Goal: Task Accomplishment & Management: Manage account settings

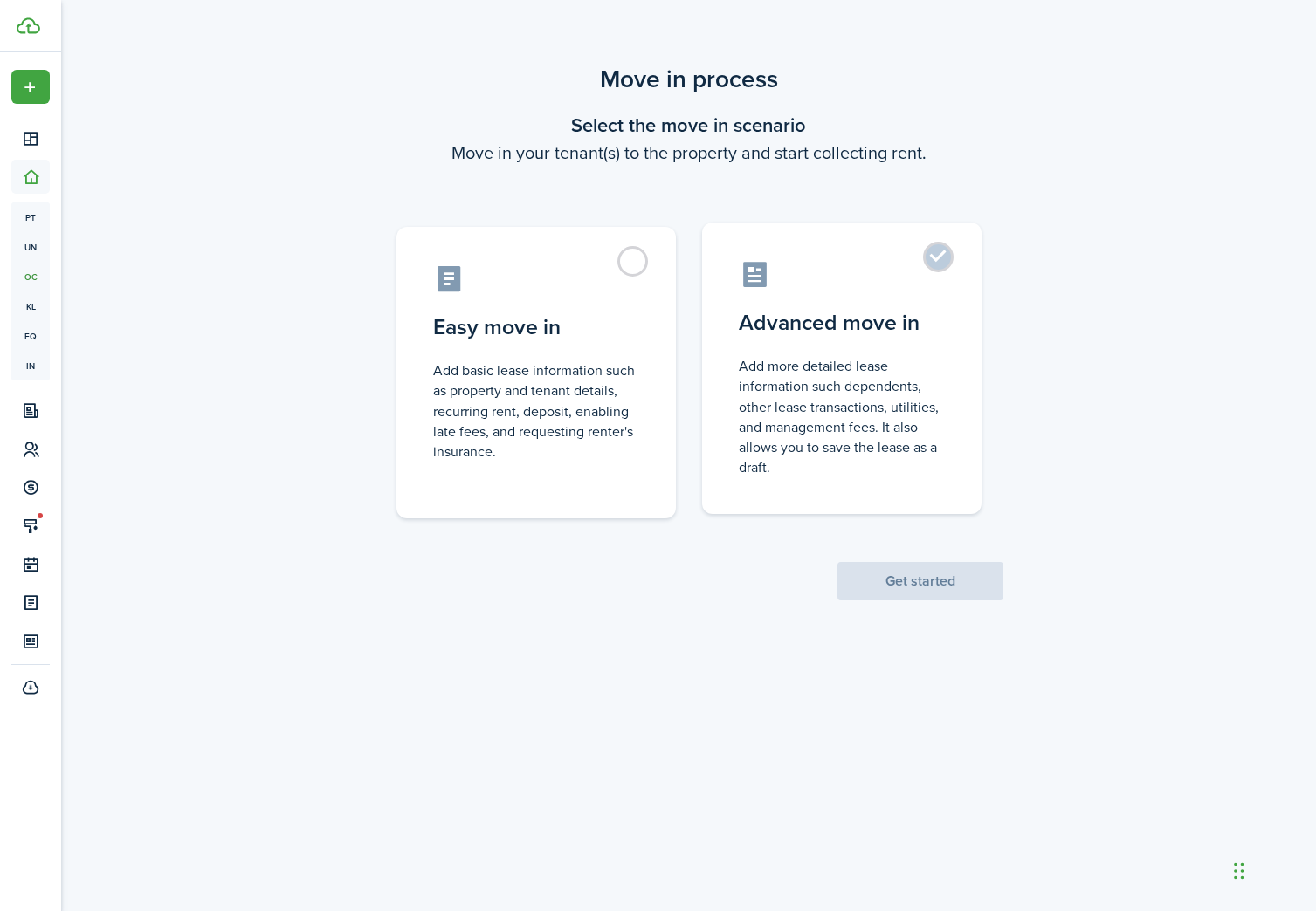
click at [783, 387] on control-radio-card-description "Add more detailed lease information such dependents, other lease transactions, …" at bounding box center [841, 416] width 206 height 121
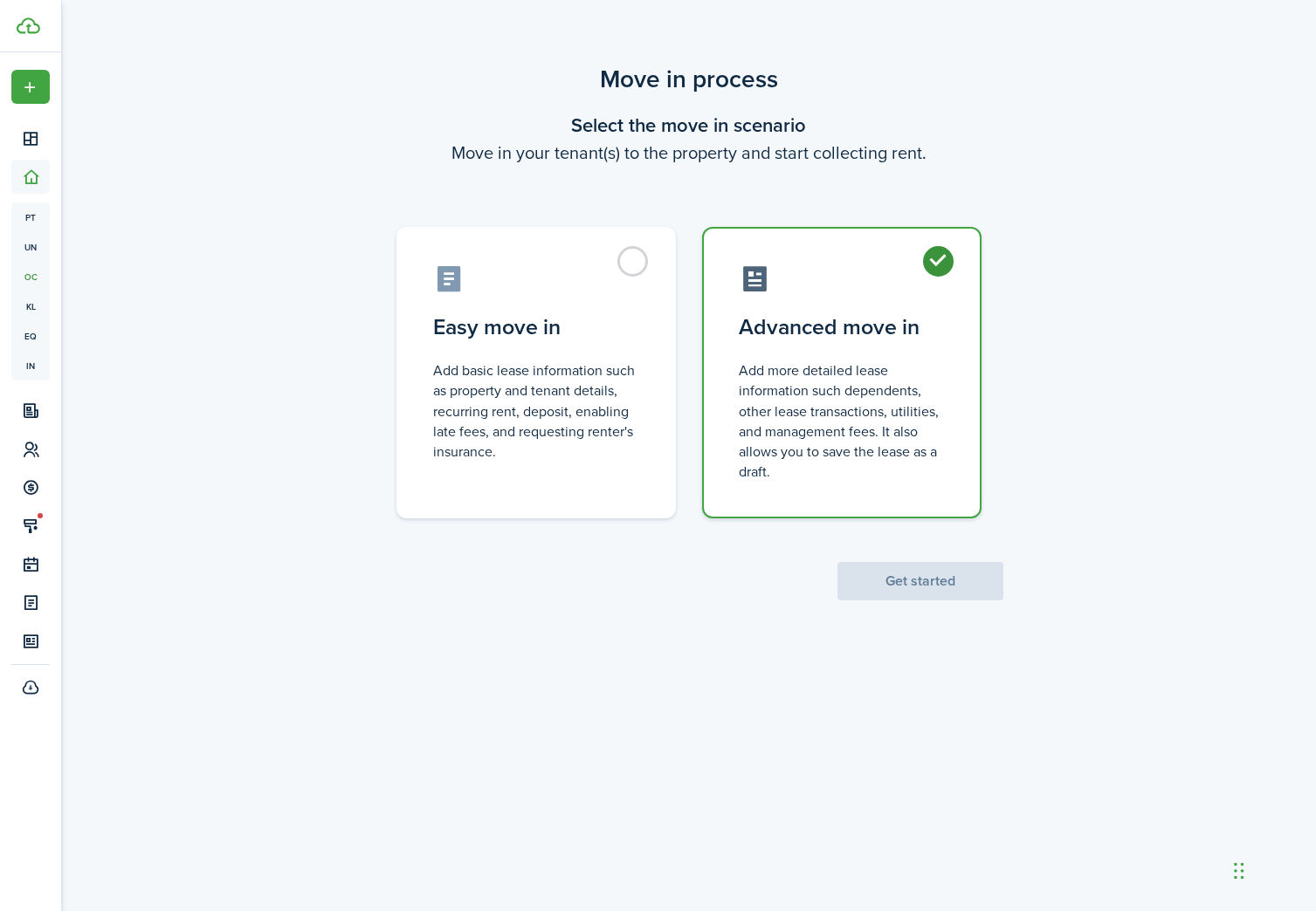
radio input "true"
click at [879, 587] on button "Get started" at bounding box center [920, 581] width 166 height 39
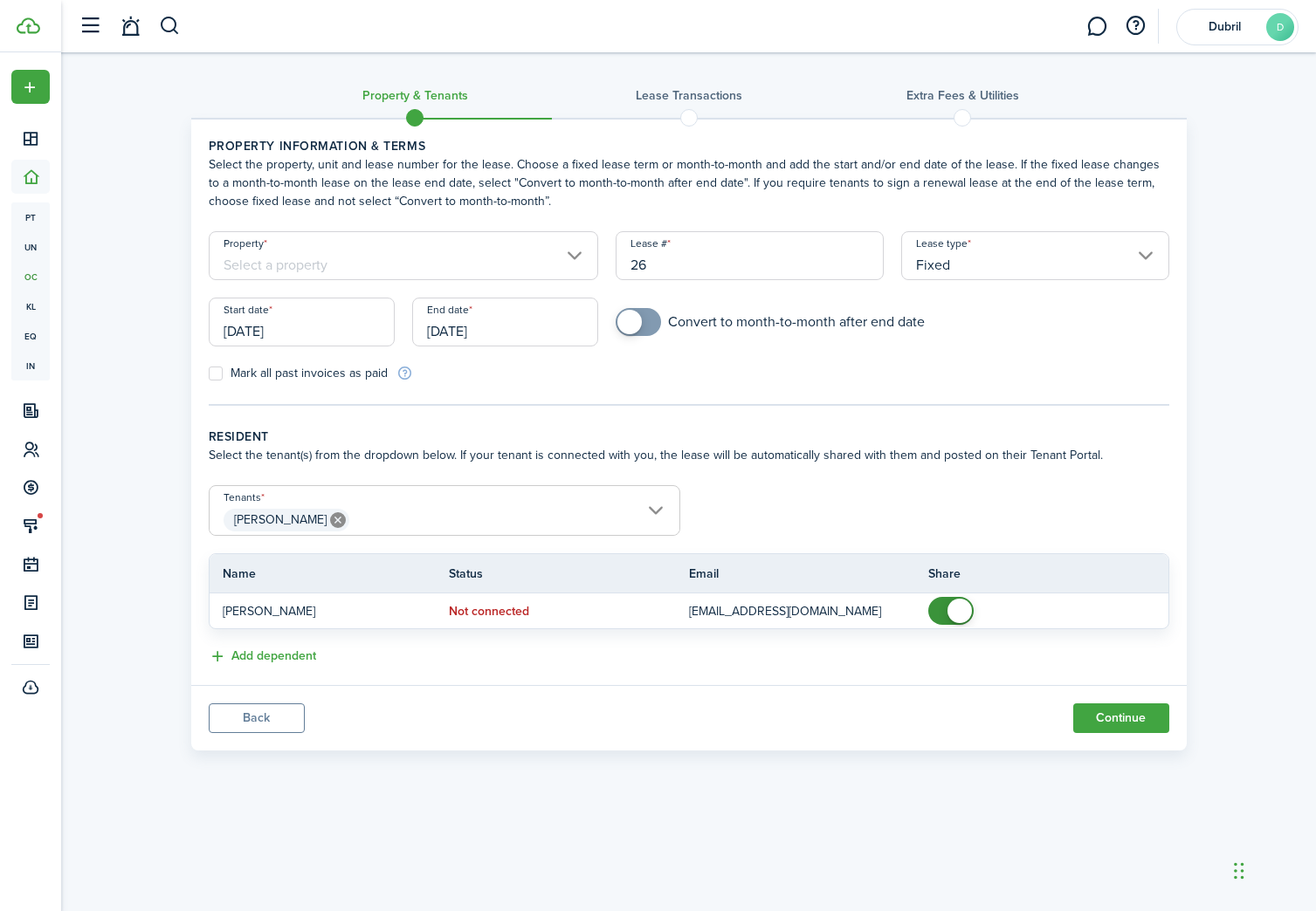
click at [283, 325] on input "[DATE]" at bounding box center [302, 322] width 186 height 49
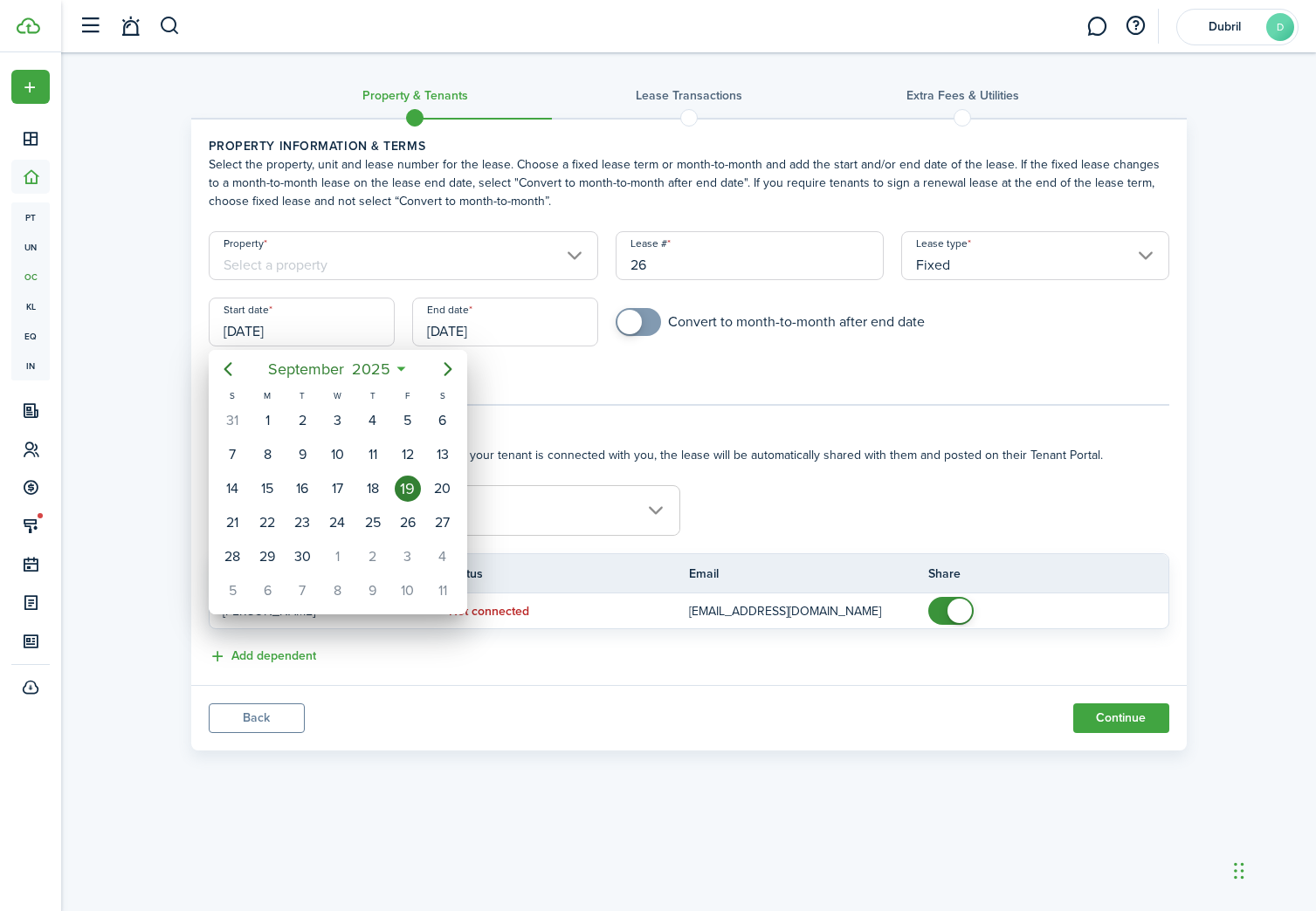
click at [389, 263] on div at bounding box center [658, 456] width 1595 height 1191
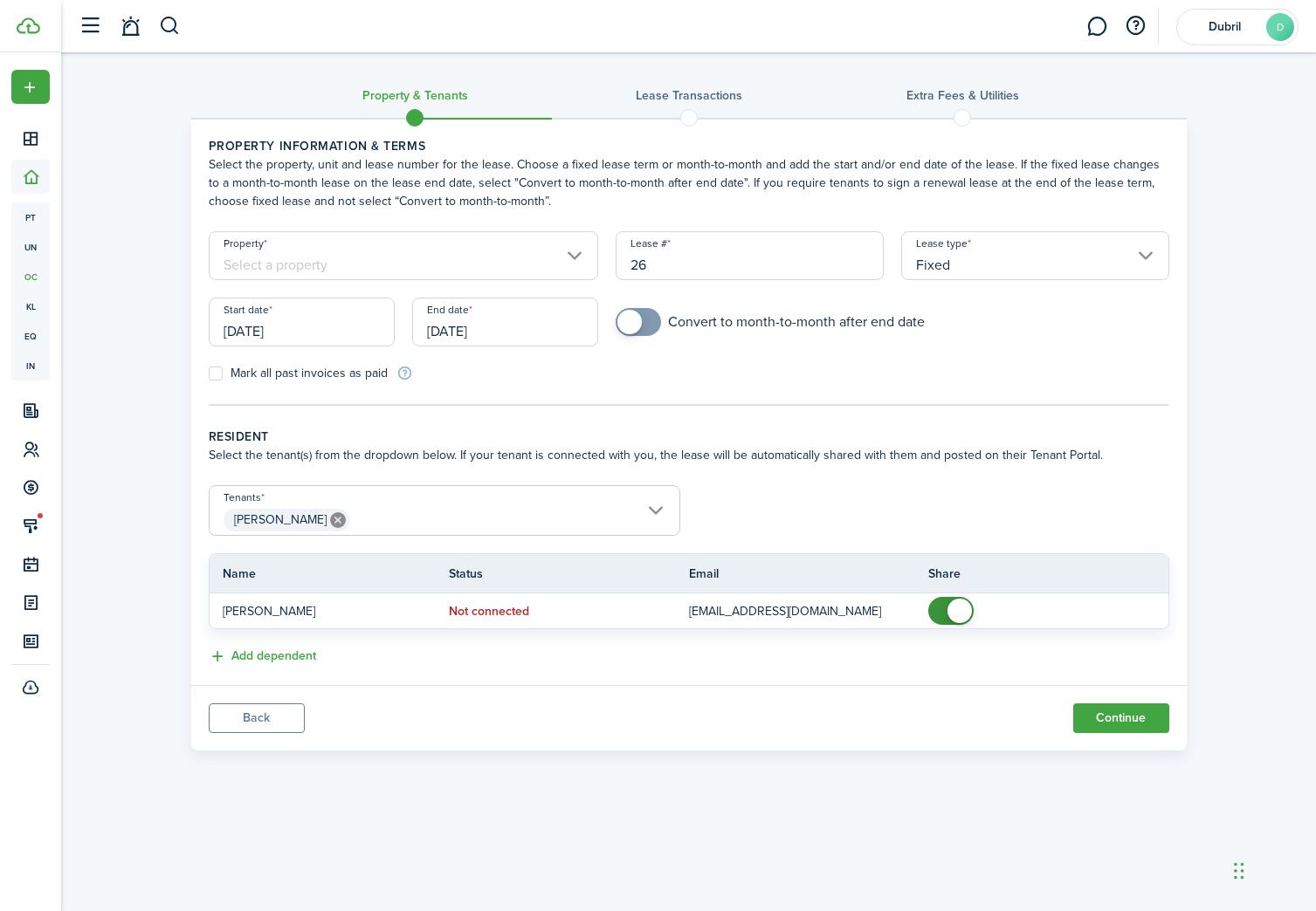
click at [387, 257] on input "Property" at bounding box center [403, 255] width 390 height 49
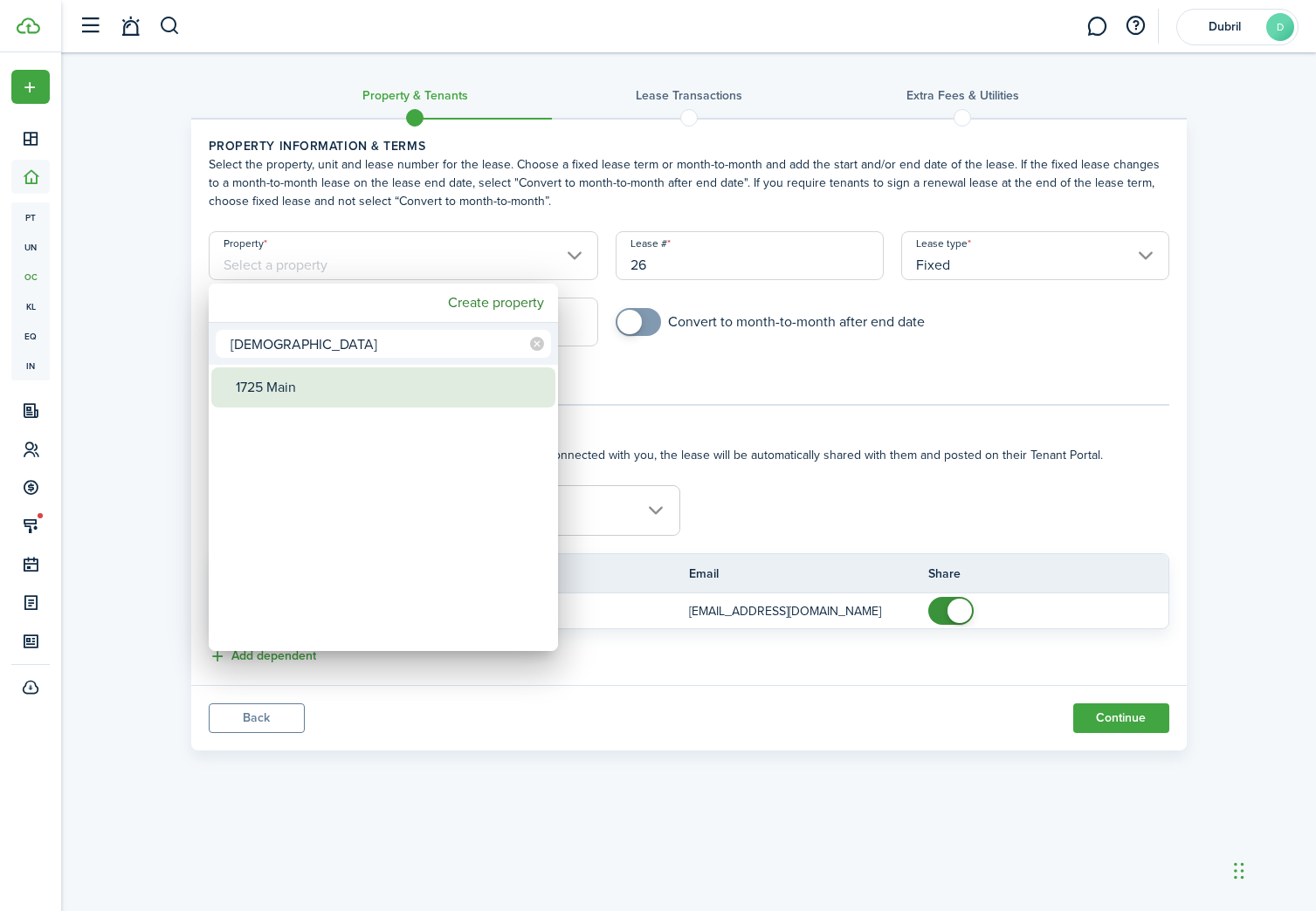
type input "[DEMOGRAPHIC_DATA]"
click at [377, 387] on div "1725 Main" at bounding box center [390, 387] width 309 height 40
type input "1725 Main"
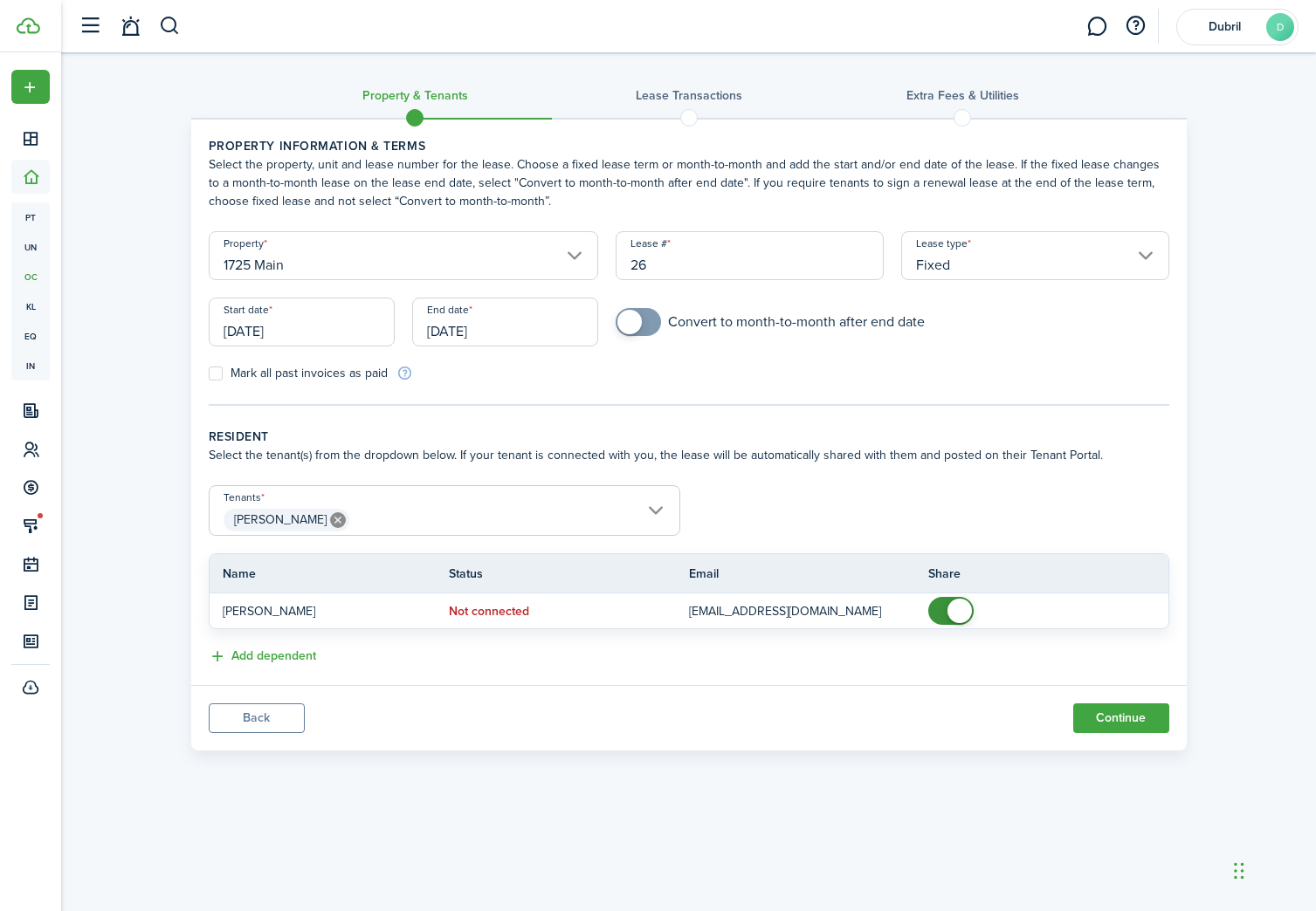
click at [228, 337] on input "[DATE]" at bounding box center [302, 322] width 186 height 49
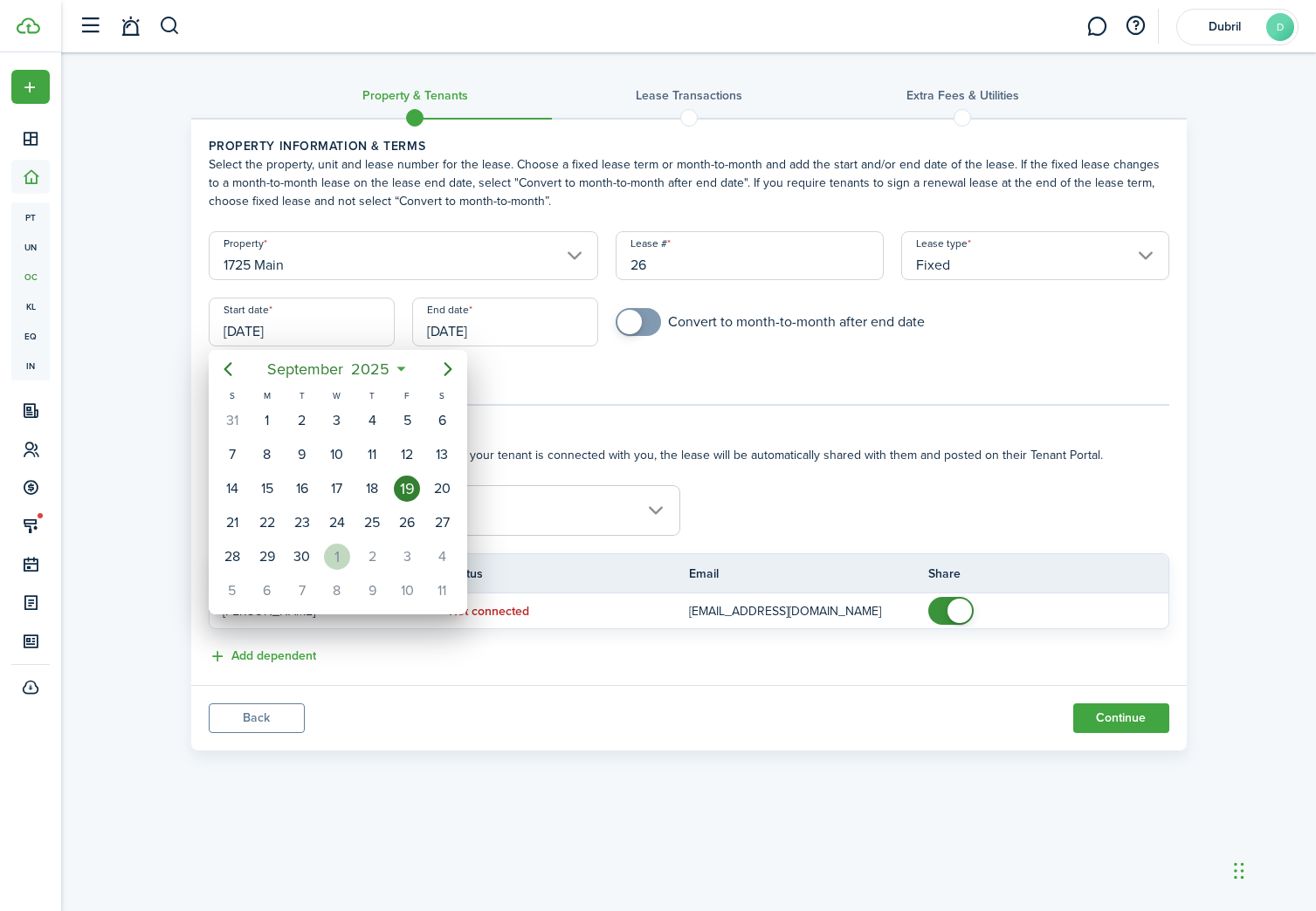
click at [342, 553] on div "1" at bounding box center [337, 557] width 26 height 26
type input "[DATE]"
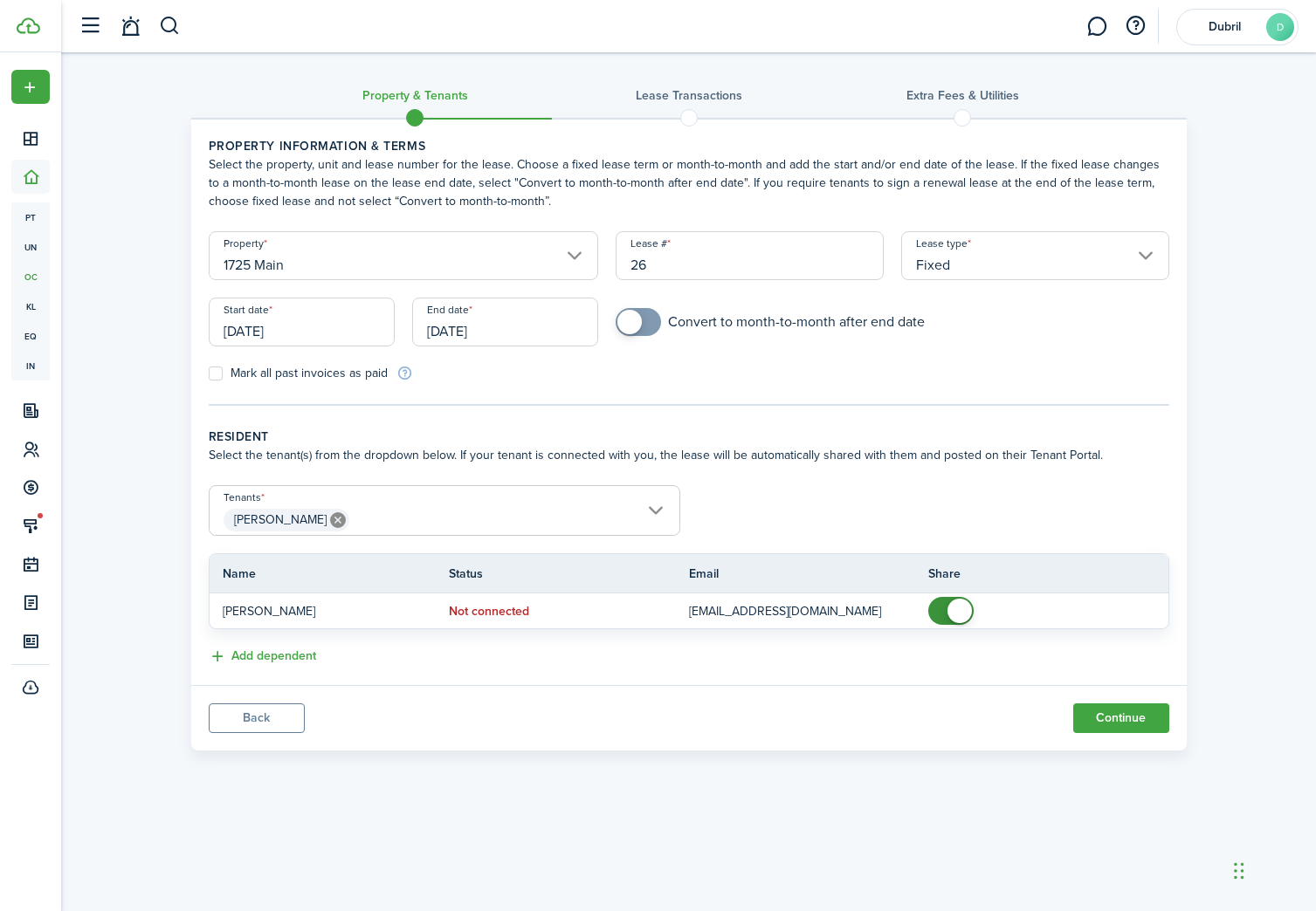
click at [505, 338] on input "[DATE]" at bounding box center [505, 322] width 186 height 49
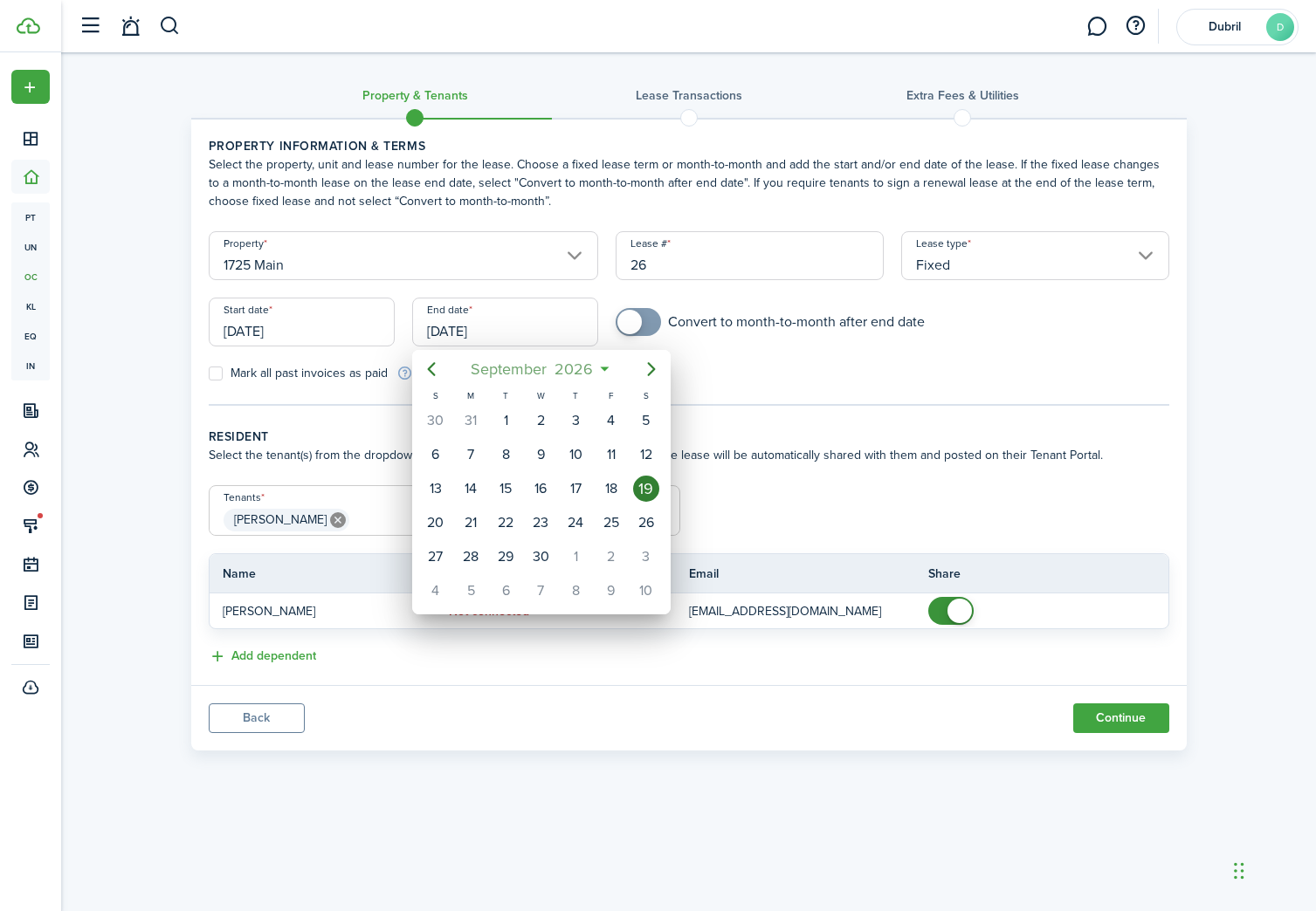
click at [523, 372] on span "September" at bounding box center [508, 368] width 84 height 31
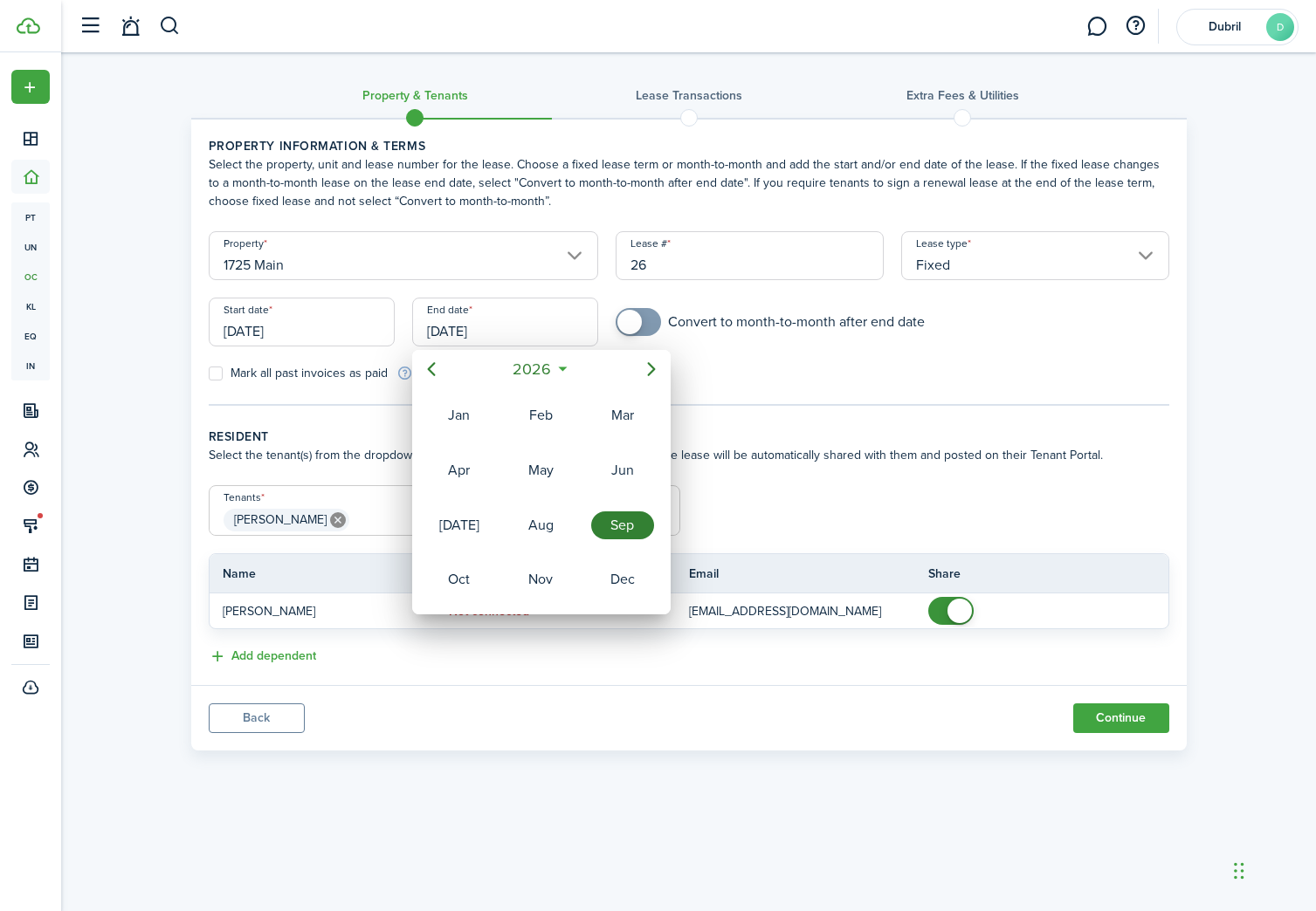
click at [606, 526] on div "Sep" at bounding box center [622, 526] width 63 height 28
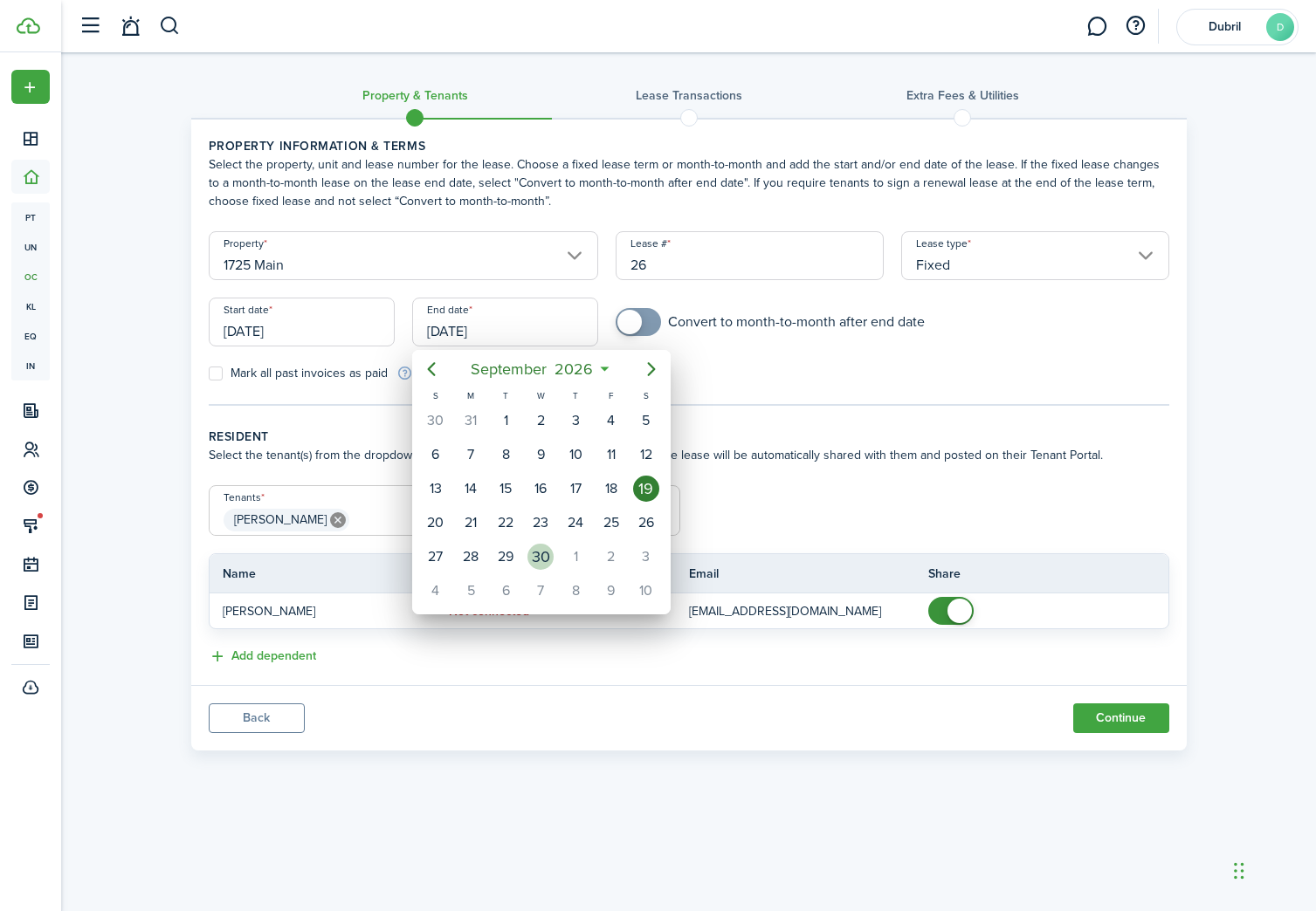
click at [535, 556] on div "30" at bounding box center [540, 557] width 26 height 26
type input "[DATE]"
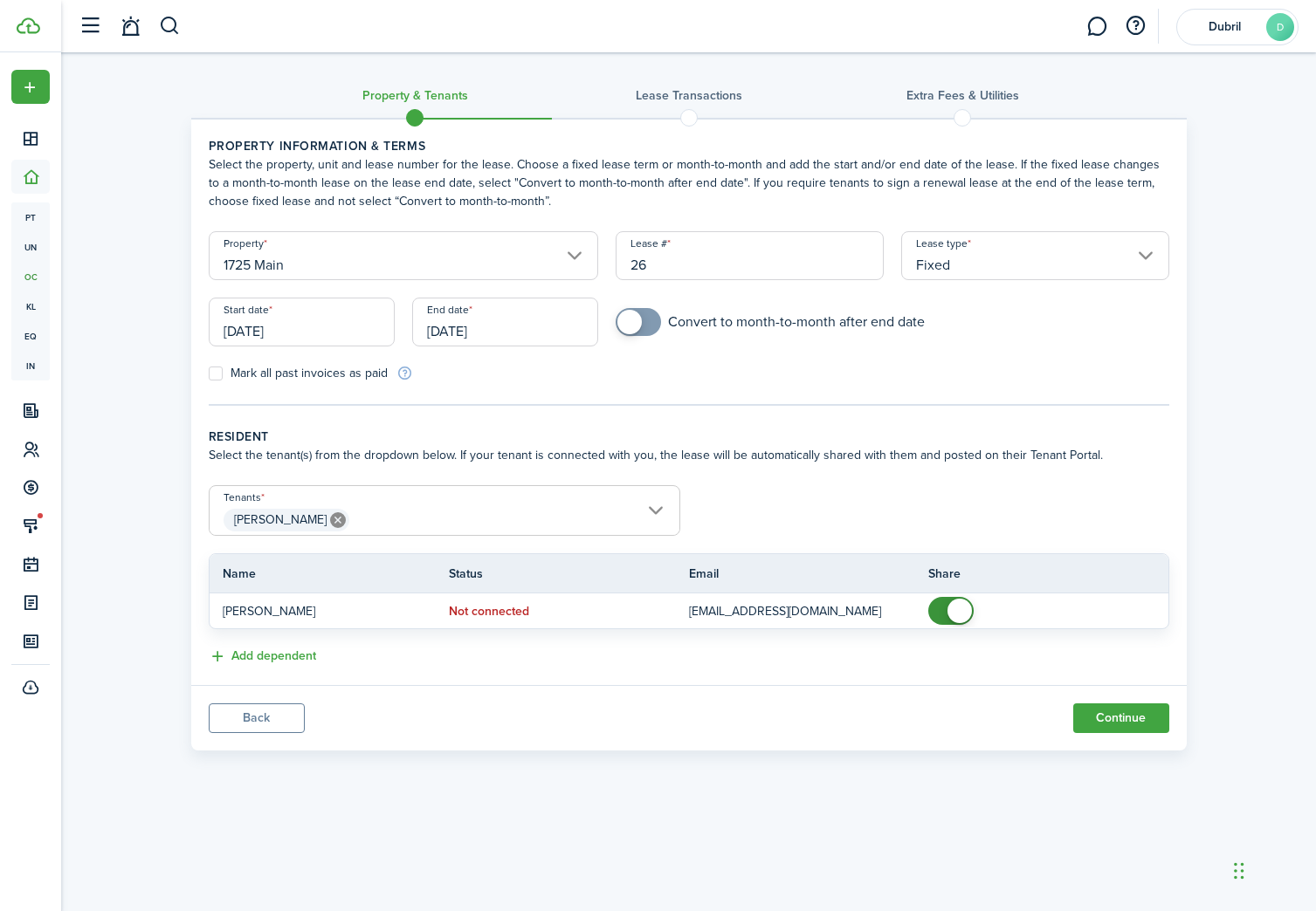
click at [345, 331] on input "[DATE]" at bounding box center [302, 322] width 186 height 49
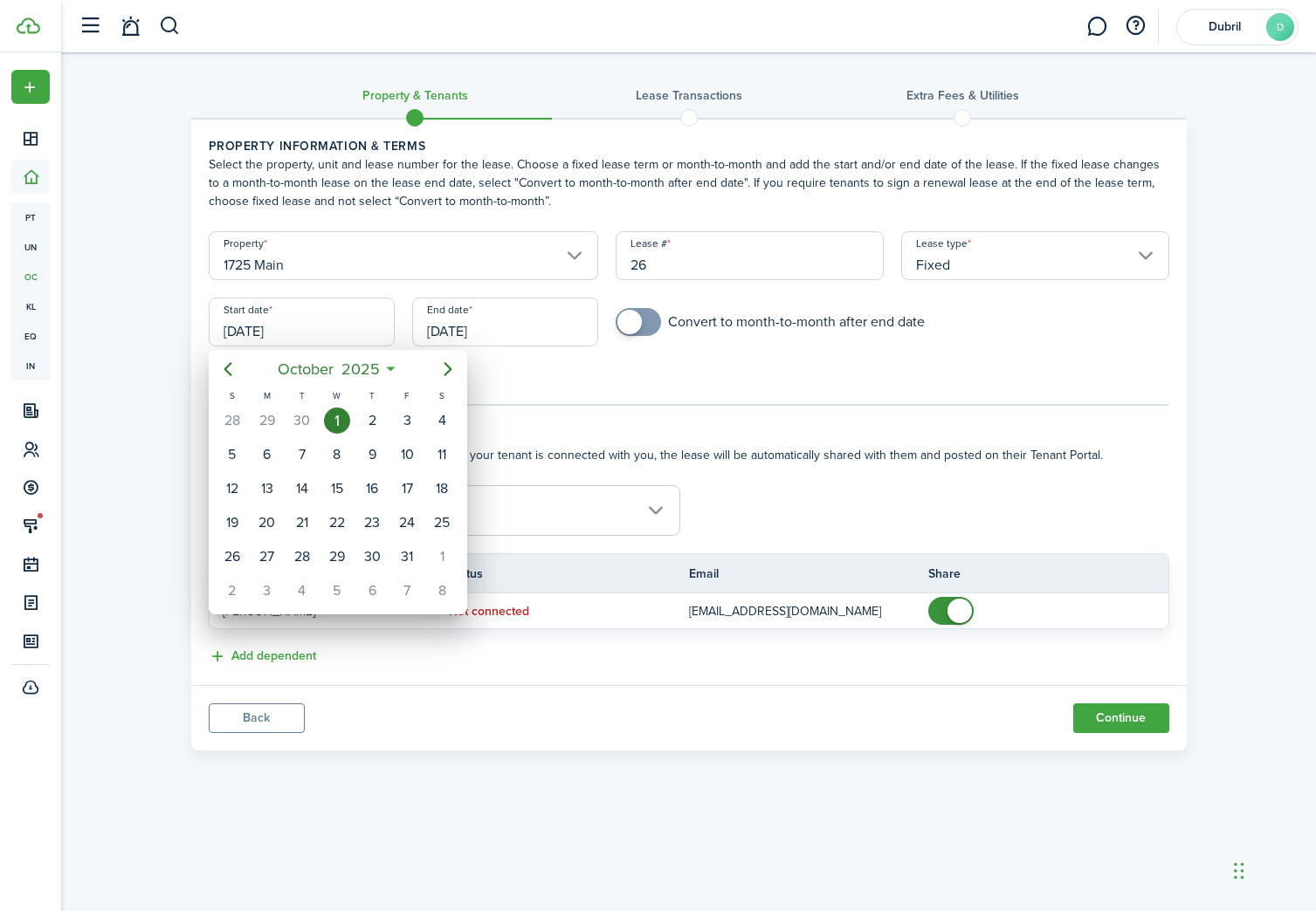
click at [335, 414] on div "1" at bounding box center [337, 421] width 26 height 26
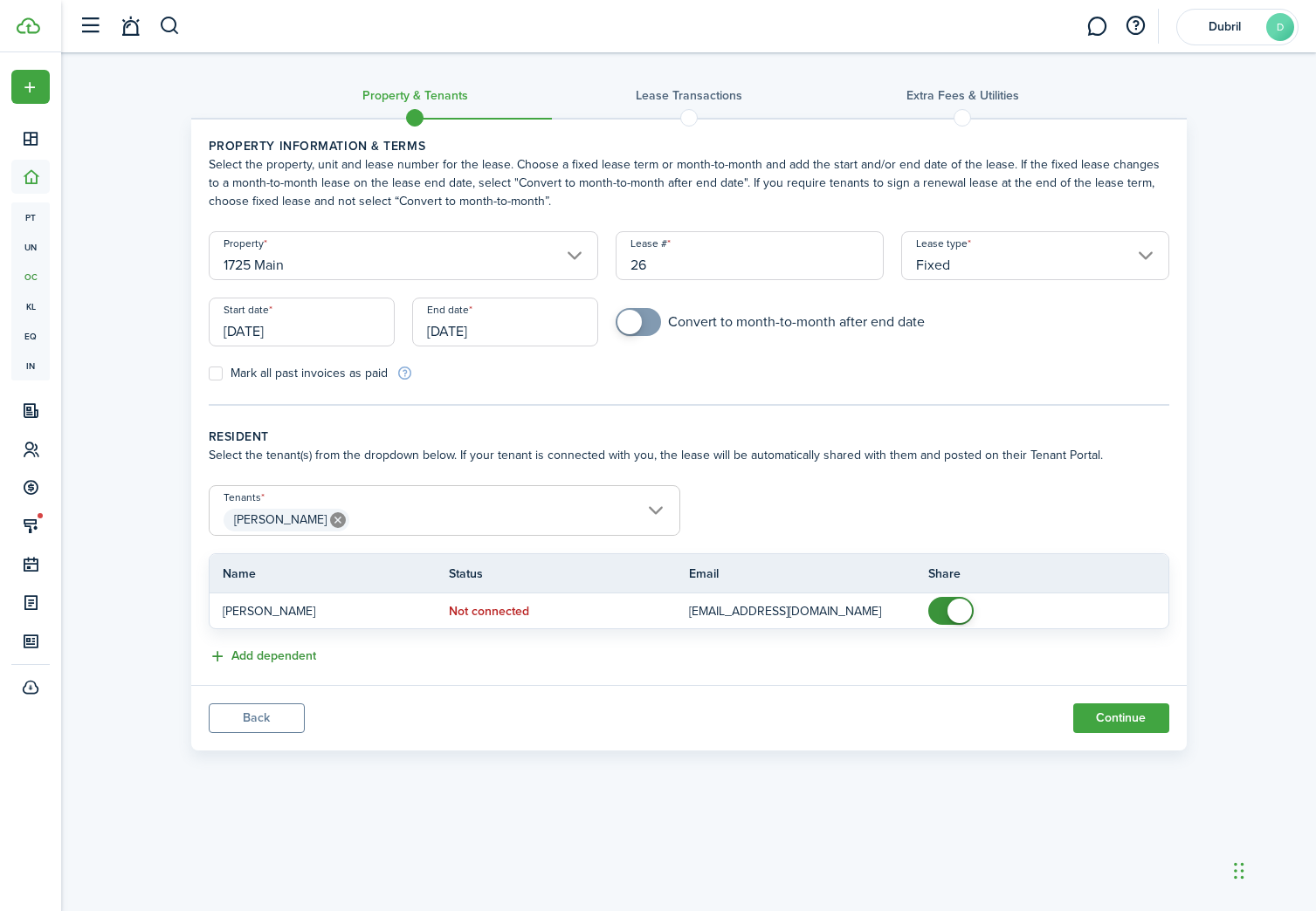
click at [302, 659] on button "Add dependent" at bounding box center [262, 656] width 107 height 20
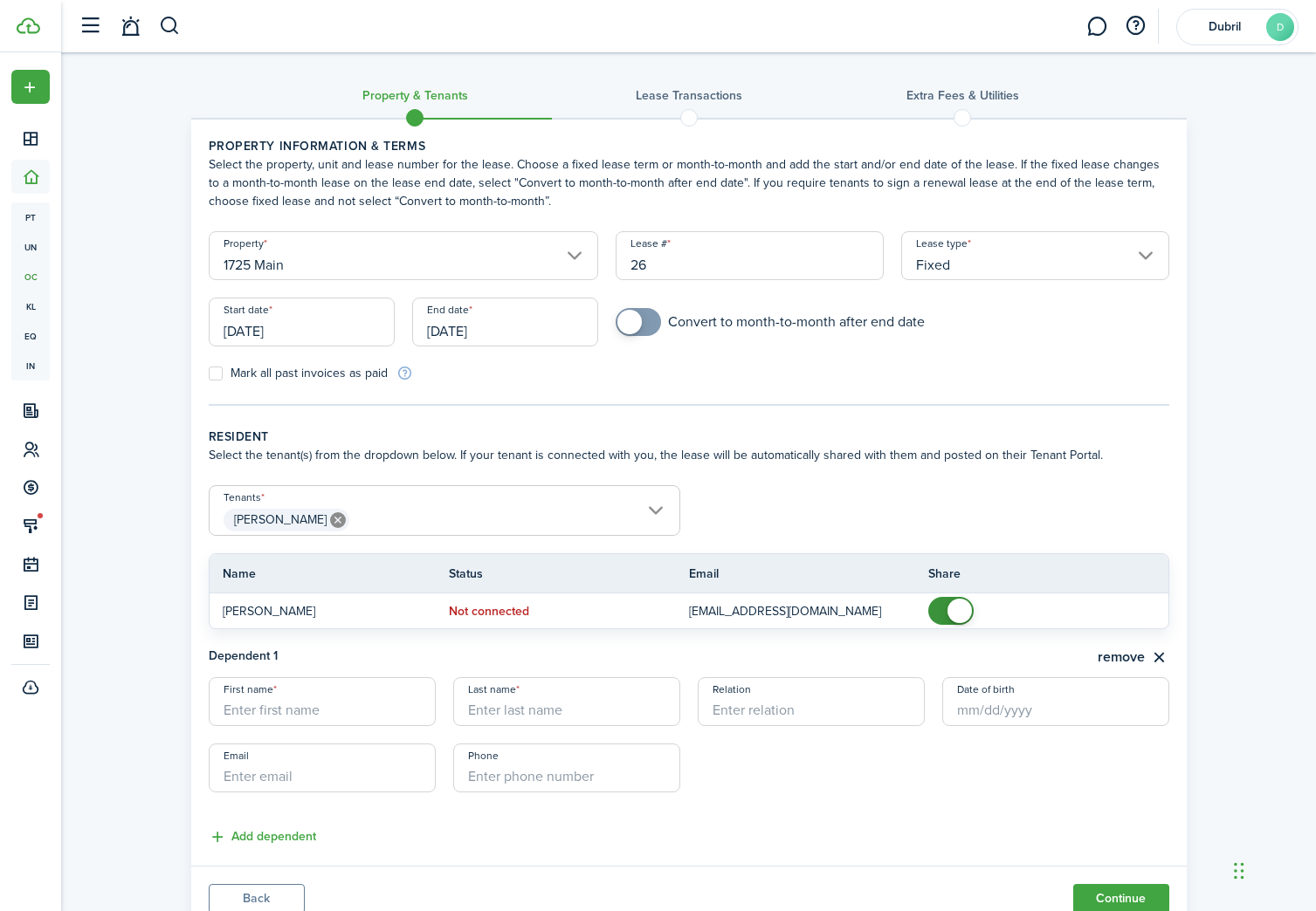
click at [340, 710] on input "First name" at bounding box center [322, 702] width 227 height 49
type input "[PERSON_NAME]"
click at [818, 761] on lease-dependent-form "First name [PERSON_NAME] Last name [PERSON_NAME] Relation Date of birth Email P…" at bounding box center [689, 743] width 960 height 132
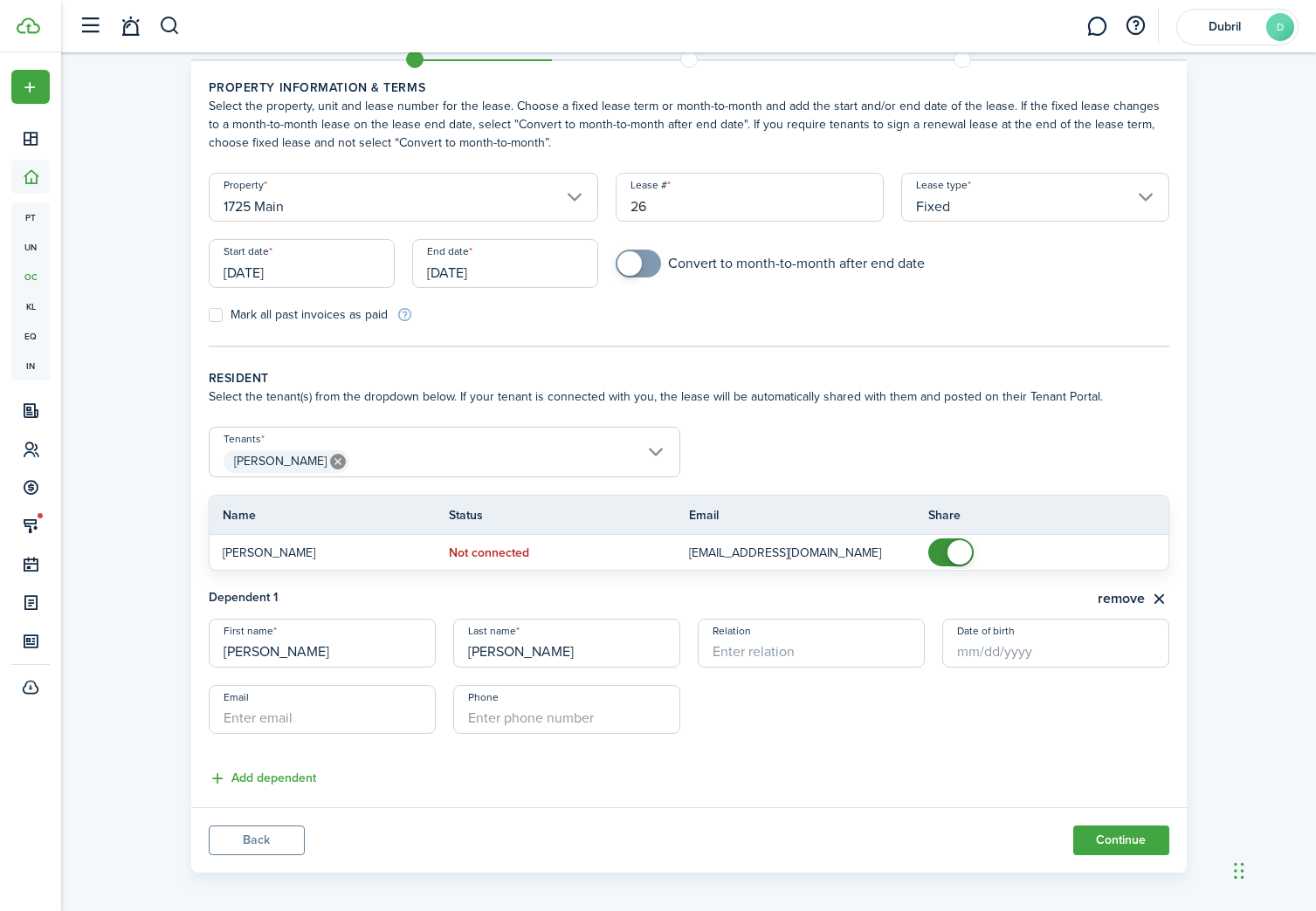
scroll to position [68, 0]
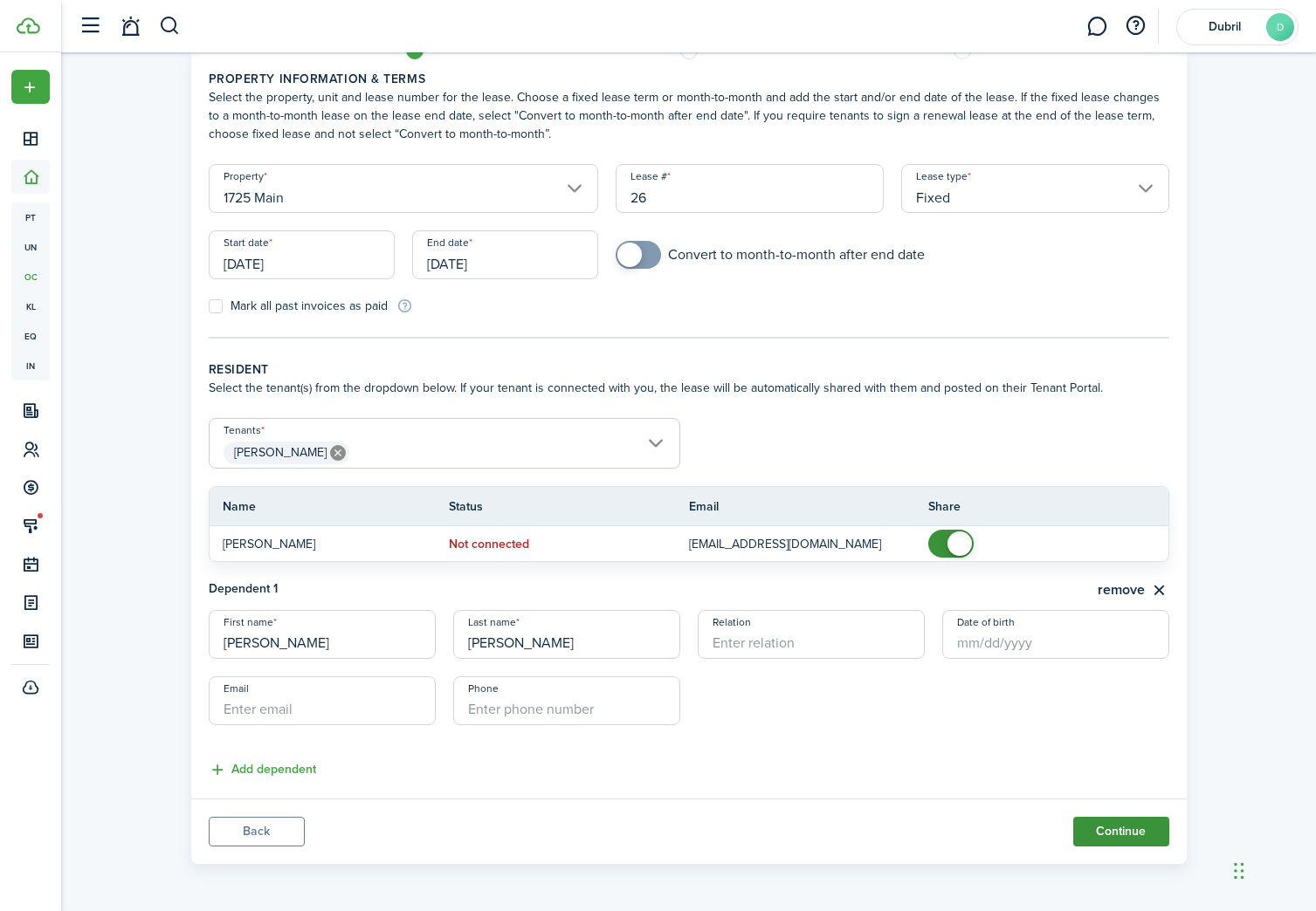
click at [1108, 829] on button "Continue" at bounding box center [1121, 832] width 96 height 30
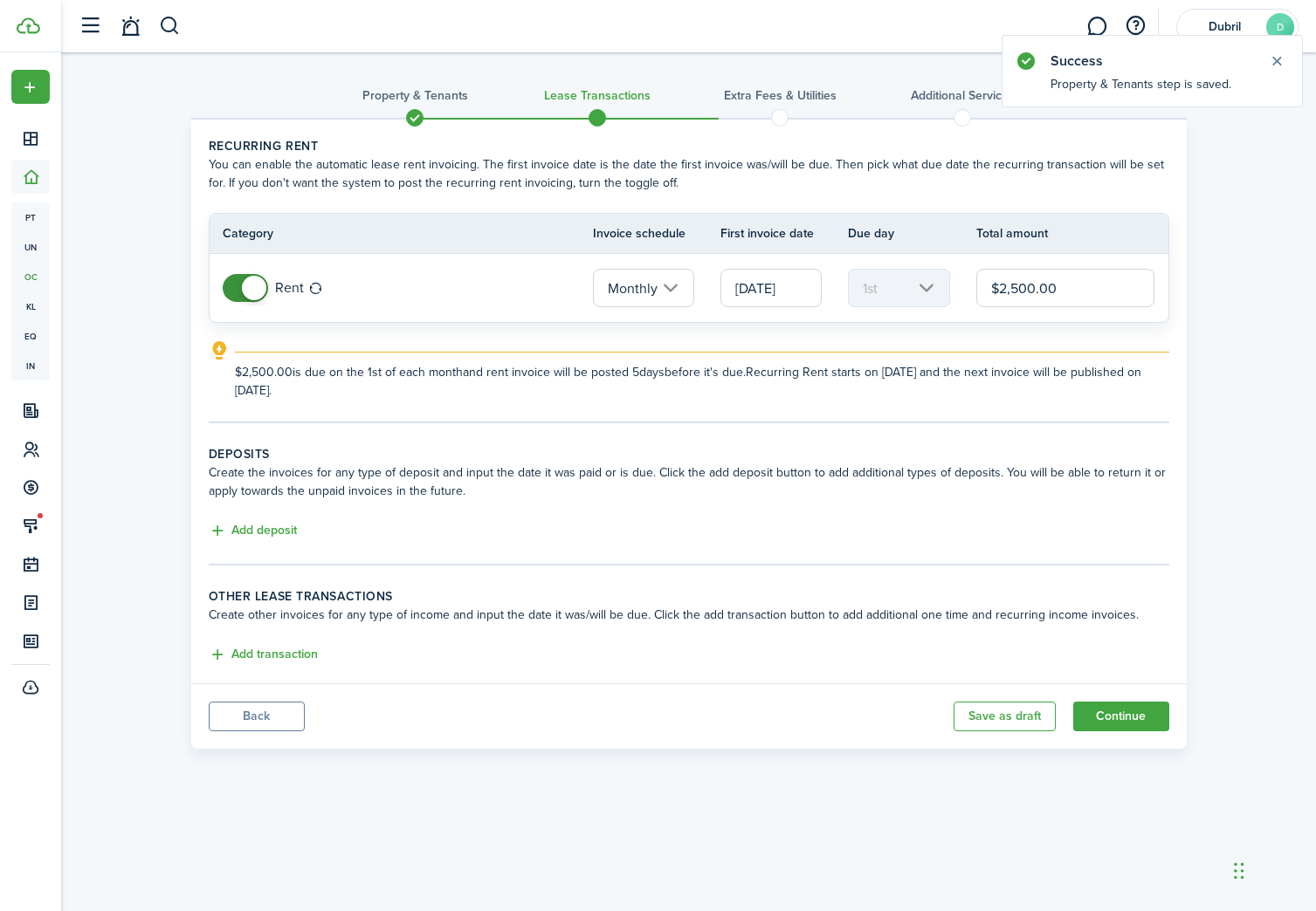
click at [1017, 284] on input "$2,500.00" at bounding box center [1065, 287] width 179 height 39
type input "$2,600.00"
click at [237, 287] on span at bounding box center [245, 288] width 18 height 28
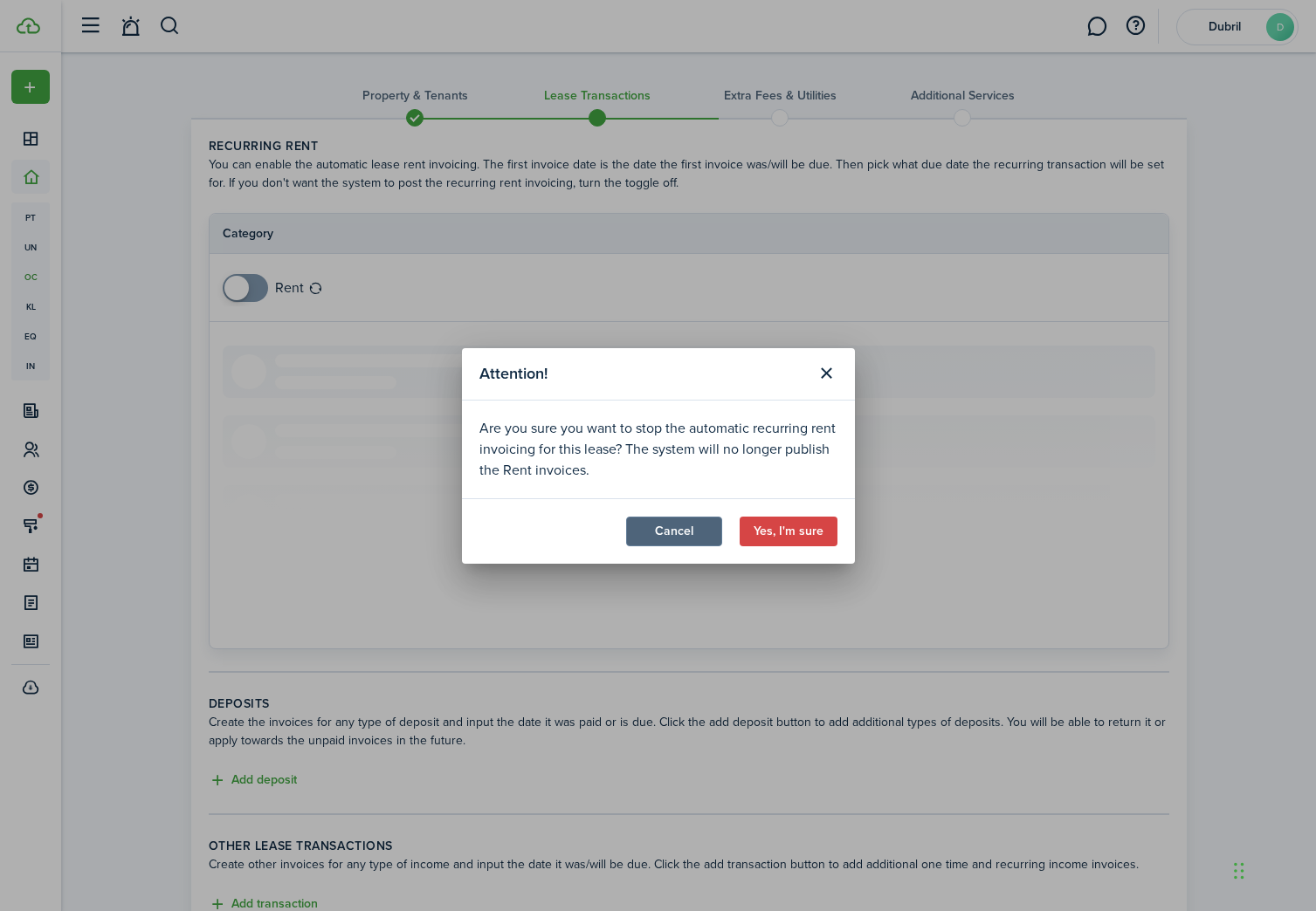
click at [684, 526] on button "Cancel" at bounding box center [673, 532] width 96 height 30
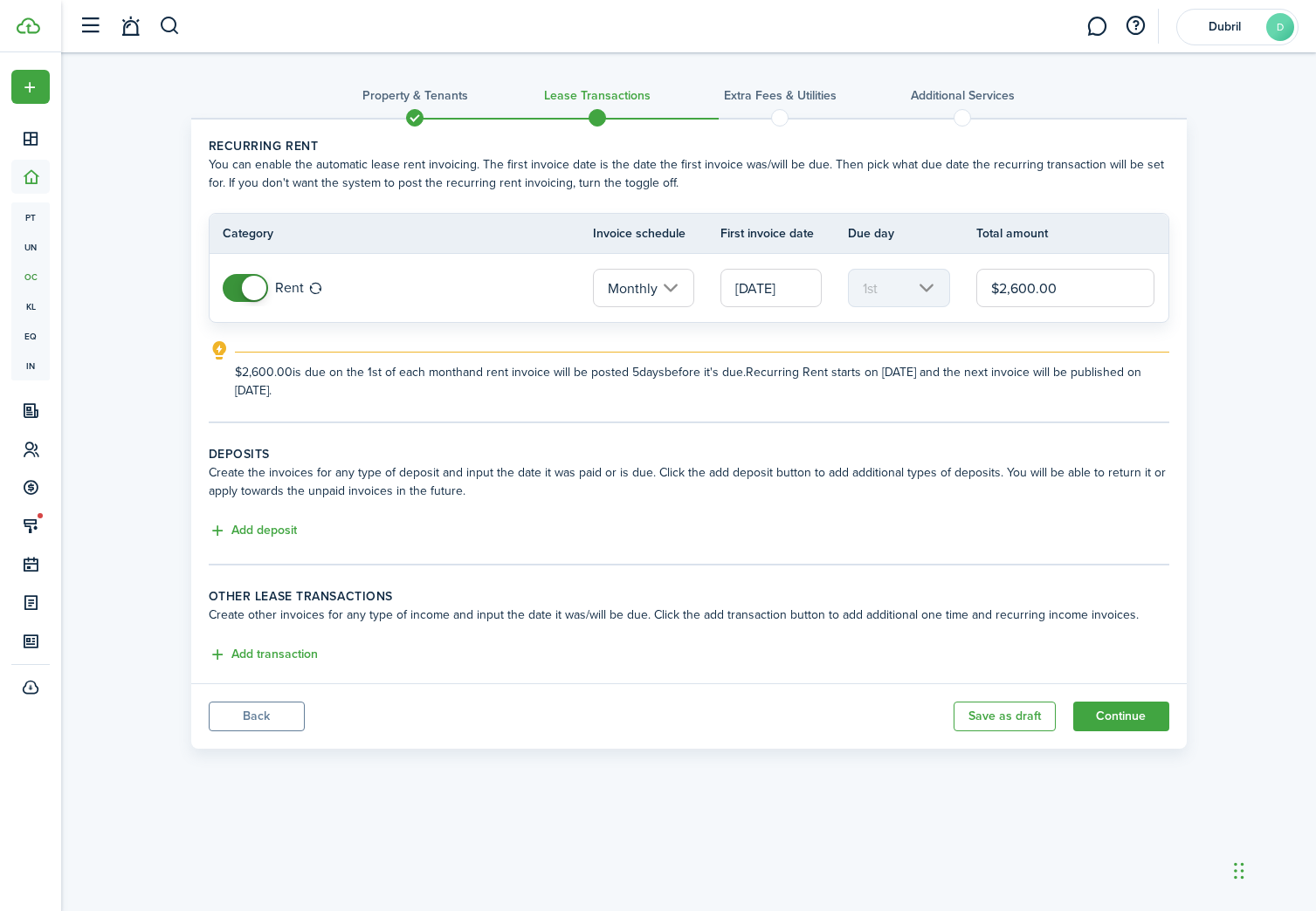
click at [659, 280] on input "Monthly" at bounding box center [643, 287] width 101 height 39
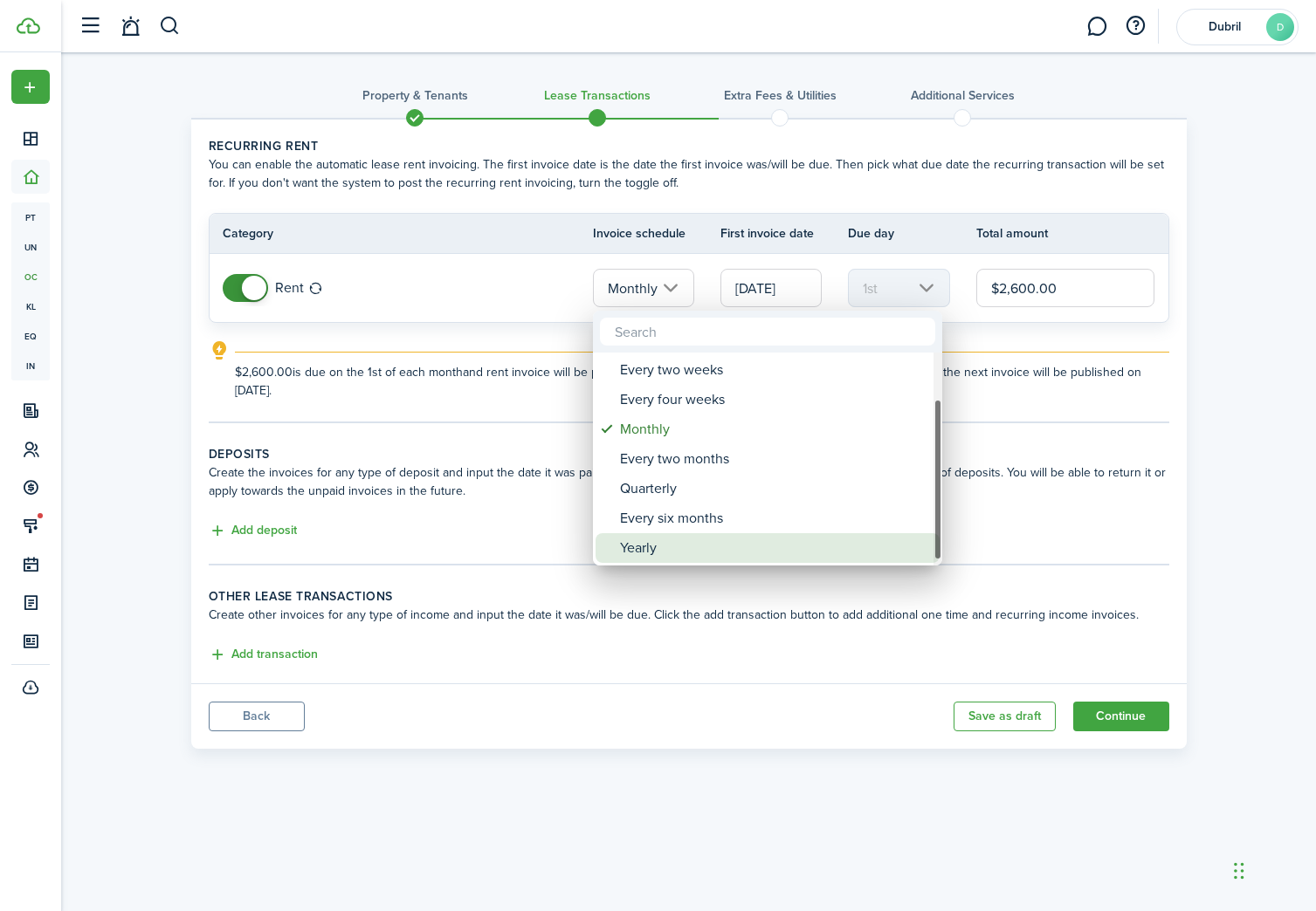
click at [734, 545] on div "Yearly" at bounding box center [774, 548] width 309 height 30
type input "Yearly"
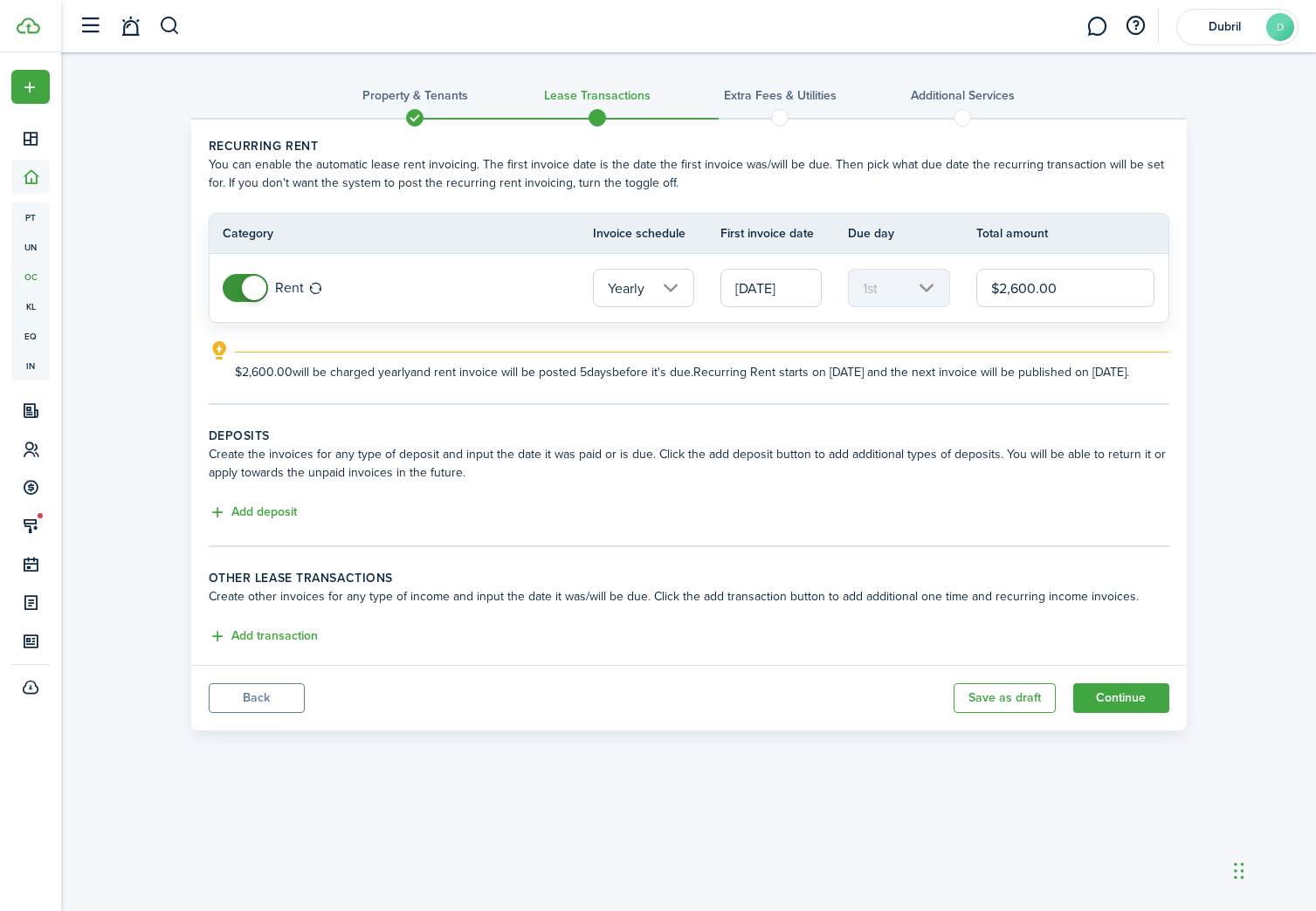
click at [655, 287] on input "Yearly" at bounding box center [643, 287] width 101 height 39
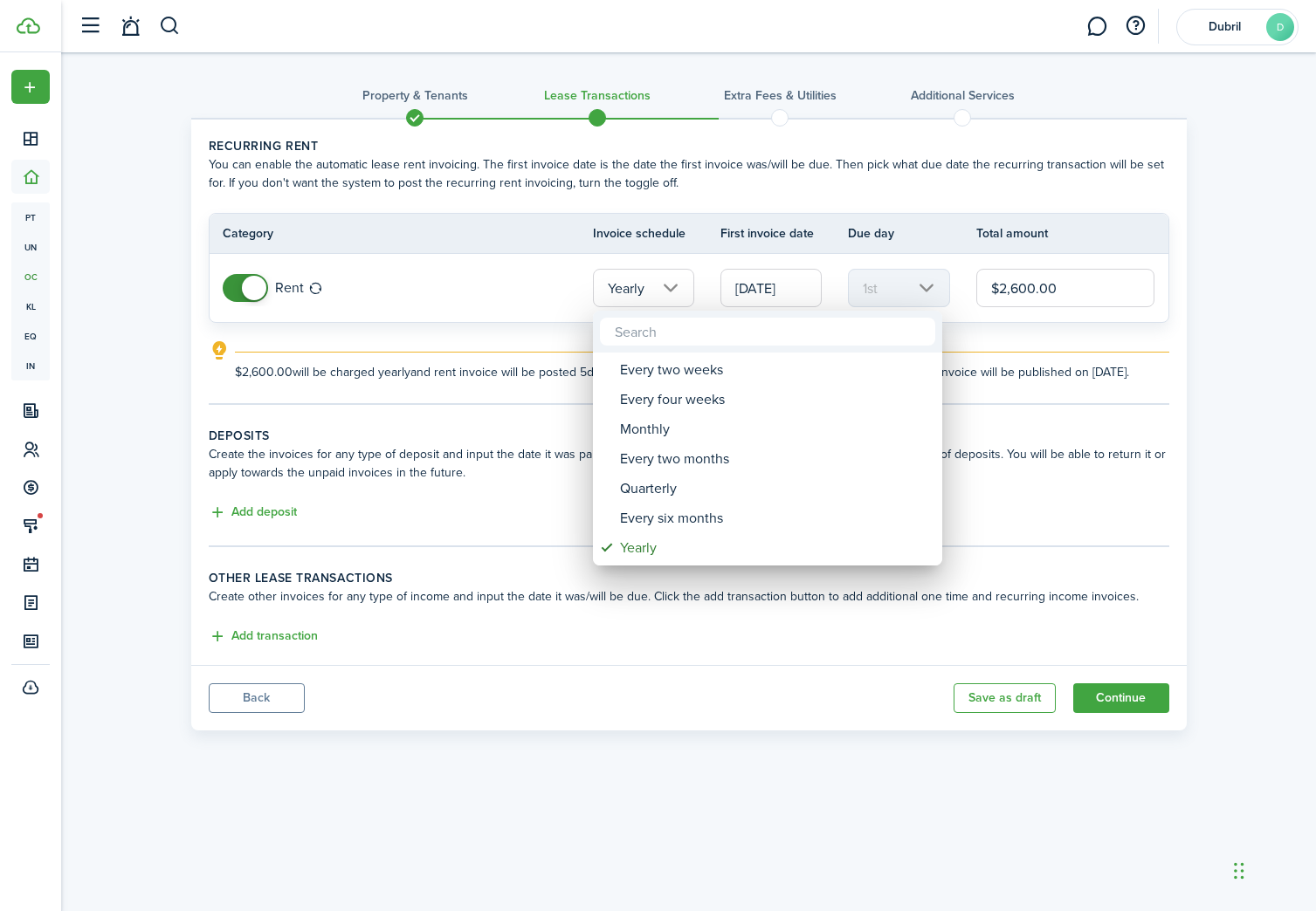
click at [711, 268] on div at bounding box center [658, 456] width 1595 height 1191
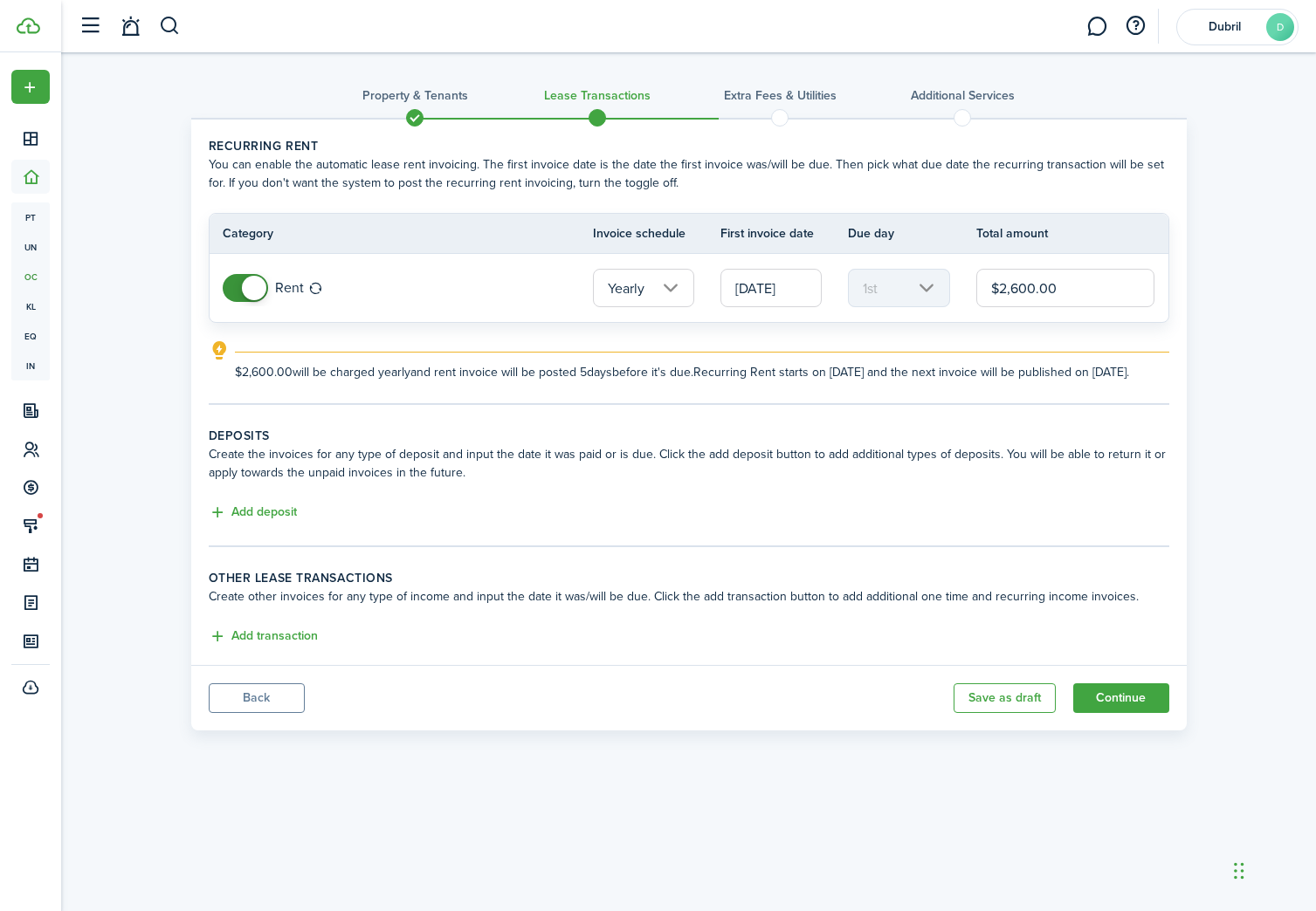
click at [773, 283] on input "[DATE]" at bounding box center [771, 287] width 101 height 39
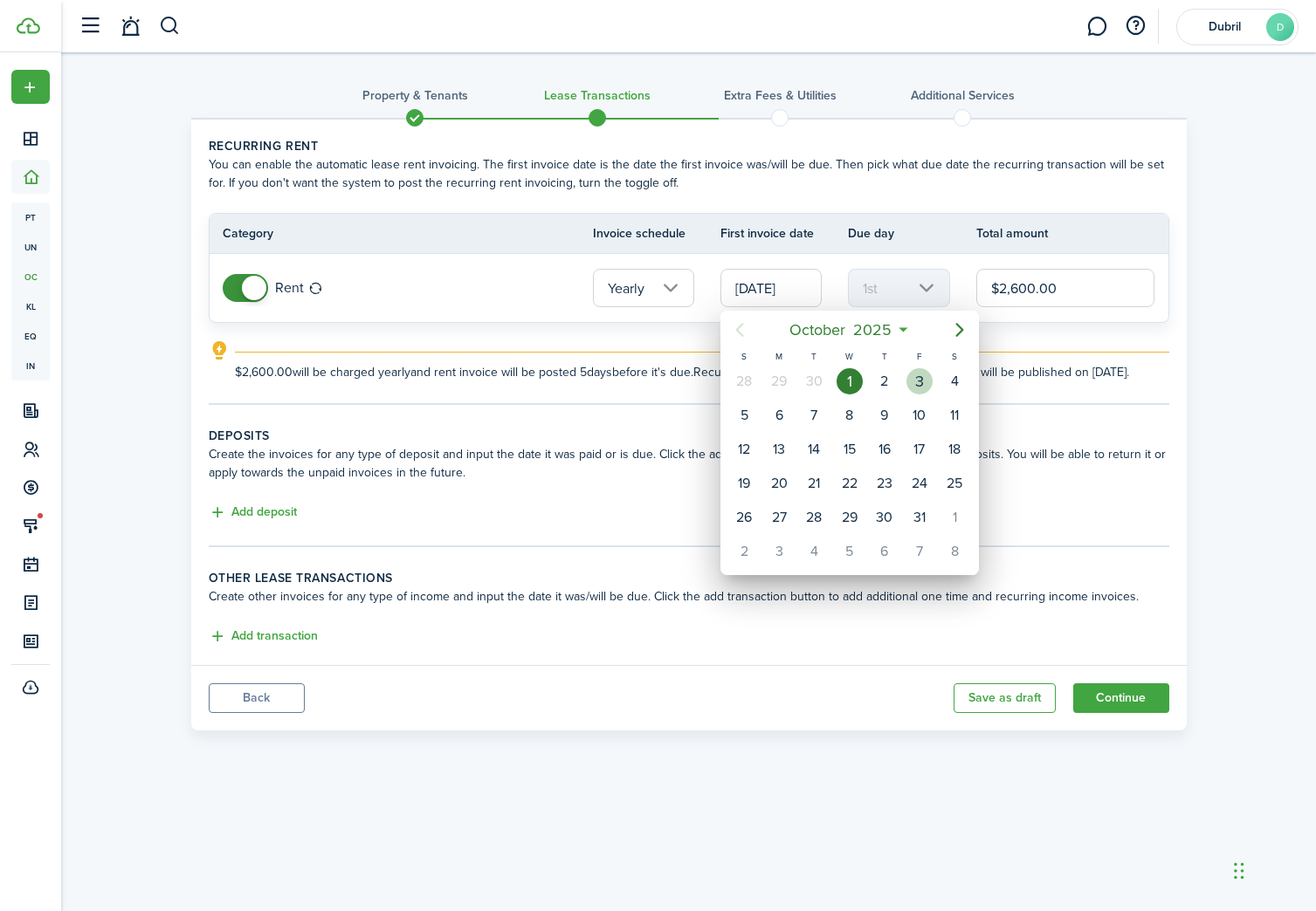
click at [908, 379] on div "3" at bounding box center [920, 381] width 26 height 26
type input "[DATE]"
type input "3rd"
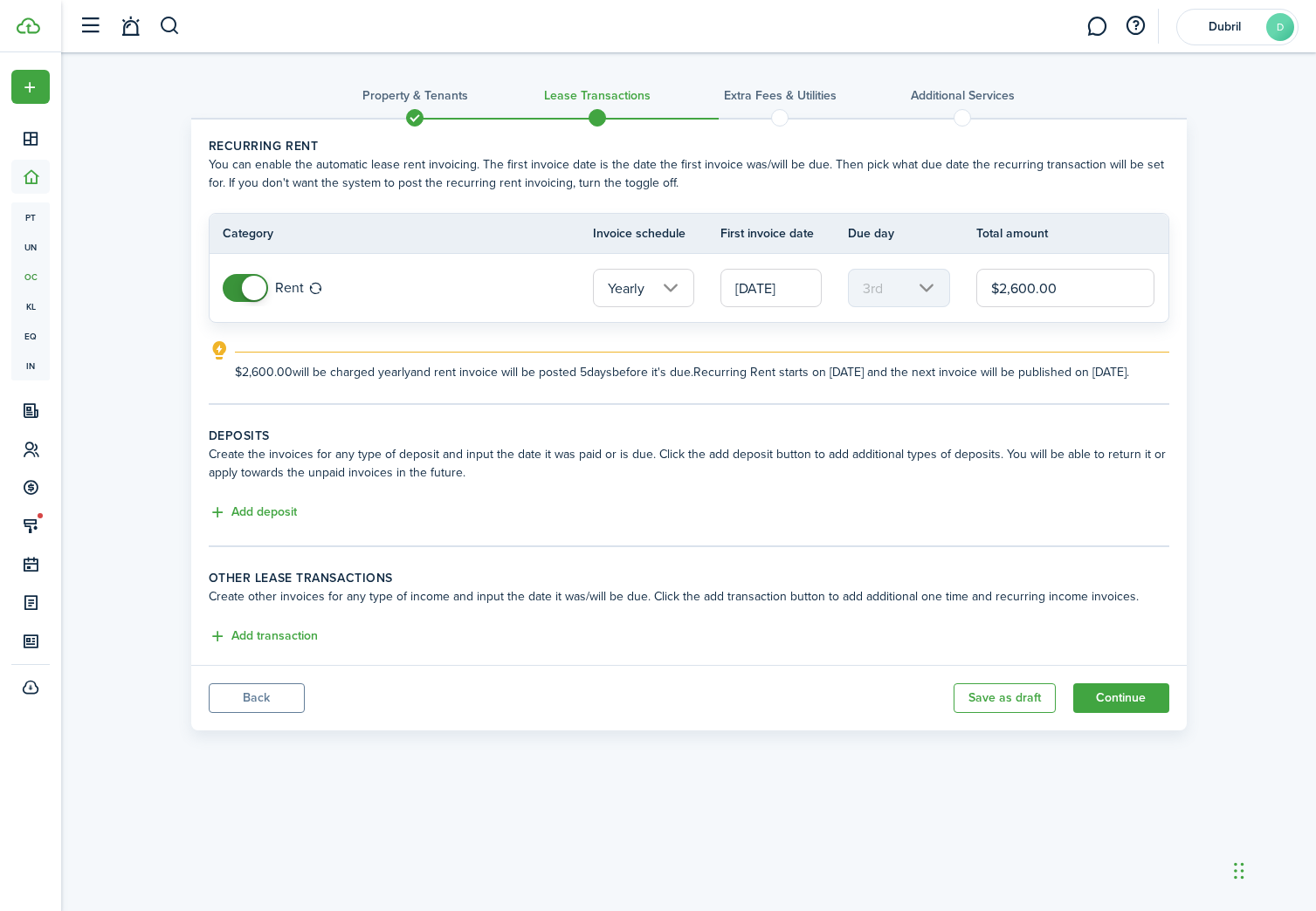
drag, startPoint x: 1074, startPoint y: 290, endPoint x: 960, endPoint y: 290, distance: 114.0
click at [960, 290] on tr "Rent Yearly [DATE] 3rd $2,600.00" at bounding box center [689, 287] width 959 height 68
type input "$28,600.00"
click at [263, 523] on button "Add deposit" at bounding box center [253, 512] width 88 height 20
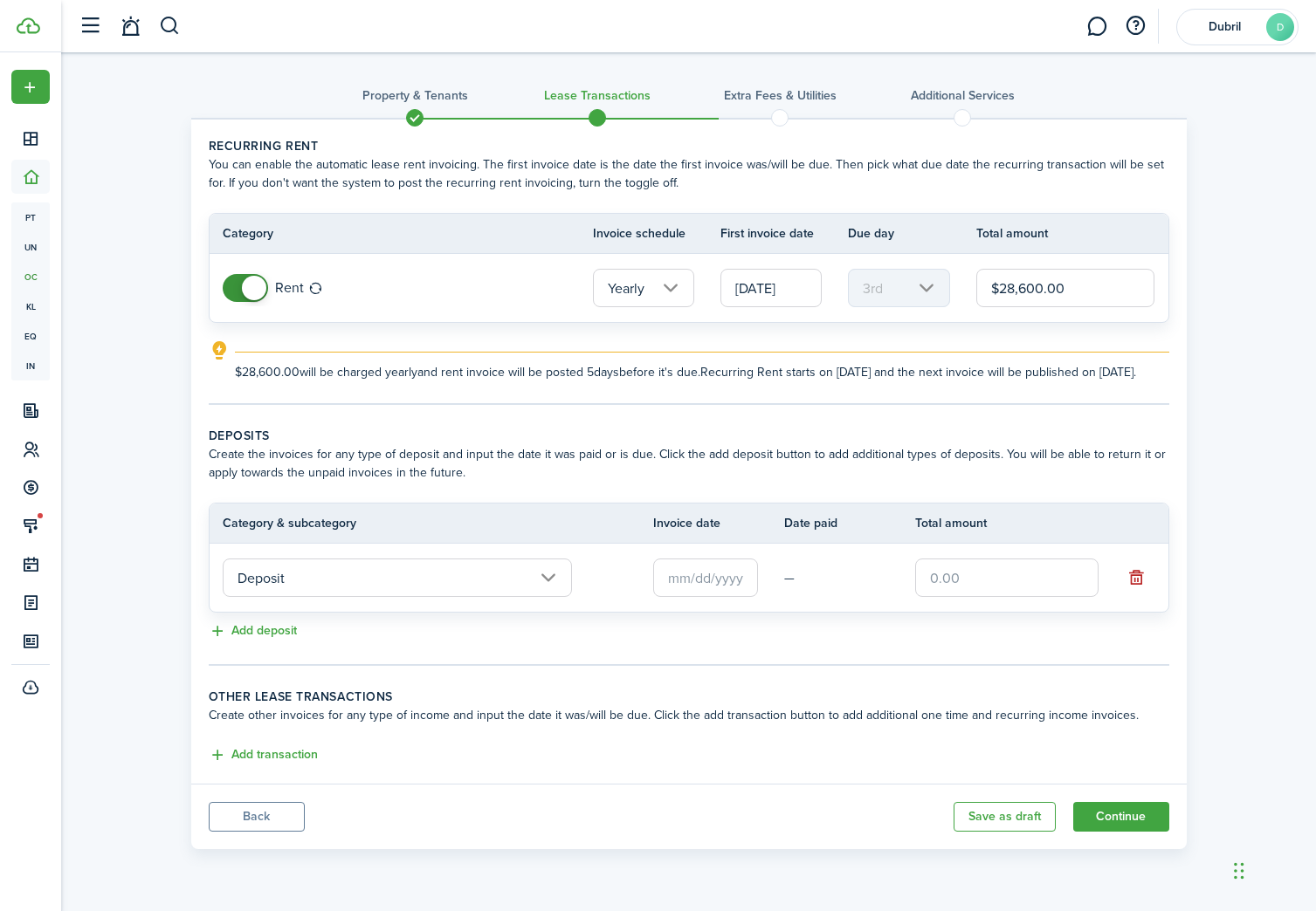
click at [706, 597] on input "text" at bounding box center [705, 578] width 105 height 39
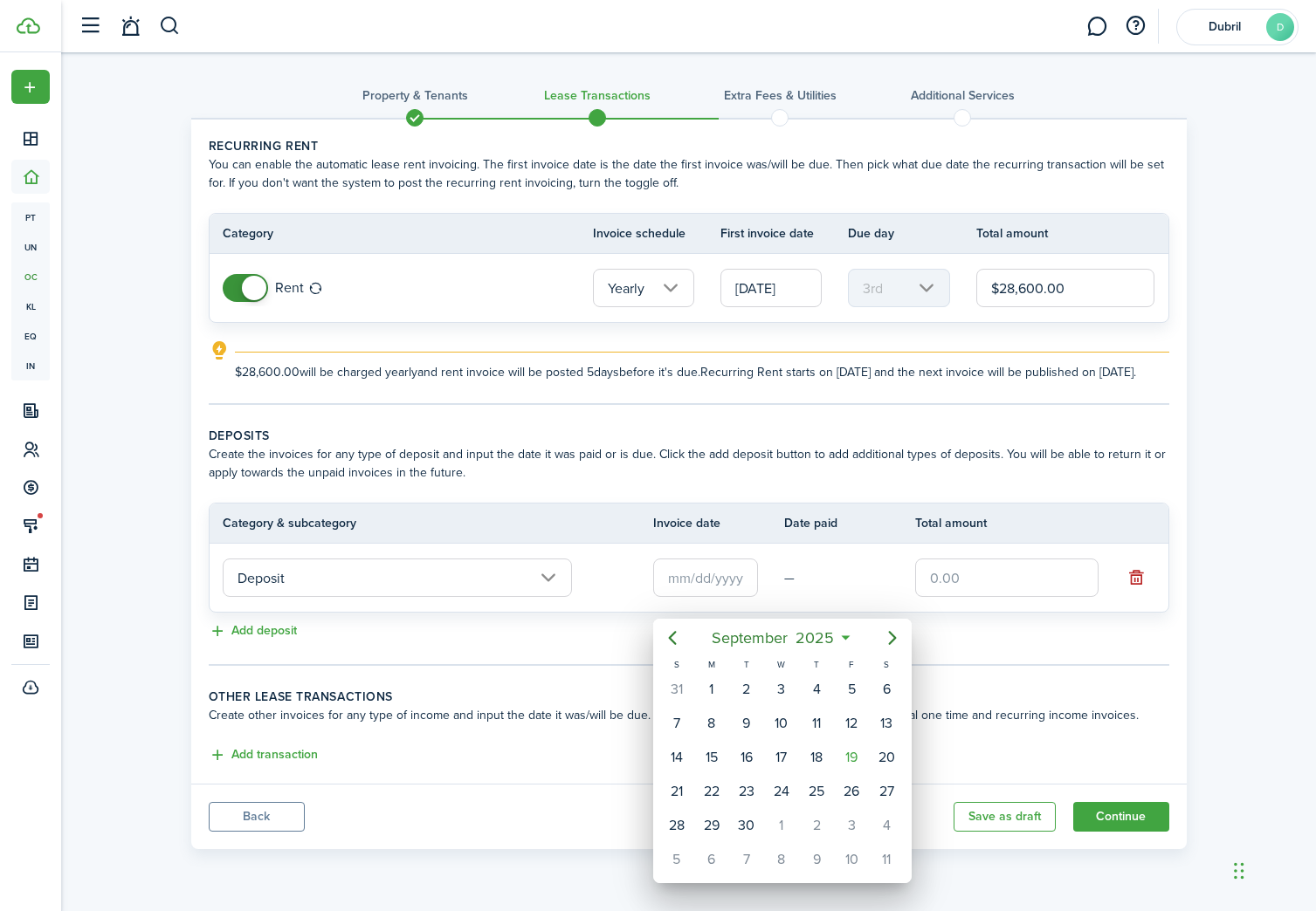
click at [524, 563] on div at bounding box center [658, 456] width 1595 height 1191
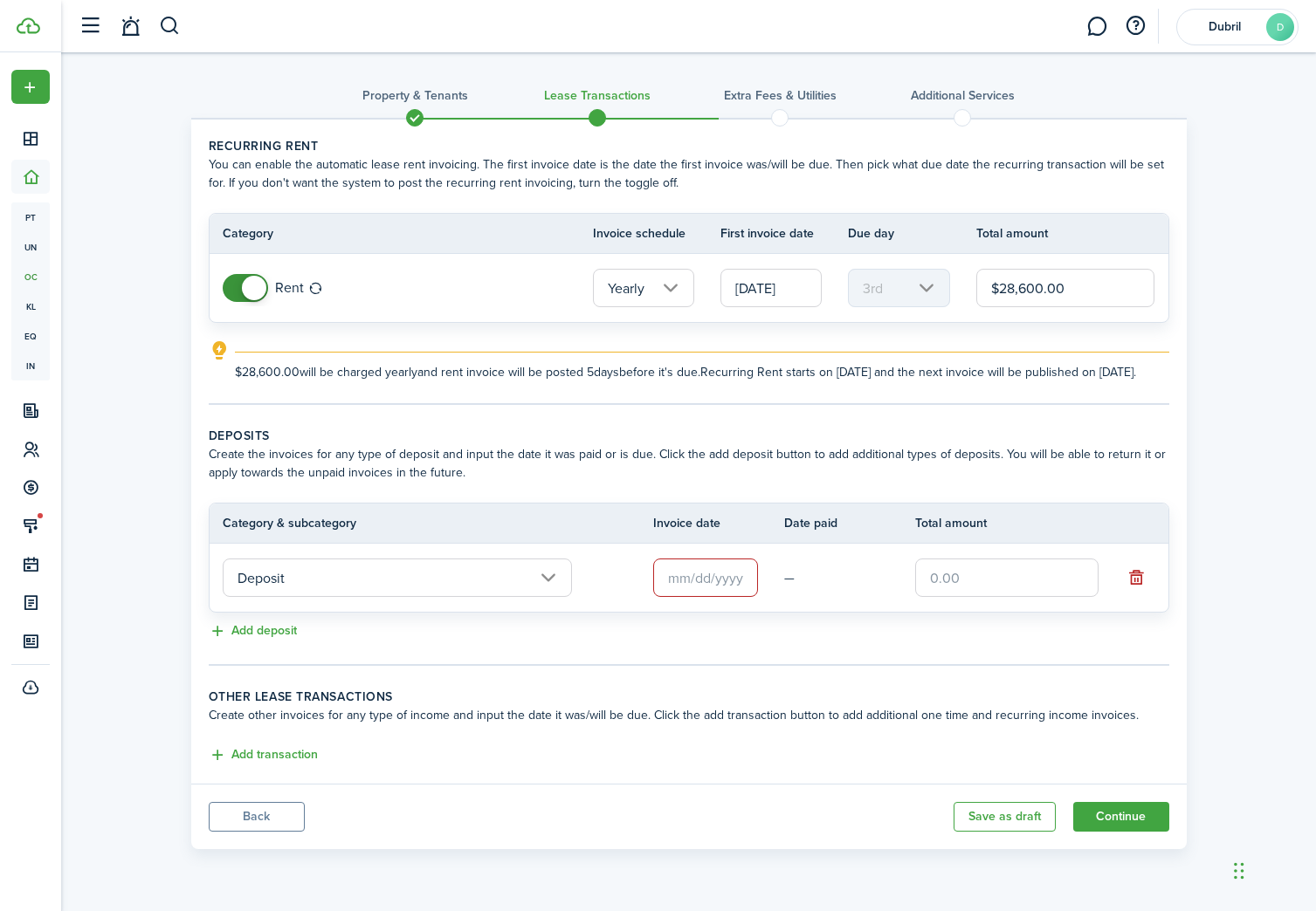
click at [551, 597] on input "Deposit" at bounding box center [397, 578] width 349 height 39
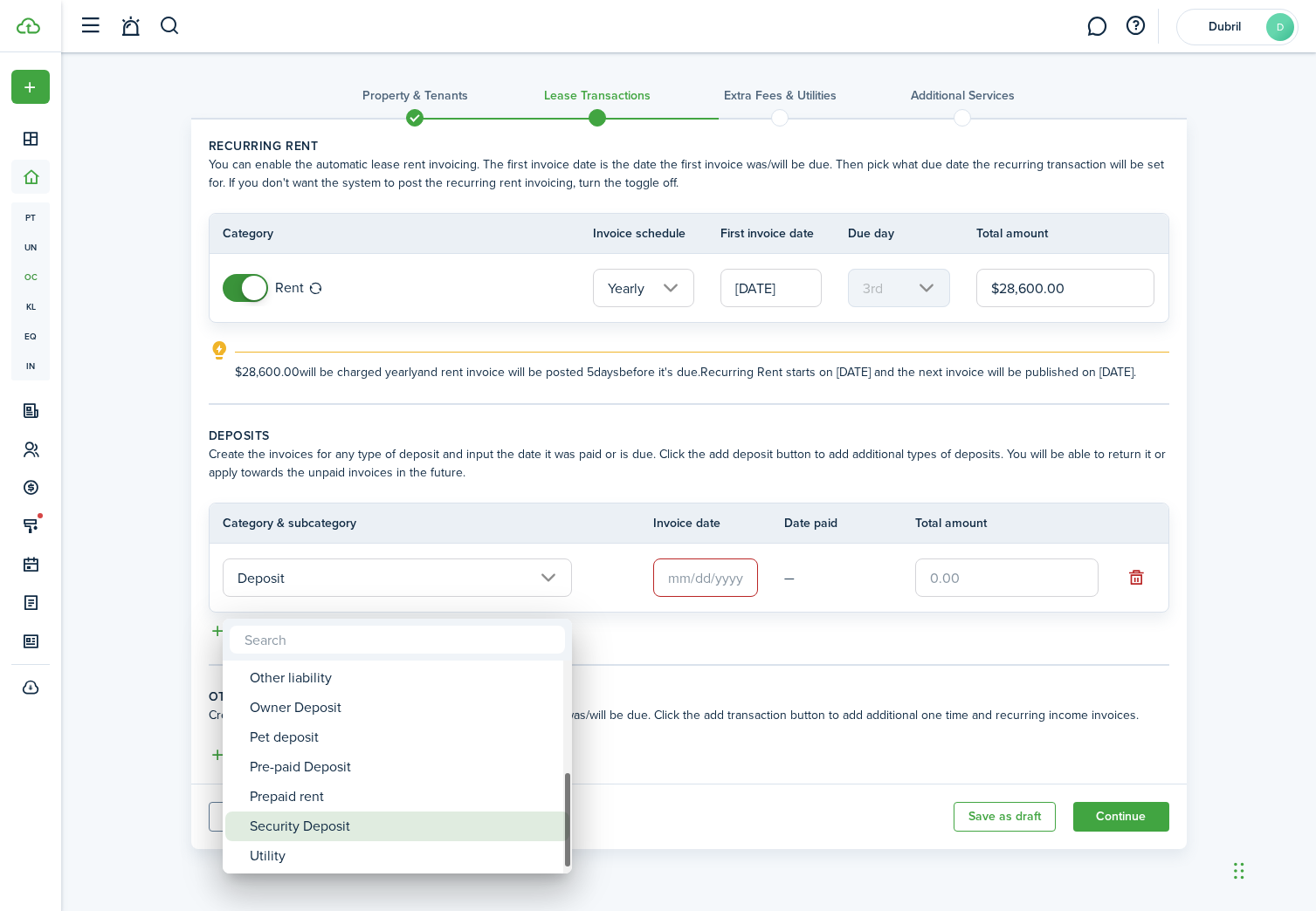
click at [454, 815] on div "Security Deposit" at bounding box center [404, 826] width 309 height 30
type input "Deposit / Security Deposit"
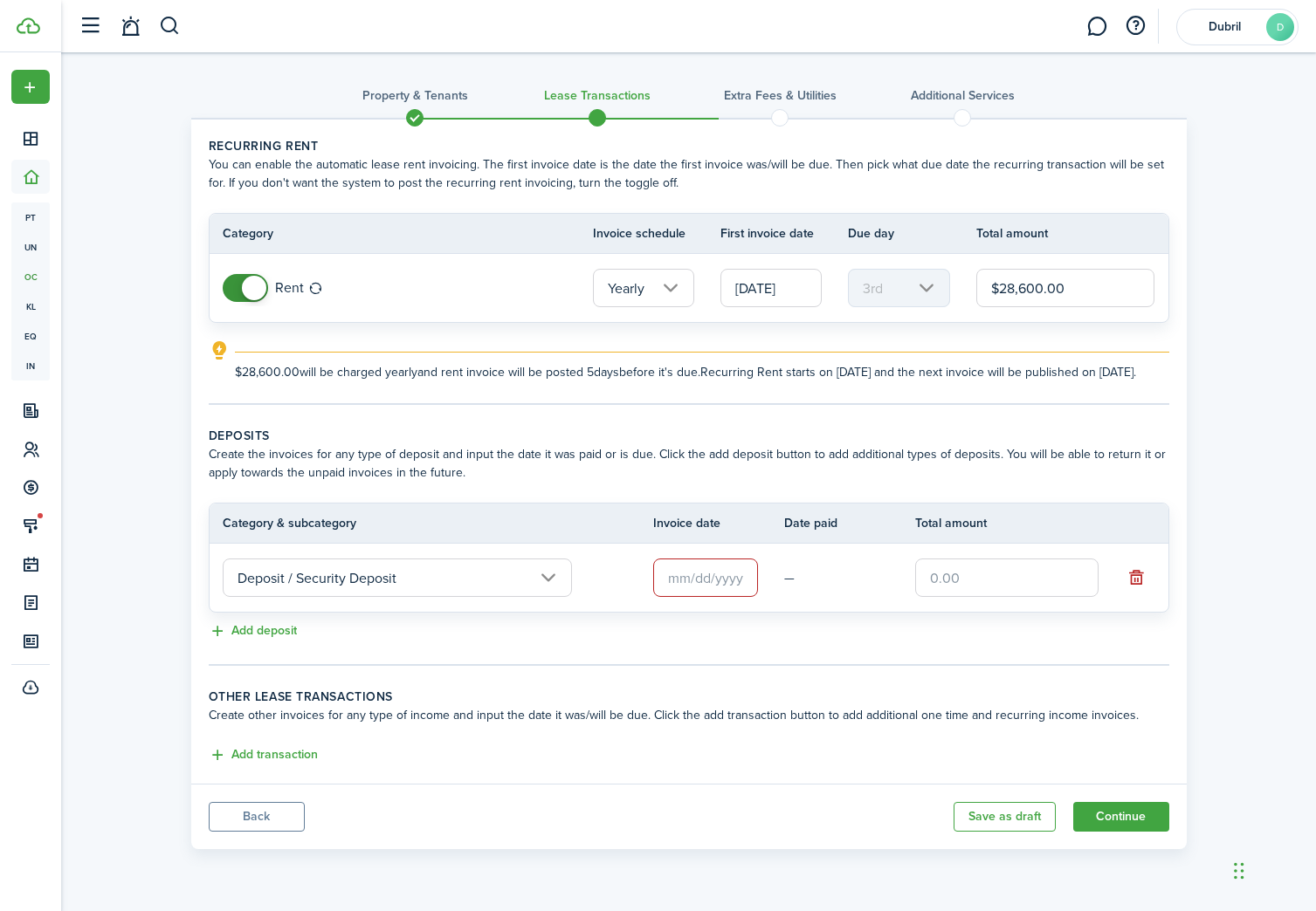
click at [724, 597] on input "text" at bounding box center [705, 578] width 105 height 39
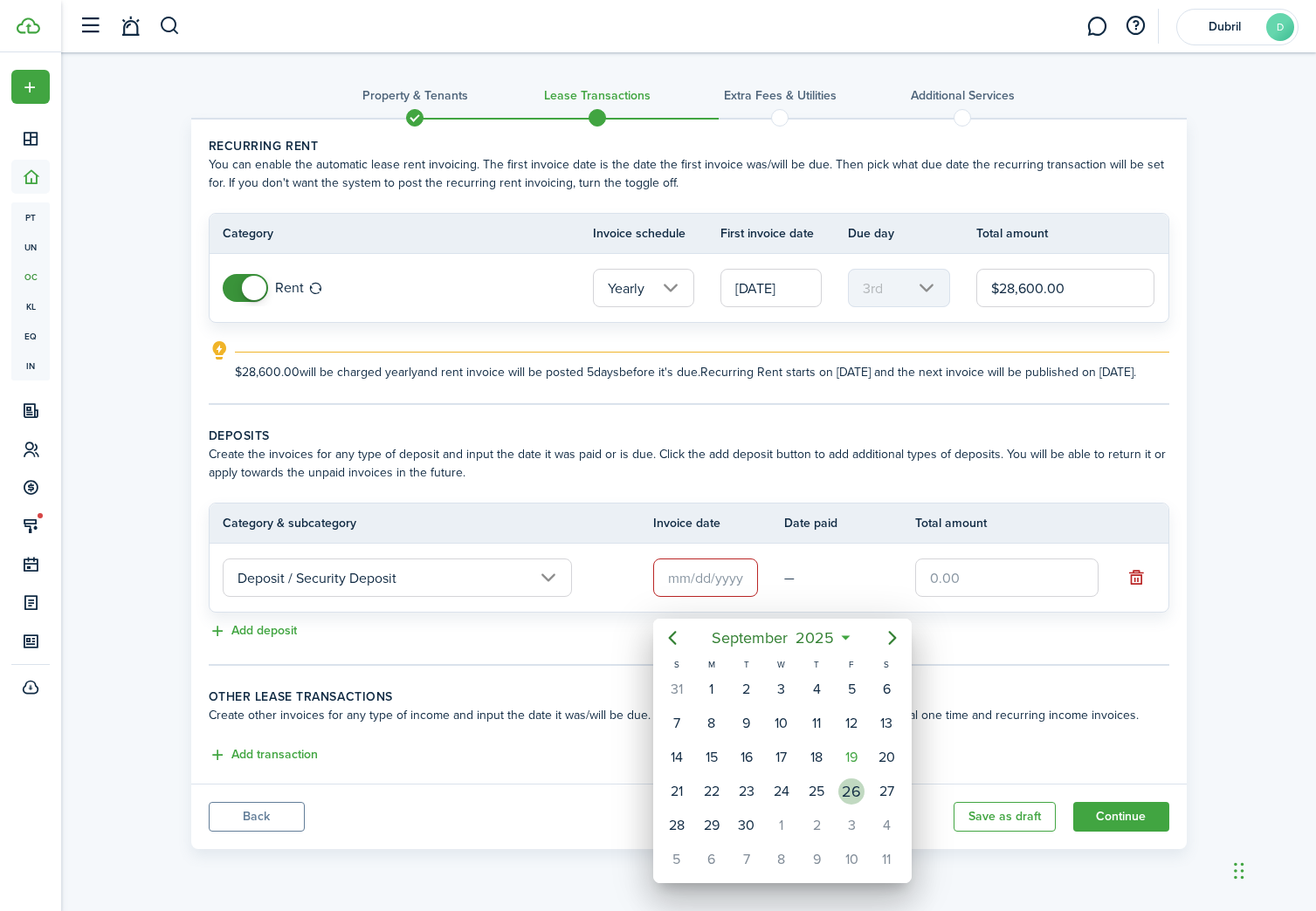
click at [847, 792] on div "26" at bounding box center [851, 792] width 26 height 26
type input "[DATE]"
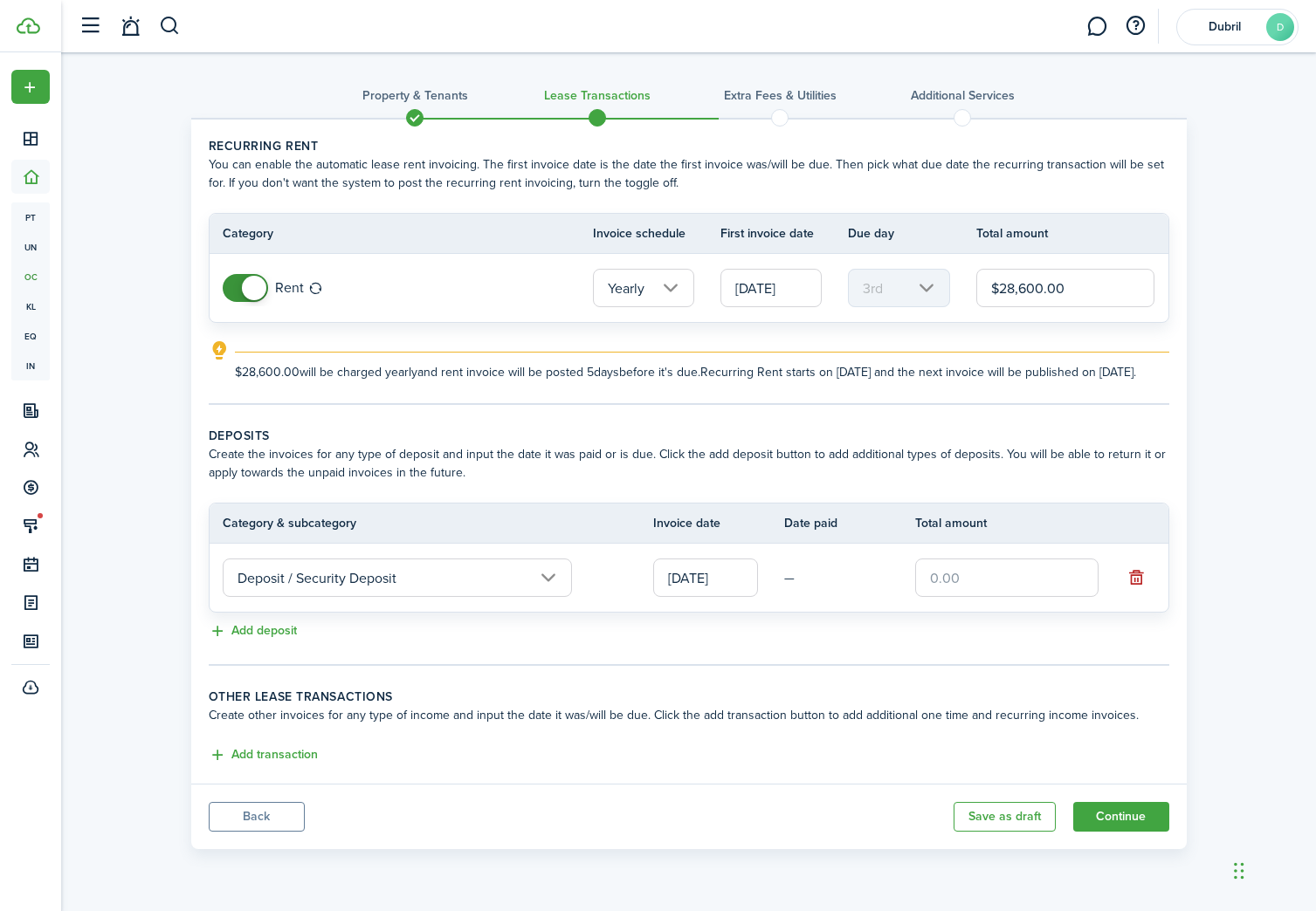
click at [940, 597] on input "text" at bounding box center [1006, 578] width 183 height 39
type input "$2,600.00"
click at [291, 765] on button "Add transaction" at bounding box center [263, 755] width 109 height 20
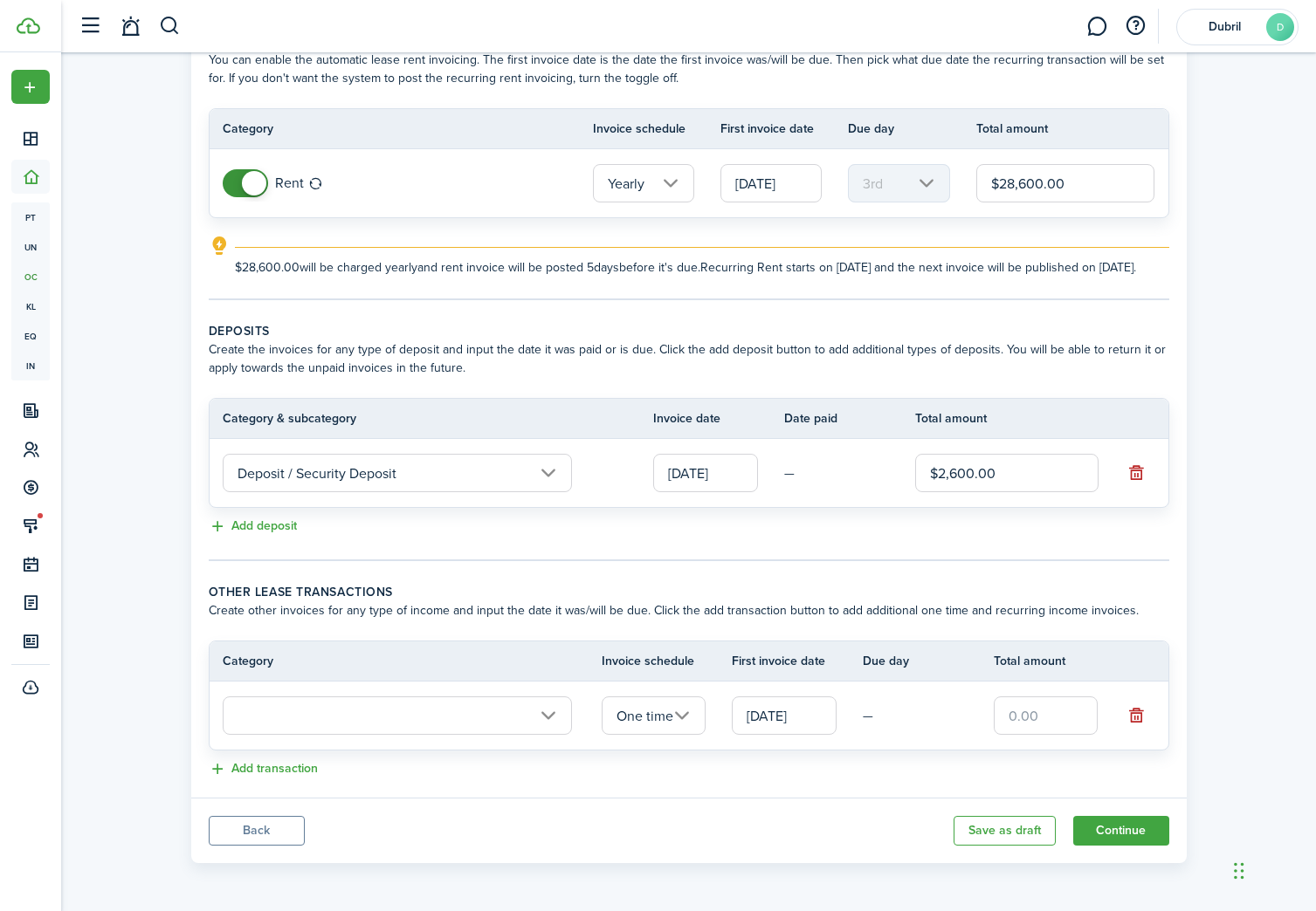
scroll to position [122, 0]
click at [410, 717] on input "text" at bounding box center [397, 716] width 349 height 39
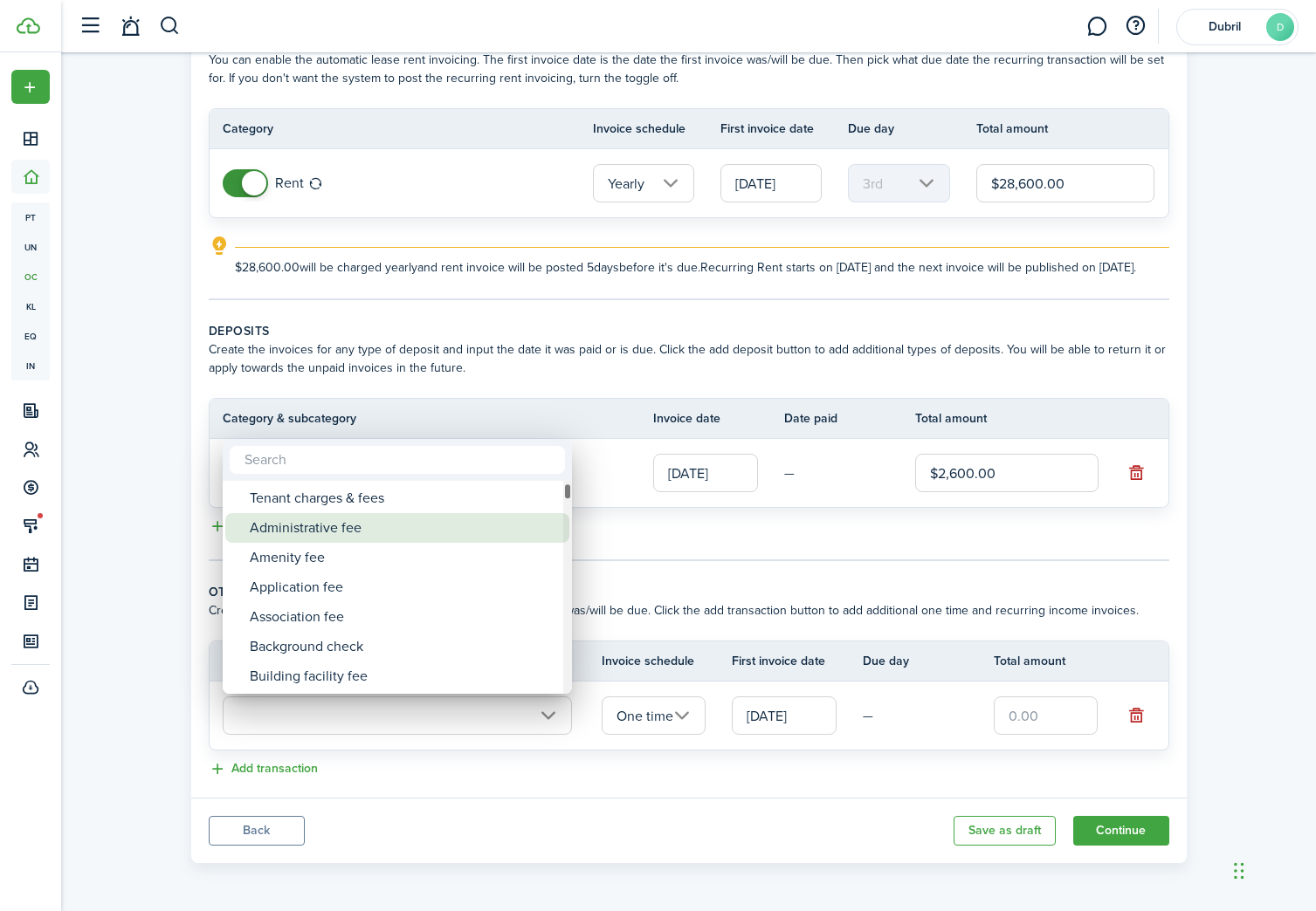
click at [427, 533] on div "Administrative fee" at bounding box center [404, 529] width 309 height 30
type input "Tenant charges & fees / Administrative fee"
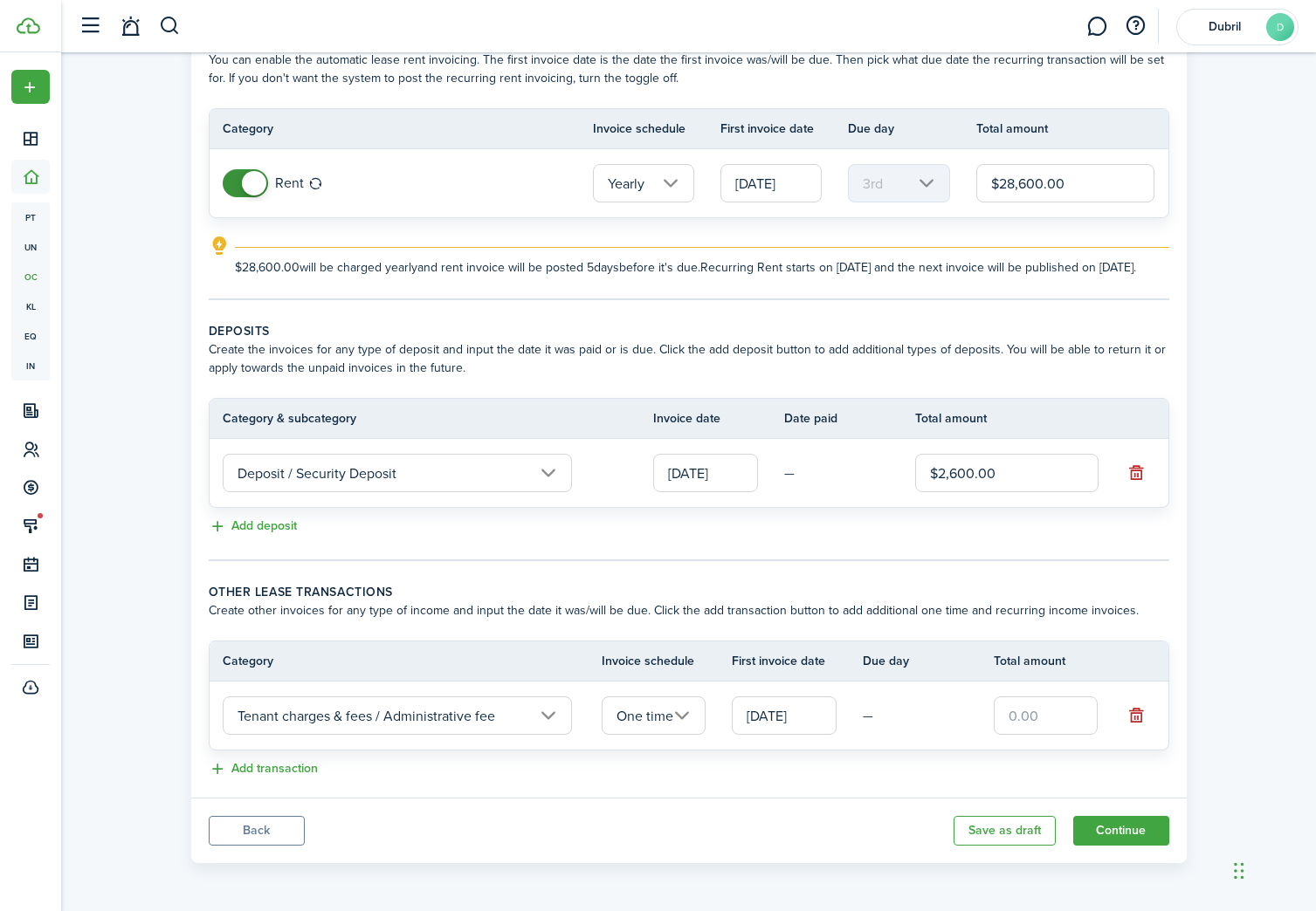
click at [782, 723] on input "[DATE]" at bounding box center [784, 716] width 105 height 39
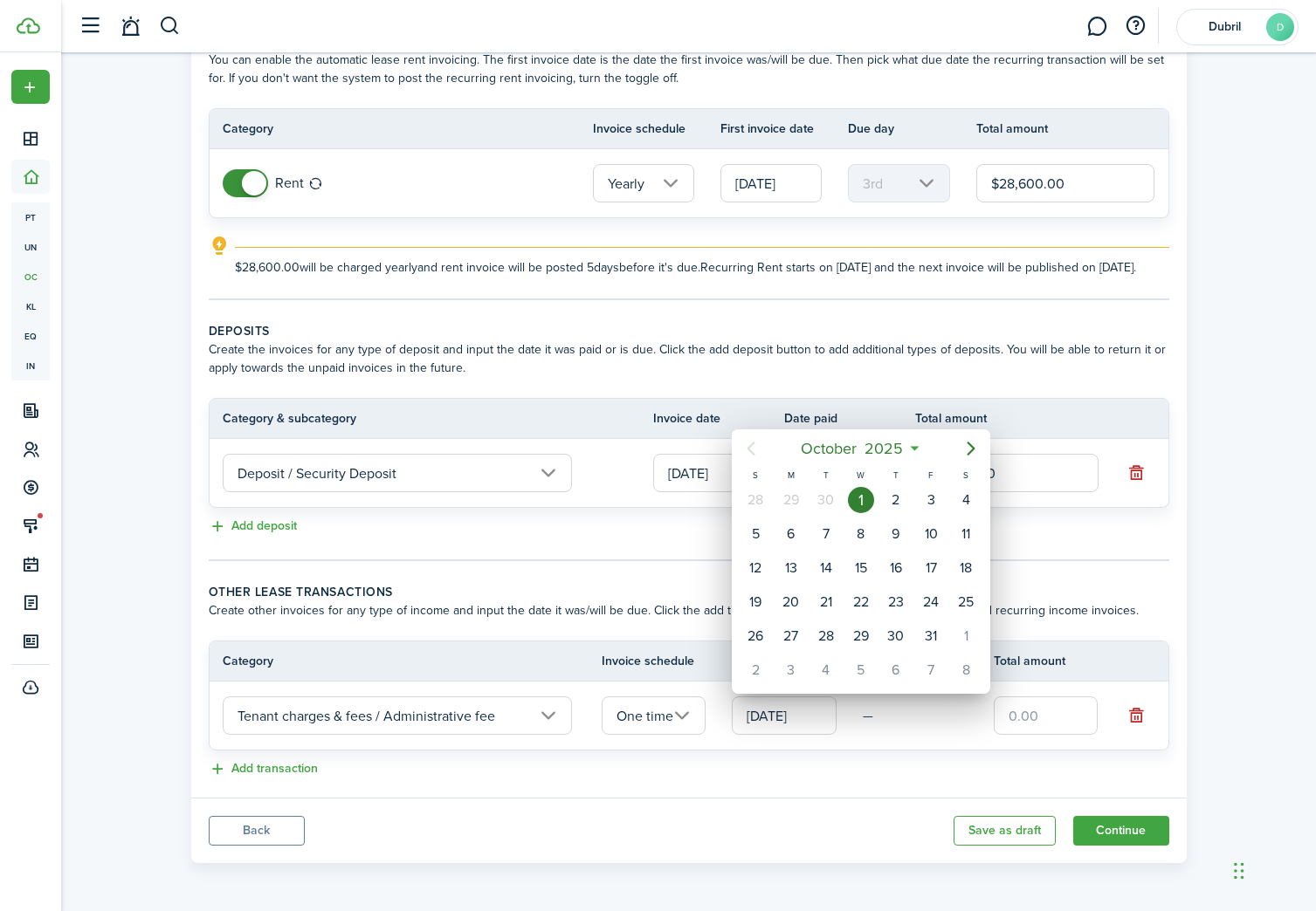
click at [813, 383] on div at bounding box center [658, 456] width 1595 height 1191
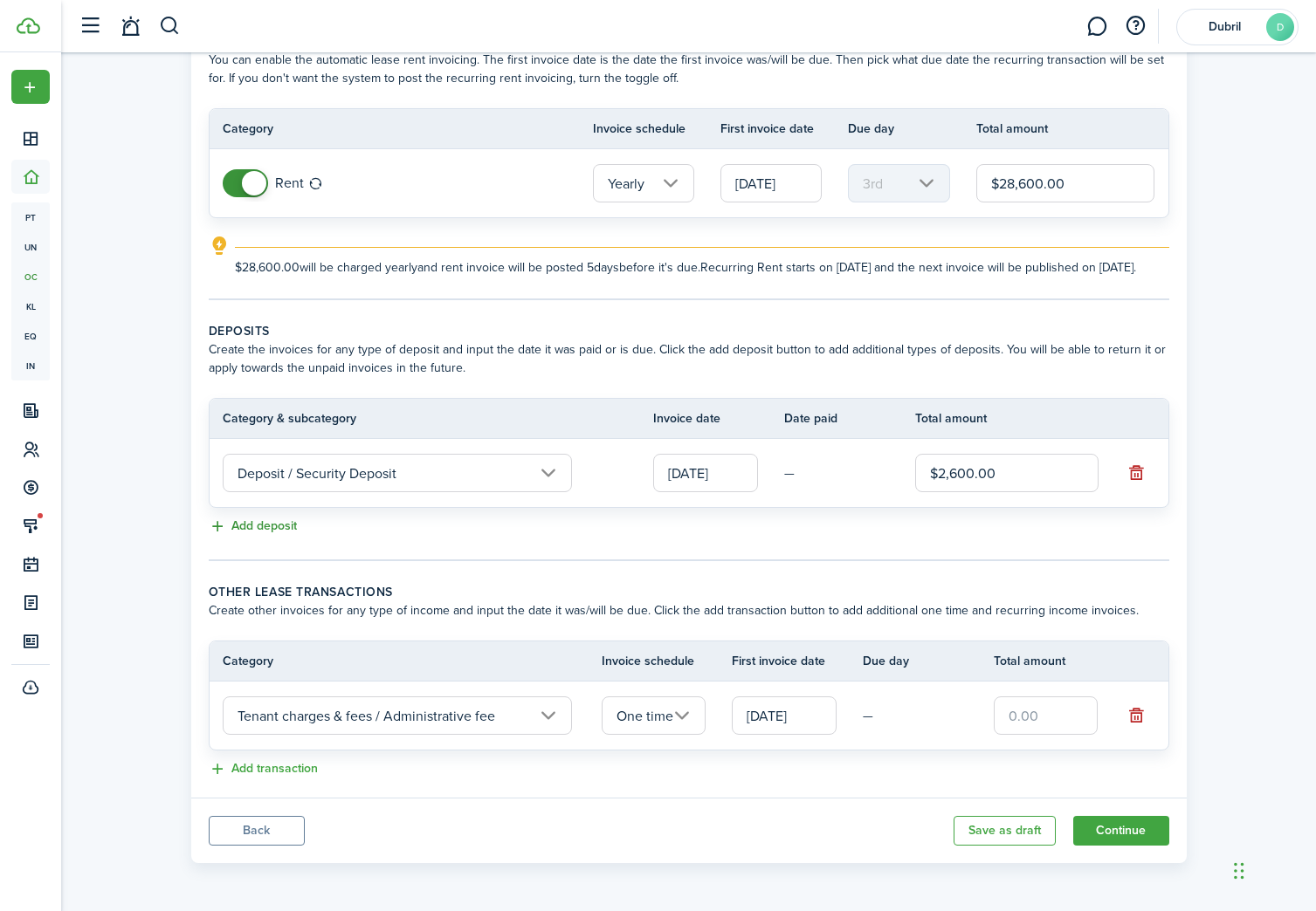
click at [266, 527] on button "Add deposit" at bounding box center [253, 526] width 88 height 20
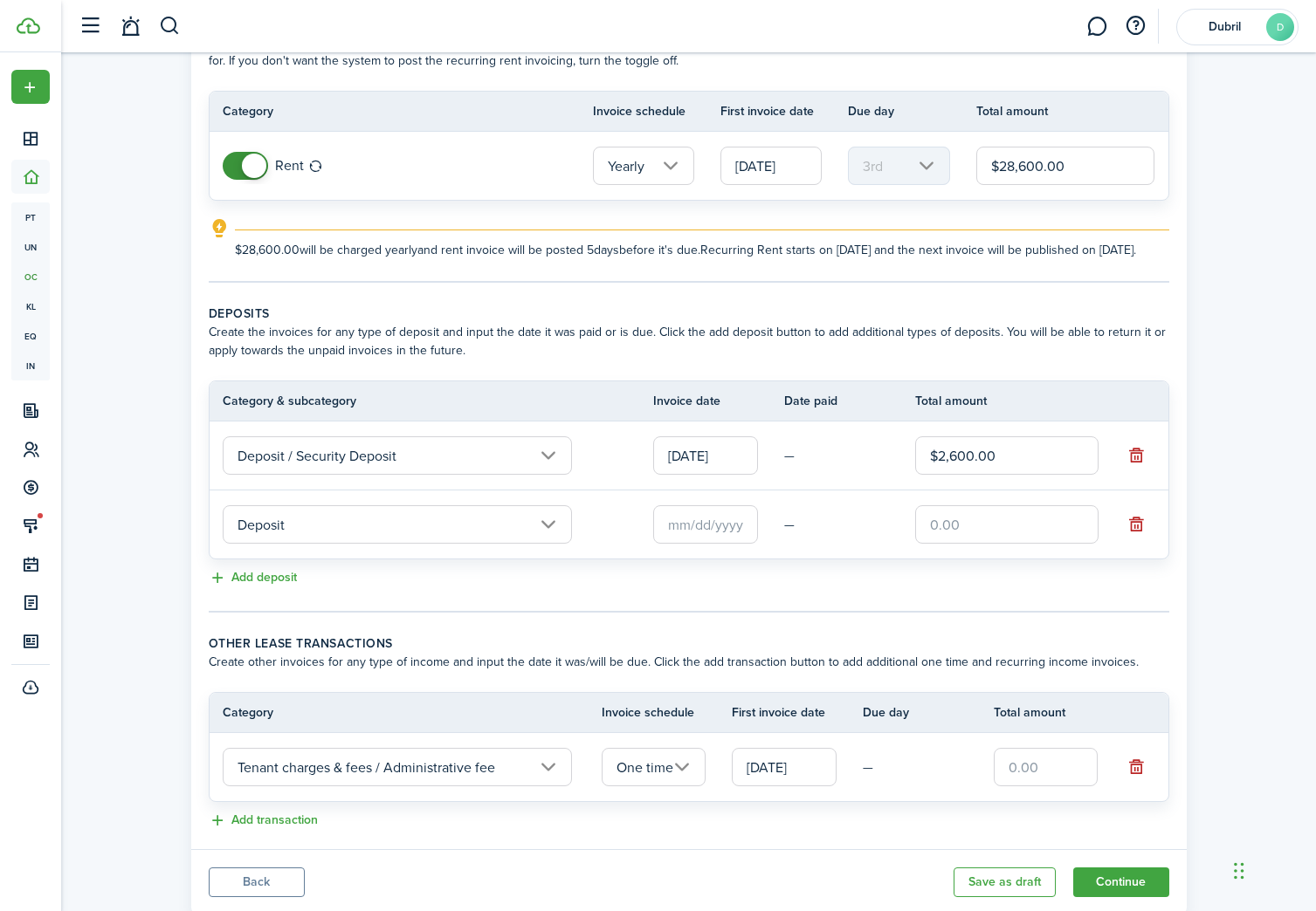
click at [337, 544] on input "Deposit" at bounding box center [397, 524] width 349 height 39
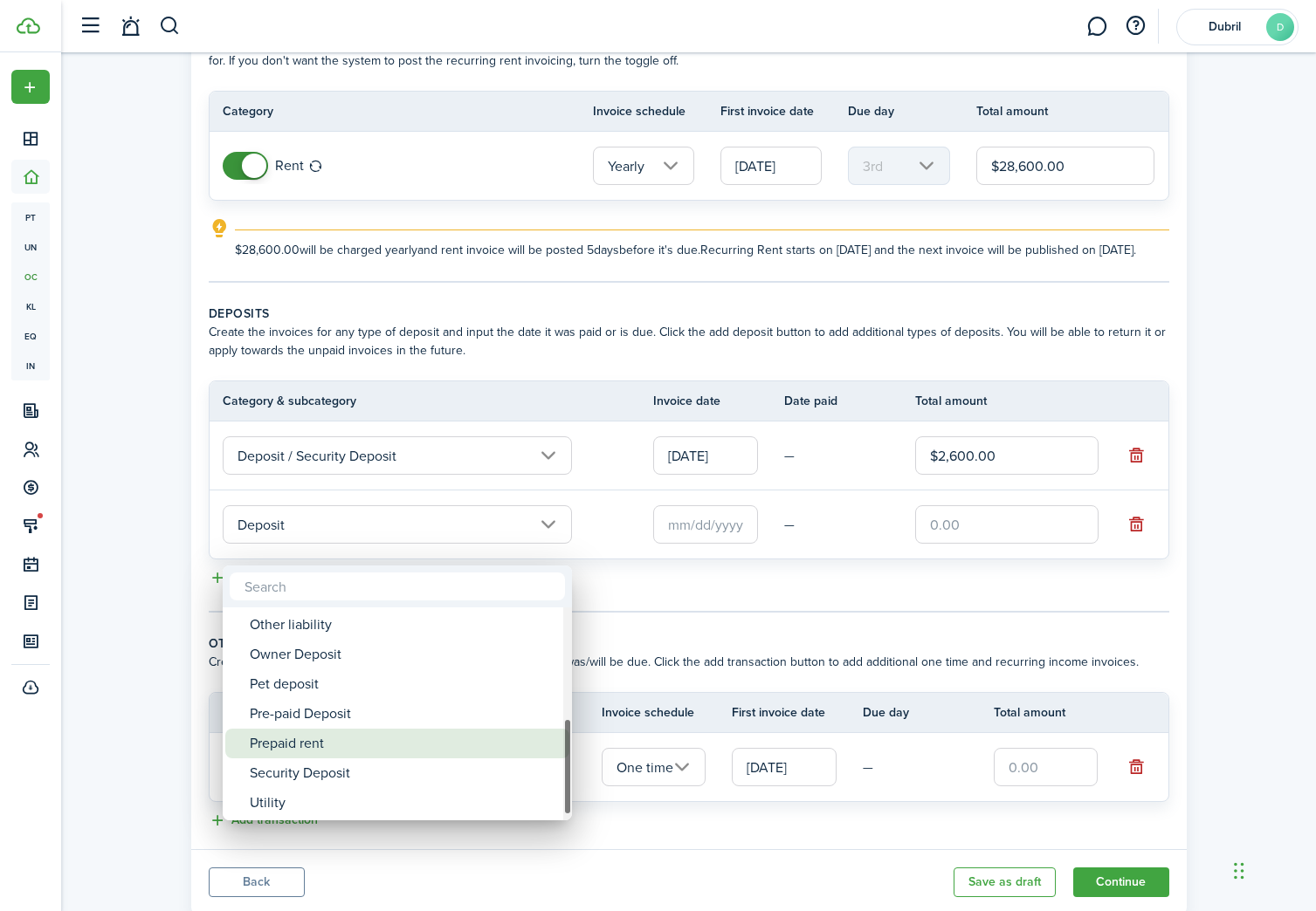
click at [446, 737] on div "Prepaid rent" at bounding box center [404, 744] width 309 height 30
type input "Deposit / Prepaid rent"
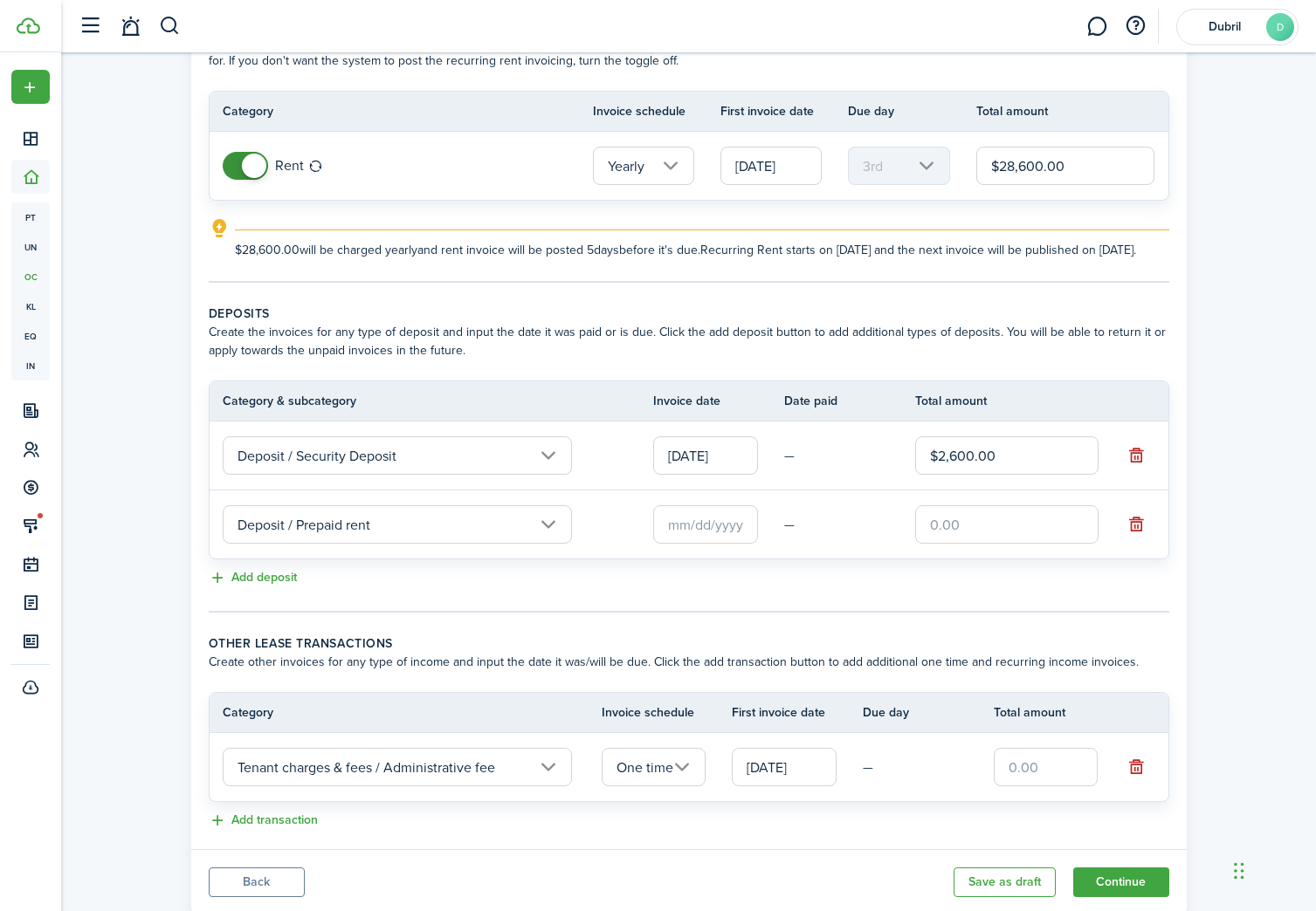
click at [698, 544] on input "text" at bounding box center [705, 524] width 105 height 39
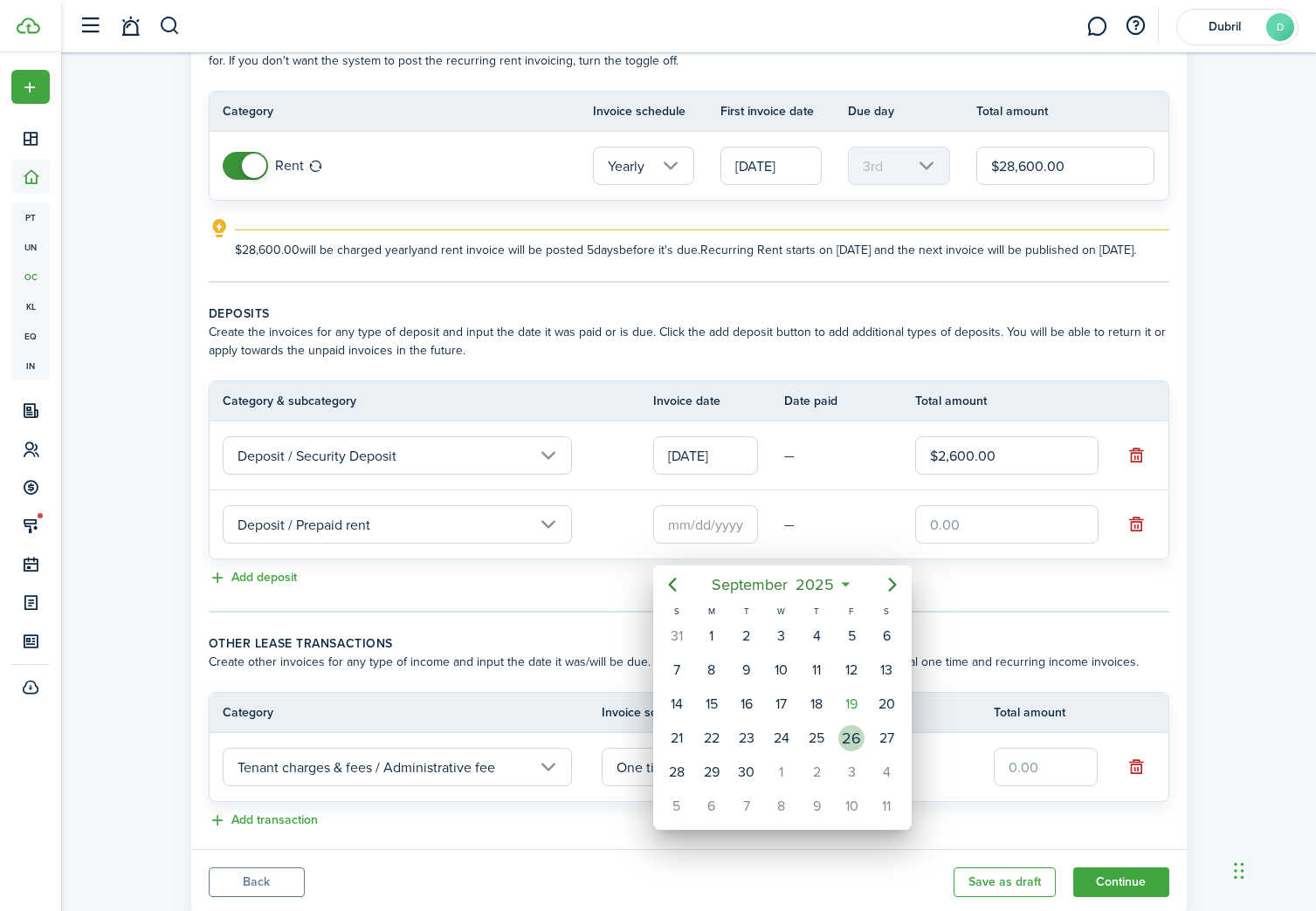
click at [839, 731] on div "26" at bounding box center [851, 738] width 35 height 33
type input "[DATE]"
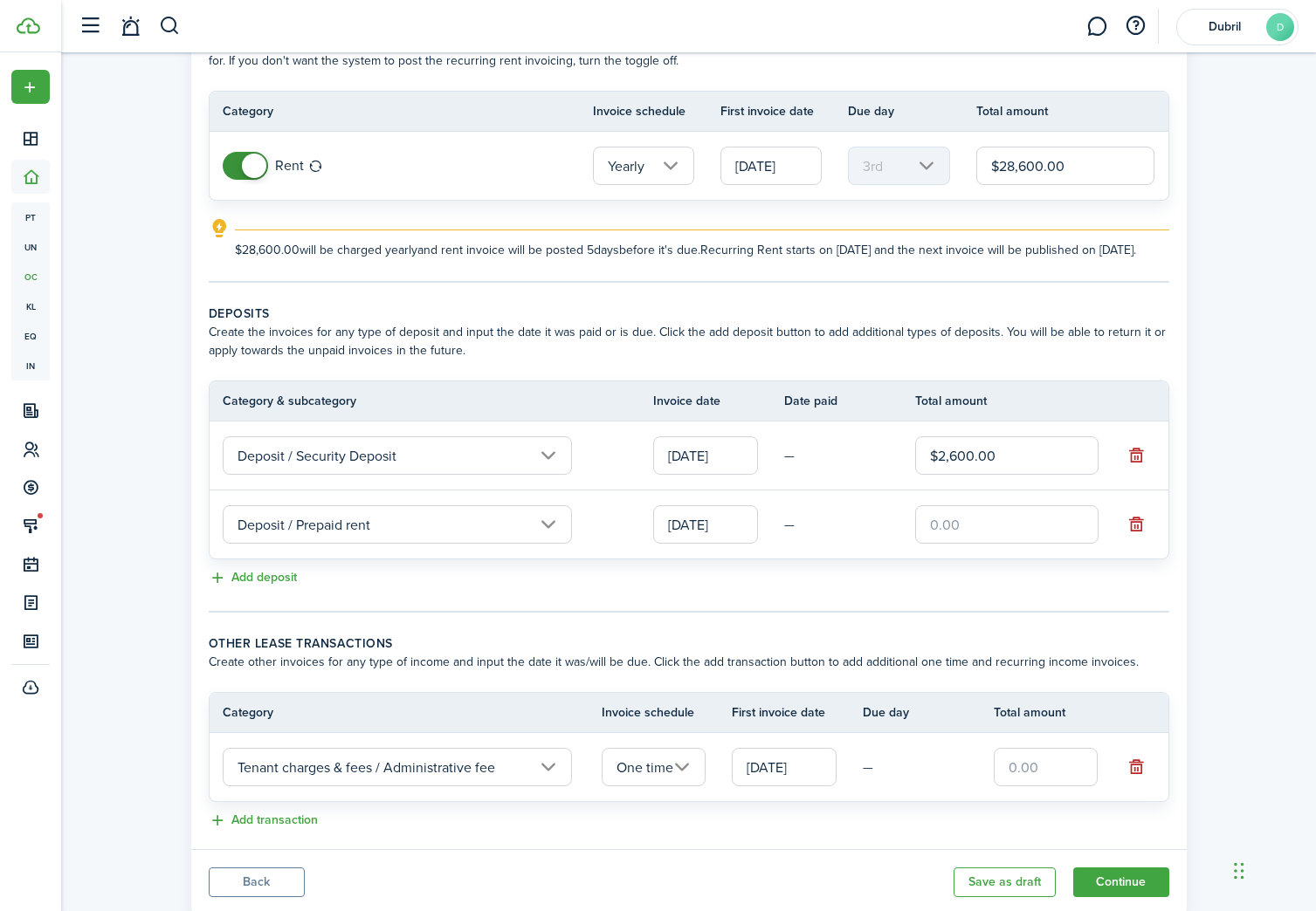
click at [999, 544] on input "text" at bounding box center [1006, 524] width 183 height 39
type input "$2,600.00"
click at [975, 612] on tc-wizard-step "Deposits Create the invoices for any type of deposit and input the date it was …" at bounding box center [689, 458] width 960 height 308
click at [782, 160] on input "[DATE]" at bounding box center [771, 165] width 101 height 39
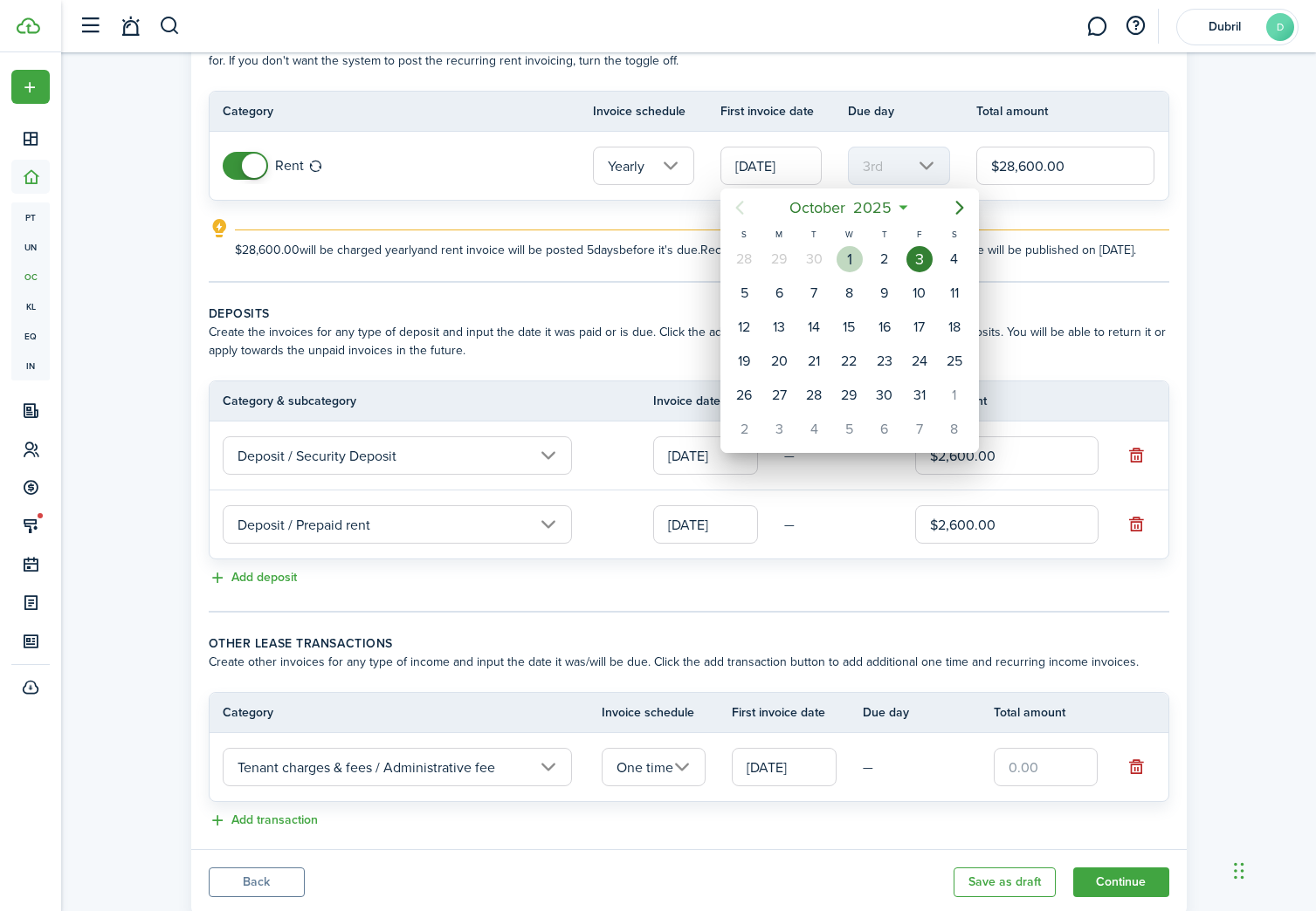
click at [847, 255] on div "1" at bounding box center [849, 259] width 26 height 26
type input "[DATE]"
type input "1st"
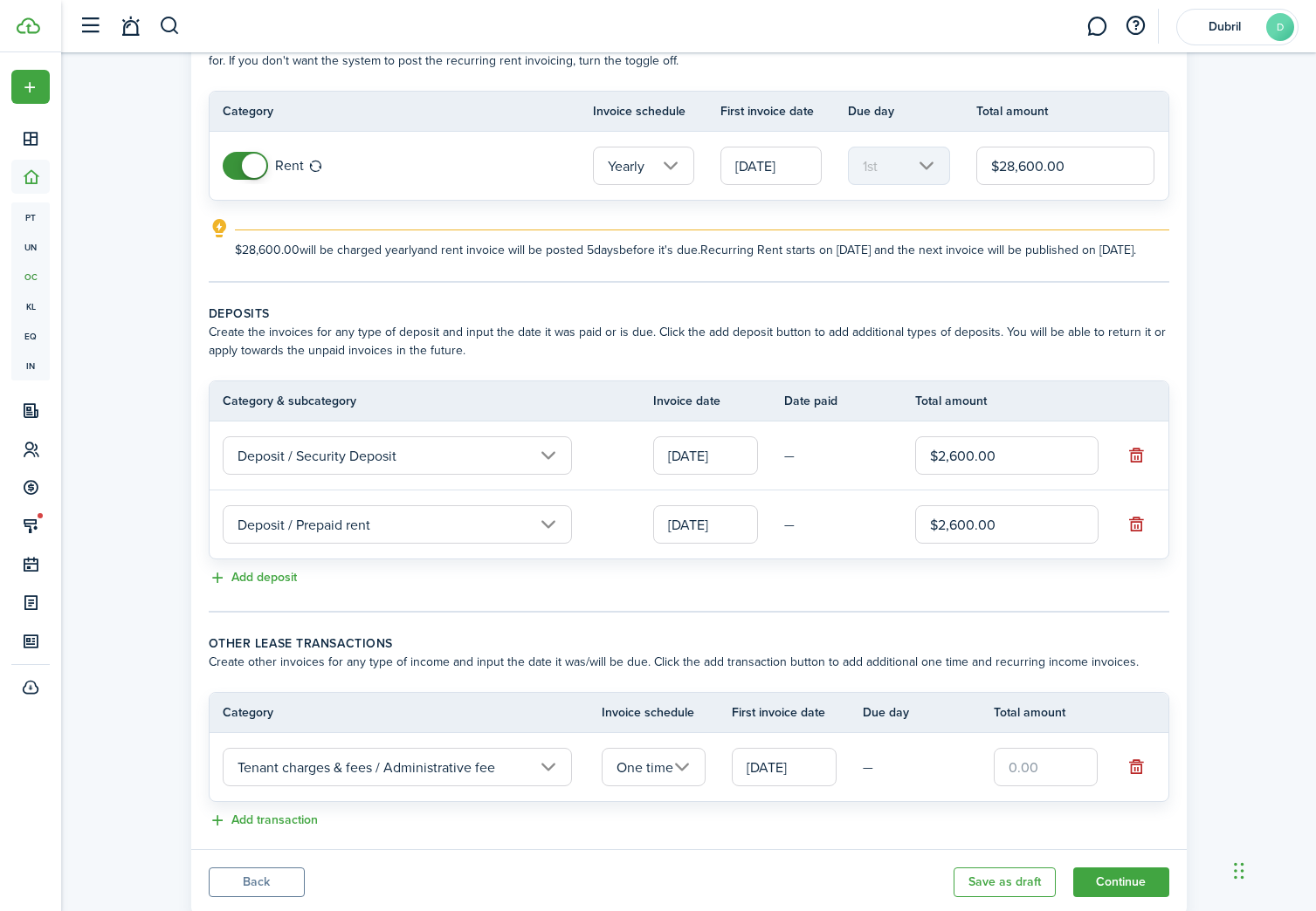
scroll to position [192, 0]
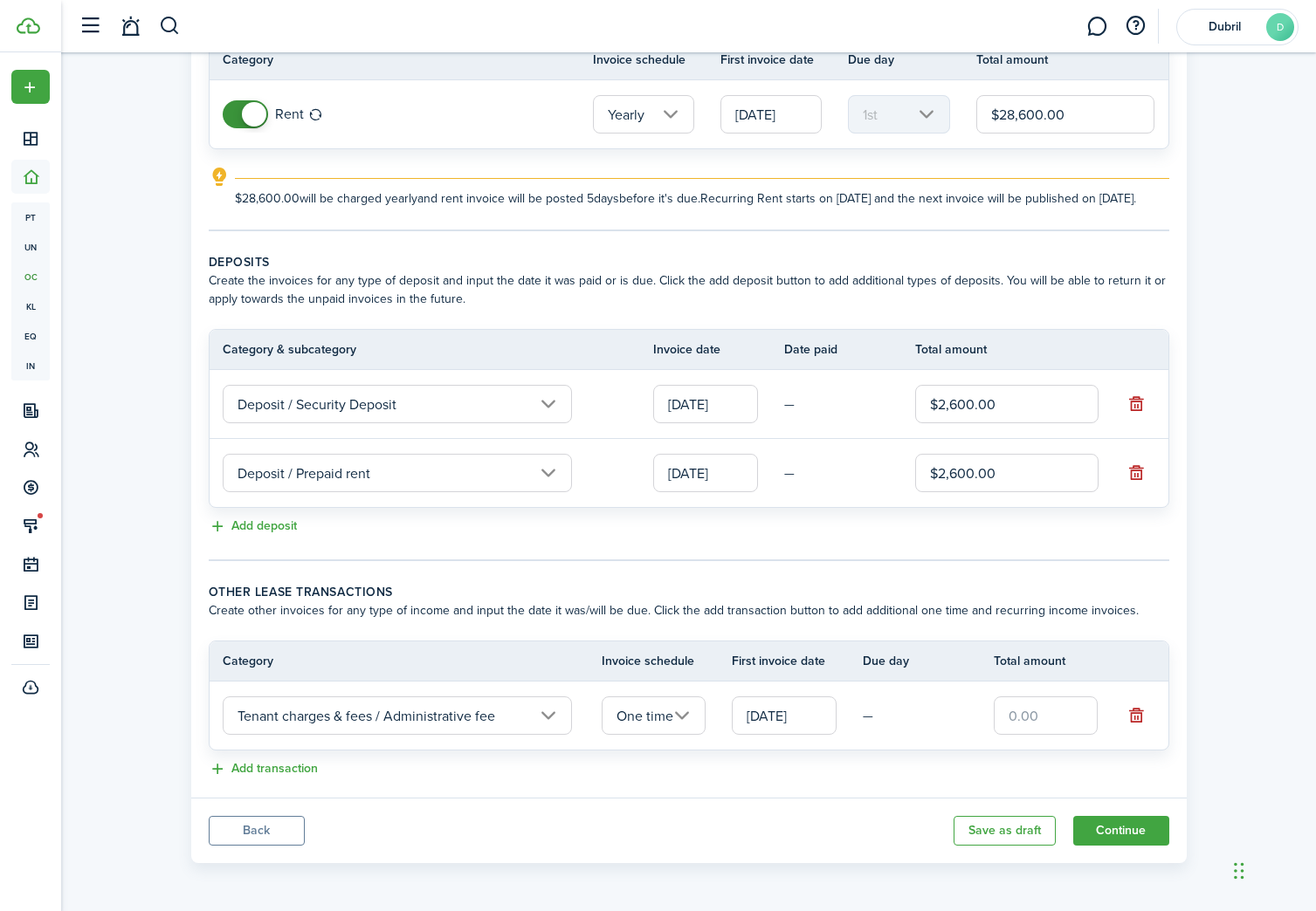
click at [812, 719] on input "[DATE]" at bounding box center [784, 716] width 105 height 39
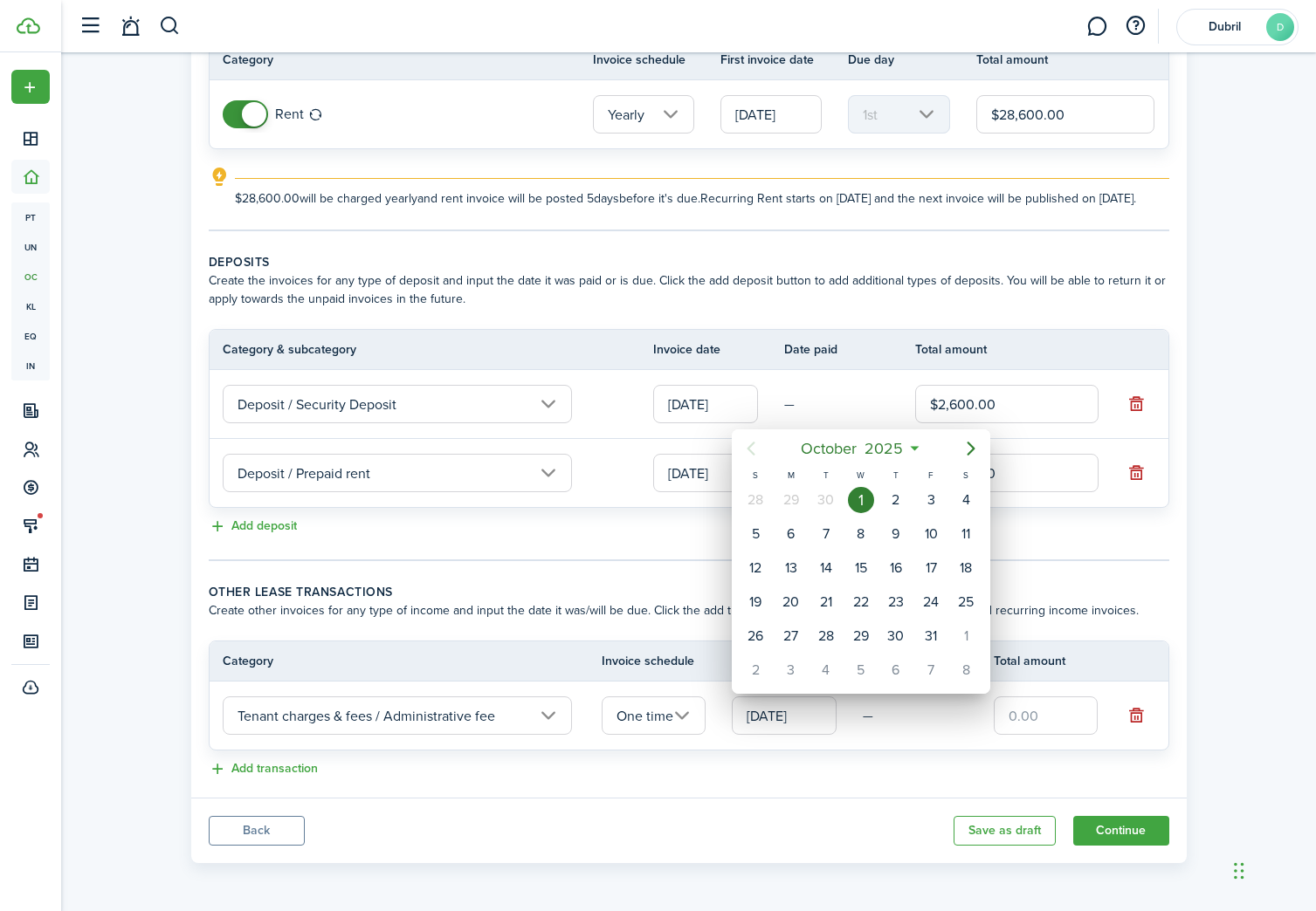
click at [754, 448] on icon "Previous page" at bounding box center [751, 449] width 21 height 21
click at [816, 452] on span "October" at bounding box center [829, 448] width 64 height 31
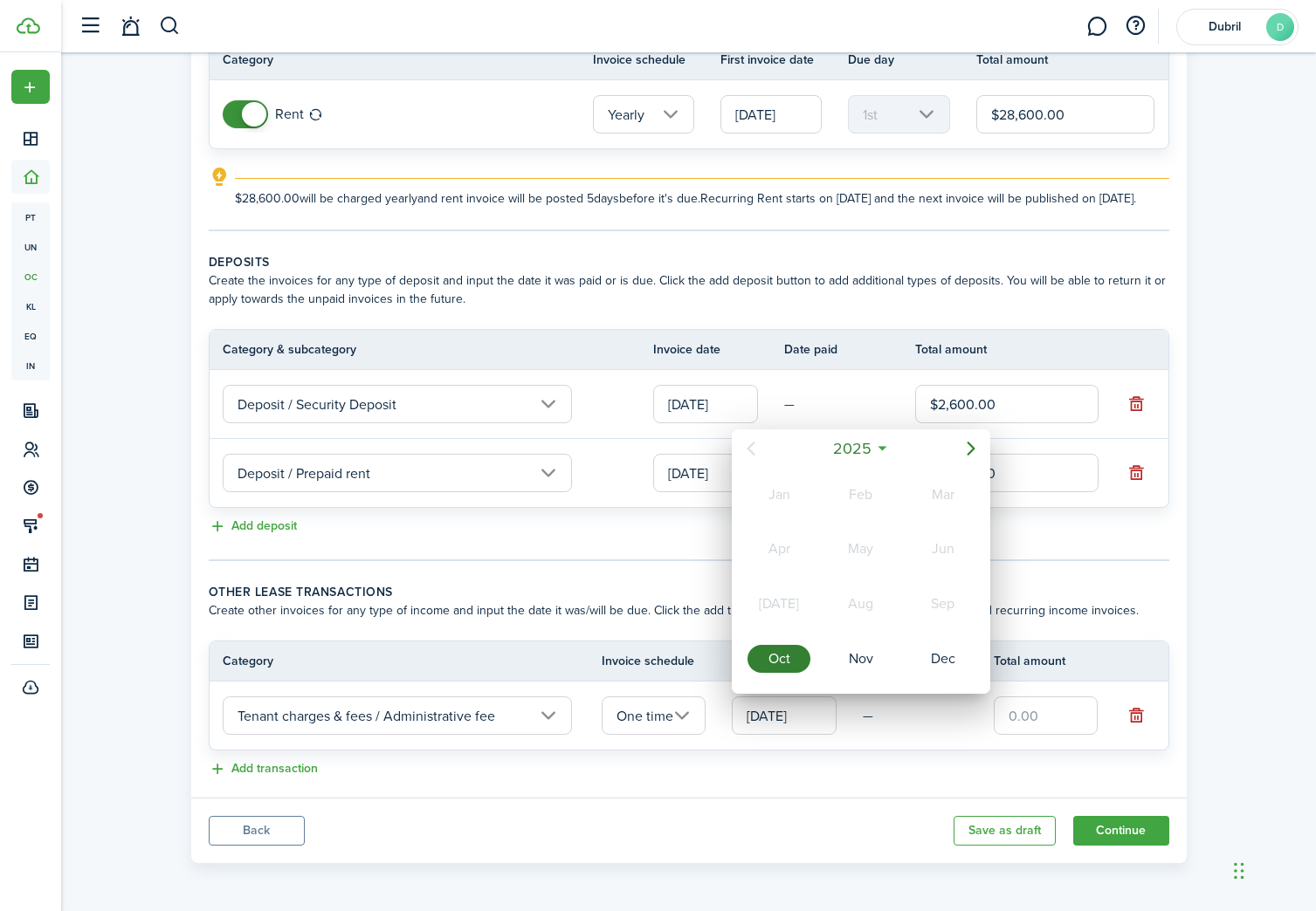
click at [941, 602] on div "Sep" at bounding box center [942, 604] width 63 height 28
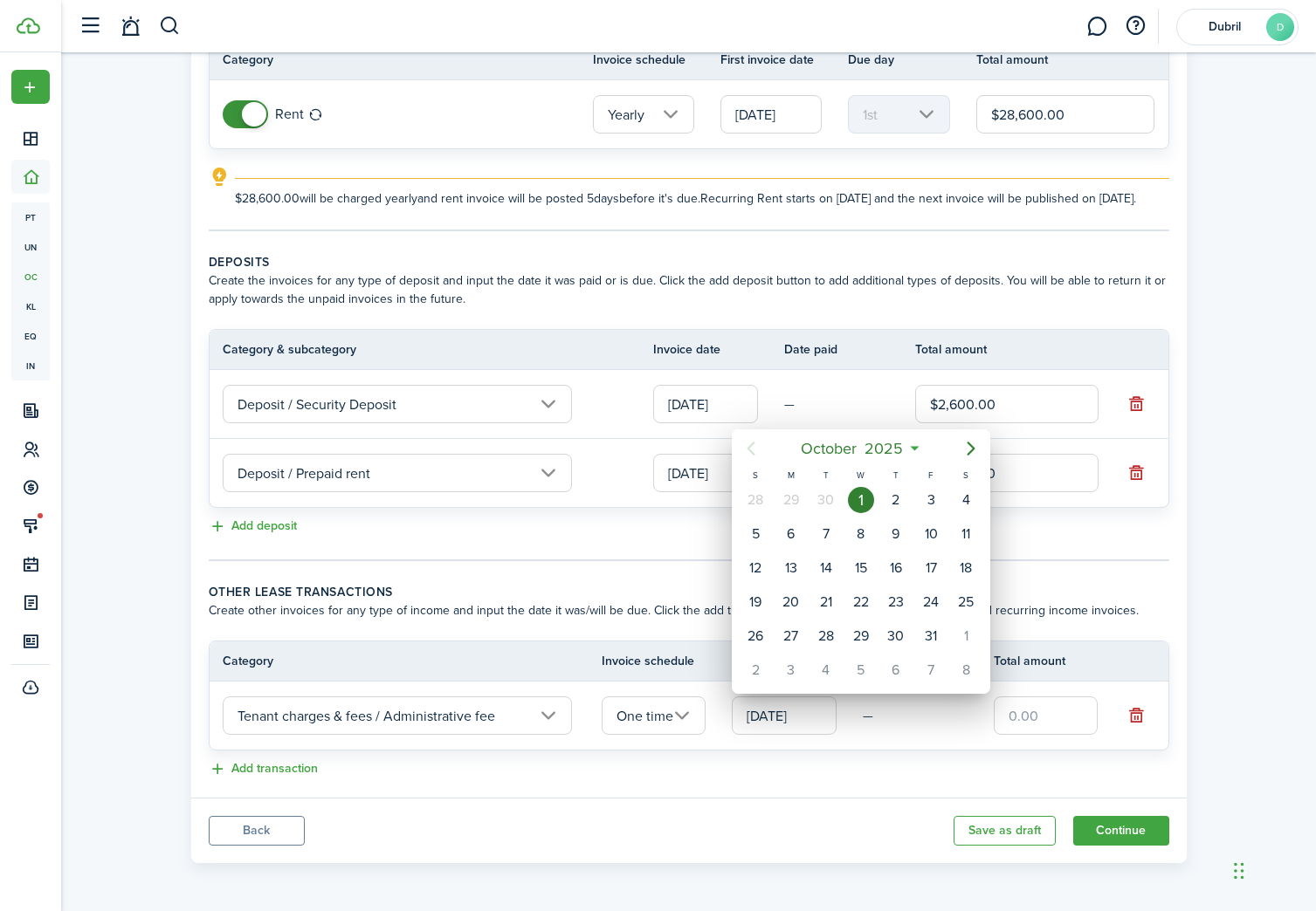
click at [856, 502] on div "1" at bounding box center [860, 501] width 26 height 26
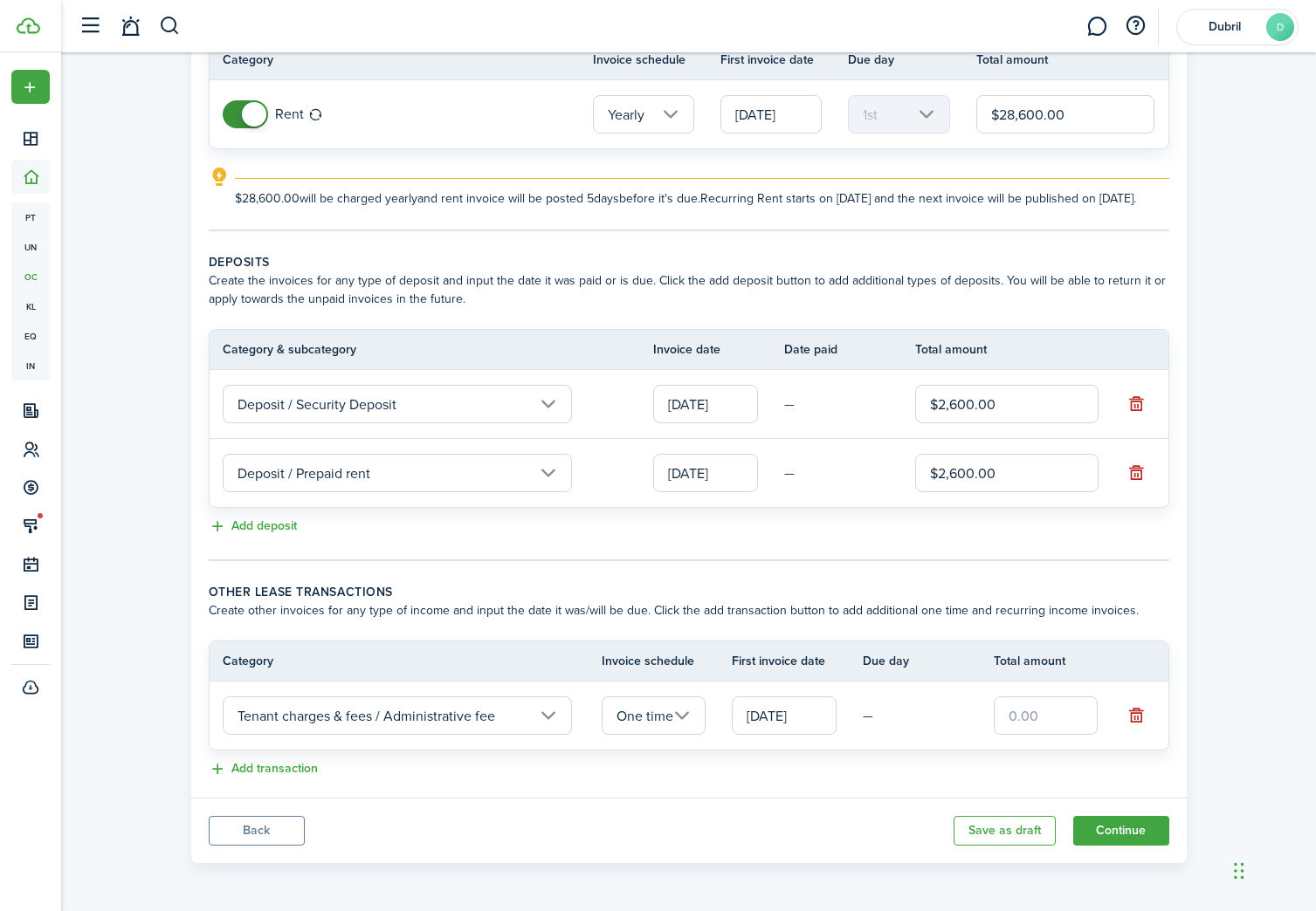
click at [1033, 720] on input "text" at bounding box center [1046, 716] width 105 height 39
type input "$200.00"
click at [894, 583] on wizard-step-header-title "Other lease transactions" at bounding box center [689, 593] width 960 height 19
click at [699, 718] on input "One time" at bounding box center [654, 716] width 105 height 39
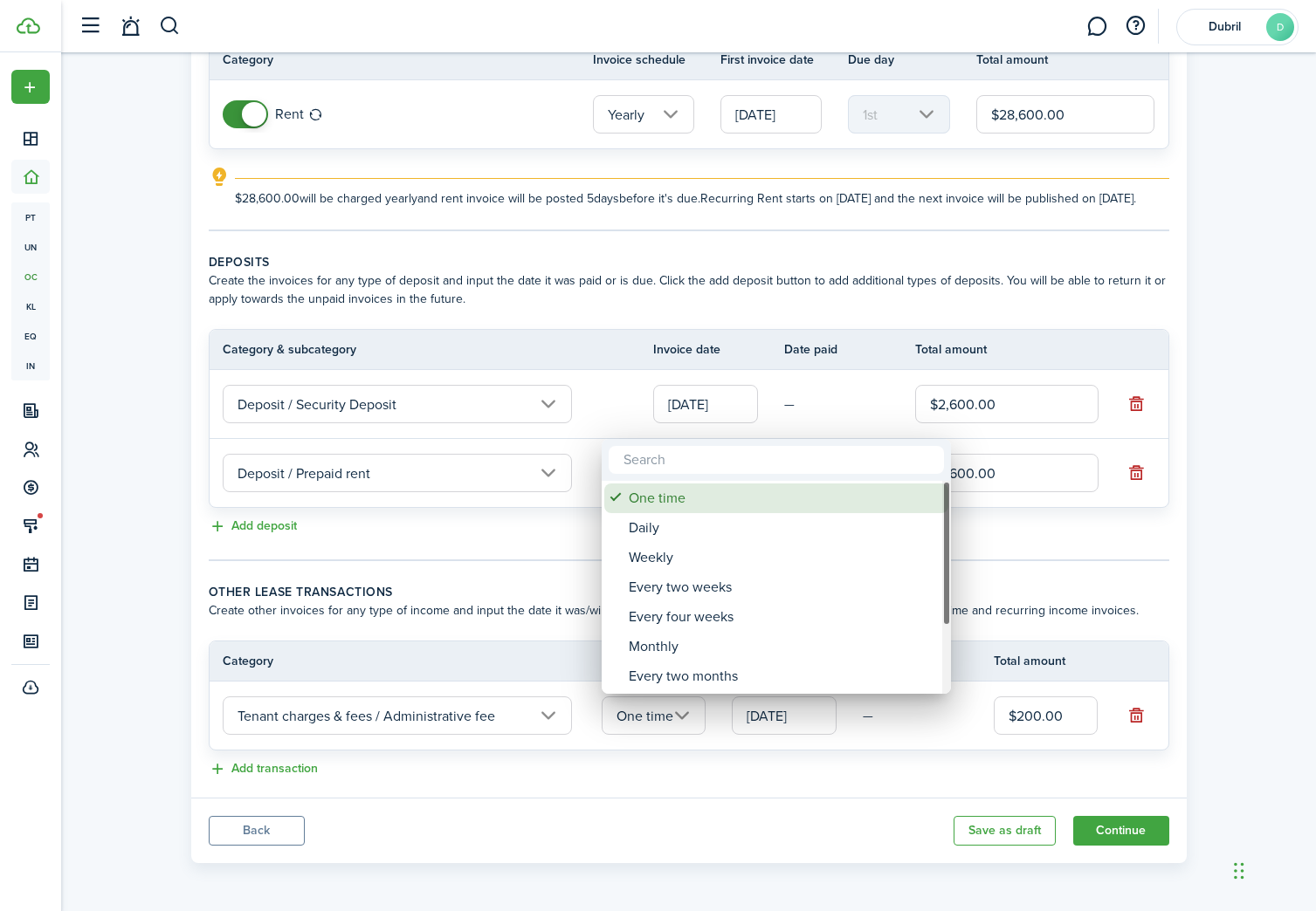
click at [721, 507] on div "One time" at bounding box center [782, 499] width 309 height 30
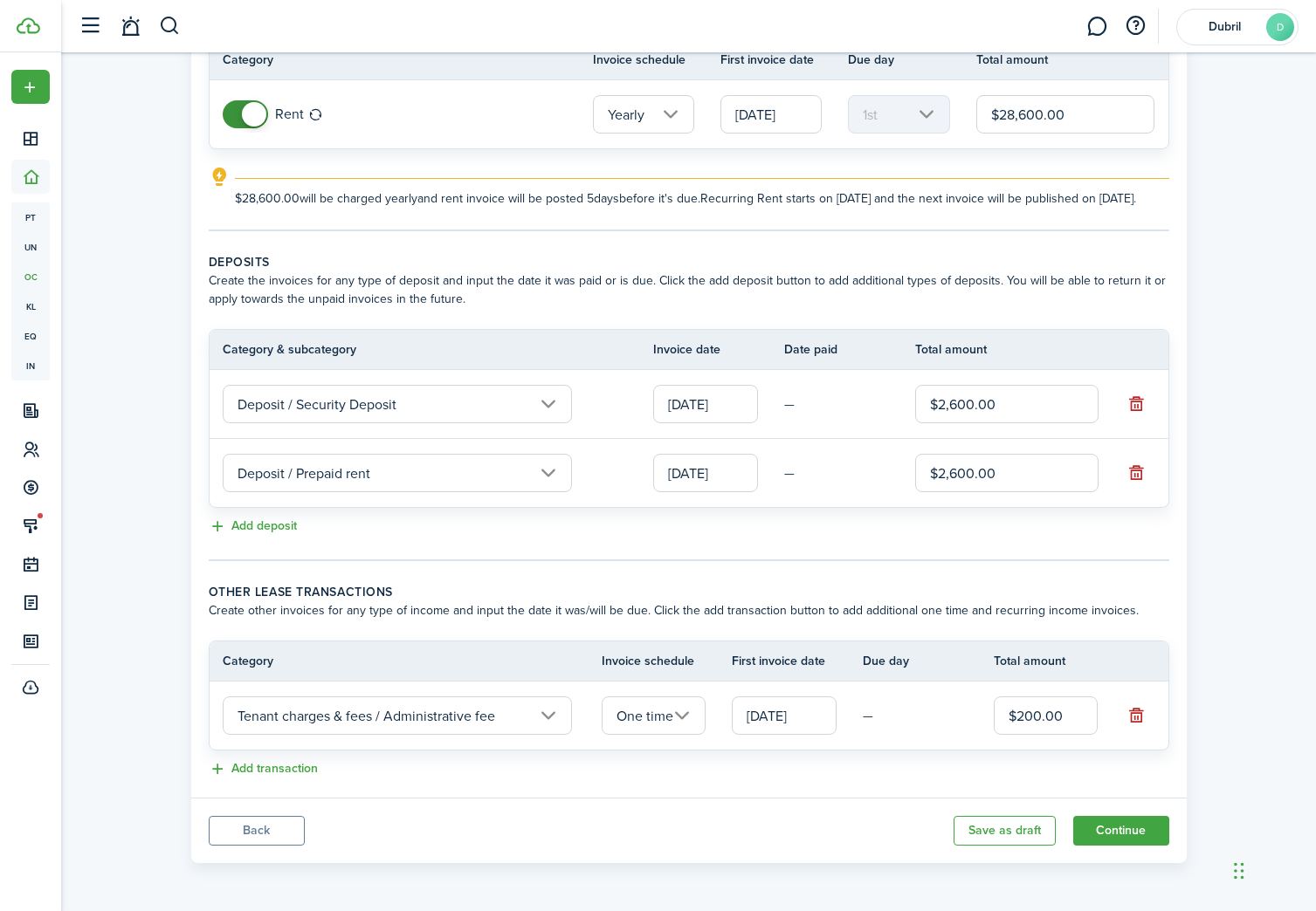
click at [767, 603] on wizard-step-header-description "Create other invoices for any type of income and input the date it was/will be …" at bounding box center [689, 610] width 960 height 19
click at [1117, 842] on button "Continue" at bounding box center [1121, 831] width 96 height 30
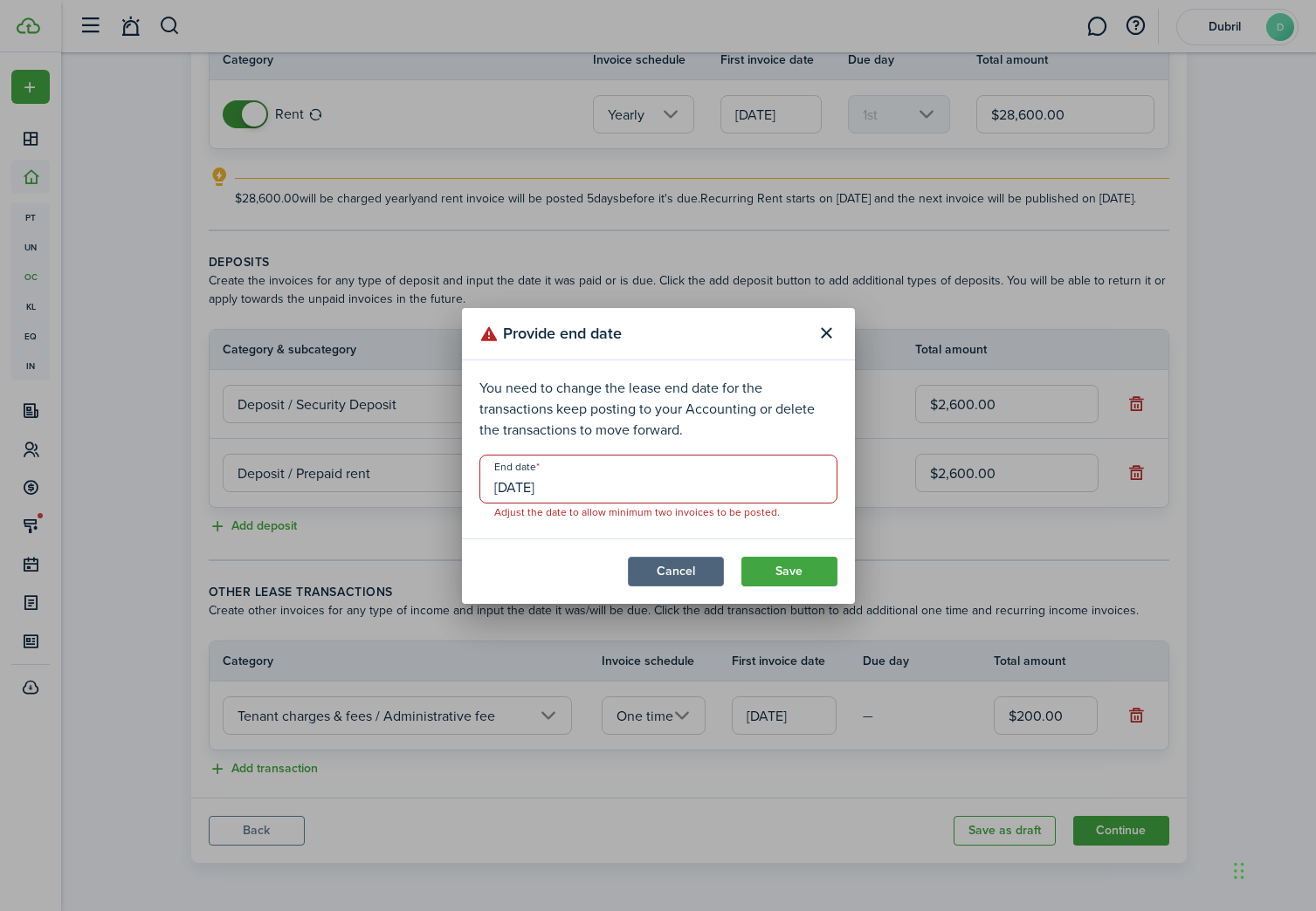
click at [680, 571] on button "Cancel" at bounding box center [675, 572] width 96 height 30
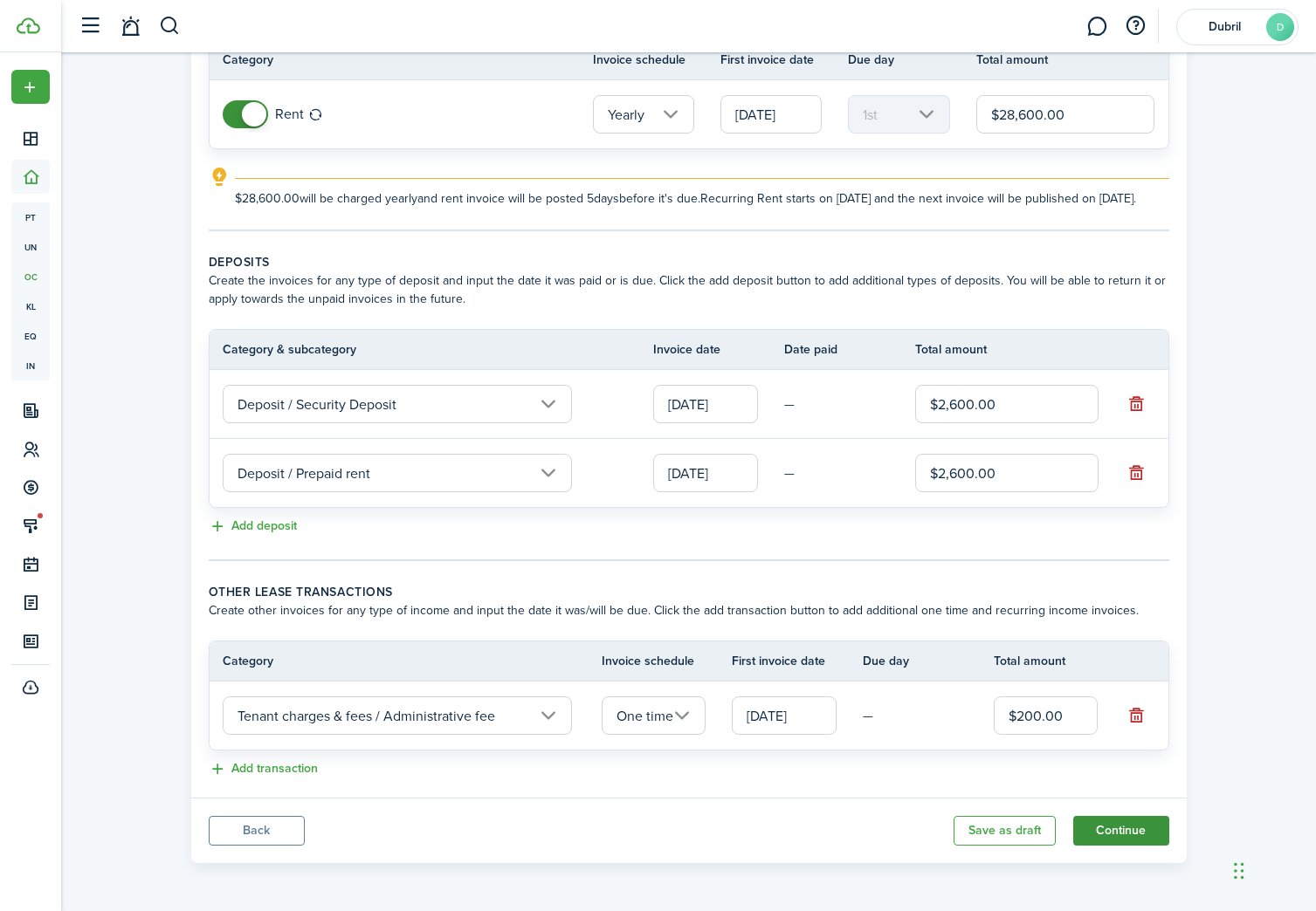
click at [1113, 838] on button "Continue" at bounding box center [1121, 831] width 96 height 30
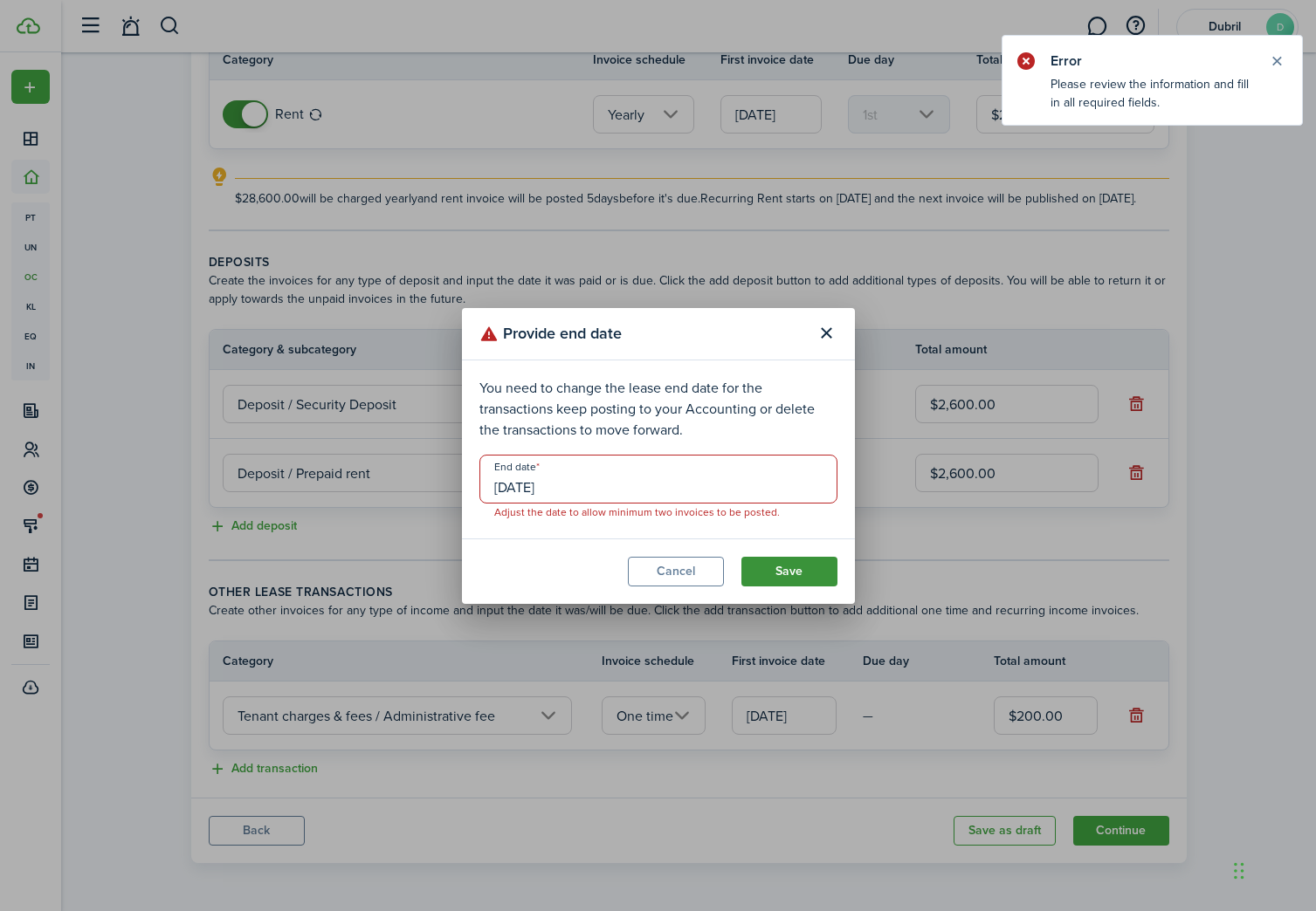
click at [781, 578] on button "Save" at bounding box center [789, 572] width 96 height 30
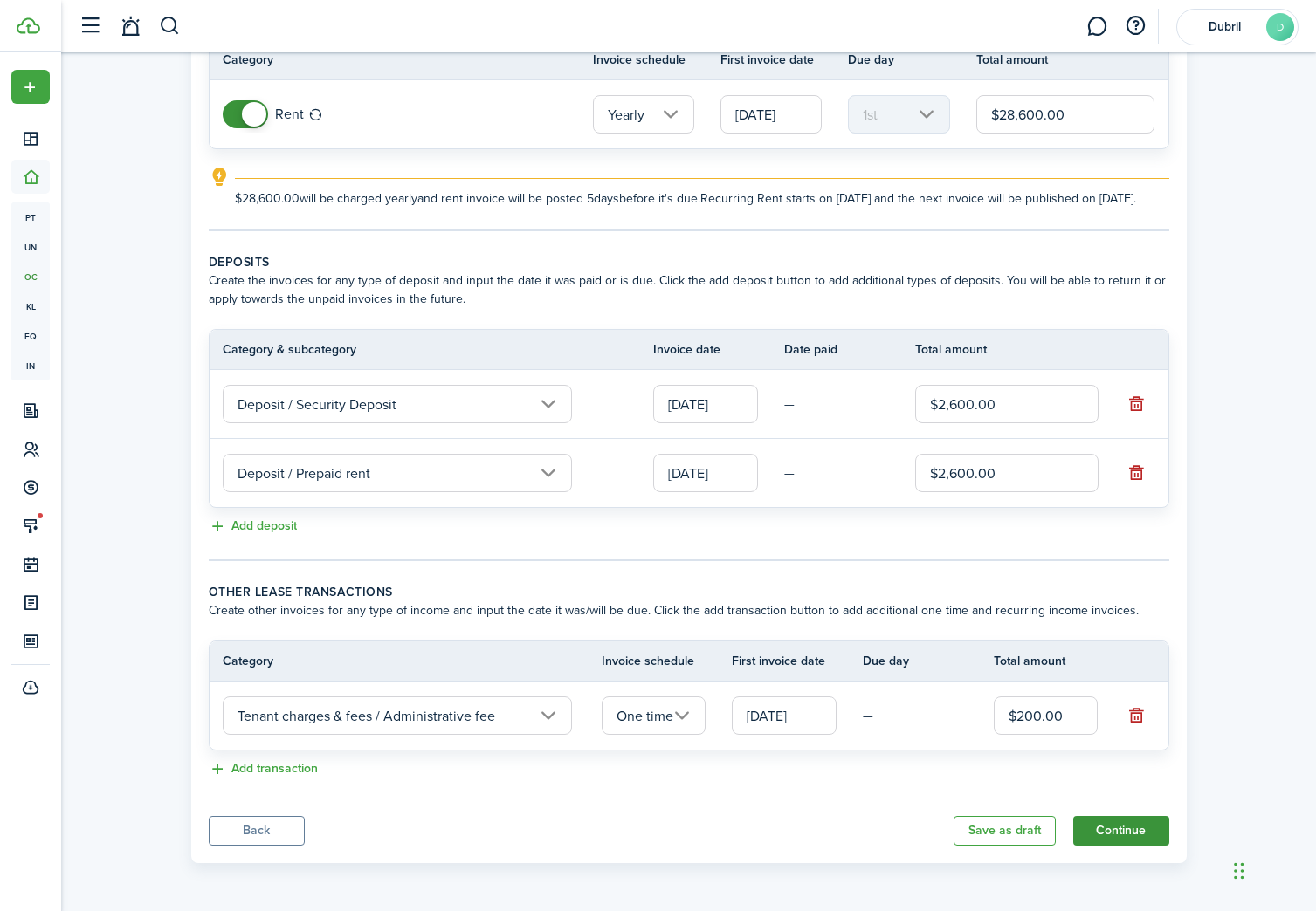
click at [1121, 825] on button "Continue" at bounding box center [1121, 831] width 96 height 30
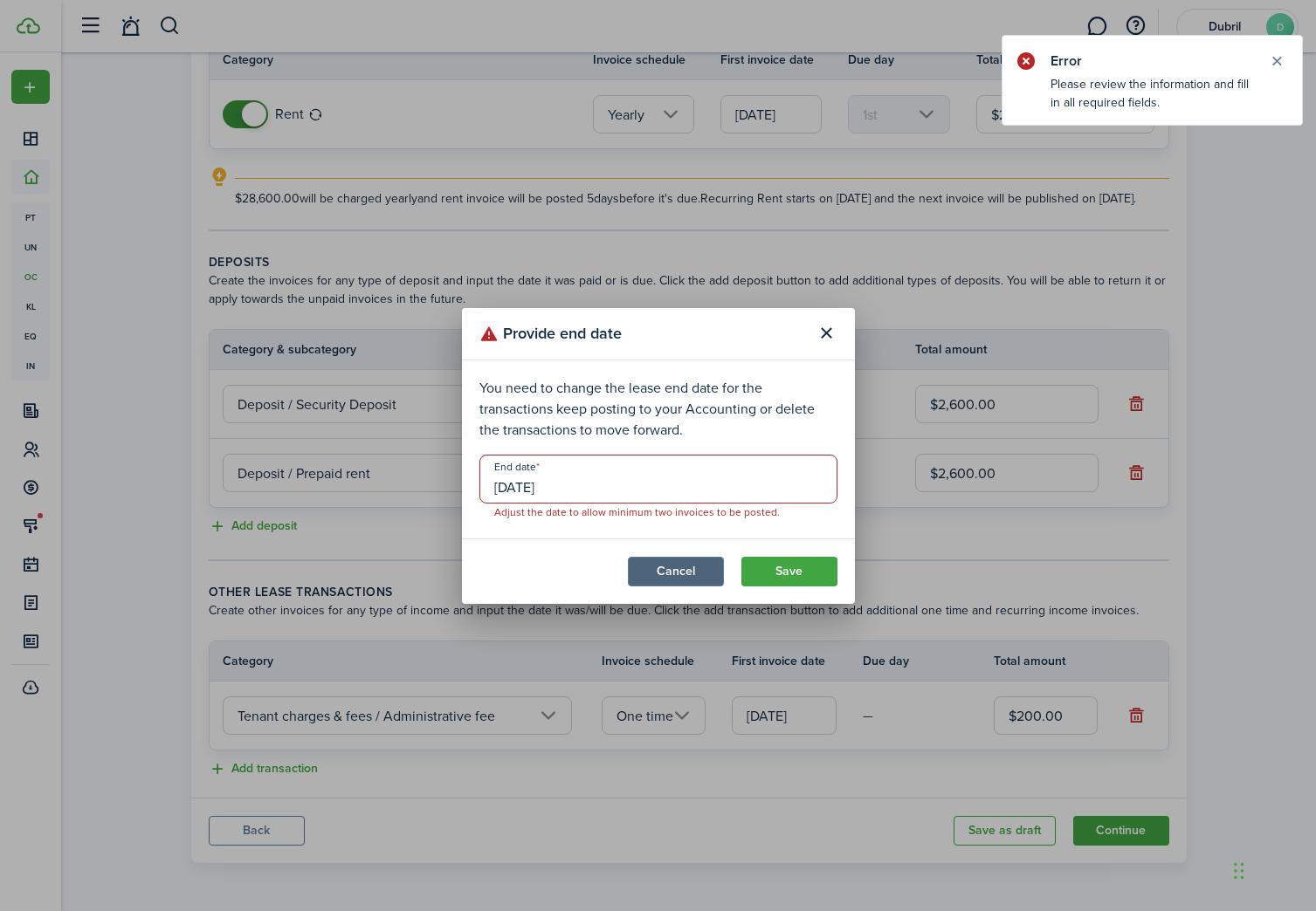
click at [697, 573] on button "Cancel" at bounding box center [675, 572] width 96 height 30
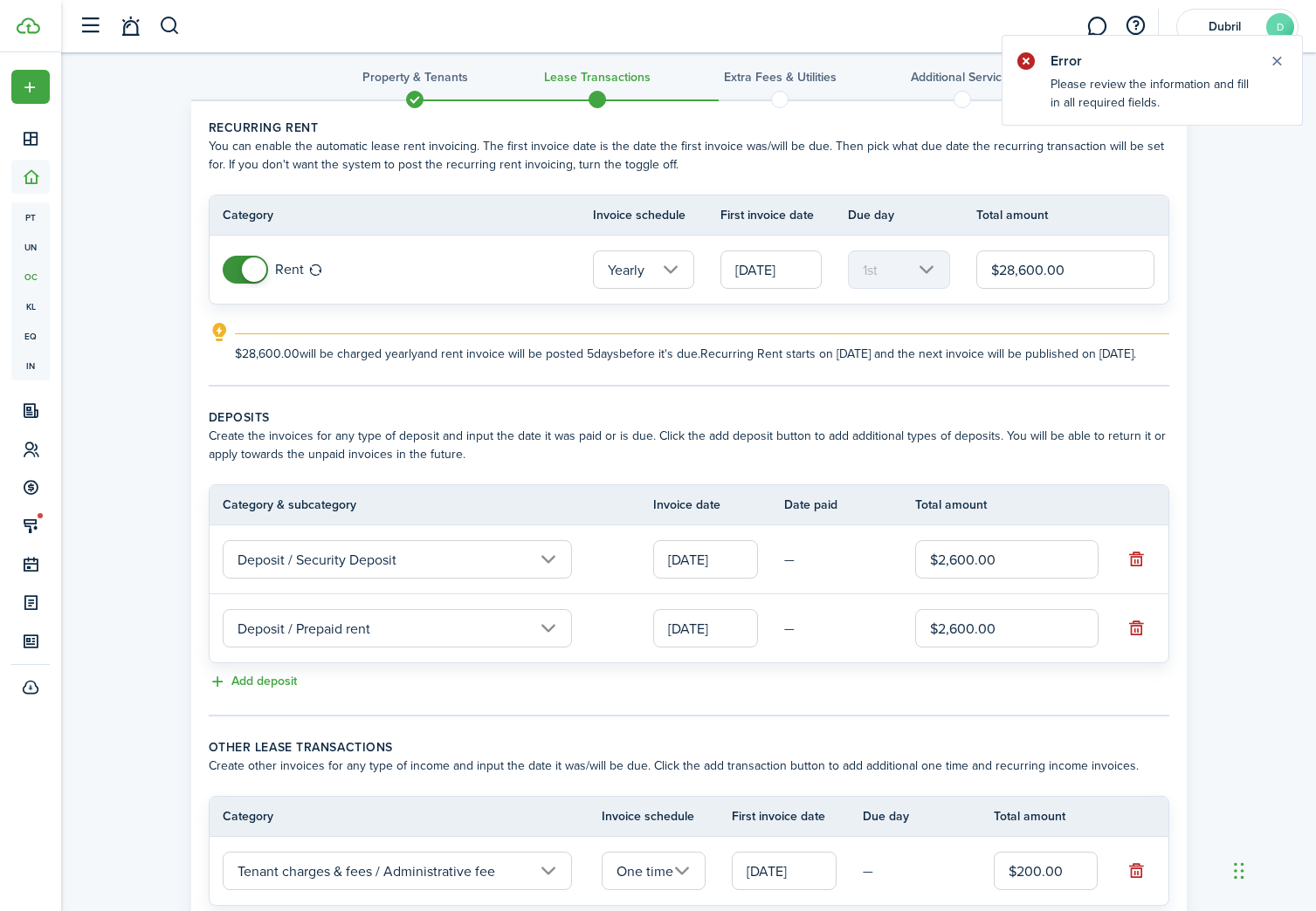
scroll to position [0, 0]
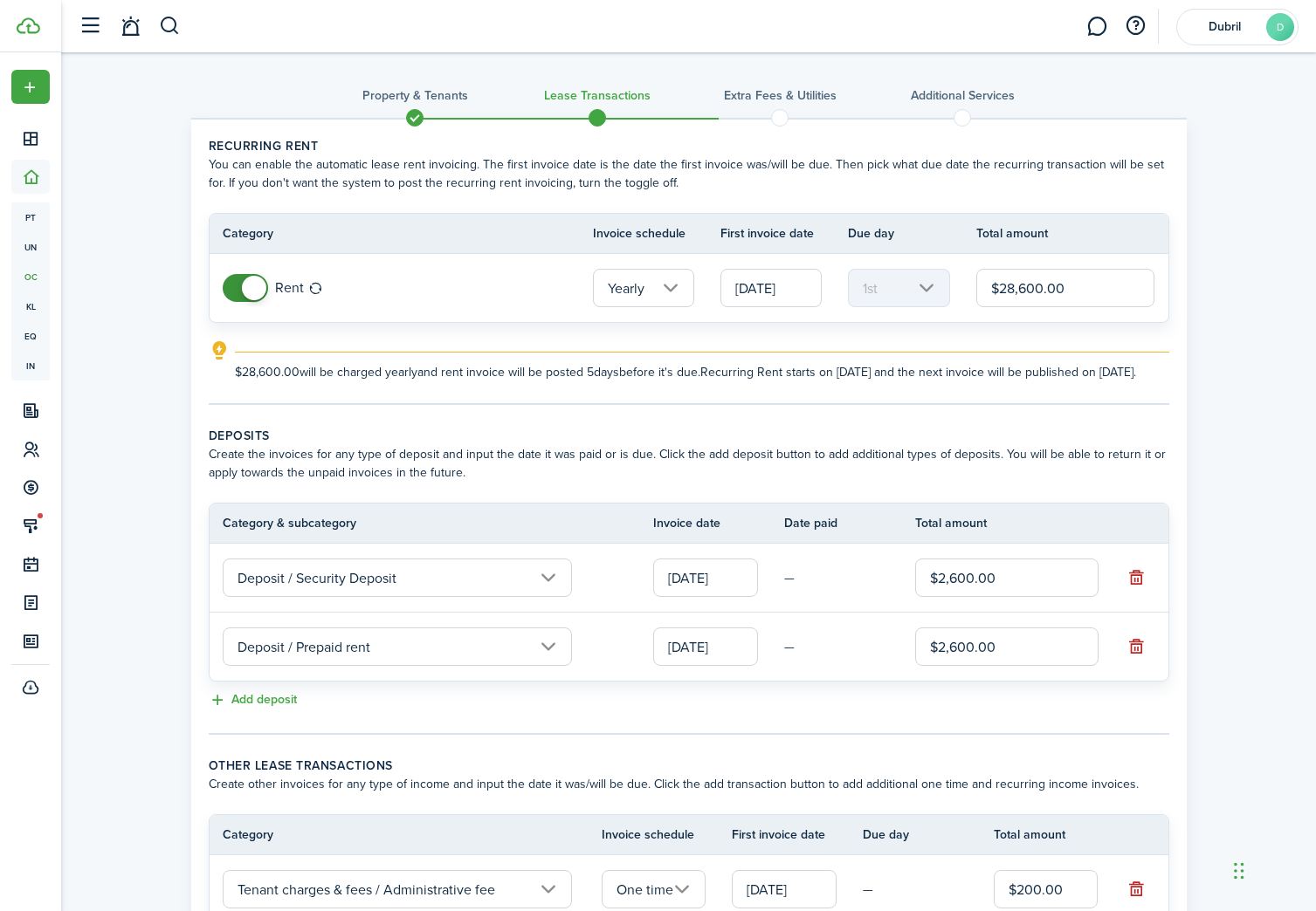
click at [675, 300] on input "Yearly" at bounding box center [643, 287] width 101 height 39
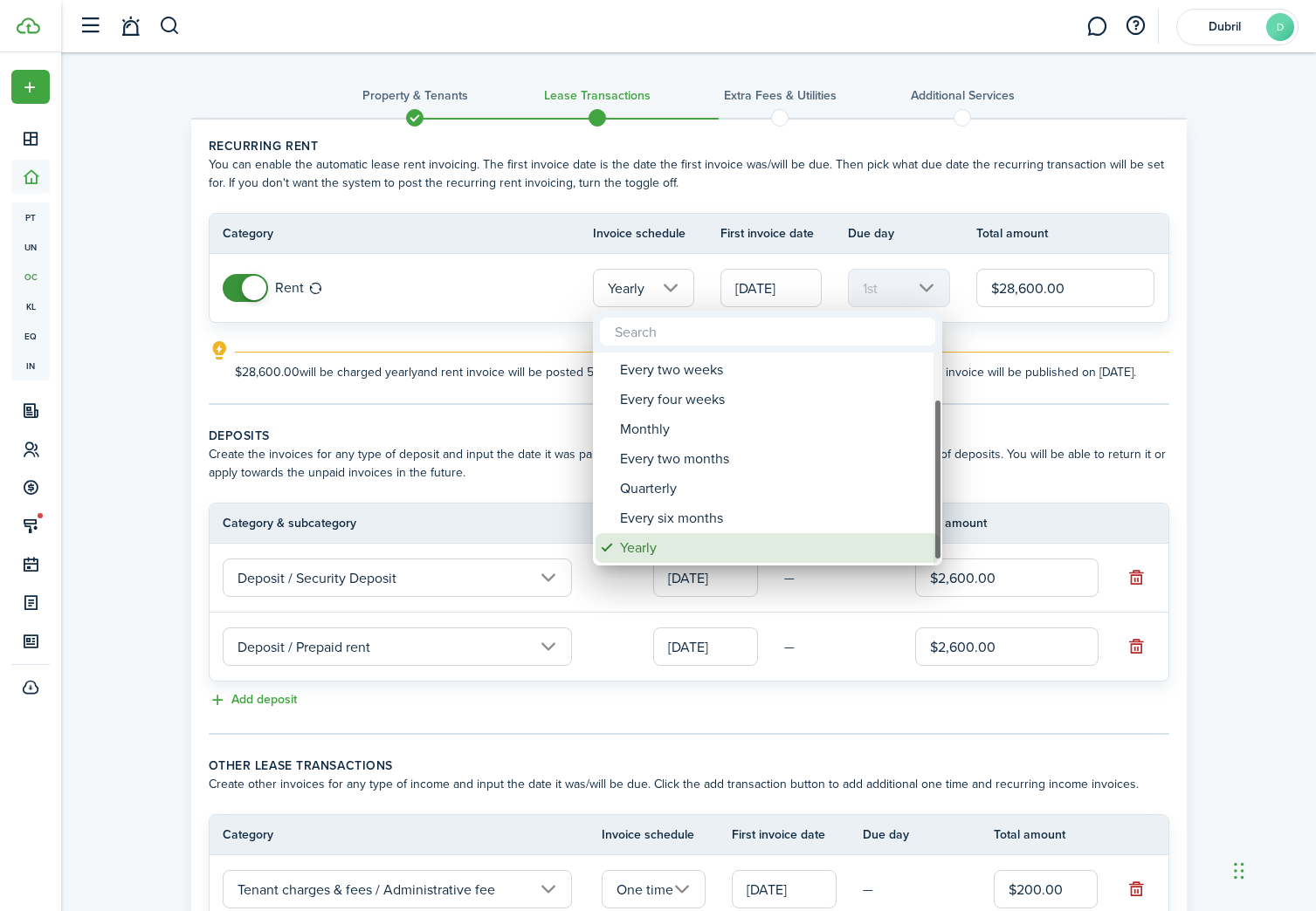
click at [727, 548] on div "Yearly" at bounding box center [774, 548] width 309 height 30
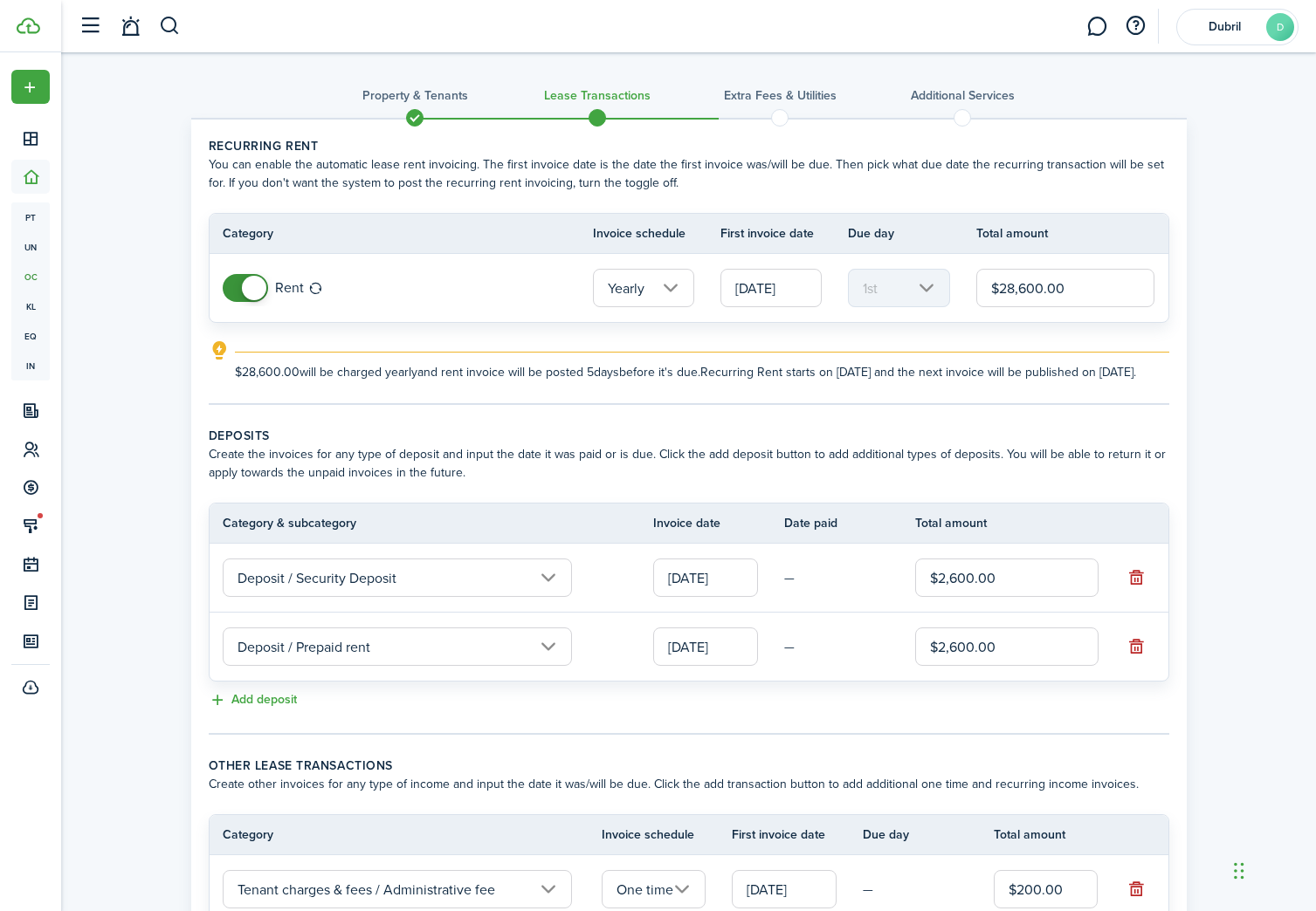
click at [787, 274] on input "[DATE]" at bounding box center [771, 287] width 101 height 39
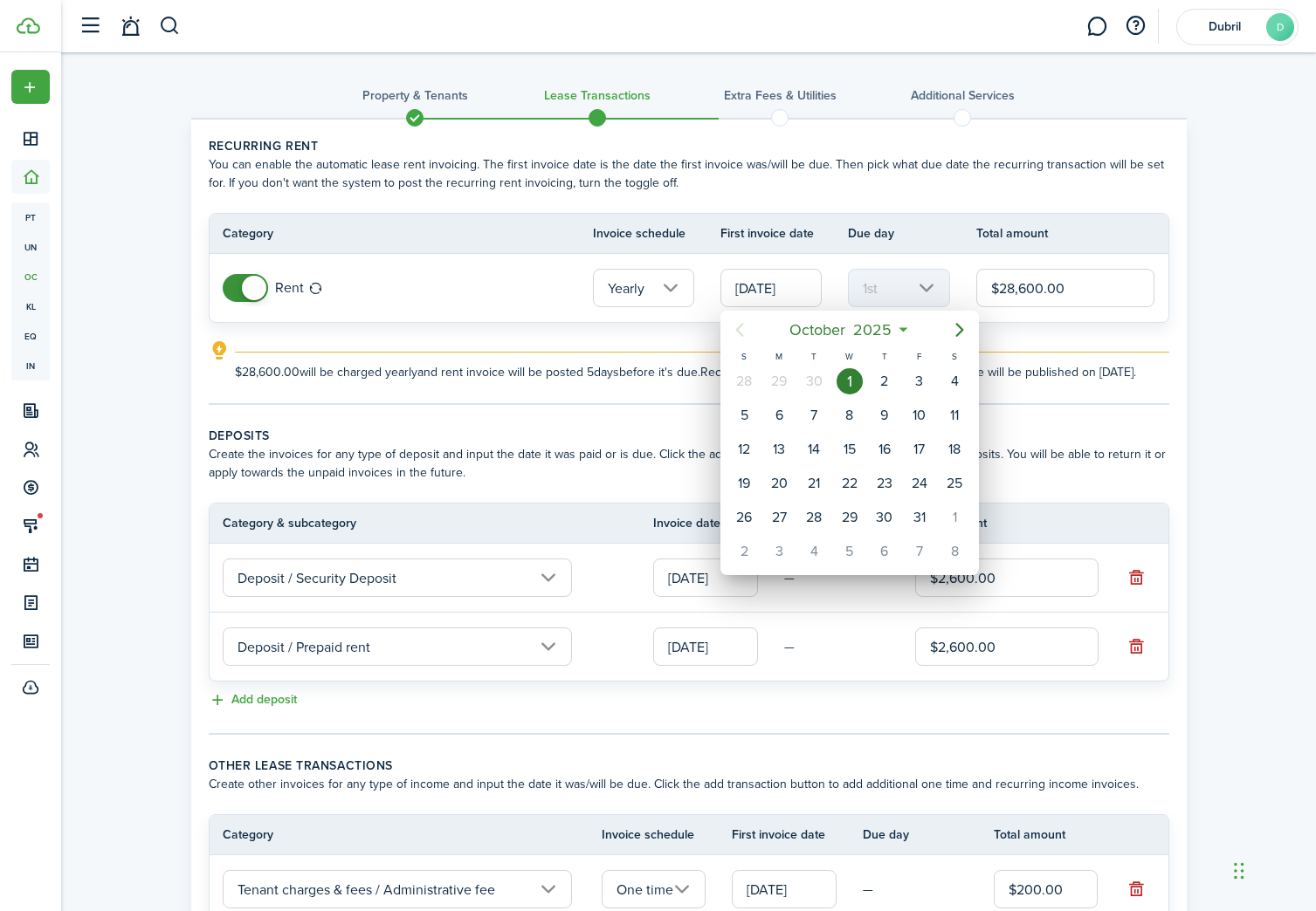
click at [849, 377] on div "1" at bounding box center [849, 381] width 26 height 26
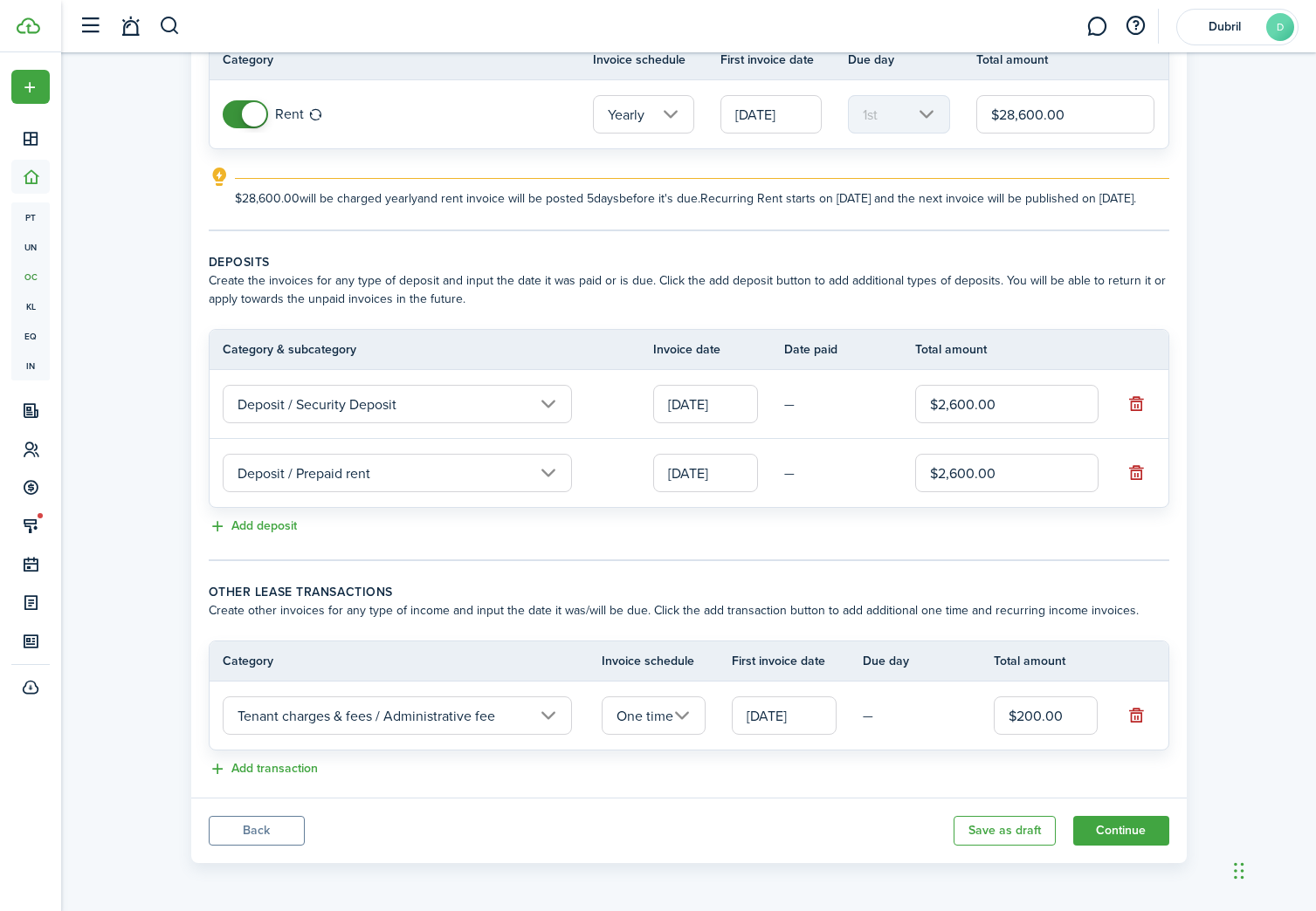
scroll to position [192, 0]
click at [270, 835] on button "Back" at bounding box center [256, 831] width 96 height 30
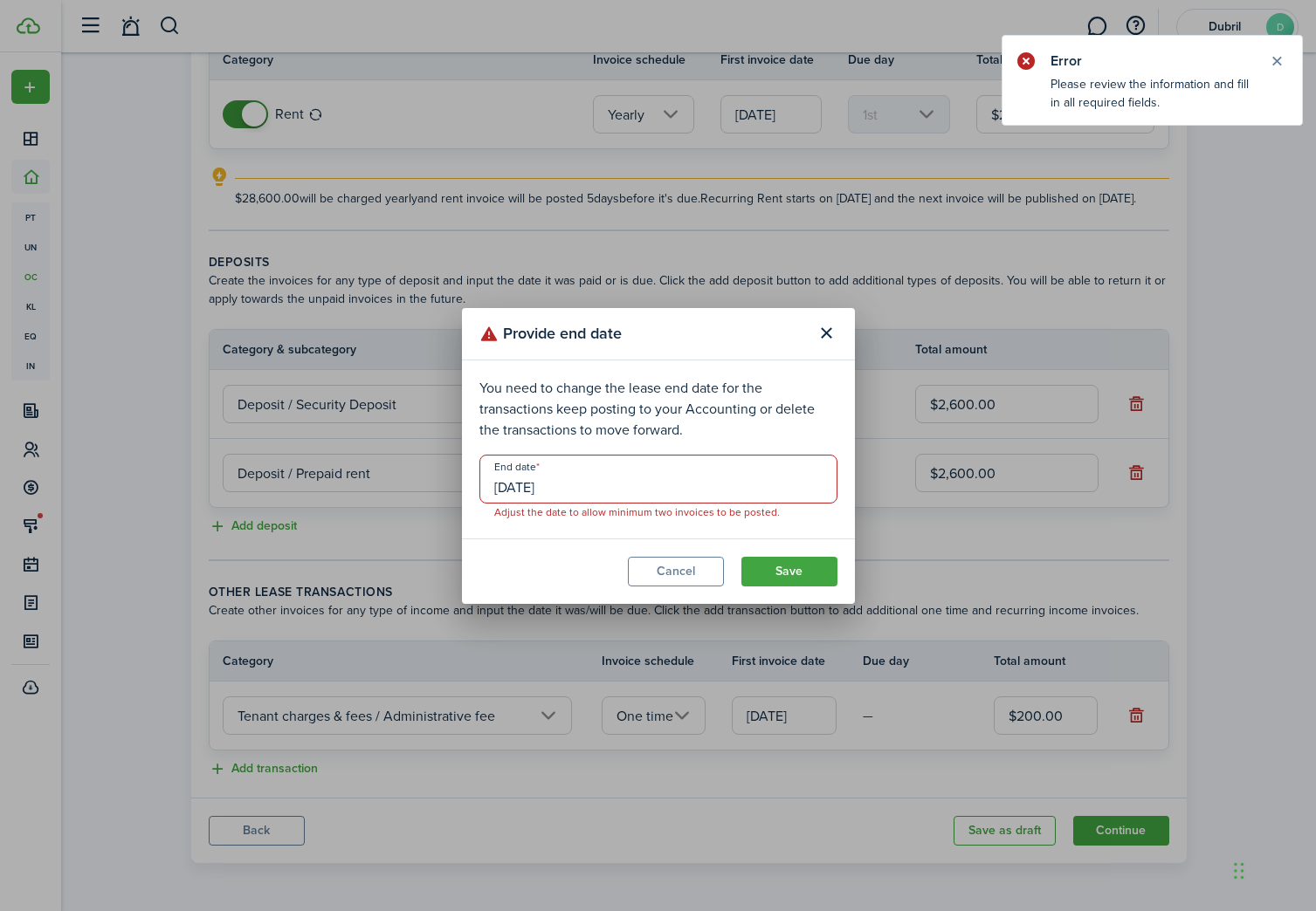
click at [604, 494] on input "[DATE]" at bounding box center [658, 479] width 358 height 49
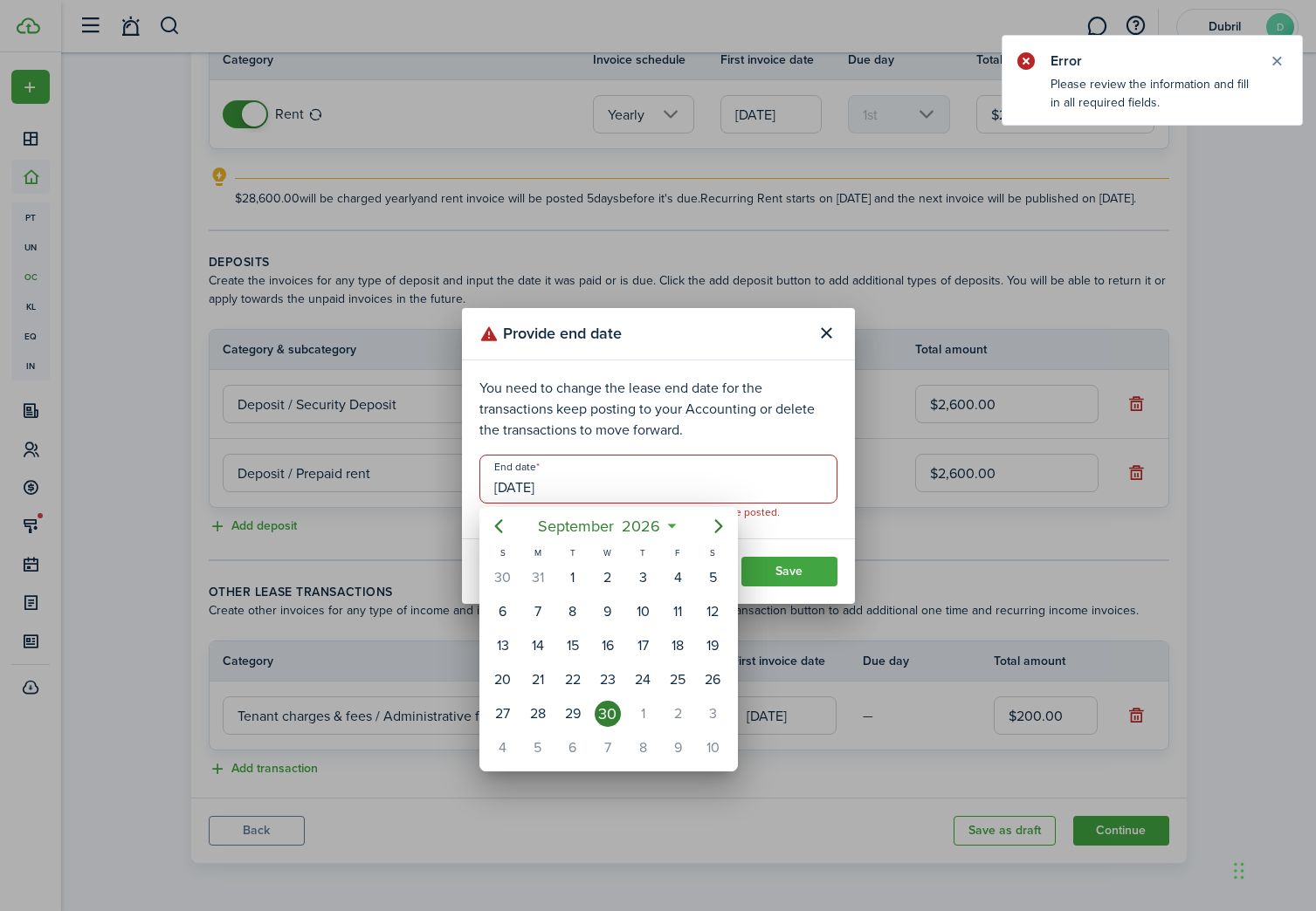
click at [783, 508] on div at bounding box center [658, 456] width 1595 height 1191
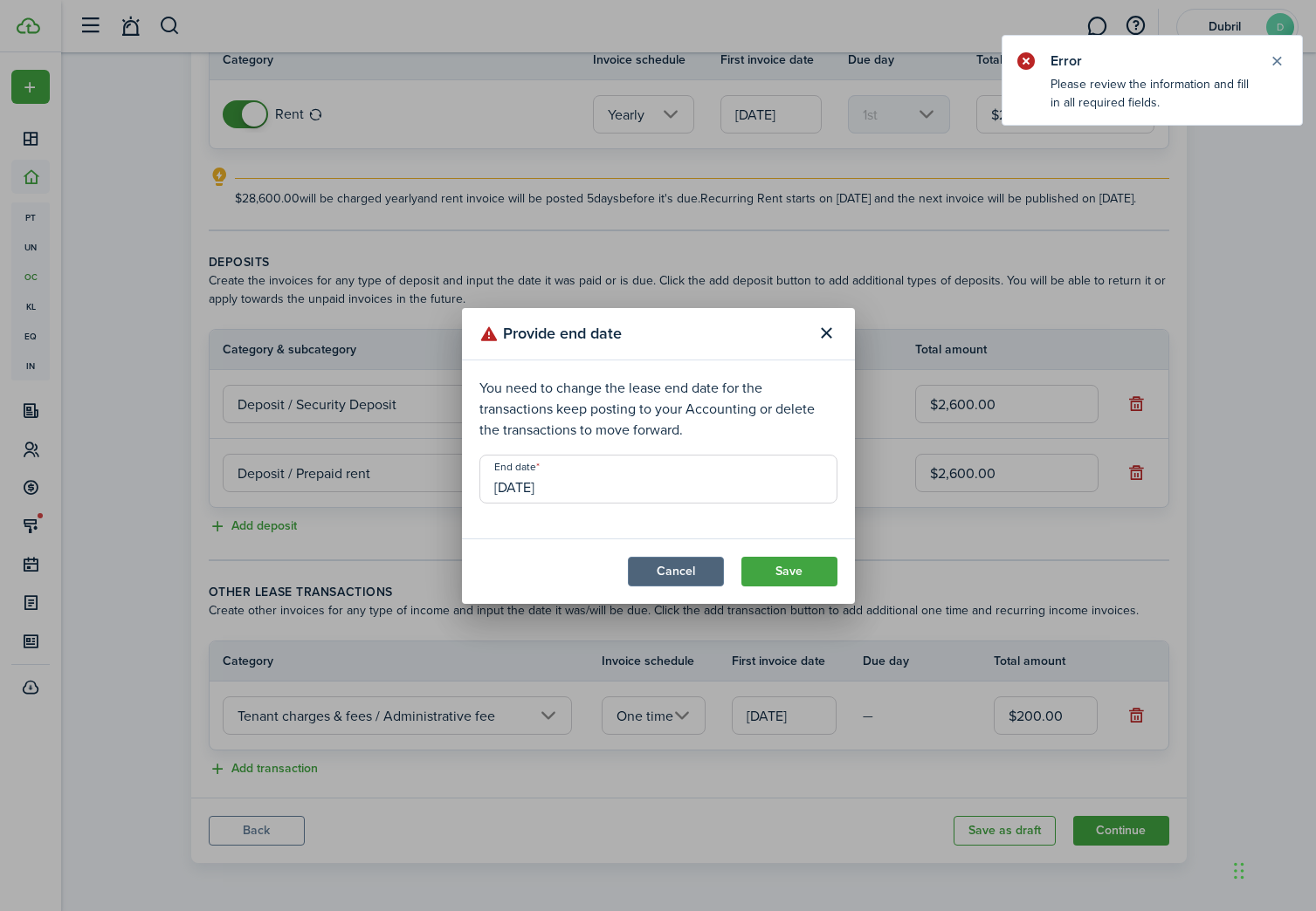
click at [669, 568] on button "Cancel" at bounding box center [675, 572] width 96 height 30
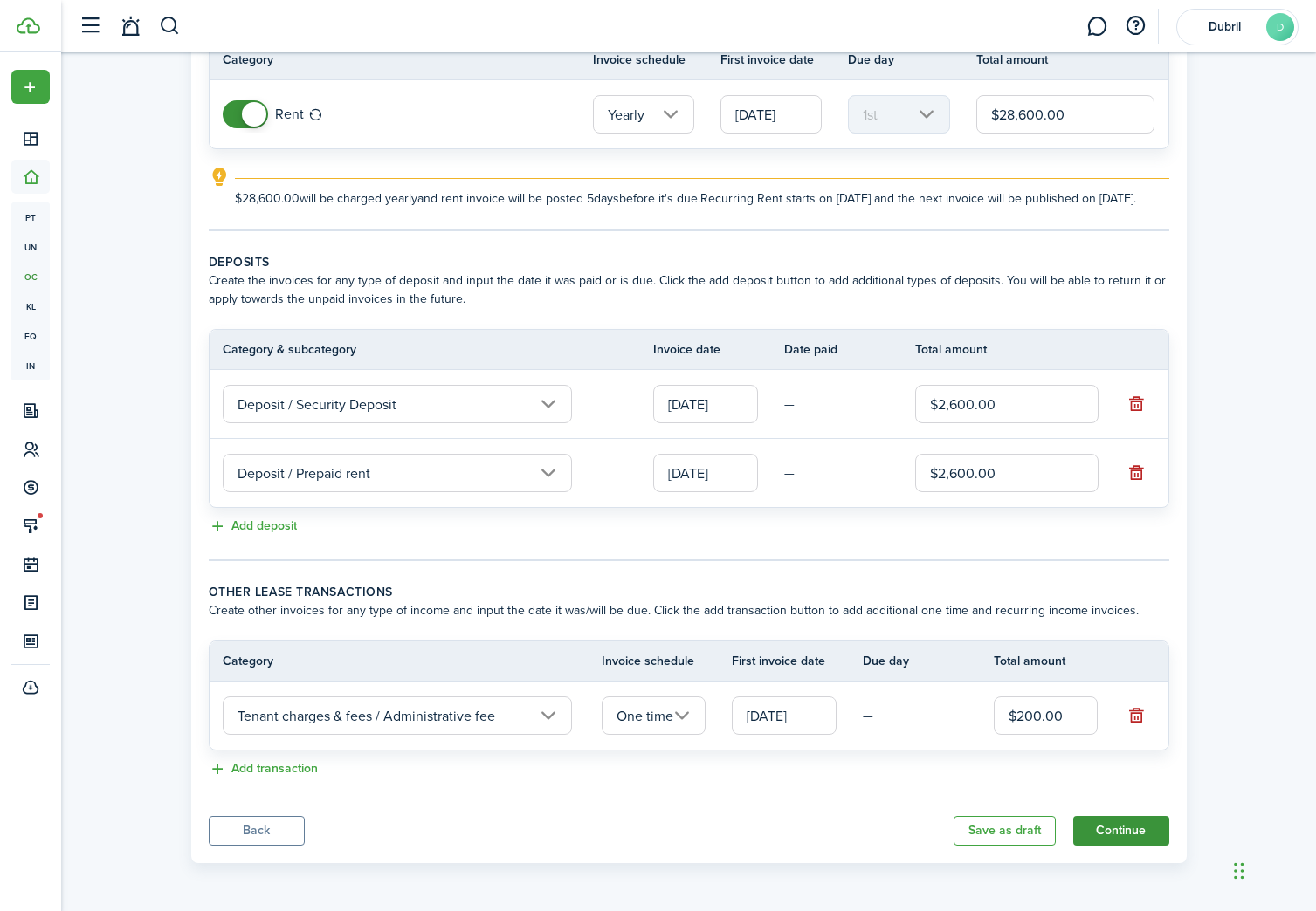
click at [1119, 834] on button "Continue" at bounding box center [1121, 831] width 96 height 30
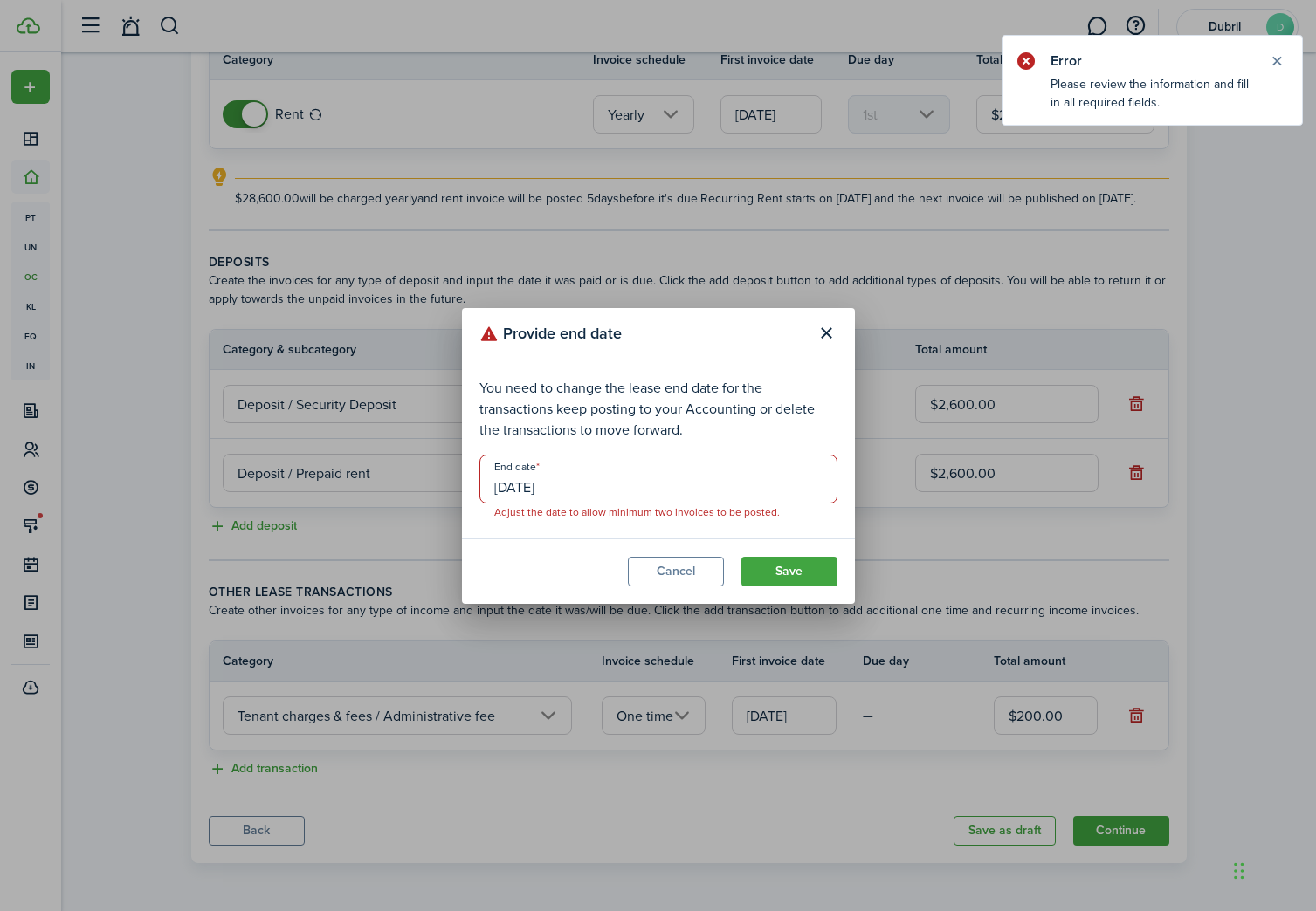
click at [652, 471] on input "[DATE]" at bounding box center [658, 479] width 358 height 49
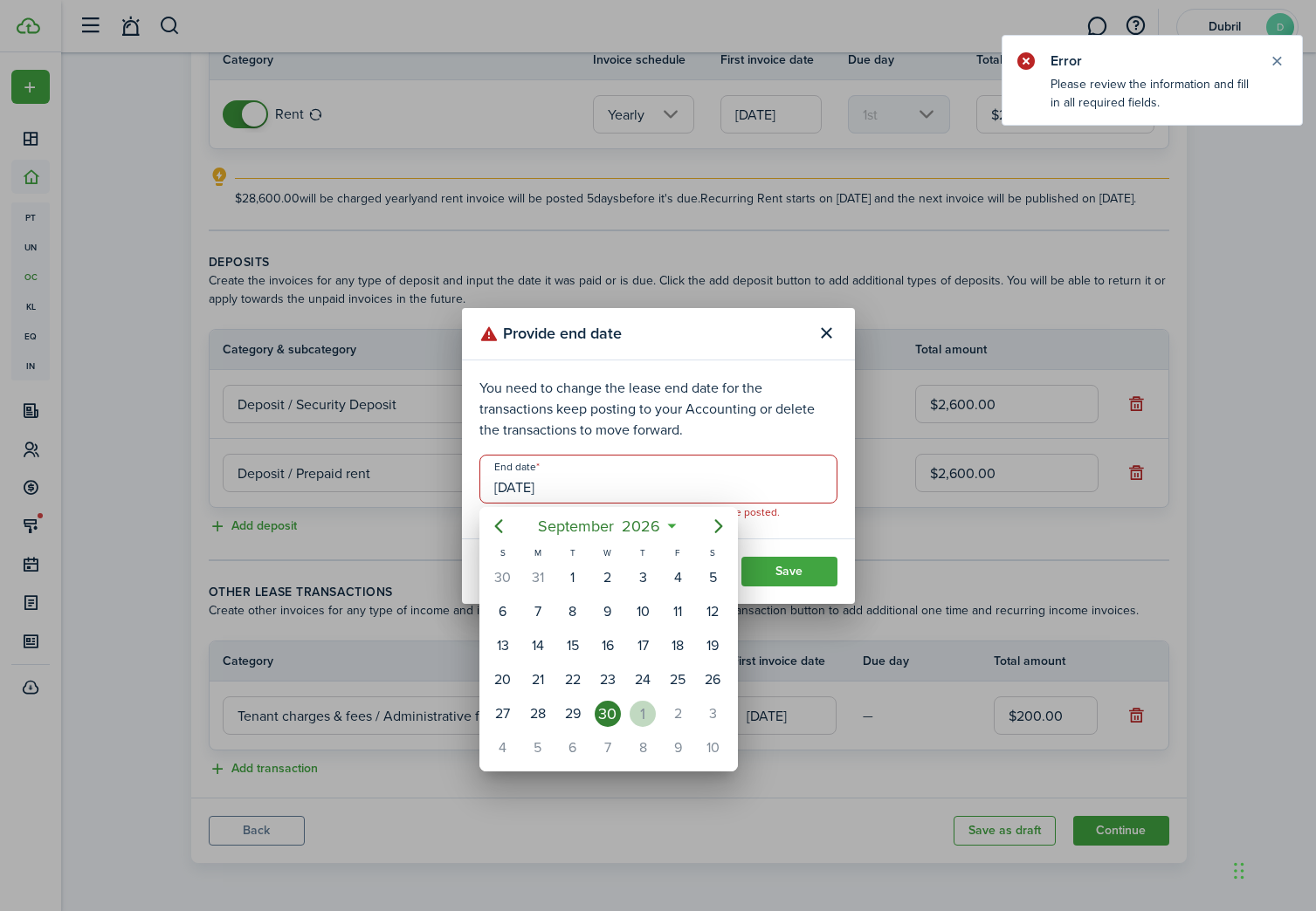
click at [648, 710] on div "1" at bounding box center [643, 714] width 26 height 26
type input "[DATE]"
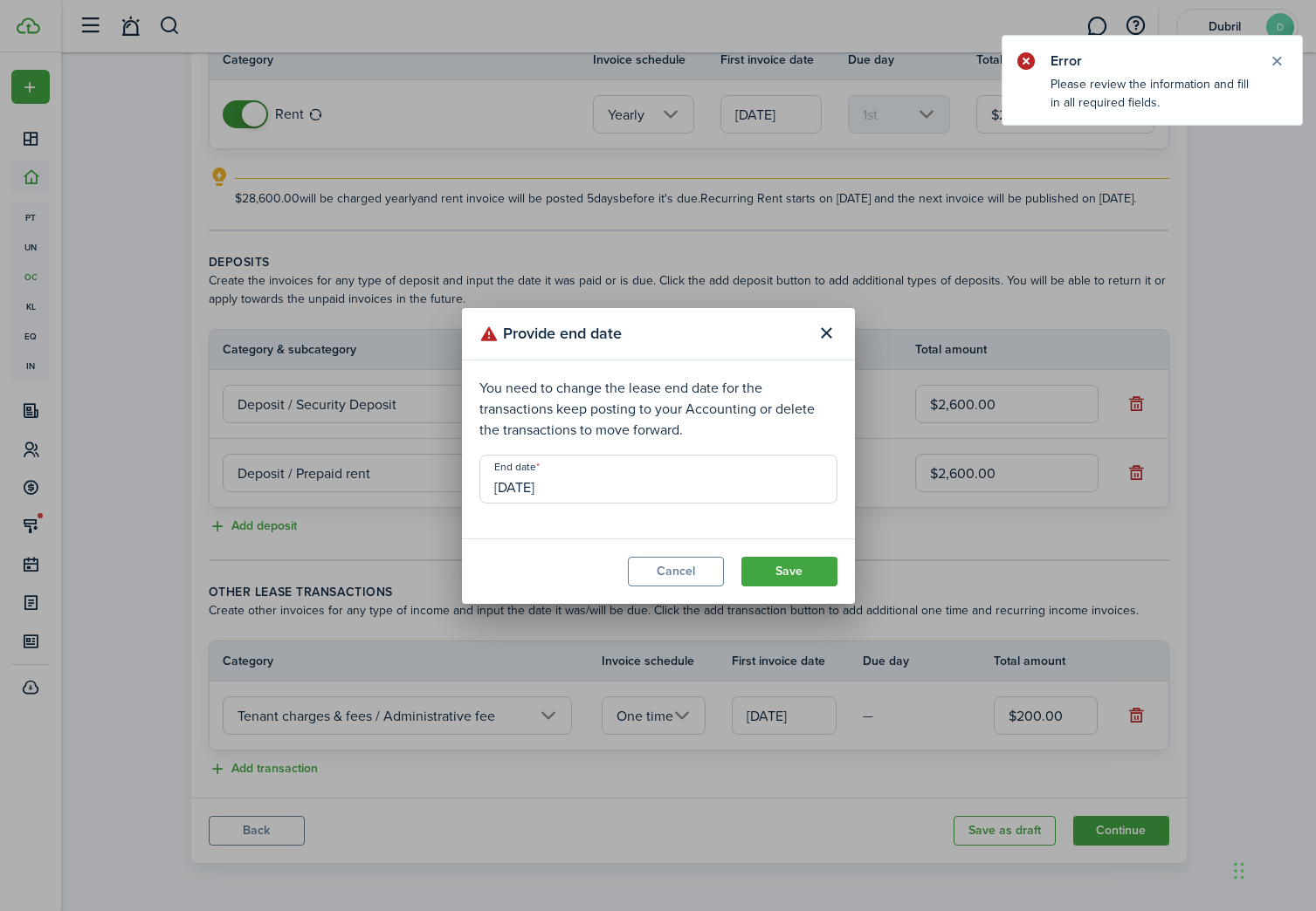
scroll to position [0, 0]
click at [782, 573] on button "Save" at bounding box center [789, 572] width 96 height 30
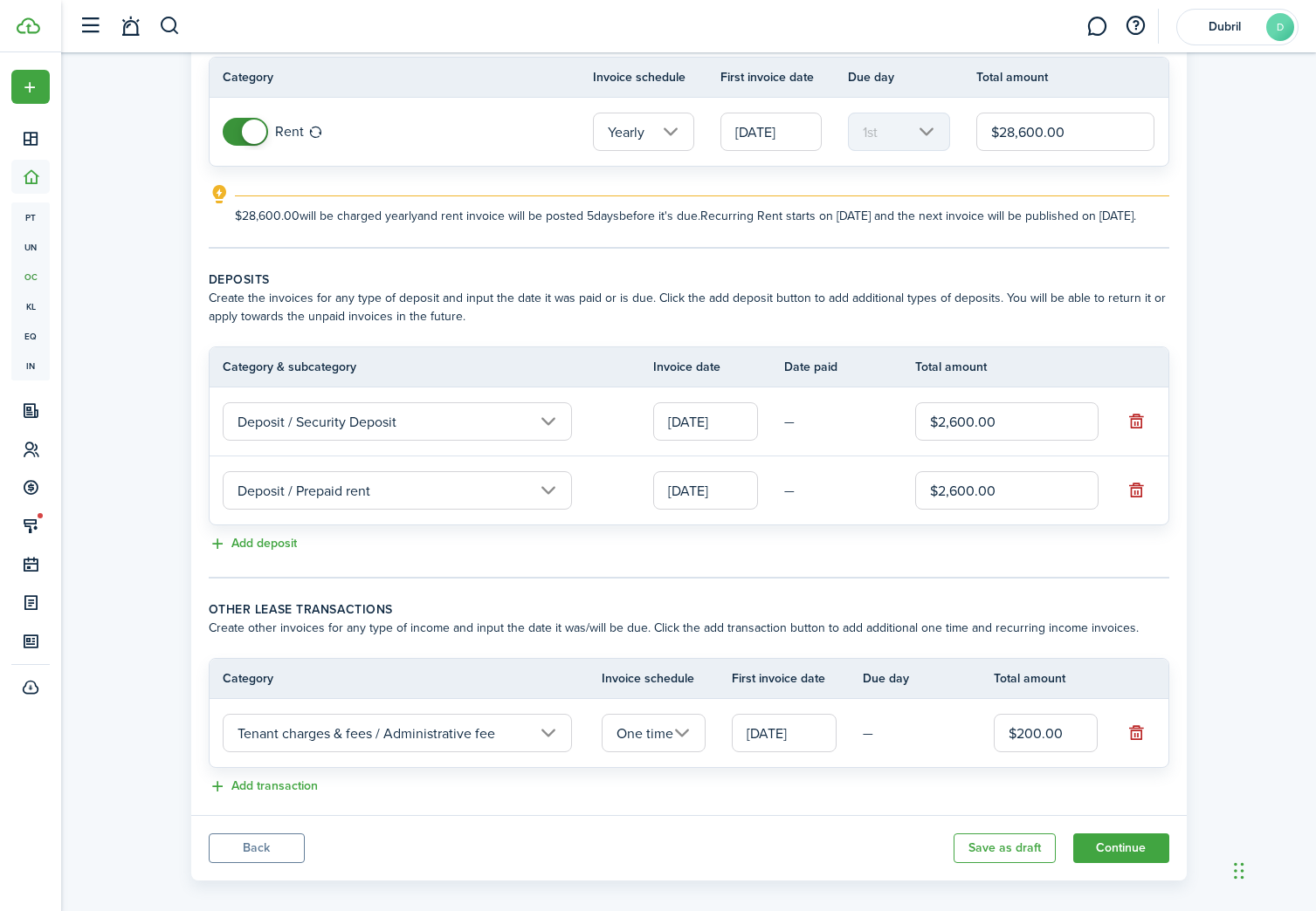
scroll to position [192, 0]
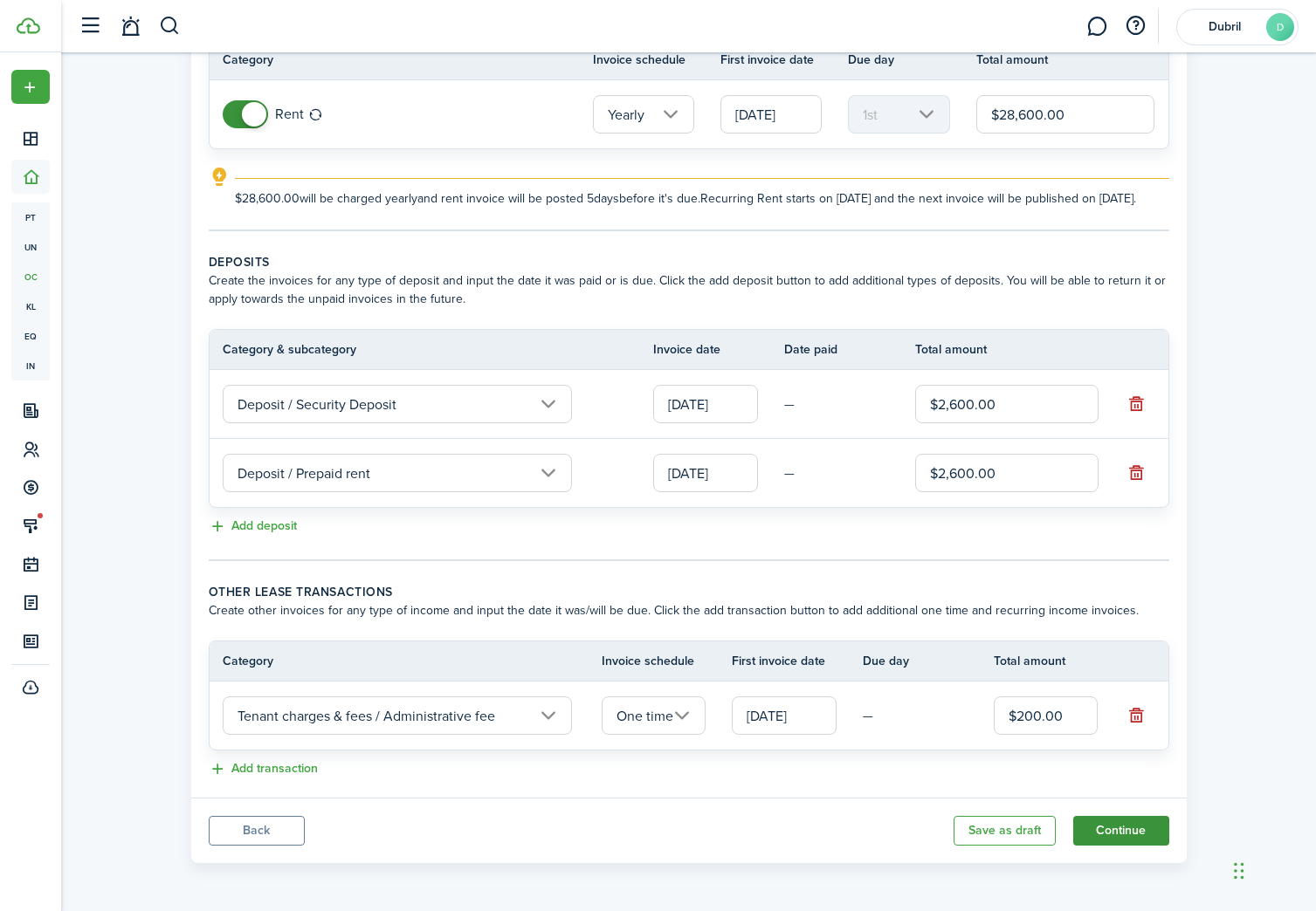
click at [1125, 835] on button "Continue" at bounding box center [1121, 831] width 96 height 30
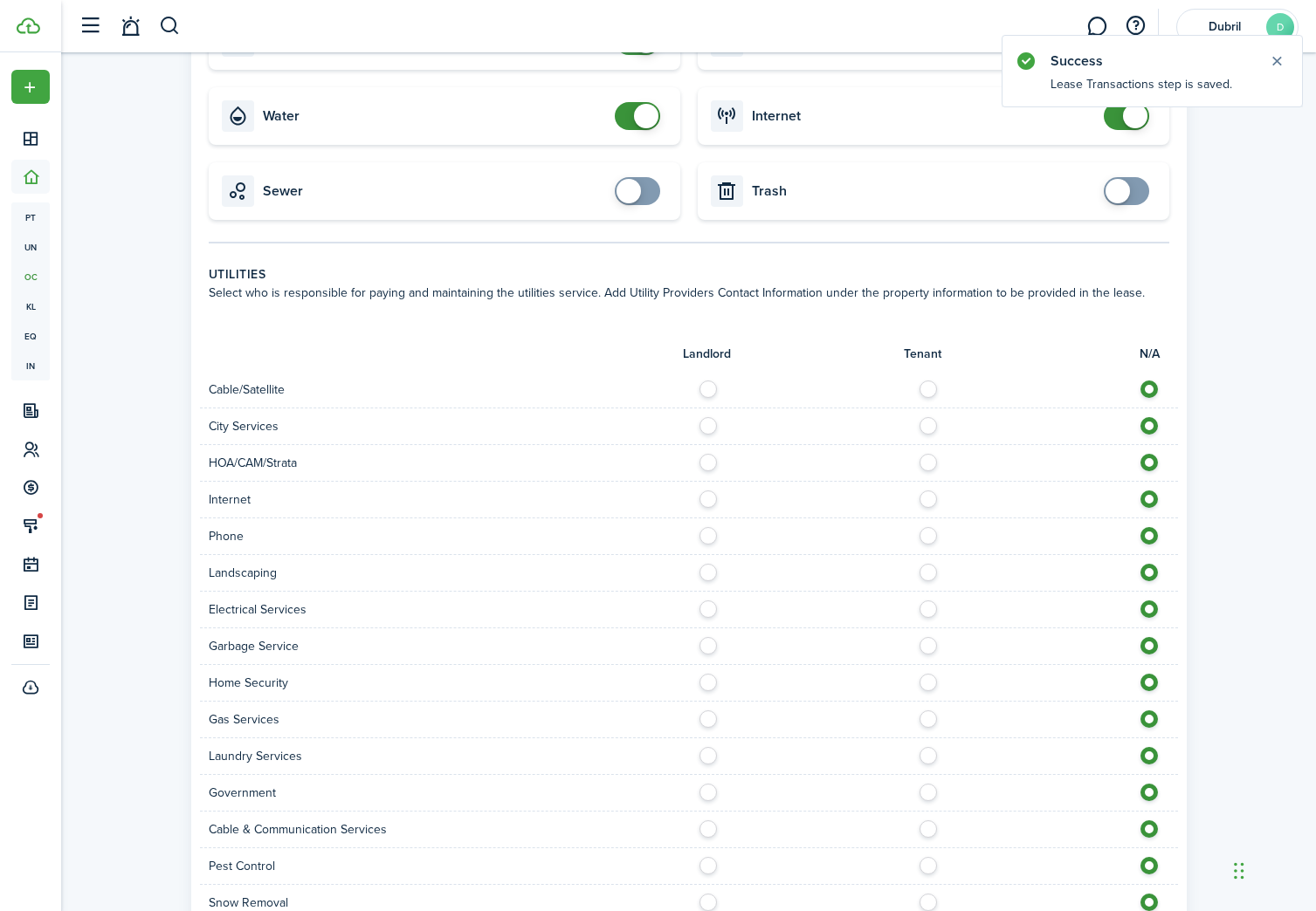
scroll to position [842, 0]
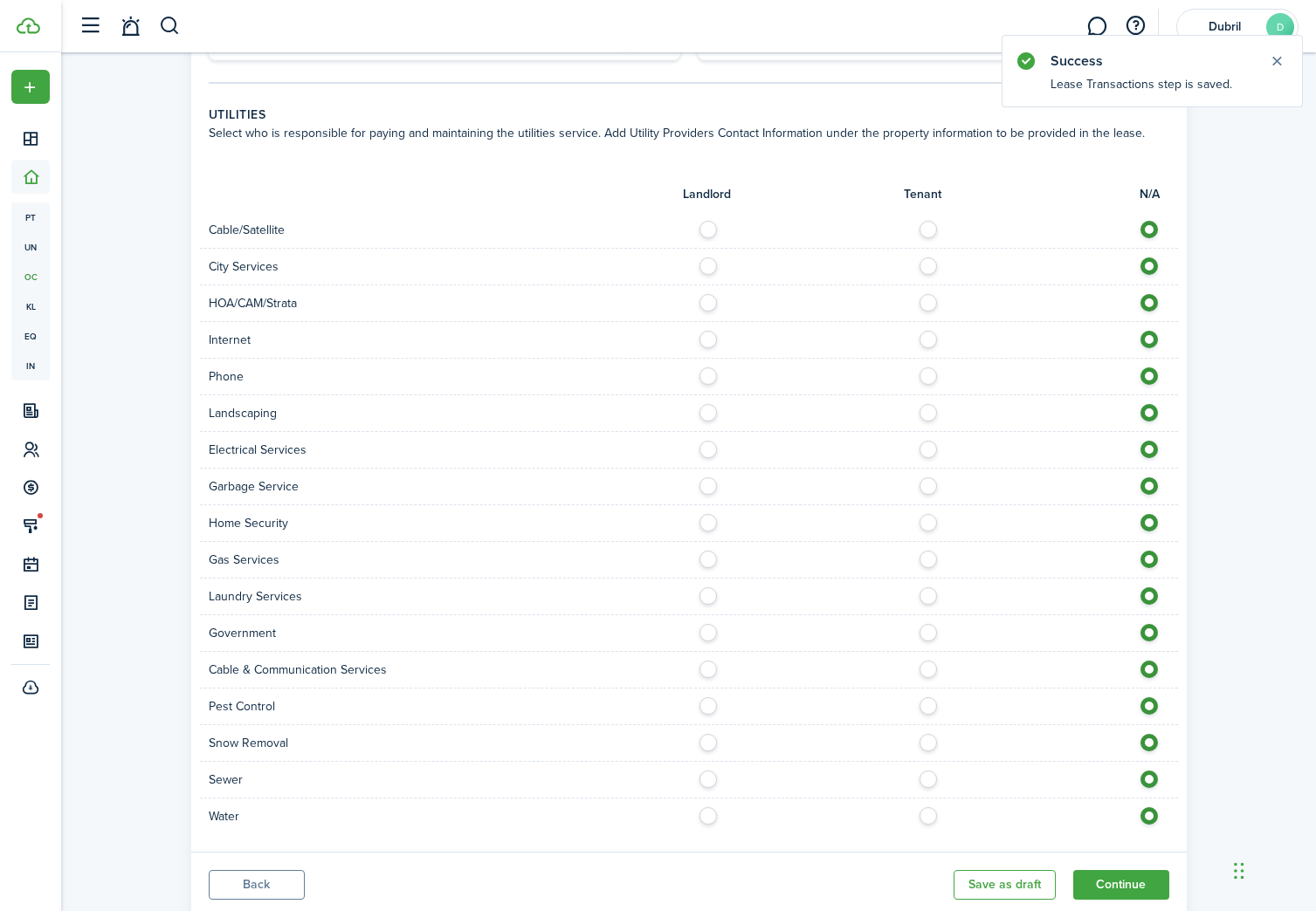
click at [209, 879] on button "Back" at bounding box center [256, 886] width 96 height 30
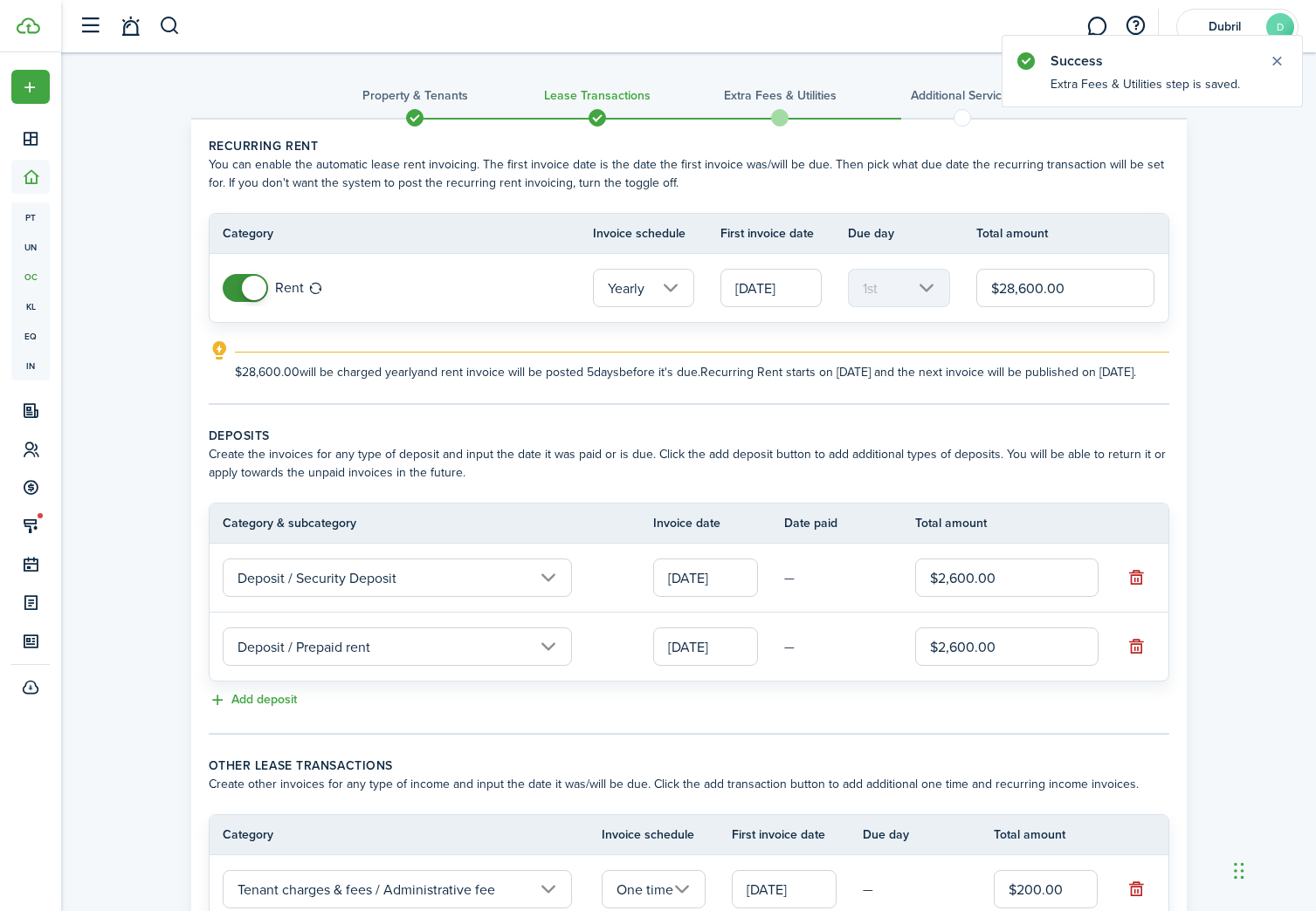
scroll to position [192, 0]
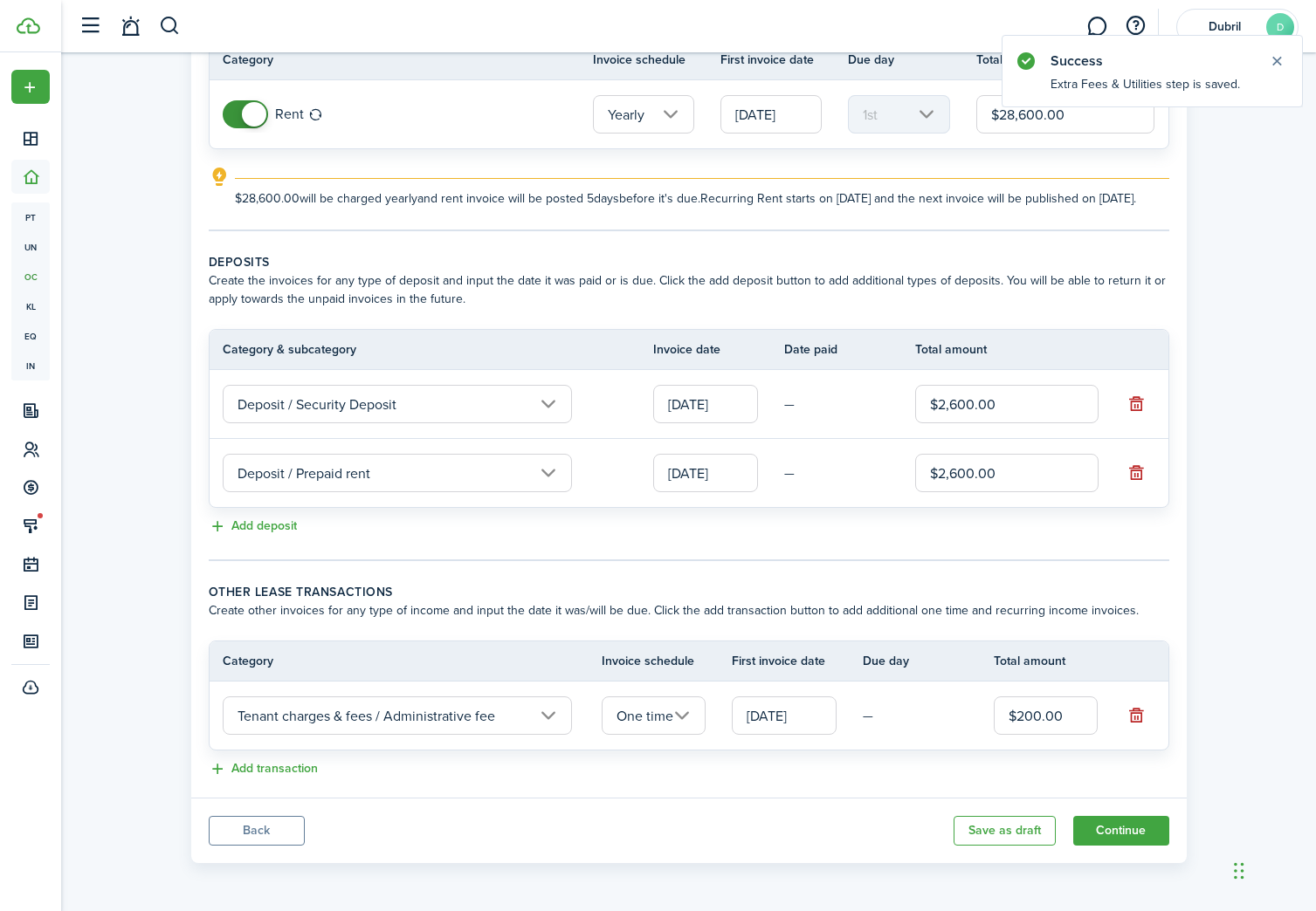
click at [273, 828] on button "Back" at bounding box center [256, 831] width 96 height 30
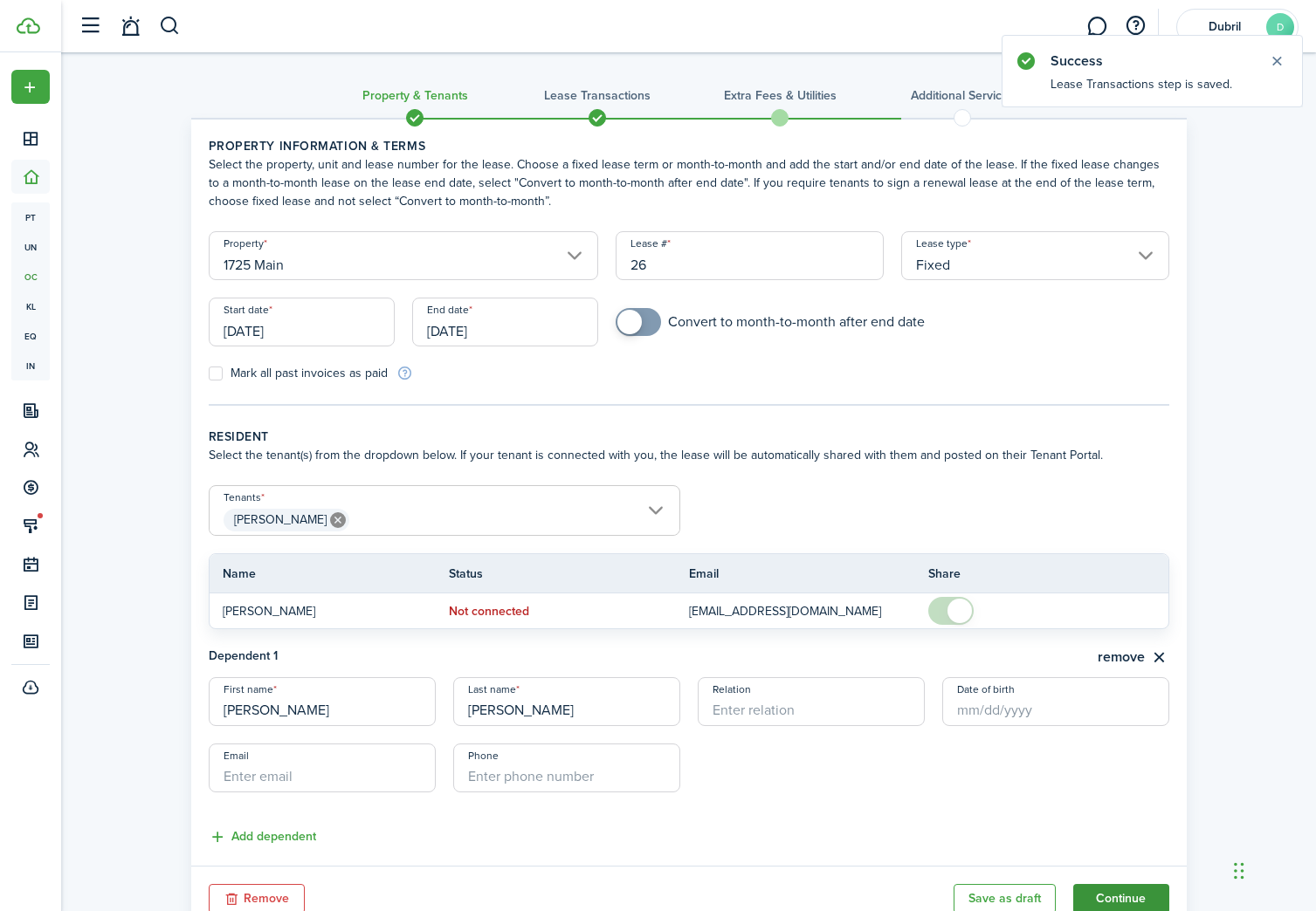
click at [1128, 897] on button "Continue" at bounding box center [1121, 900] width 96 height 30
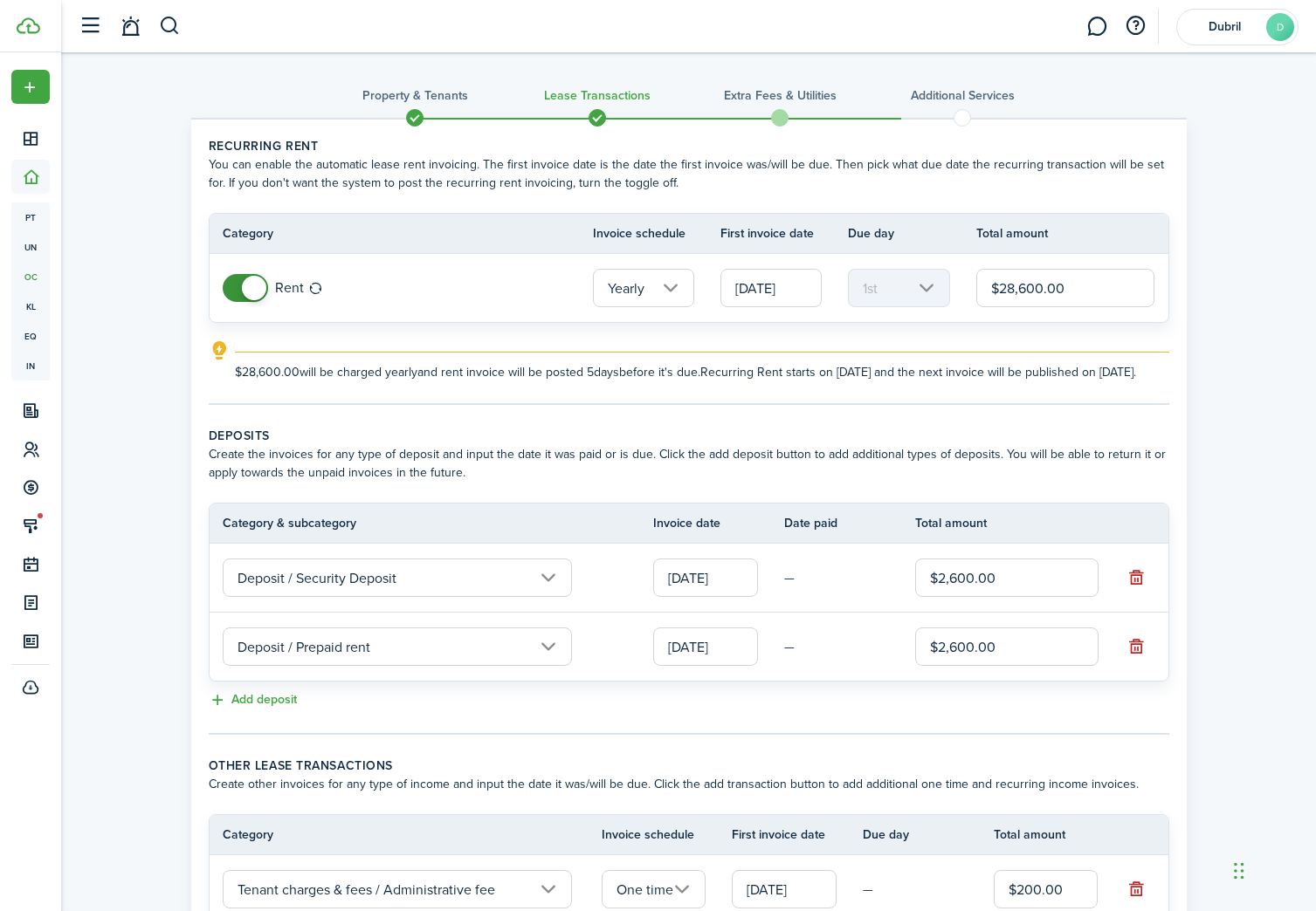
scroll to position [192, 0]
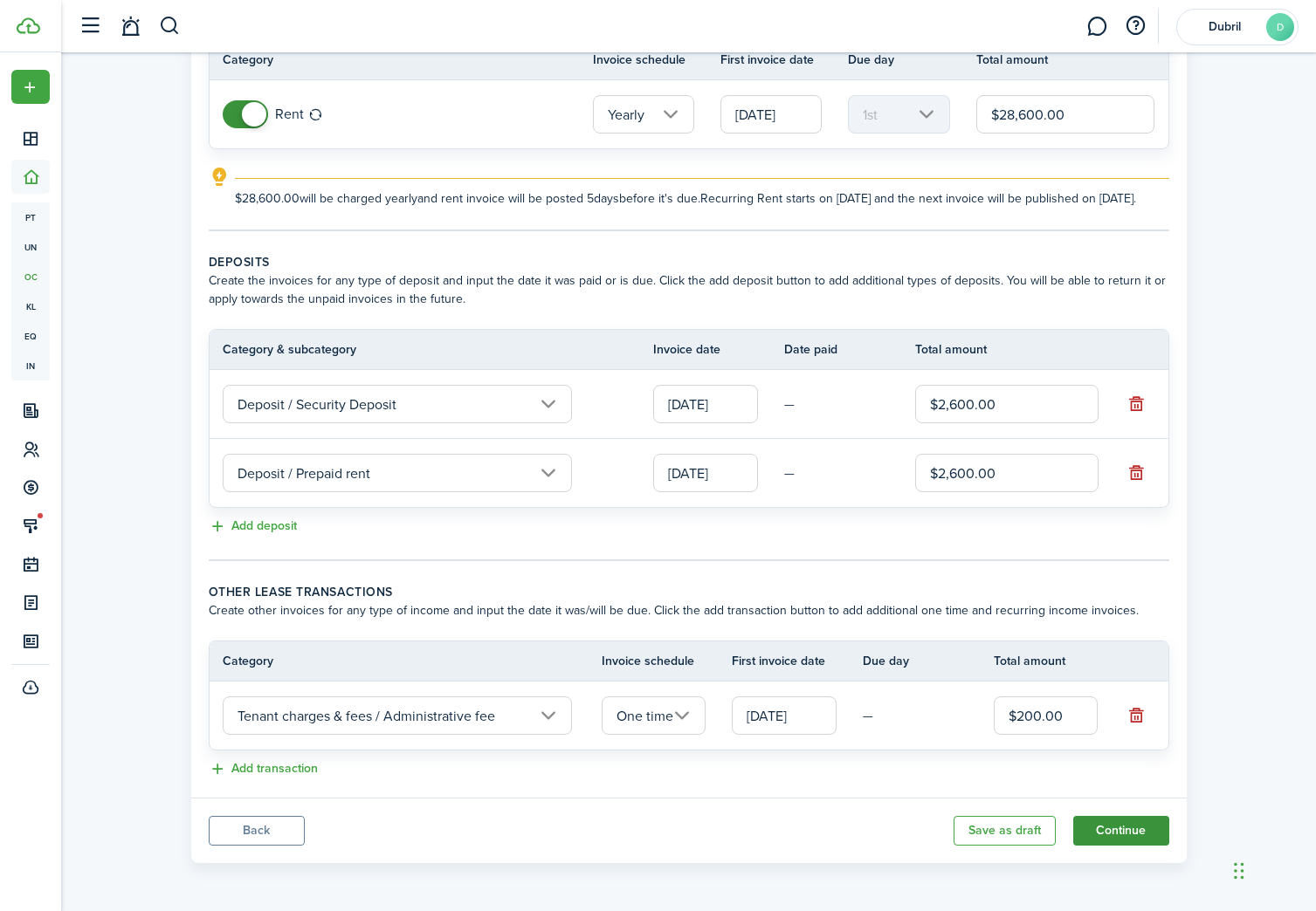
click at [1120, 833] on button "Continue" at bounding box center [1121, 831] width 96 height 30
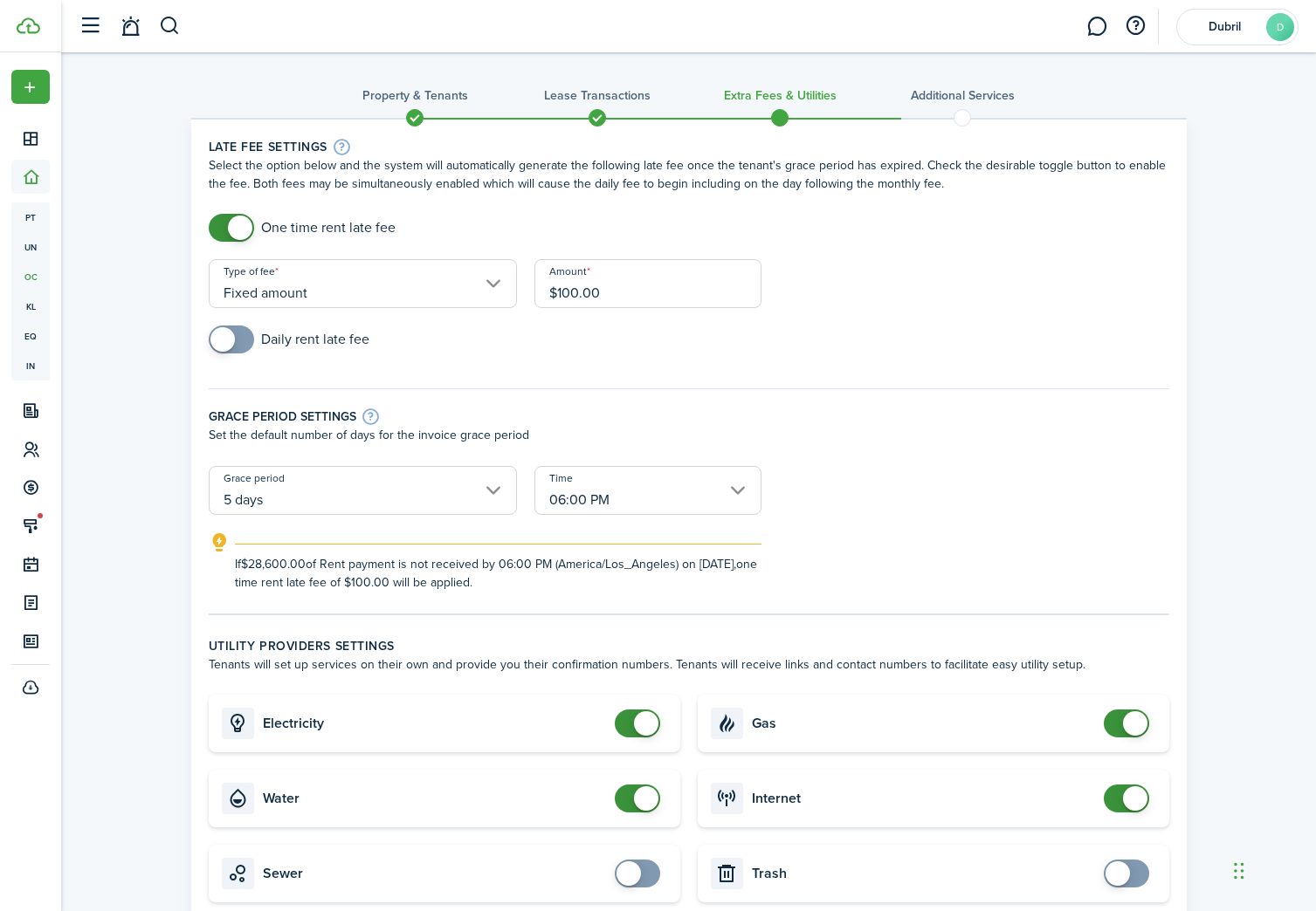
click at [421, 300] on input "Fixed amount" at bounding box center [363, 284] width 308 height 49
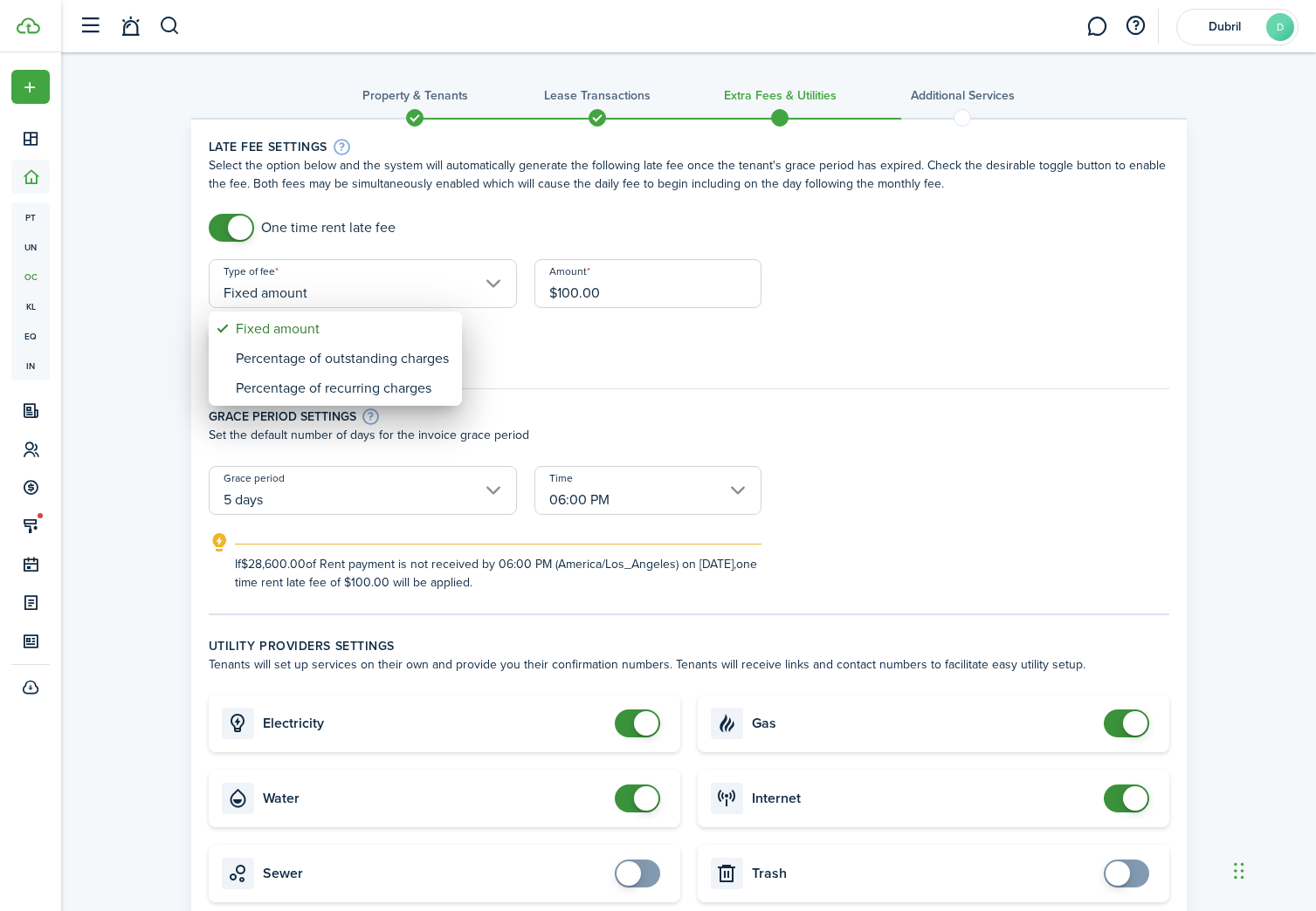
click at [535, 331] on div at bounding box center [658, 456] width 1595 height 1191
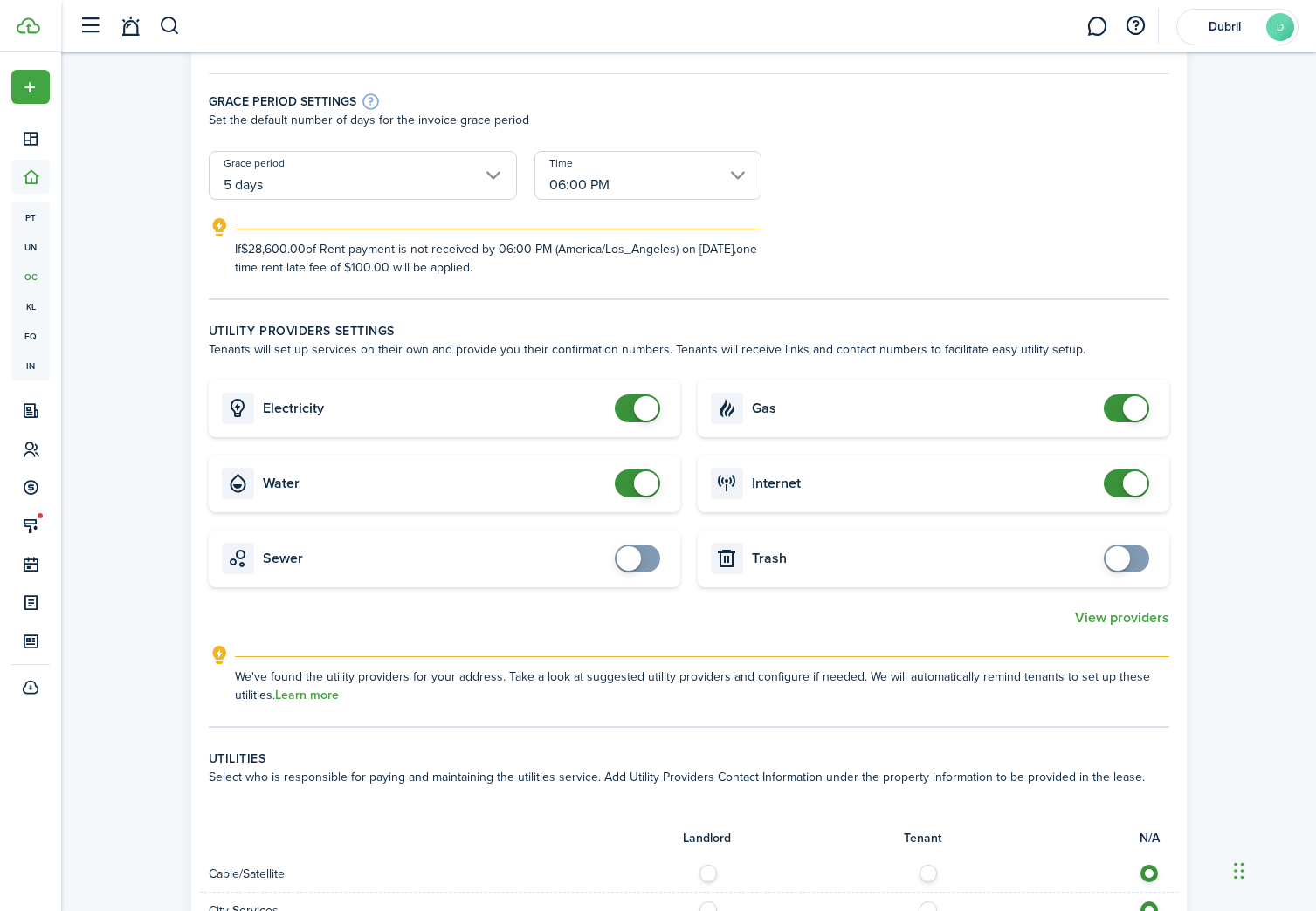
scroll to position [319, 0]
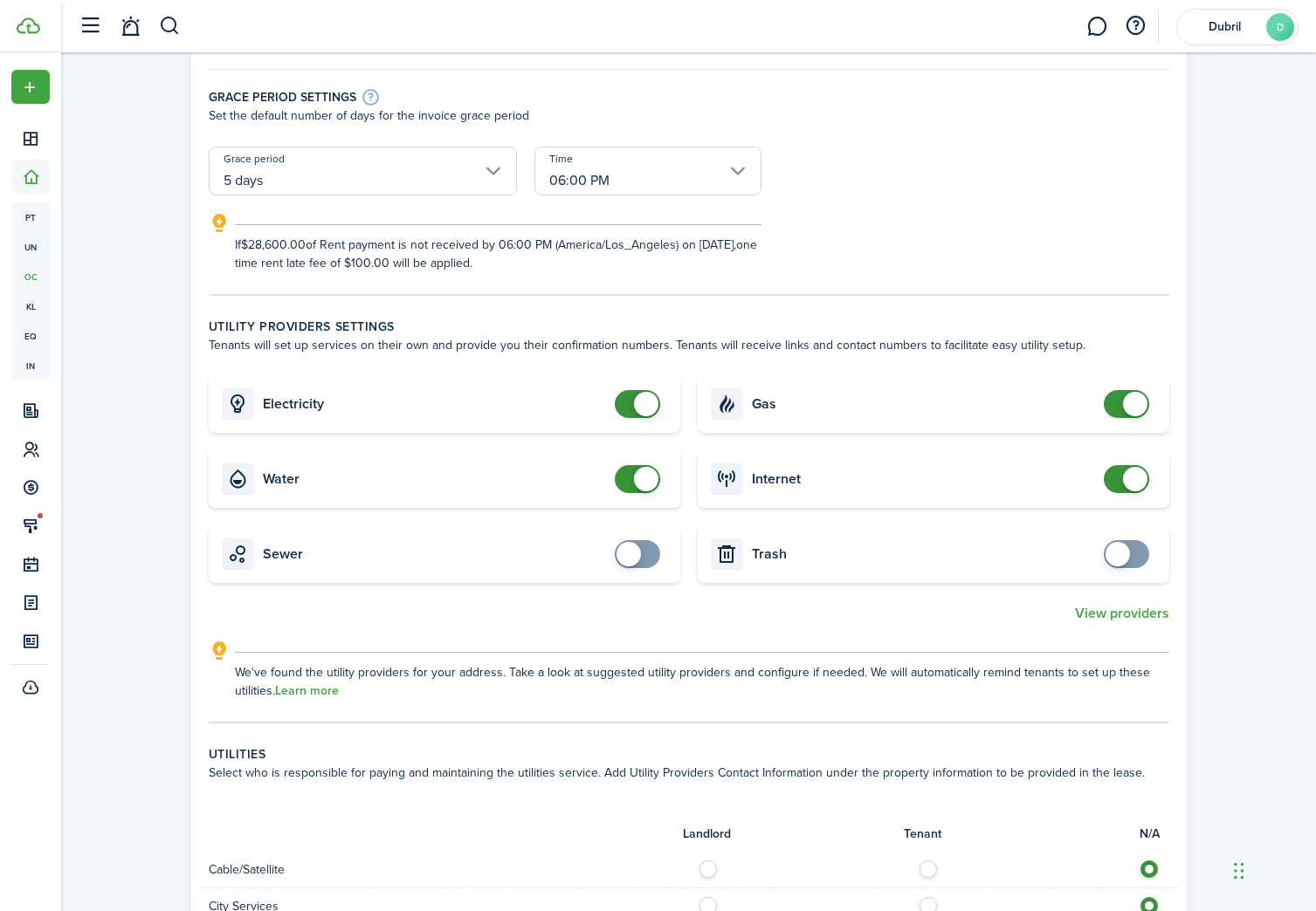
checkbox input "true"
click at [627, 552] on span at bounding box center [628, 554] width 24 height 24
checkbox input "true"
click at [1117, 558] on span at bounding box center [1118, 554] width 24 height 24
click at [1110, 610] on button "View providers" at bounding box center [1122, 613] width 94 height 16
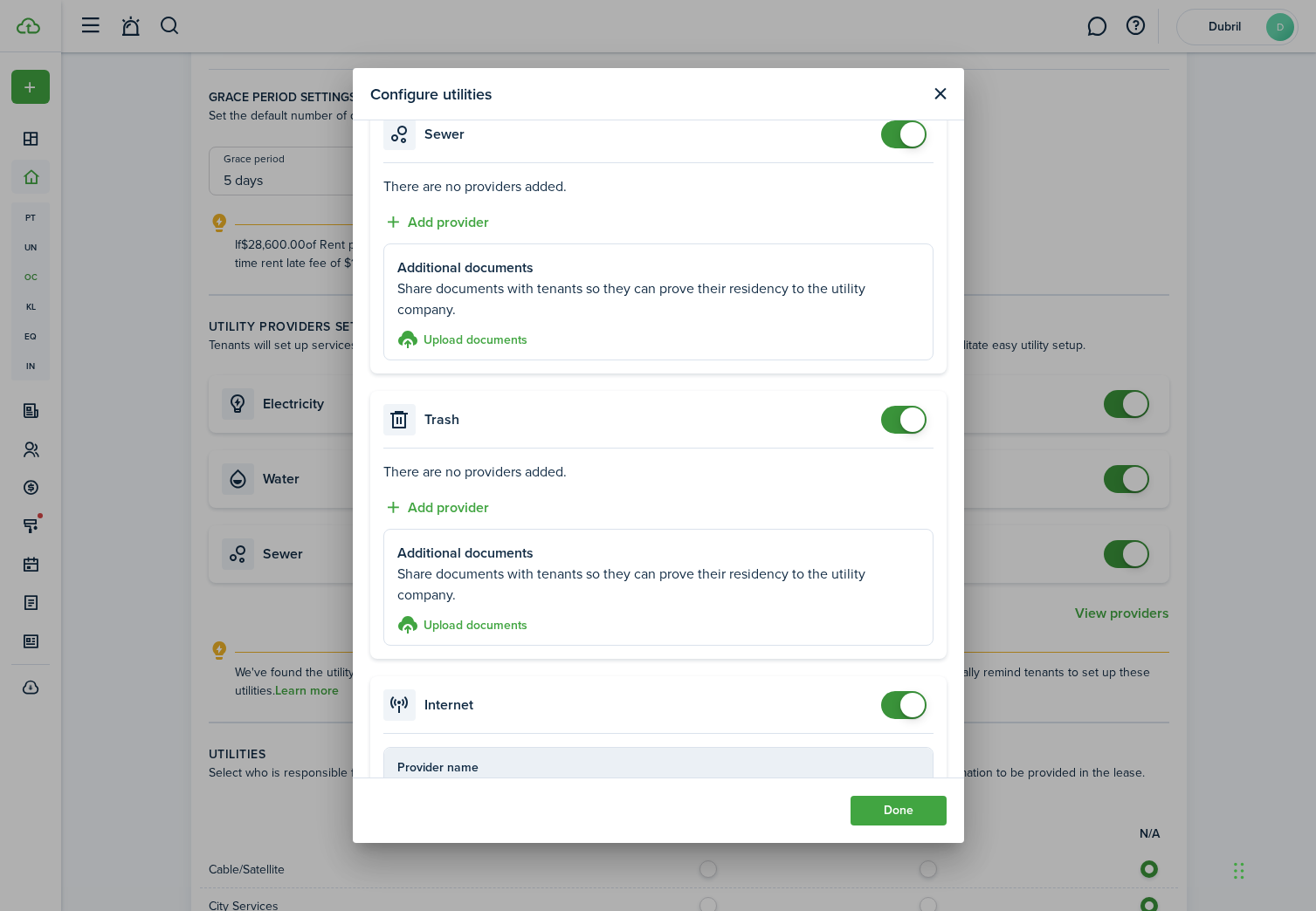
scroll to position [1142, 0]
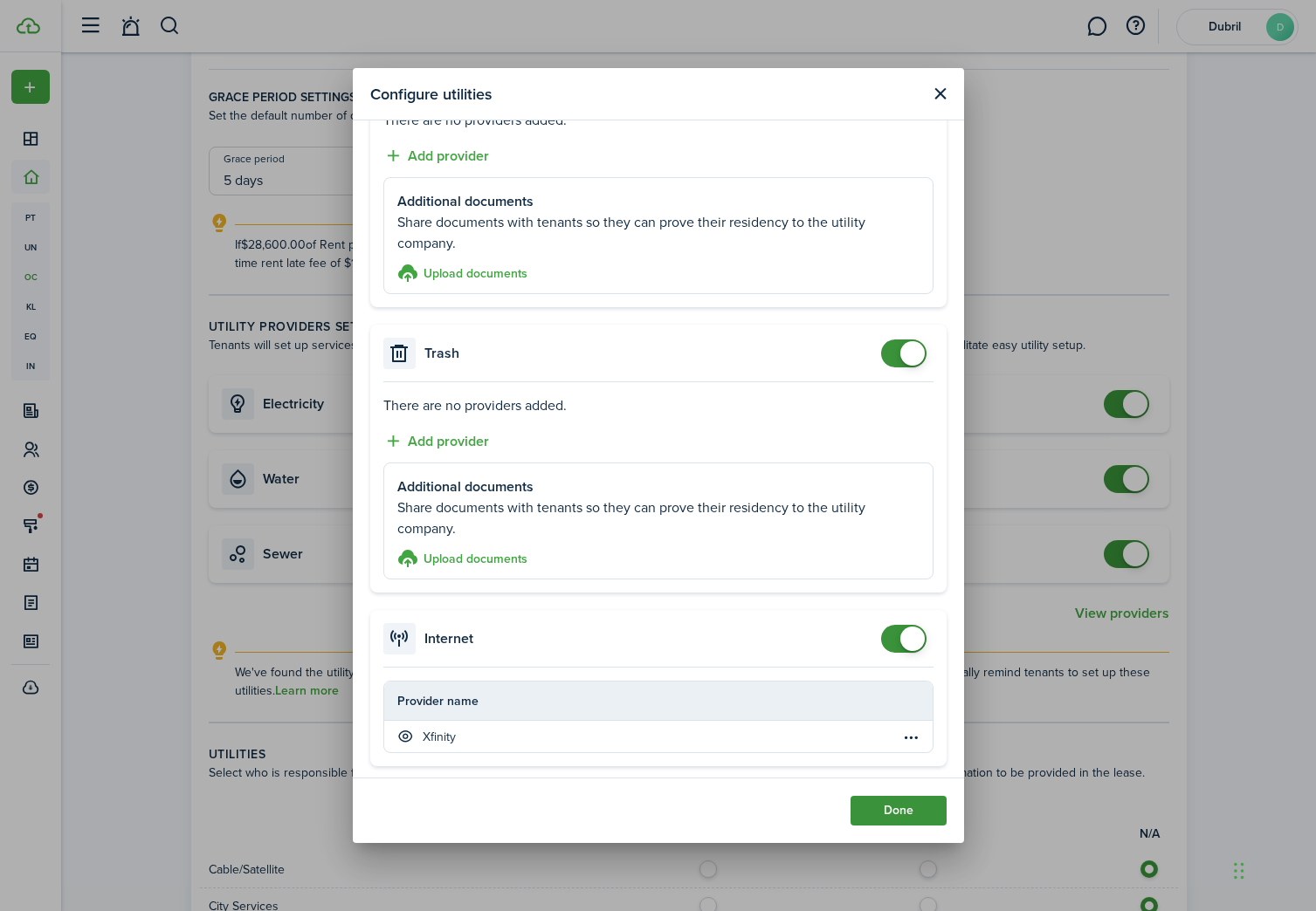
click at [908, 816] on button "Done" at bounding box center [898, 811] width 96 height 30
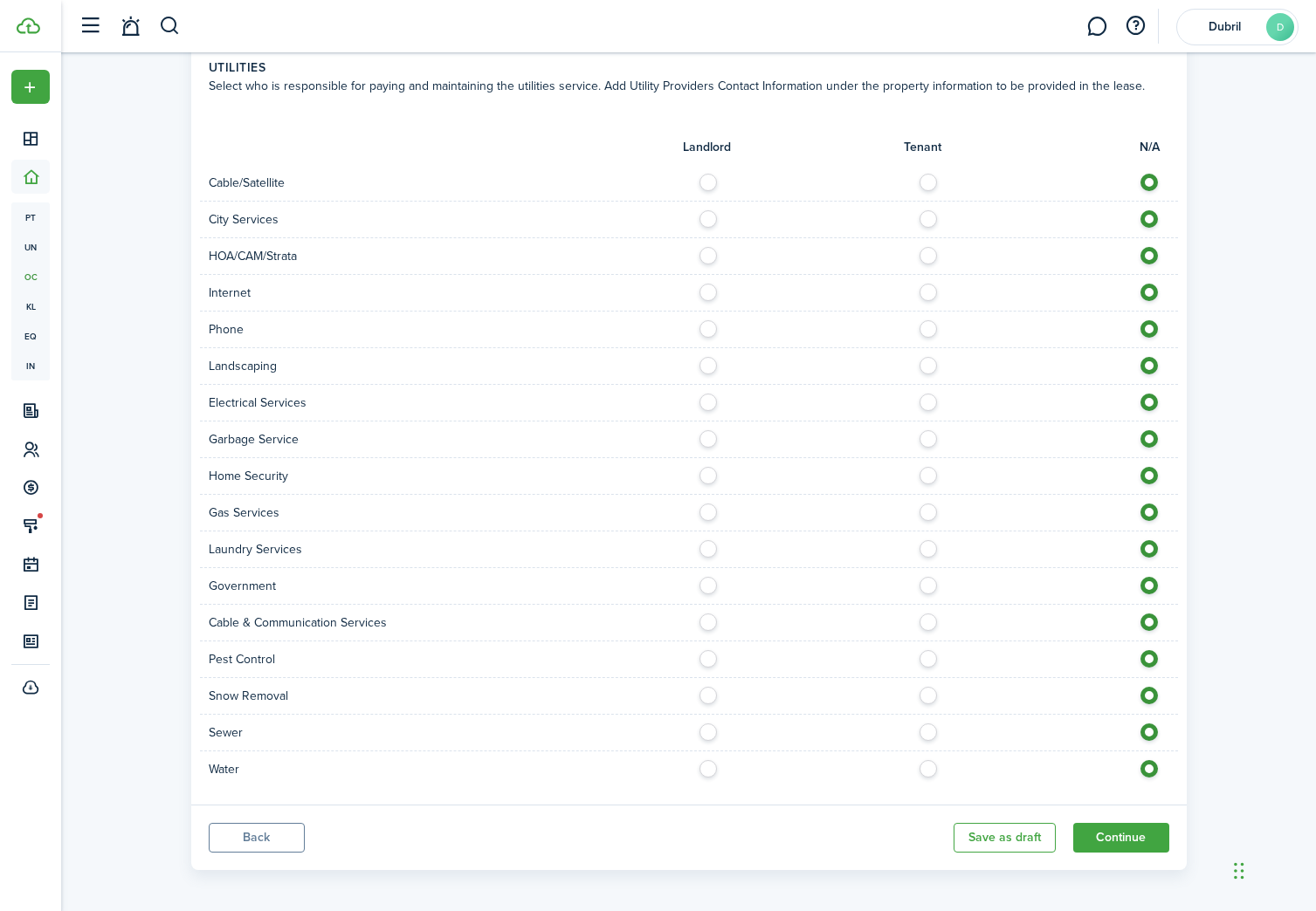
scroll to position [1008, 0]
click at [1087, 837] on button "Continue" at bounding box center [1121, 838] width 96 height 30
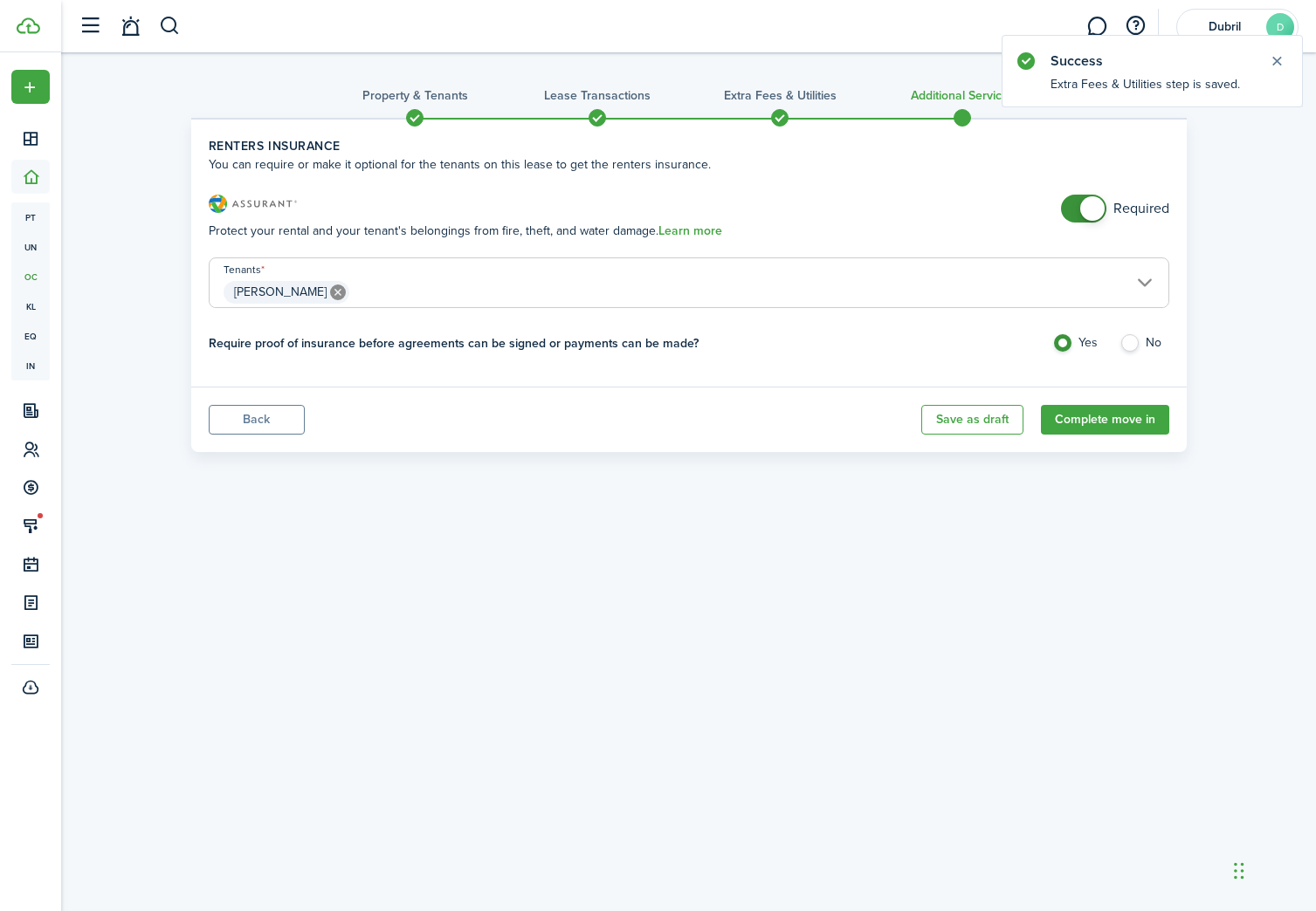
checkbox input "false"
click at [1083, 207] on span at bounding box center [1092, 208] width 24 height 24
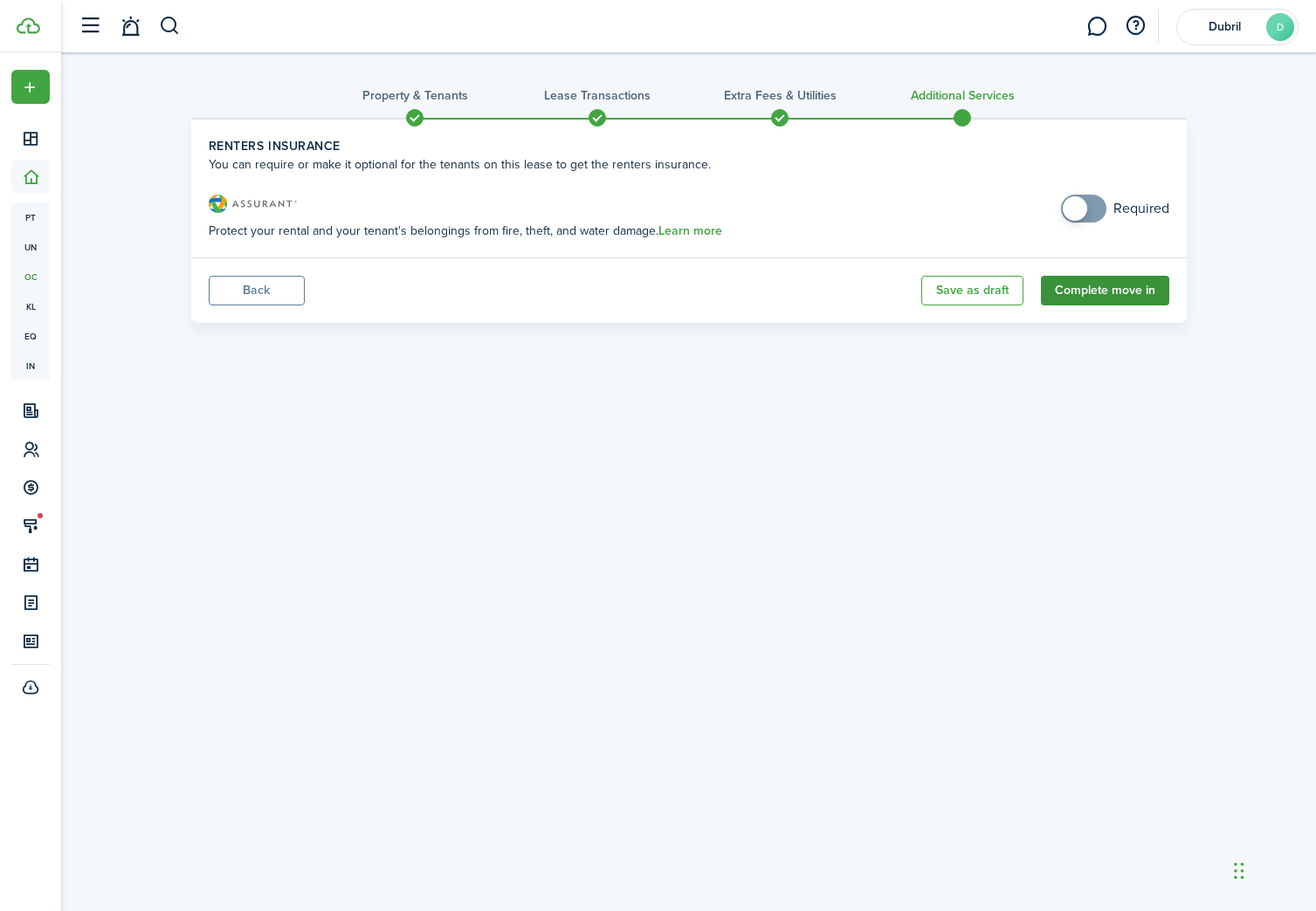
click at [1112, 298] on button "Complete move in" at bounding box center [1105, 291] width 129 height 30
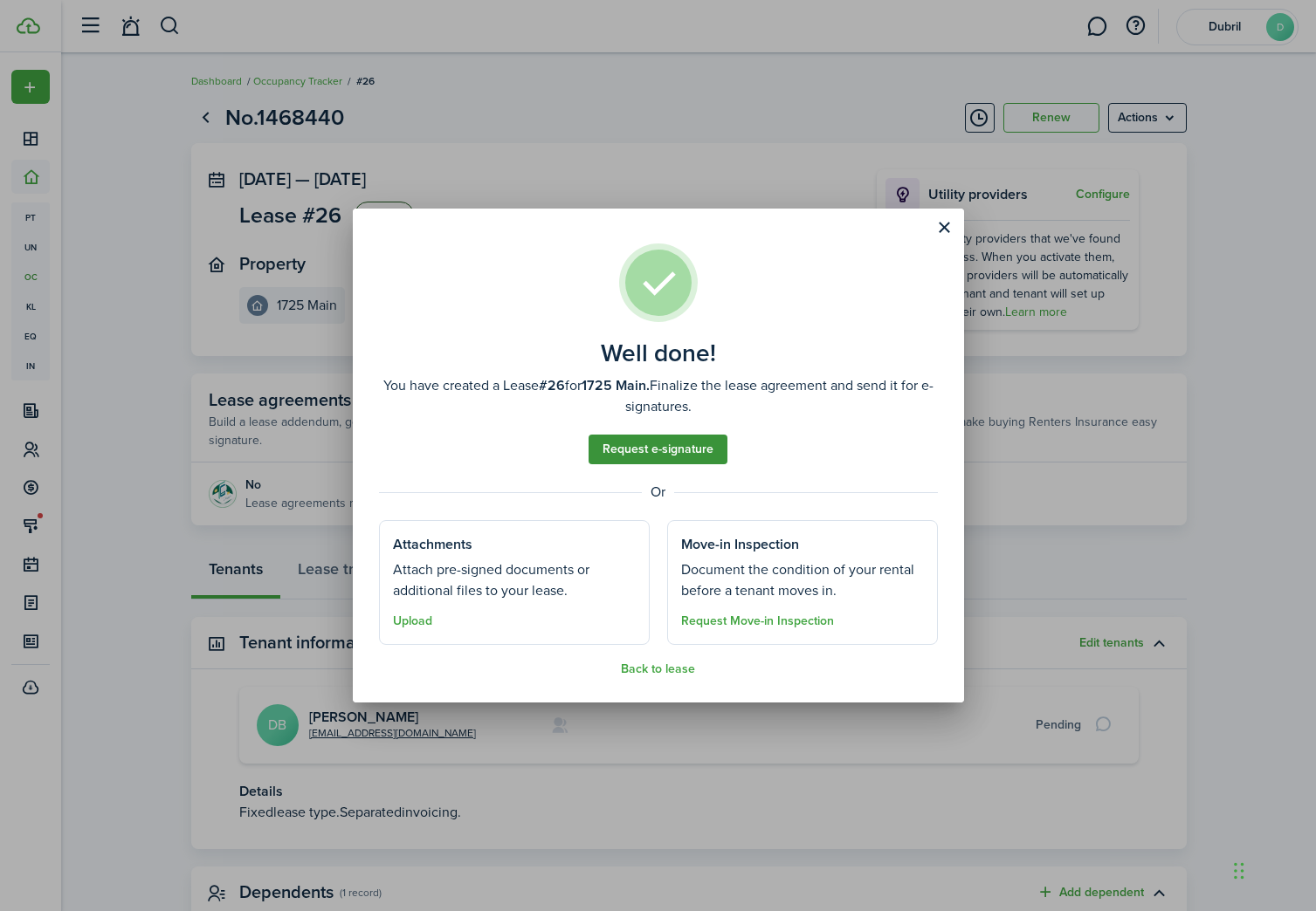
click at [653, 446] on link "Request e-signature" at bounding box center [658, 450] width 139 height 30
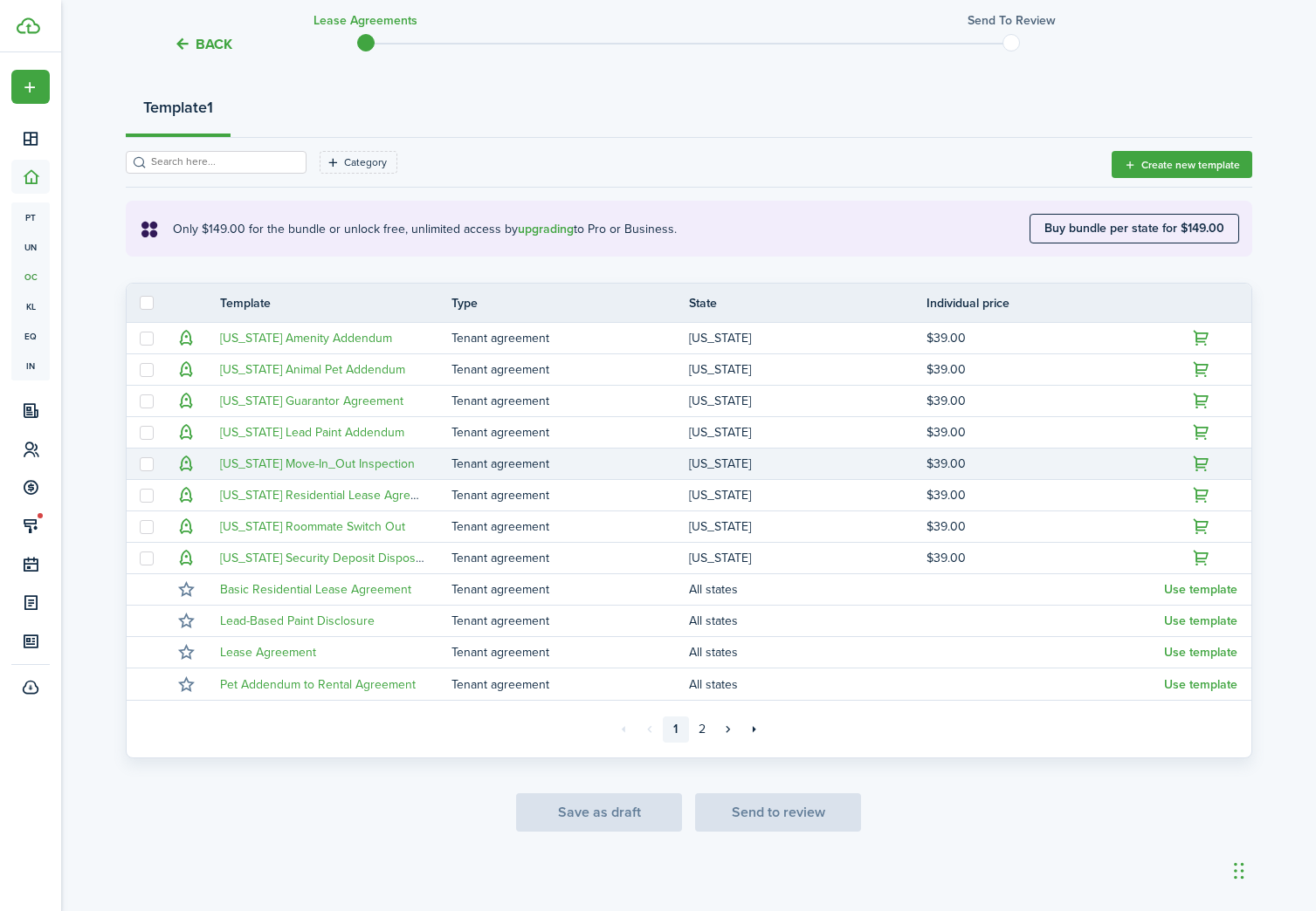
scroll to position [192, 0]
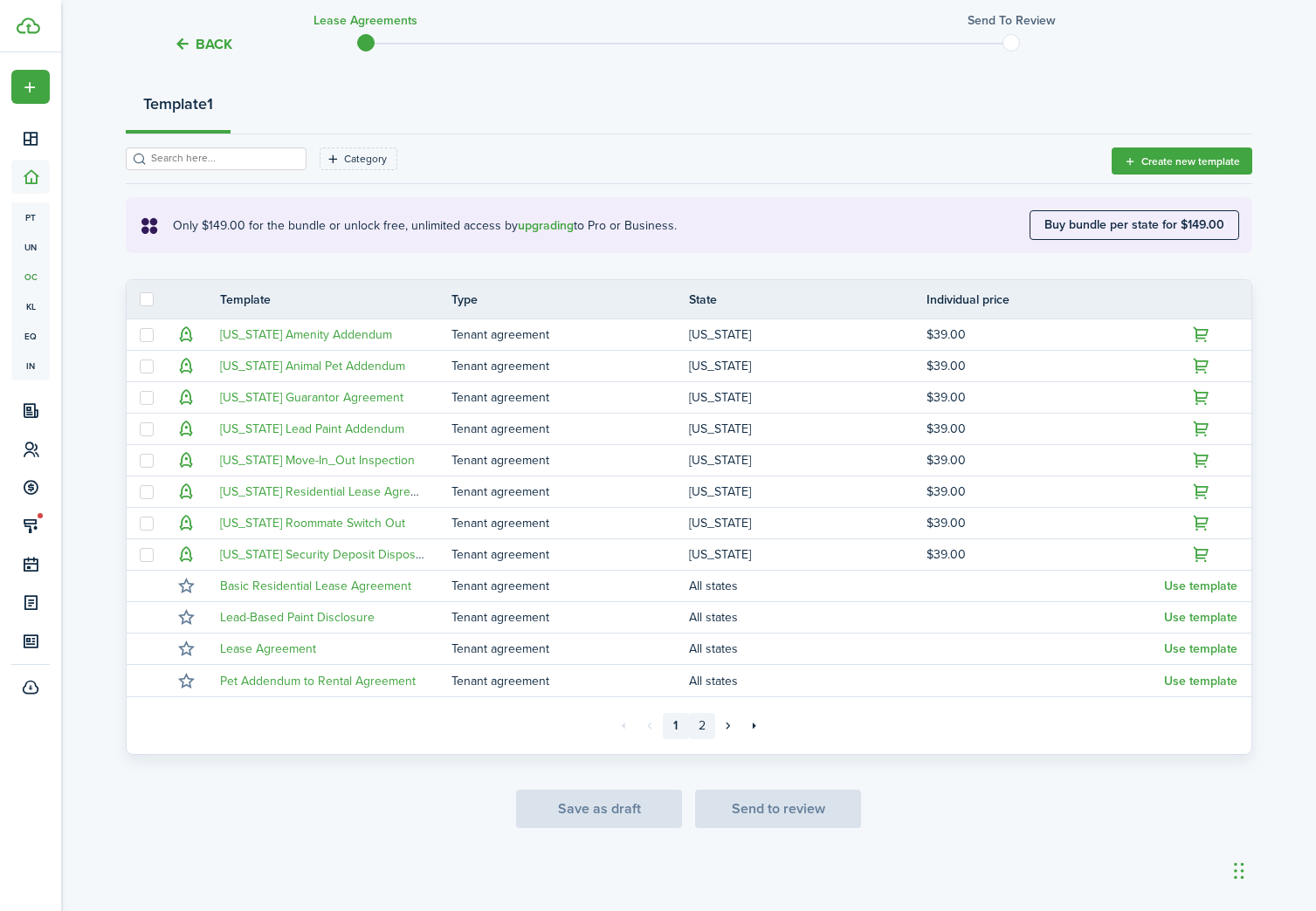
click at [704, 730] on link "2" at bounding box center [702, 726] width 26 height 26
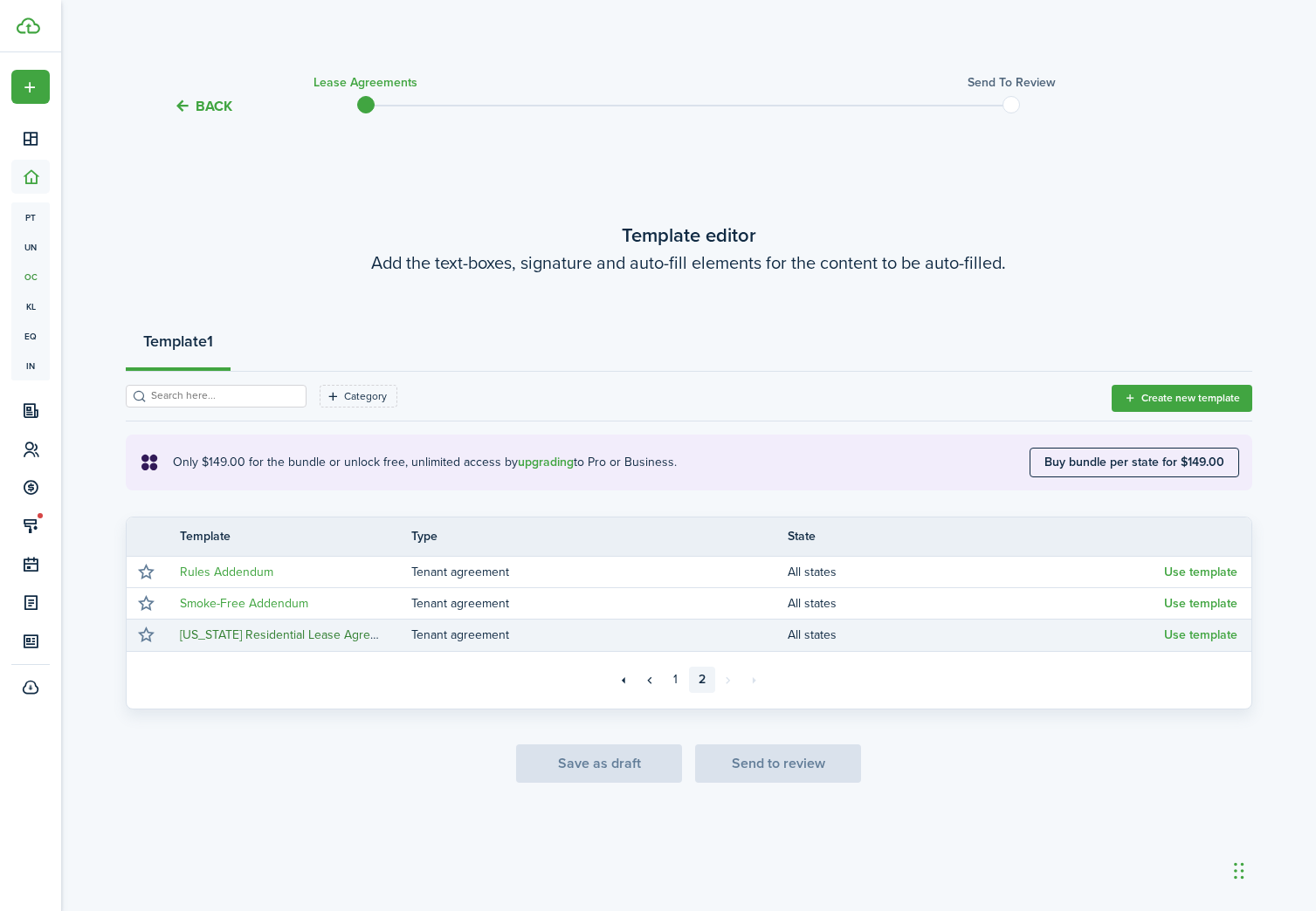
click at [364, 639] on link "[US_STATE] Residential Lease Agreement - [GEOGRAPHIC_DATA]" at bounding box center [355, 635] width 352 height 19
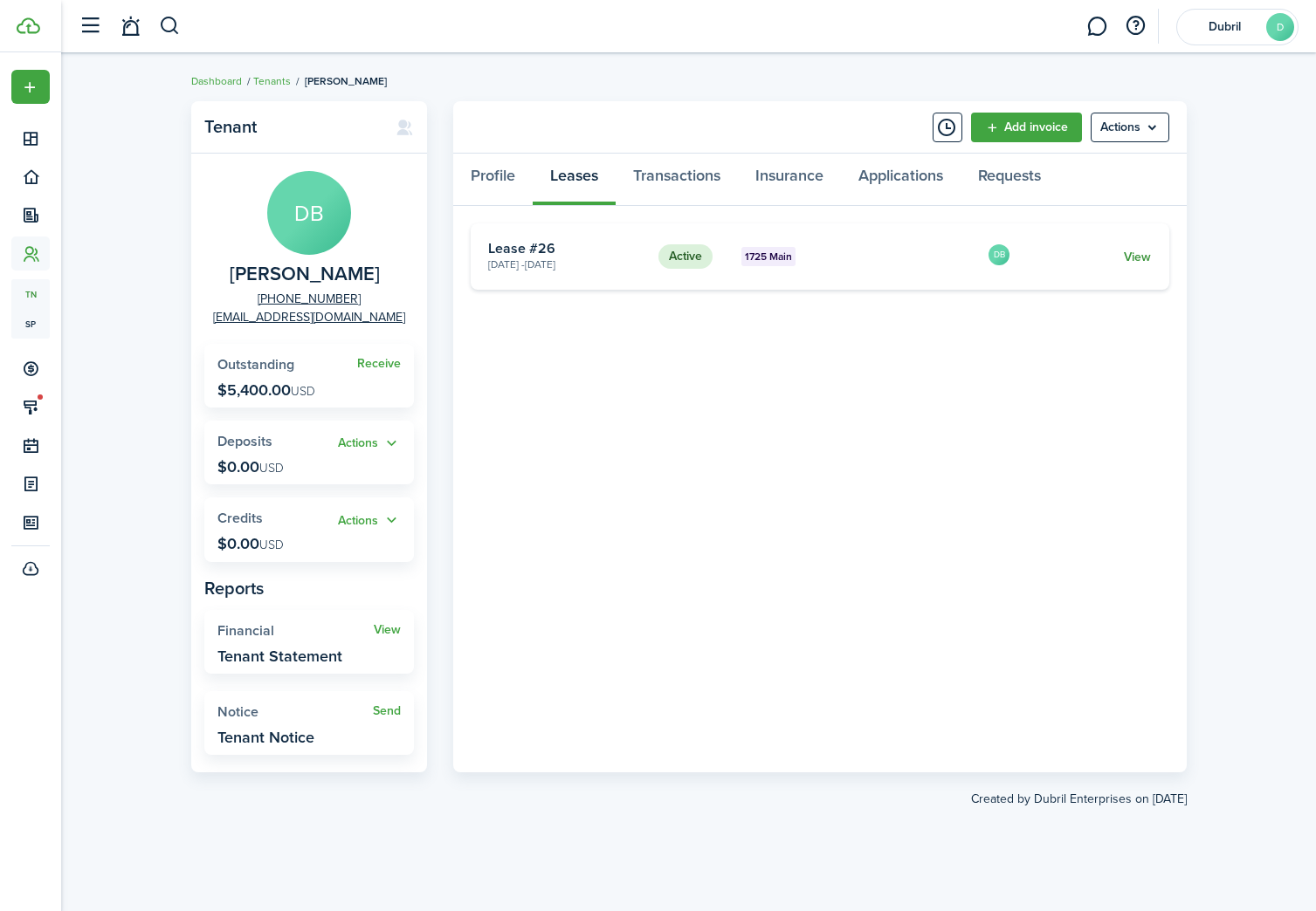
click at [1148, 261] on link "View" at bounding box center [1137, 257] width 27 height 19
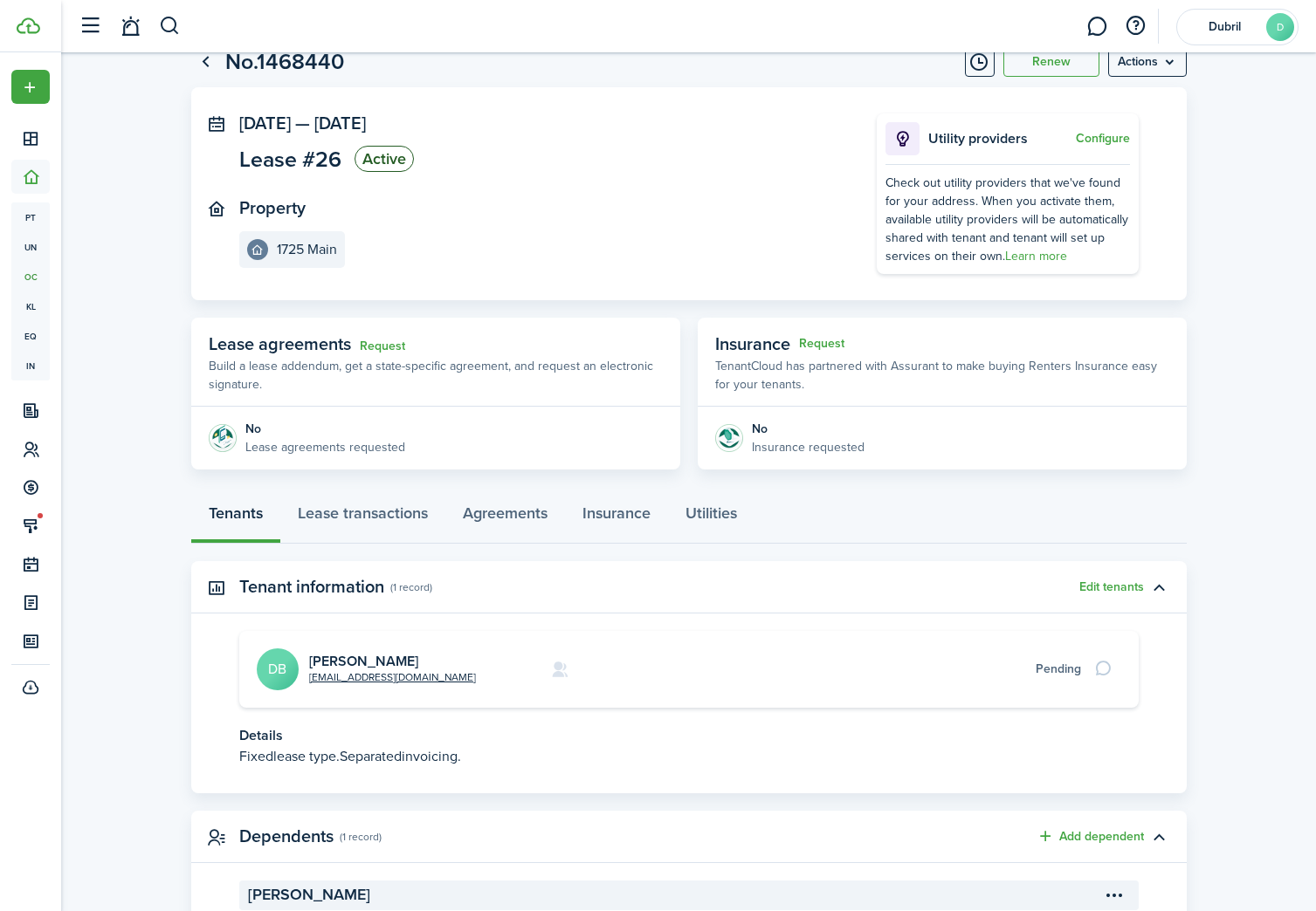
scroll to position [58, 0]
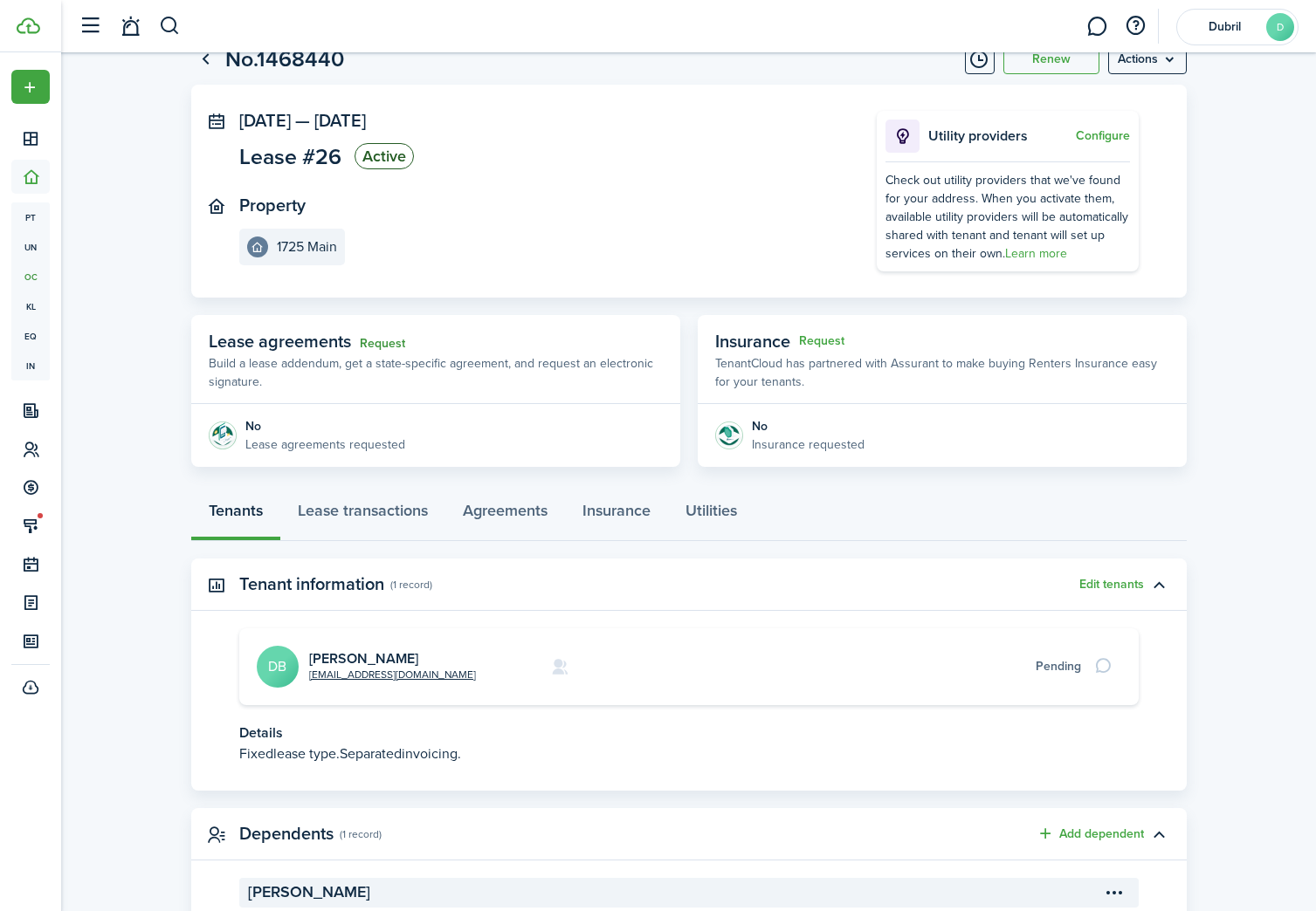
click at [368, 340] on link "Request" at bounding box center [382, 344] width 45 height 14
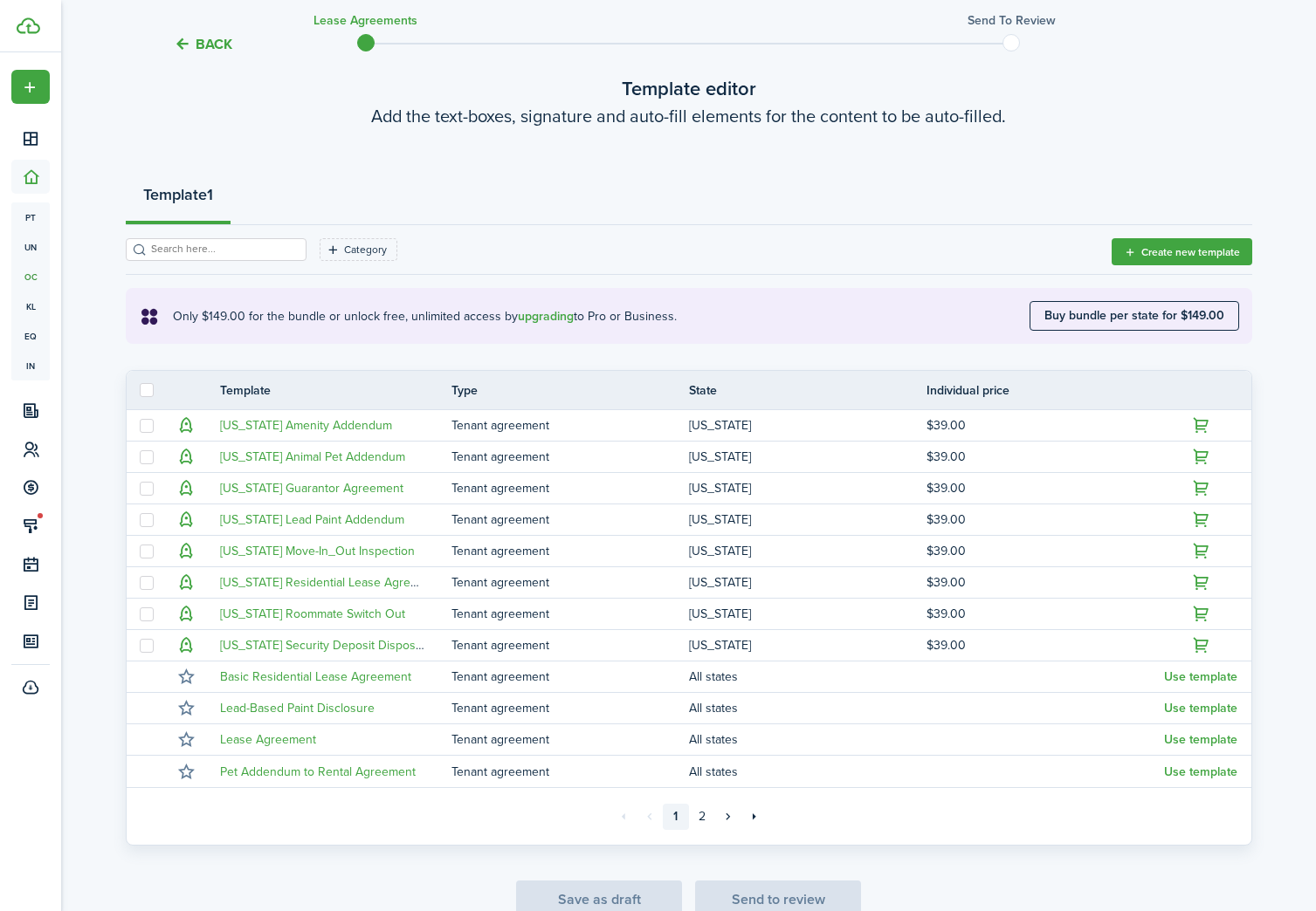
scroll to position [102, 0]
click at [1136, 258] on button "Create new template" at bounding box center [1182, 250] width 141 height 27
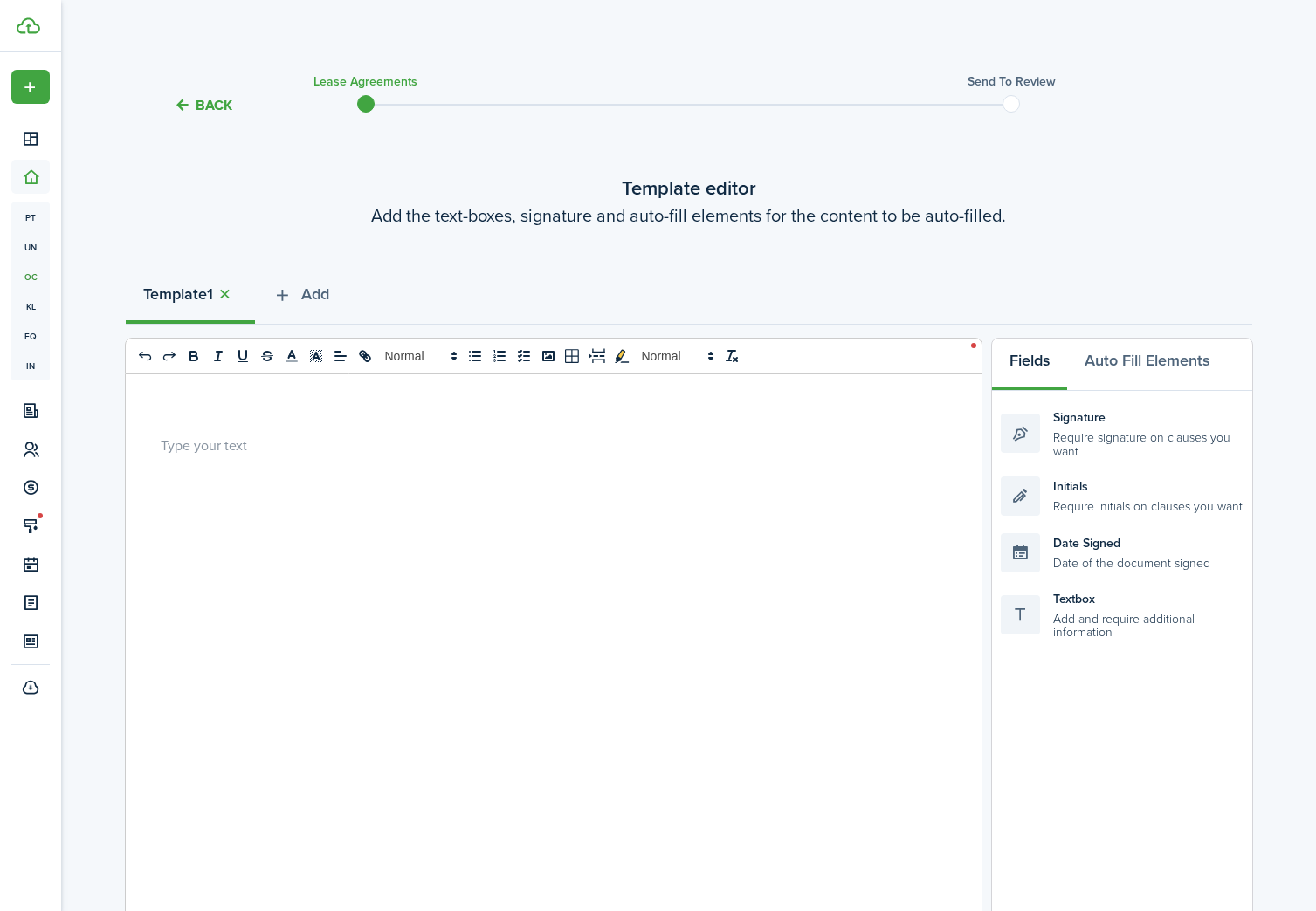
scroll to position [0, 0]
click at [401, 496] on div at bounding box center [547, 718] width 843 height 686
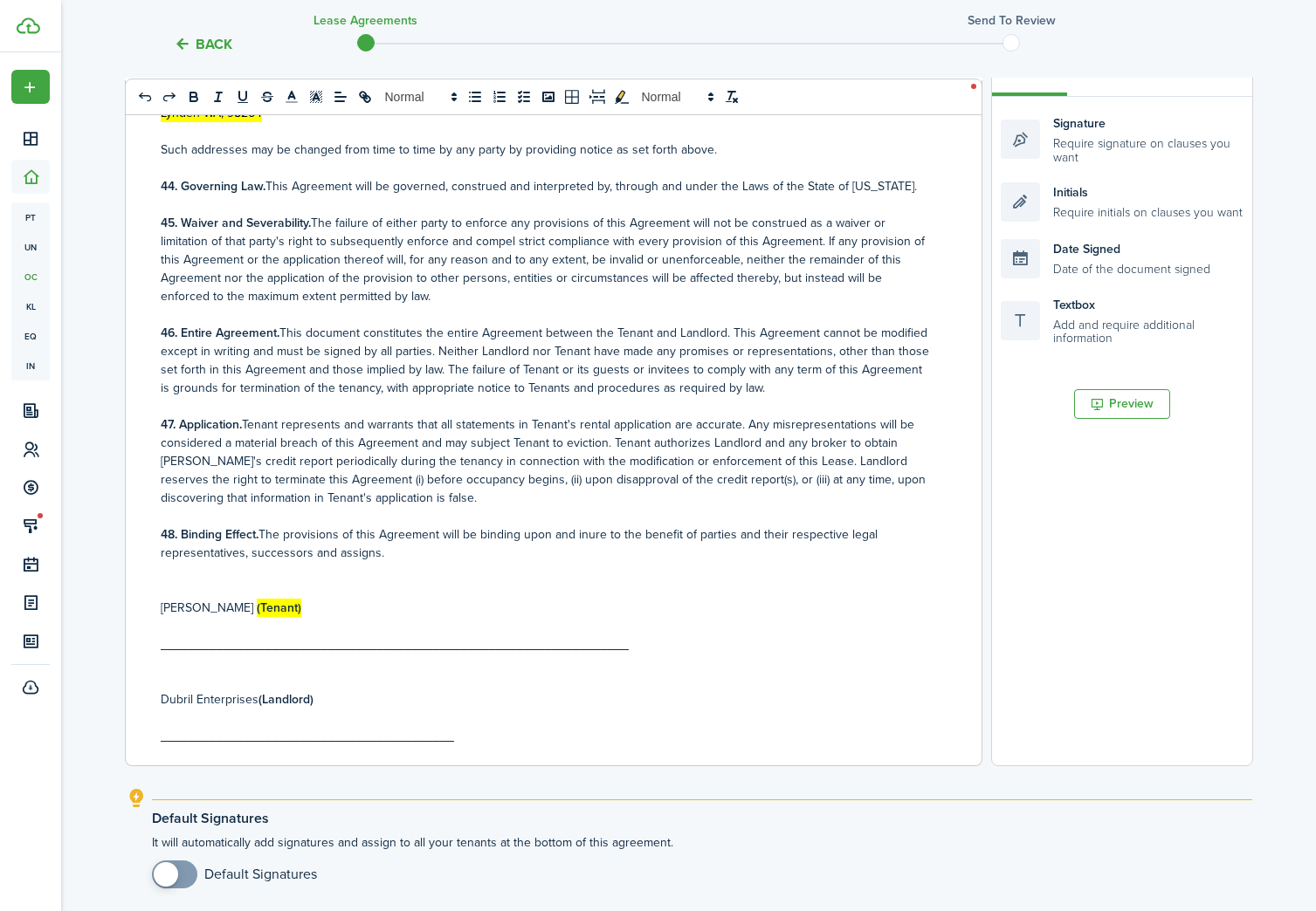
scroll to position [6306, 0]
click at [1115, 148] on div "Signature Require signature on clauses you want" at bounding box center [1122, 140] width 242 height 51
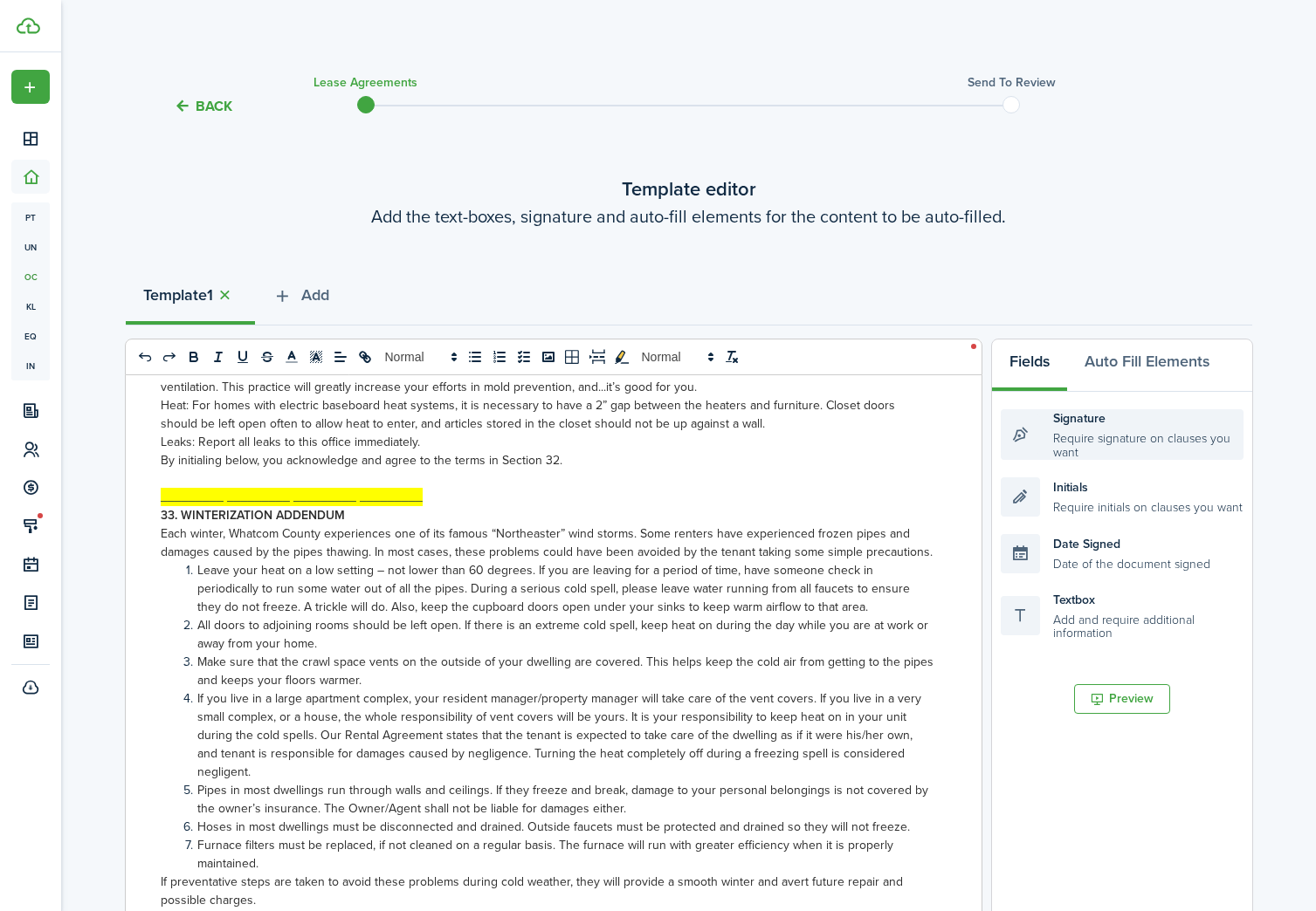
scroll to position [4602, 0]
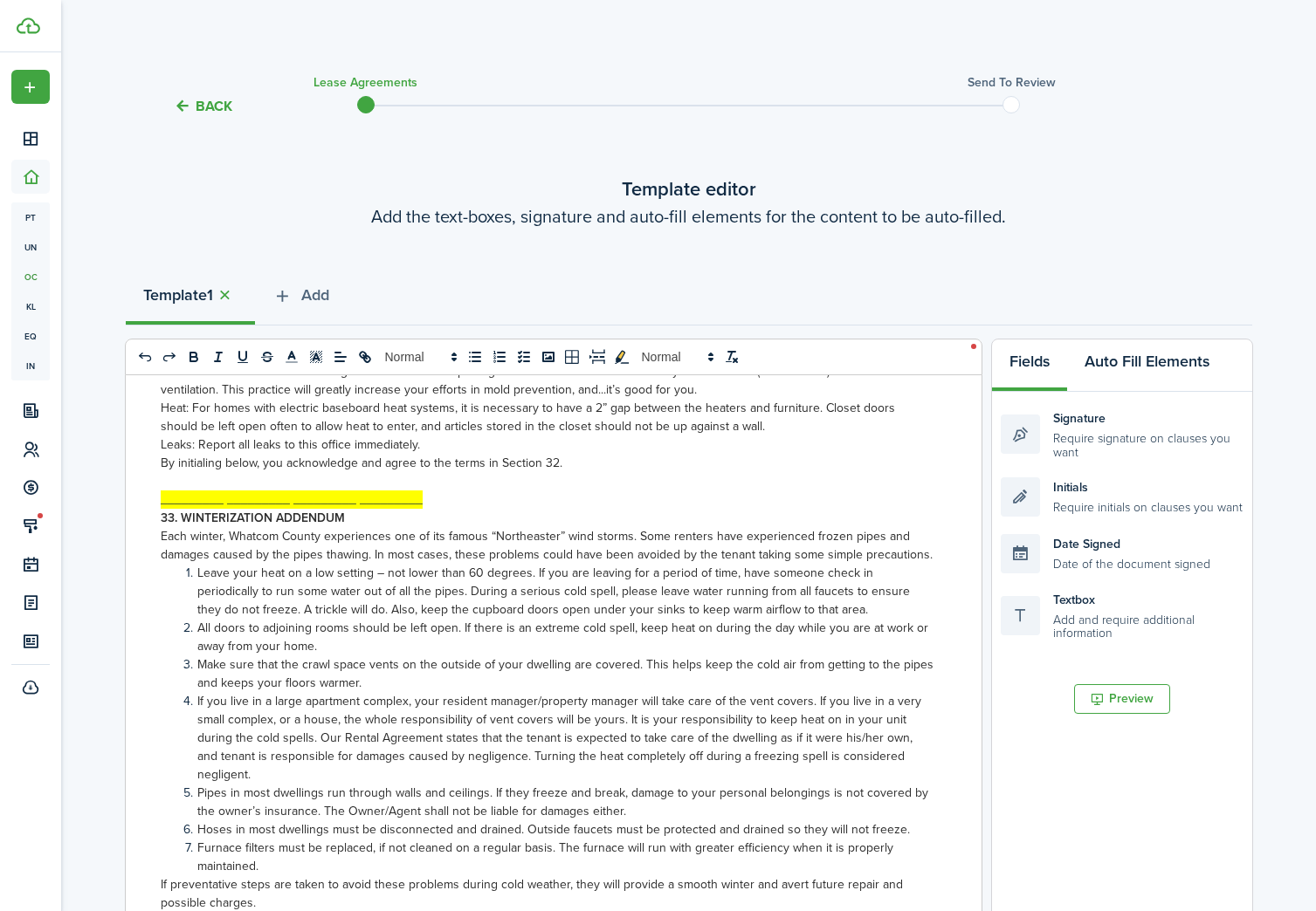
click at [1156, 357] on button "Auto Fill Elements" at bounding box center [1147, 366] width 160 height 53
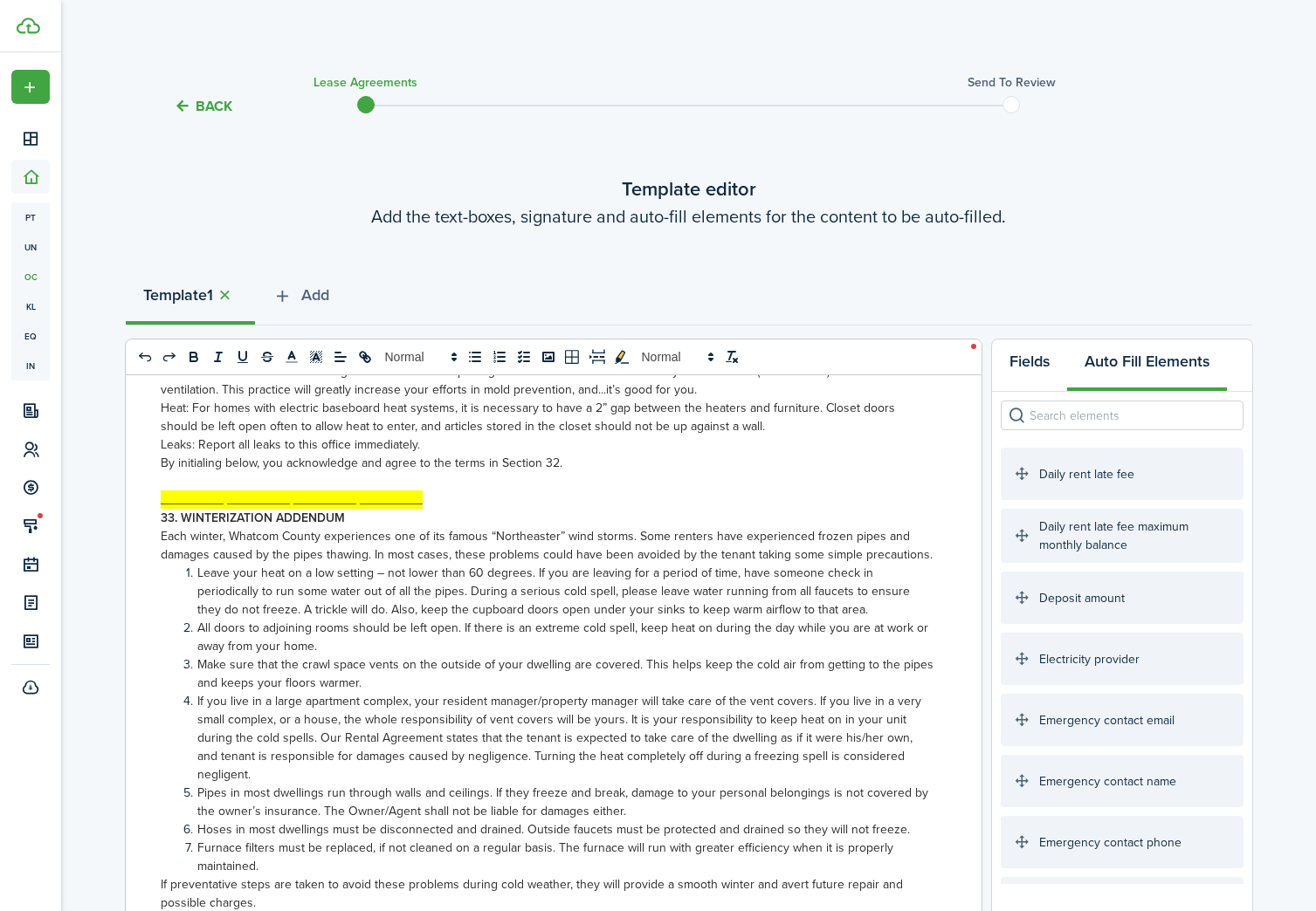
click at [1016, 368] on button "Fields" at bounding box center [1030, 366] width 75 height 53
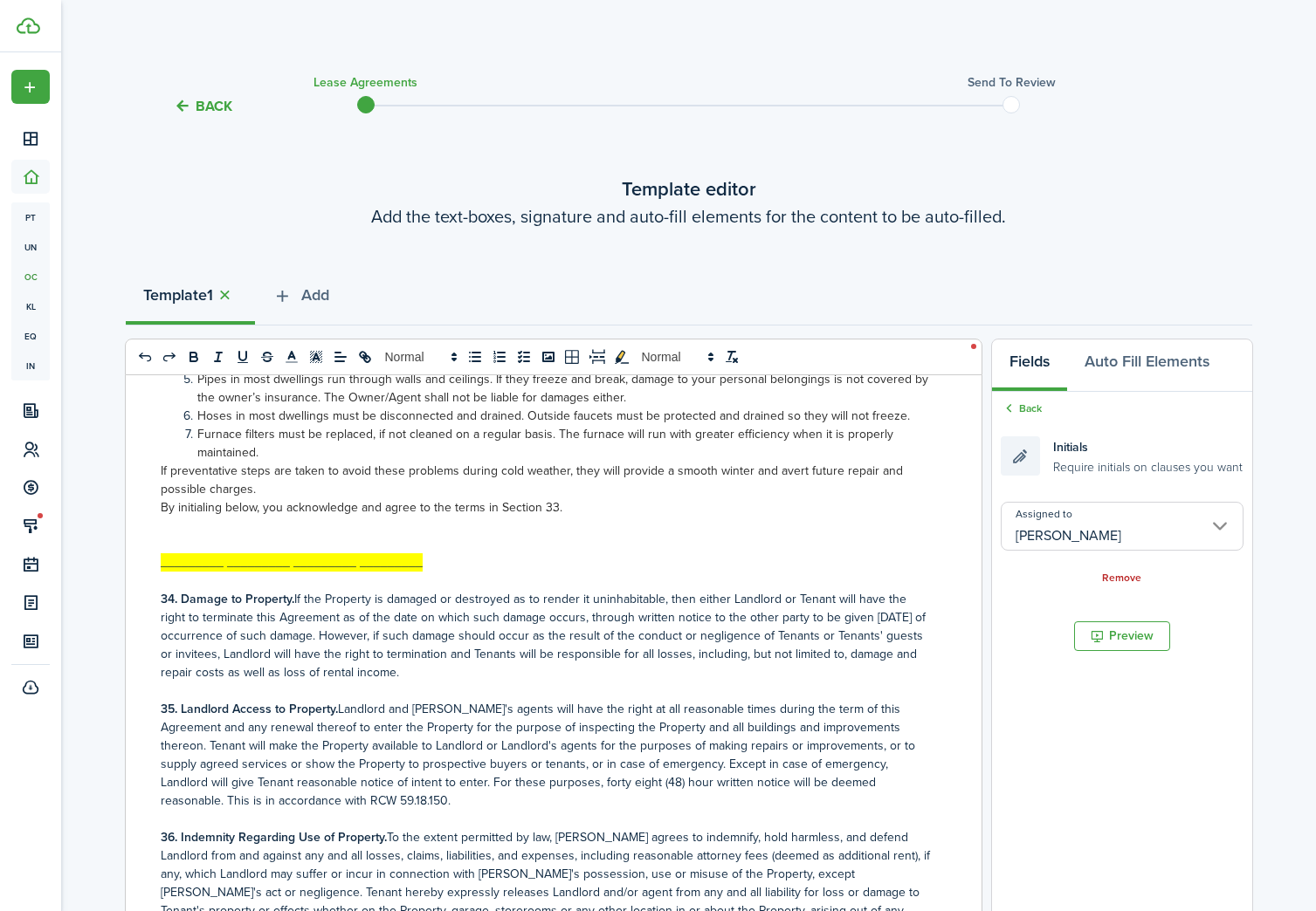
scroll to position [5042, 0]
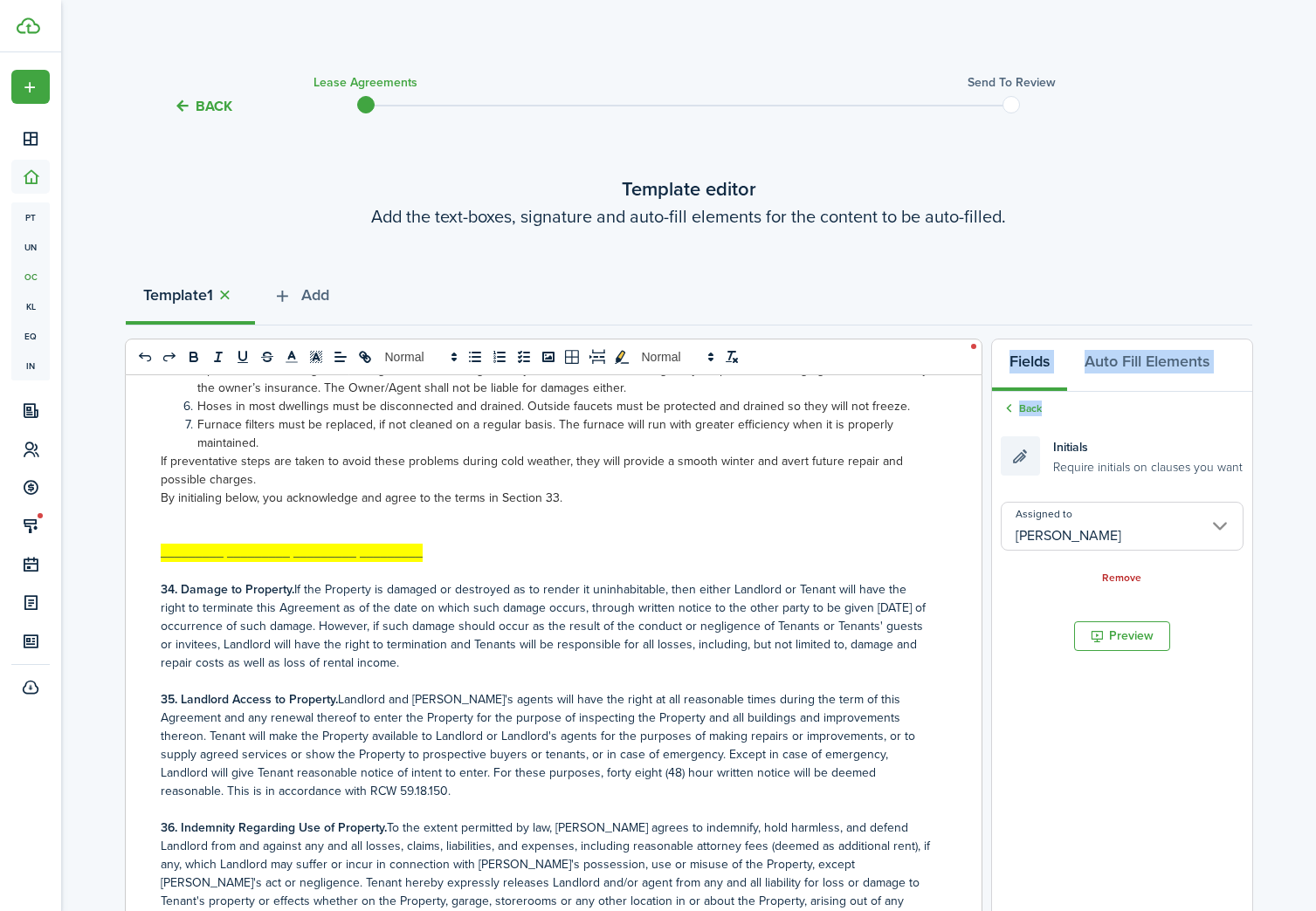
drag, startPoint x: 1013, startPoint y: 452, endPoint x: 279, endPoint y: 475, distance: 734.4
click at [279, 475] on div "0 x 0 Washington Residential Lease Agreement This Lease Agreement (the "Agreeme…" at bounding box center [689, 701] width 1126 height 723
click at [1043, 612] on document-aside-settings "Fields Auto Fill Elements Back Initials Require initials on clauses you want As…" at bounding box center [1122, 701] width 262 height 723
click at [1014, 406] on icon at bounding box center [1009, 409] width 17 height 16
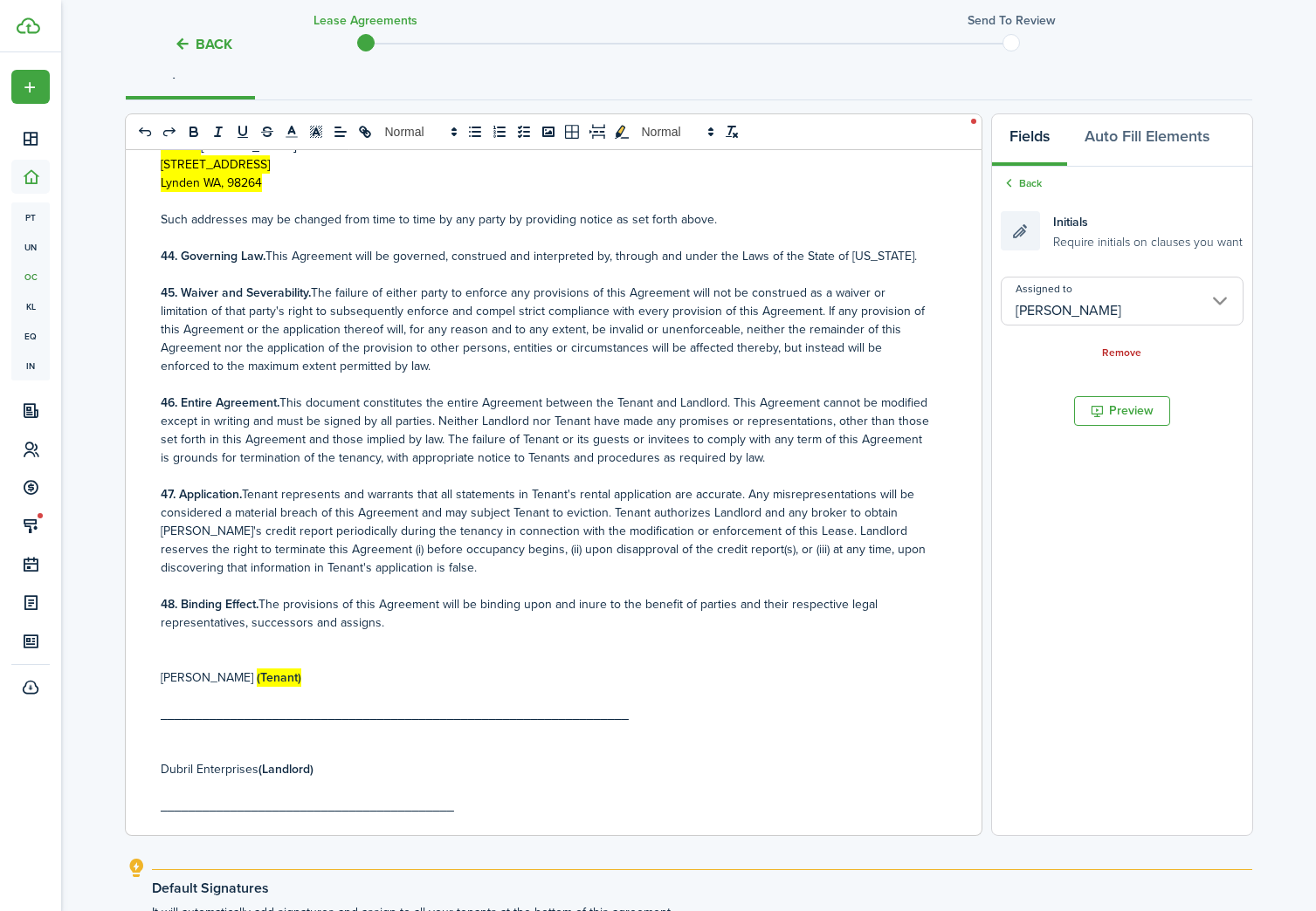
scroll to position [199, 0]
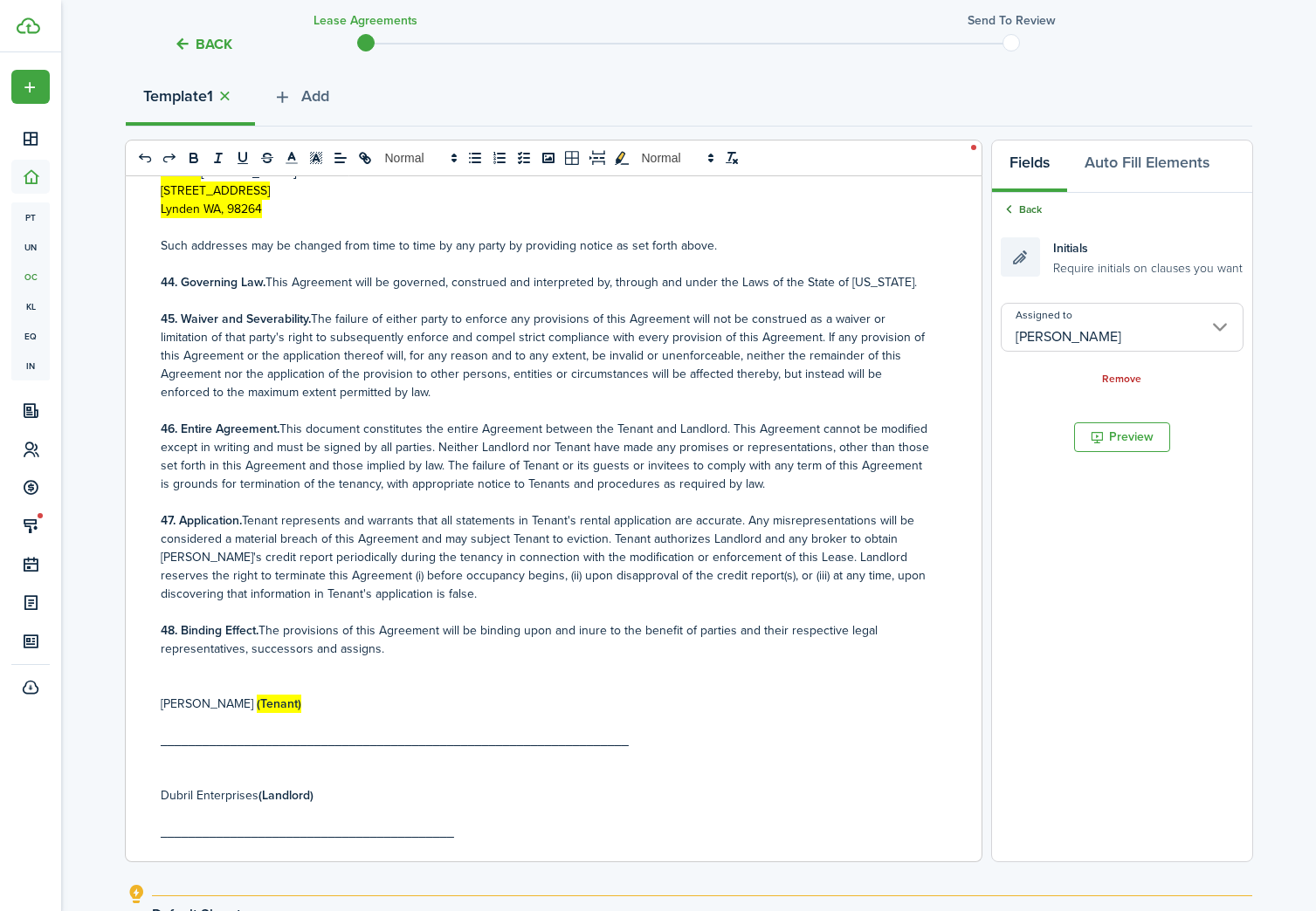
click at [1024, 210] on link "Back" at bounding box center [1021, 209] width 41 height 16
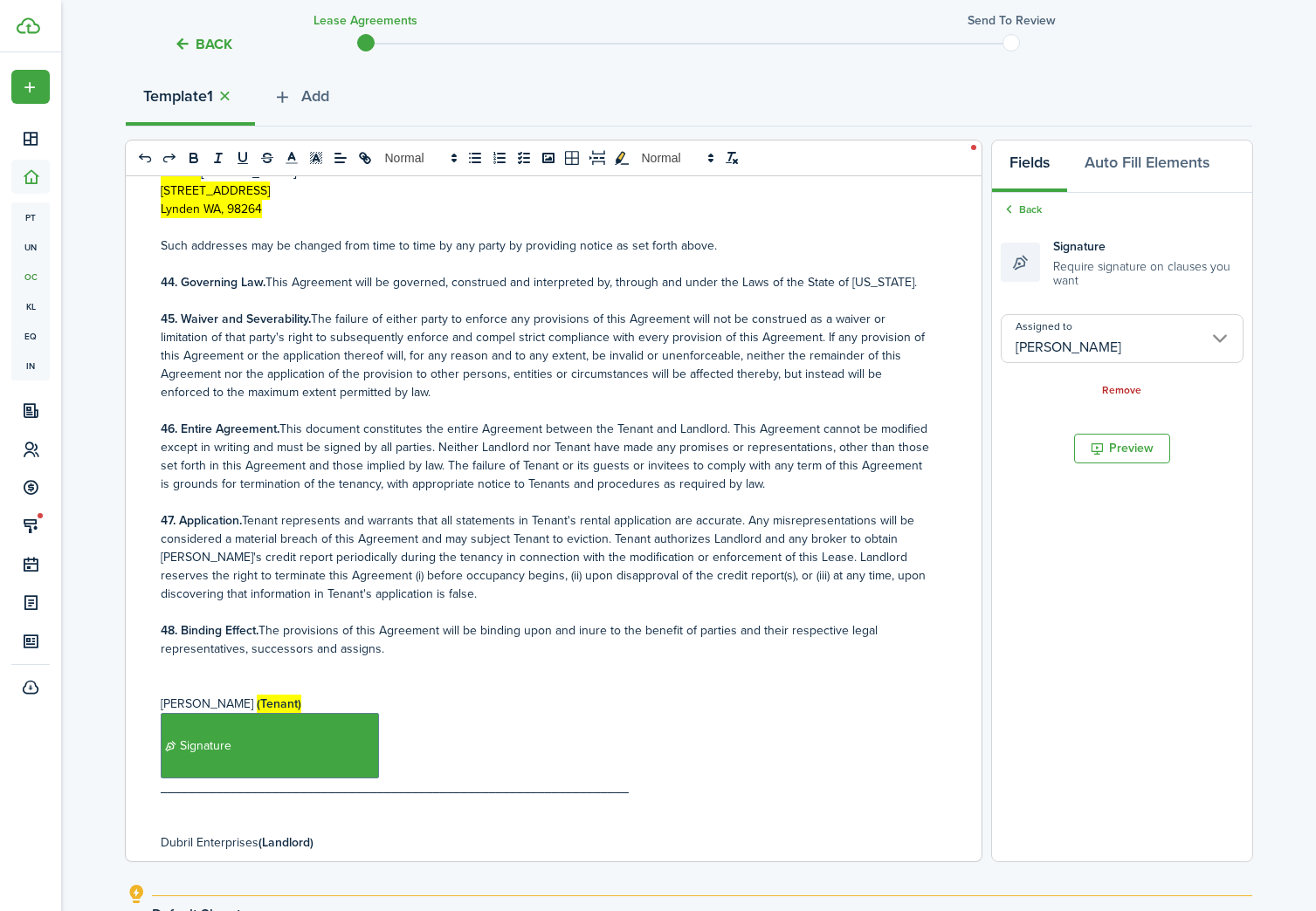
click at [502, 695] on p "Debra Bailey (Tenant)" at bounding box center [547, 704] width 773 height 19
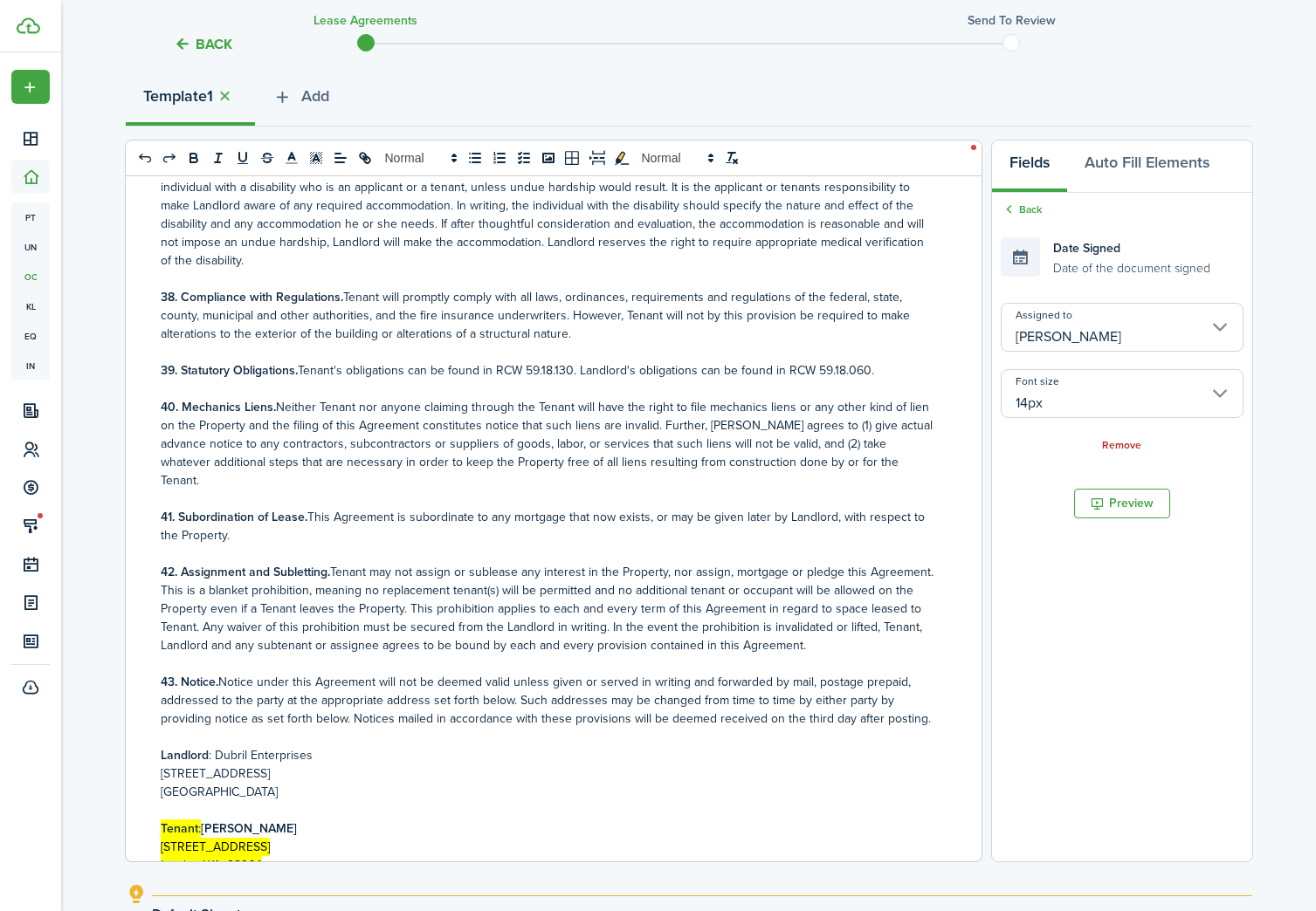
scroll to position [5672, 0]
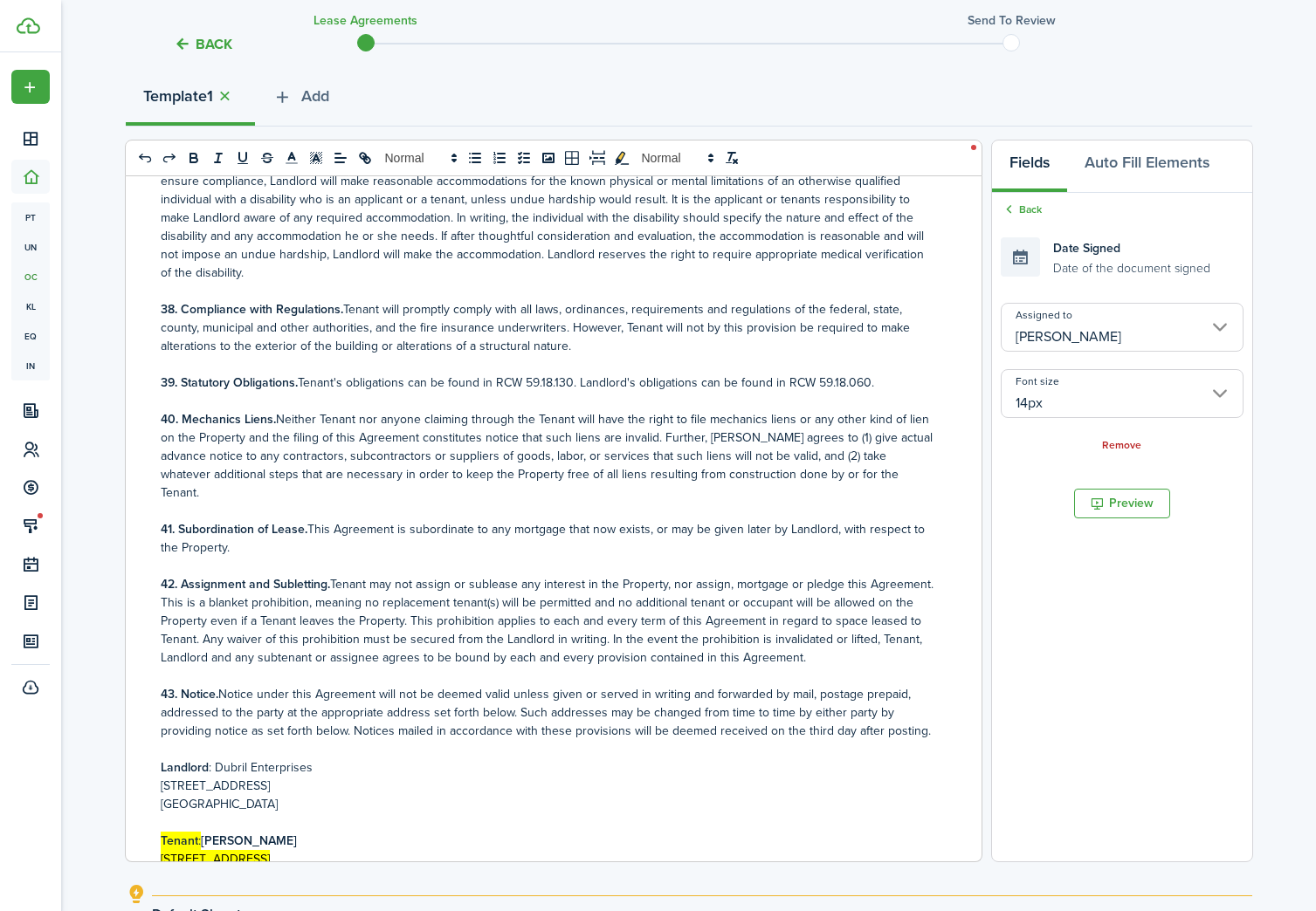
drag, startPoint x: 1021, startPoint y: 210, endPoint x: 948, endPoint y: 263, distance: 90.2
click at [1021, 211] on link "Back" at bounding box center [1021, 209] width 41 height 16
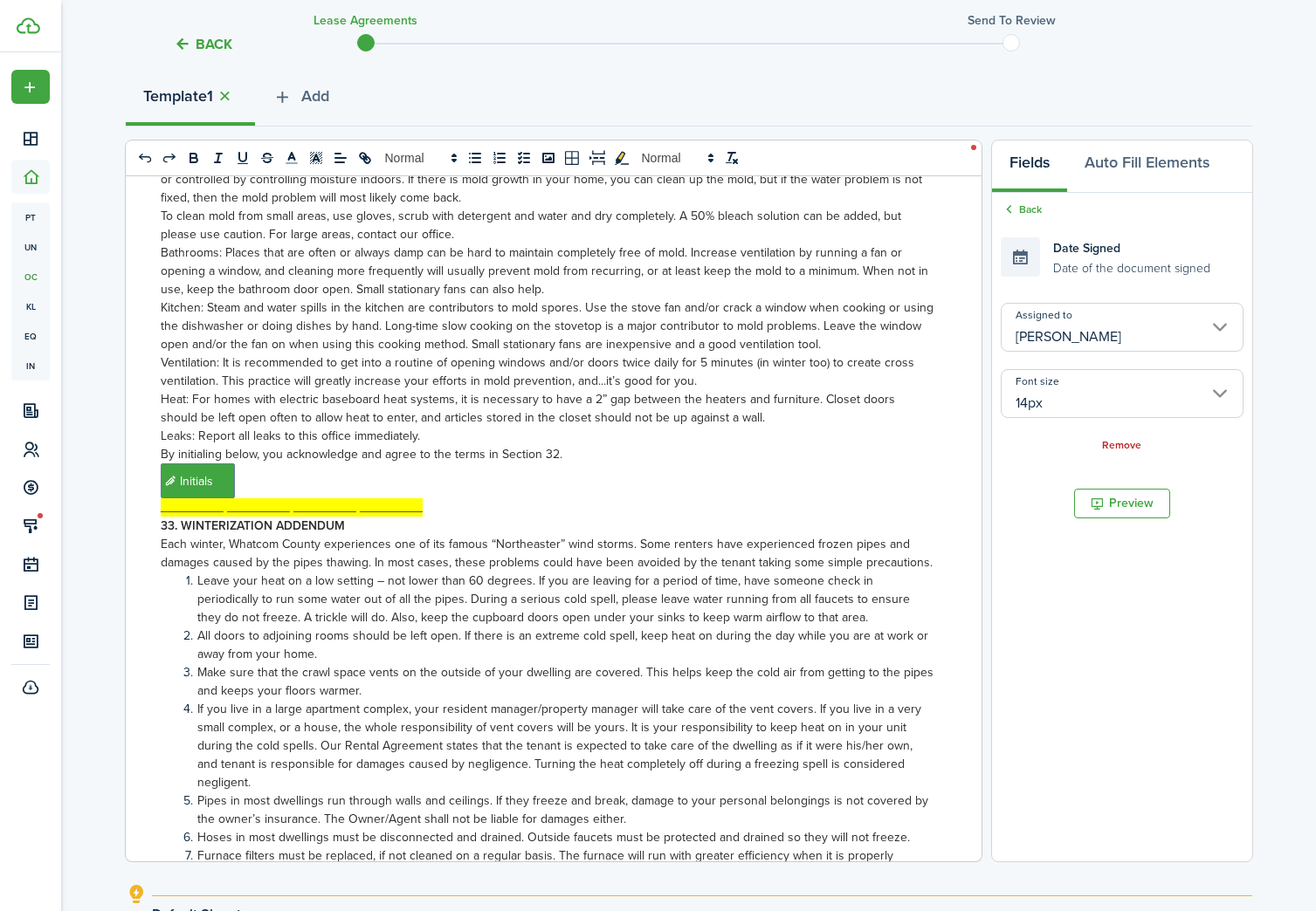
scroll to position [4409, 0]
click at [1027, 212] on link "Back" at bounding box center [1021, 209] width 41 height 16
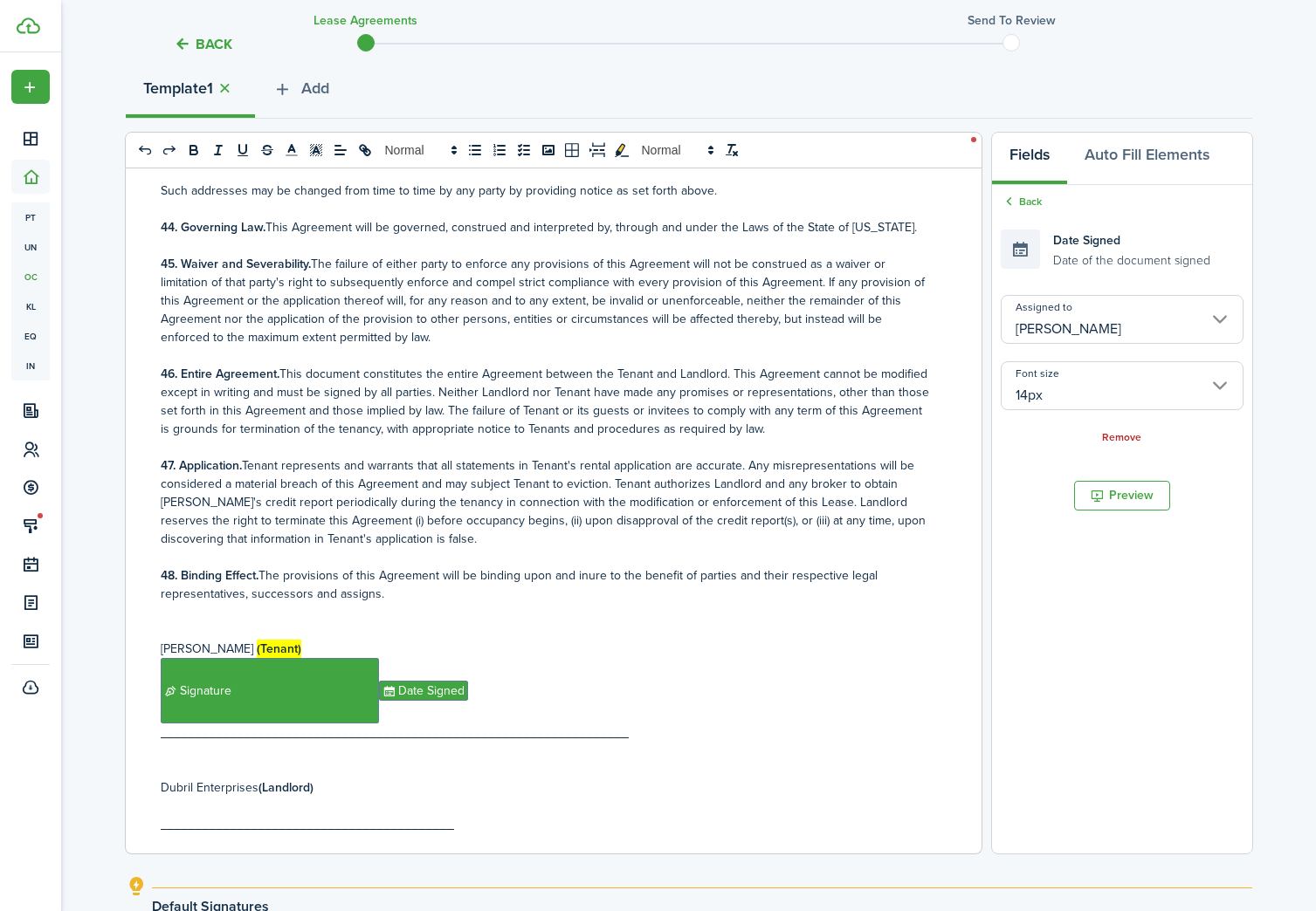
scroll to position [208, 0]
click at [1023, 194] on link "Back" at bounding box center [1021, 199] width 41 height 16
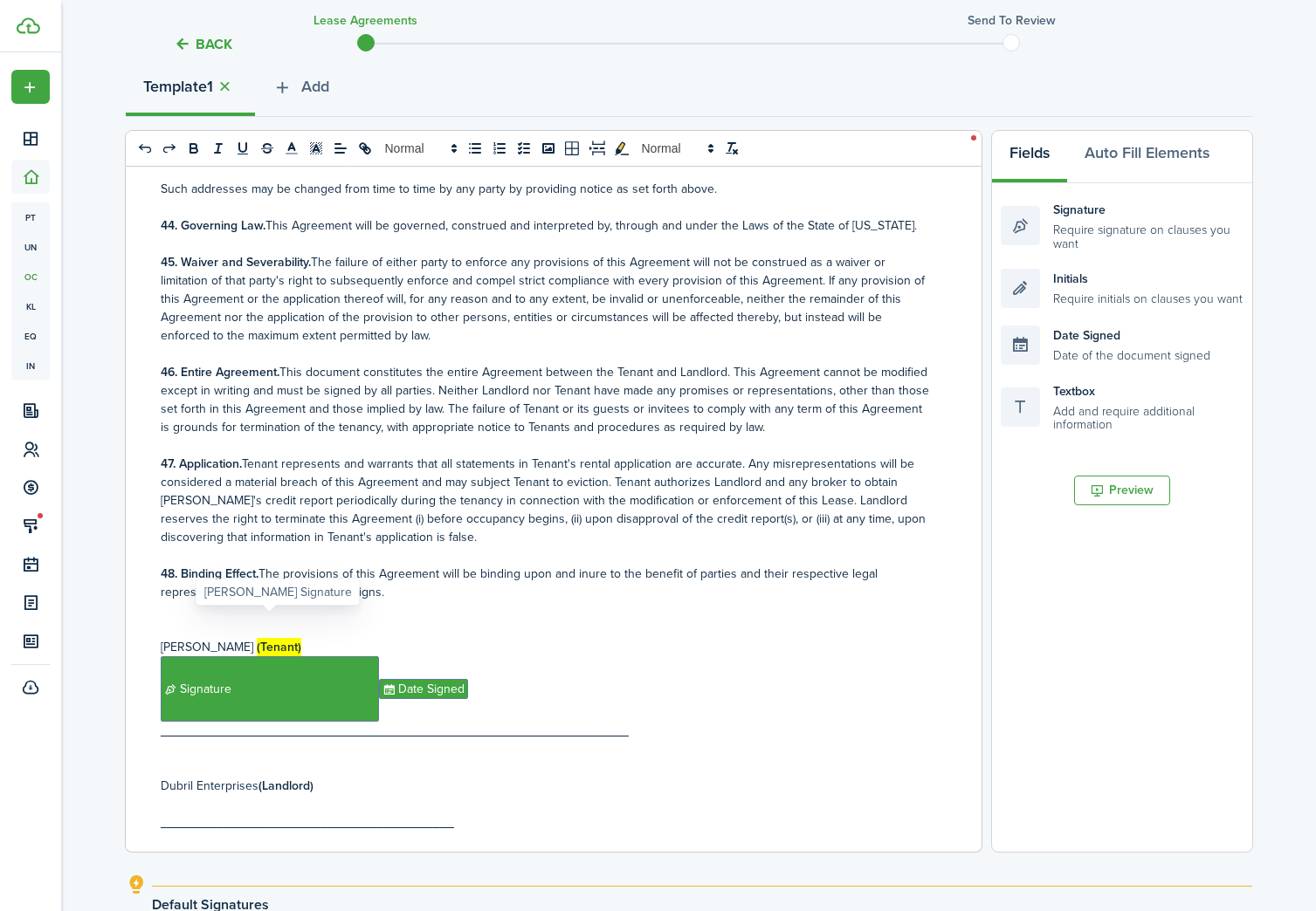
click at [346, 656] on span "Signature" at bounding box center [270, 689] width 218 height 66
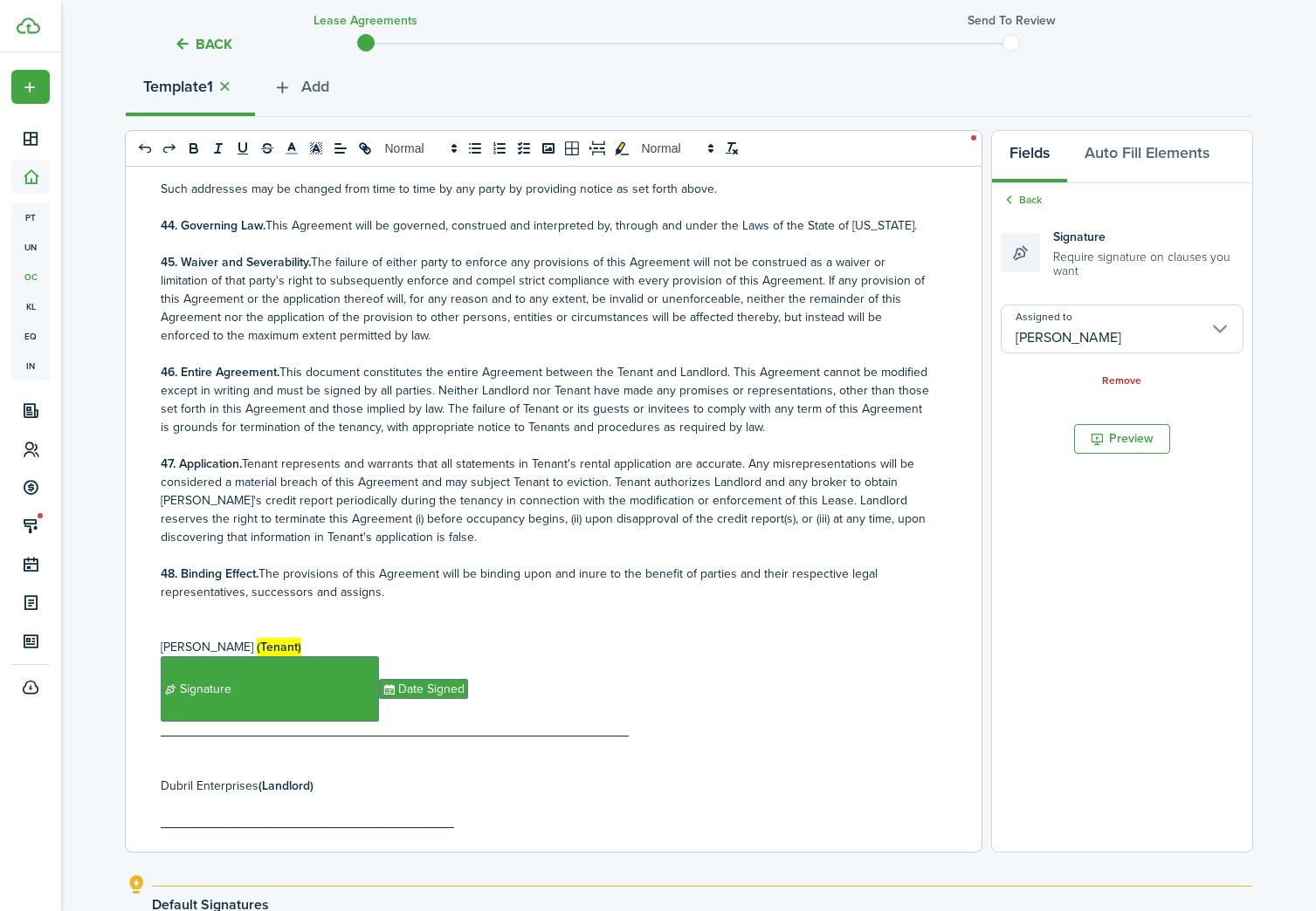
click at [1150, 340] on input "[PERSON_NAME]" at bounding box center [1122, 329] width 242 height 49
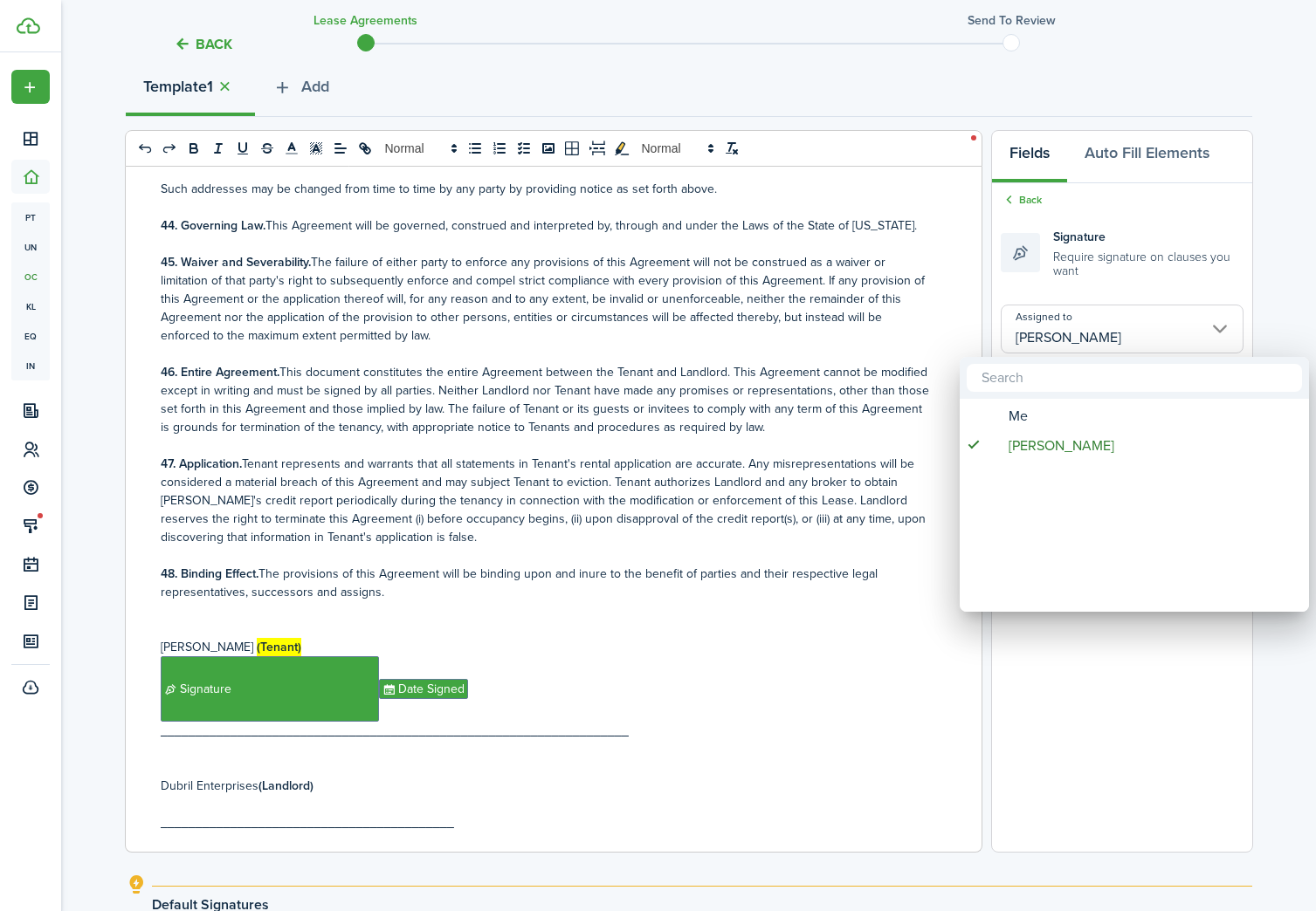
click at [1145, 295] on div at bounding box center [658, 456] width 1595 height 1191
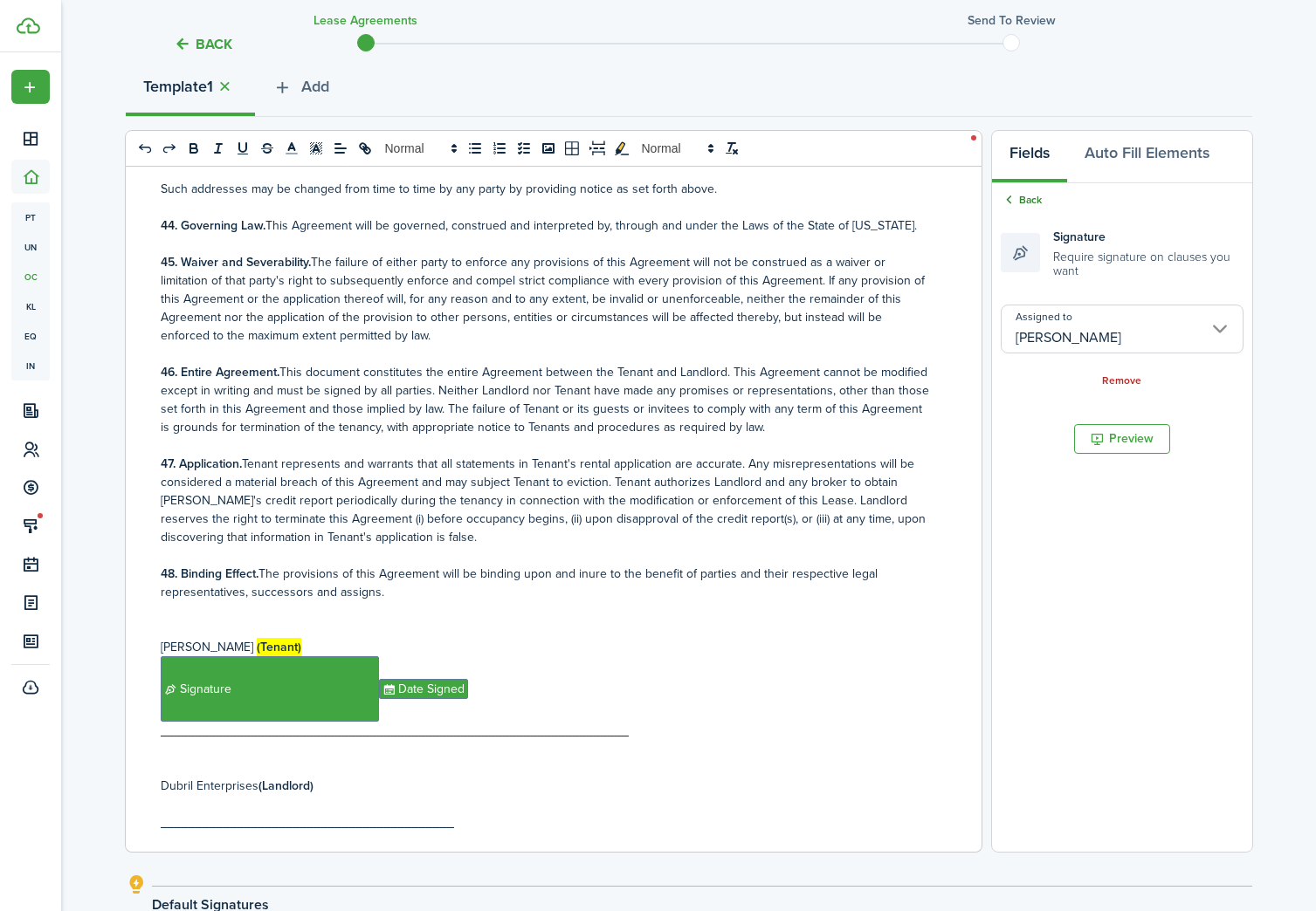
click at [1022, 198] on link "Back" at bounding box center [1021, 199] width 41 height 16
click at [1154, 330] on input "[PERSON_NAME]" at bounding box center [1122, 329] width 242 height 49
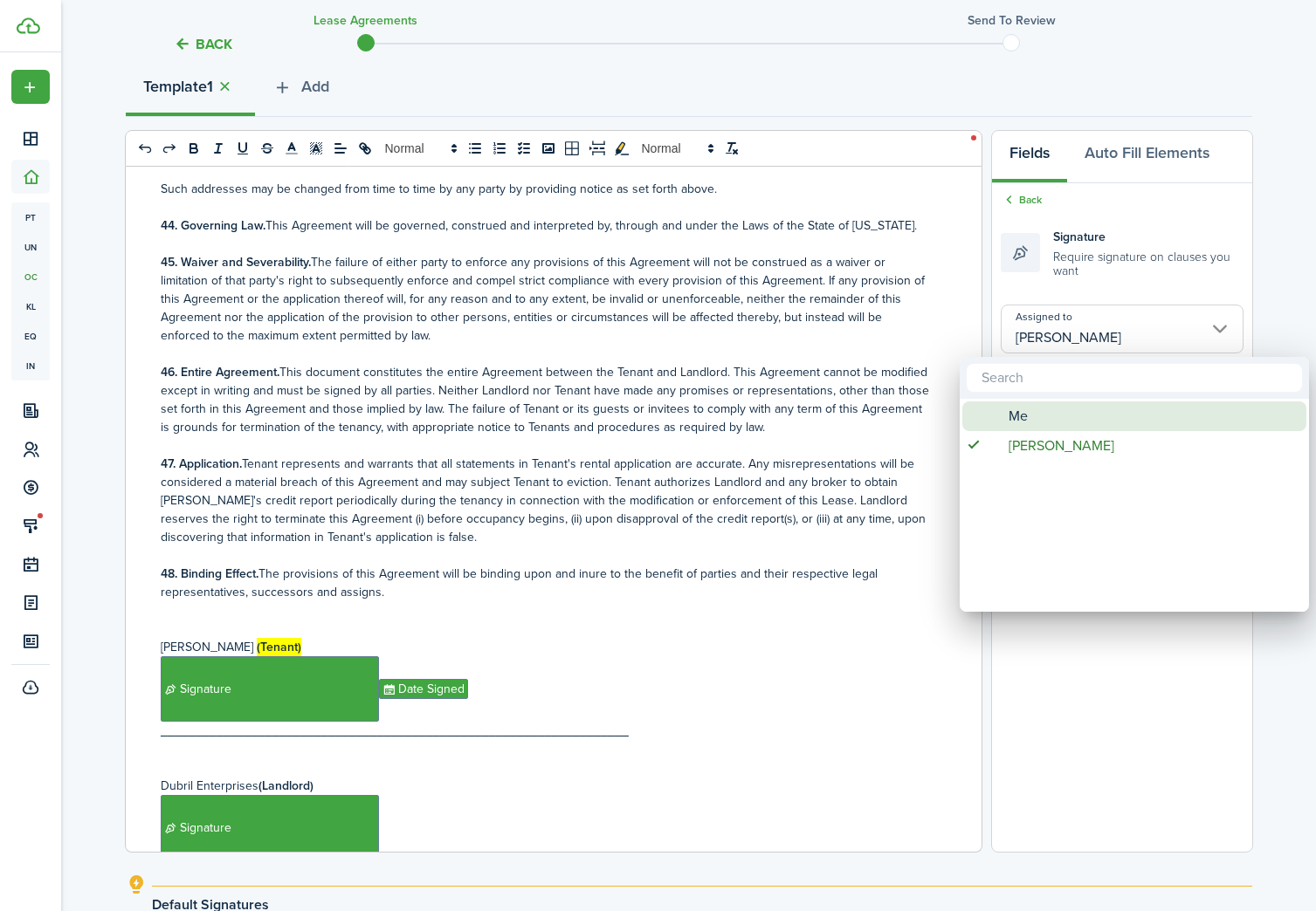
click at [1085, 425] on div "Me" at bounding box center [1140, 417] width 309 height 30
type input "Me"
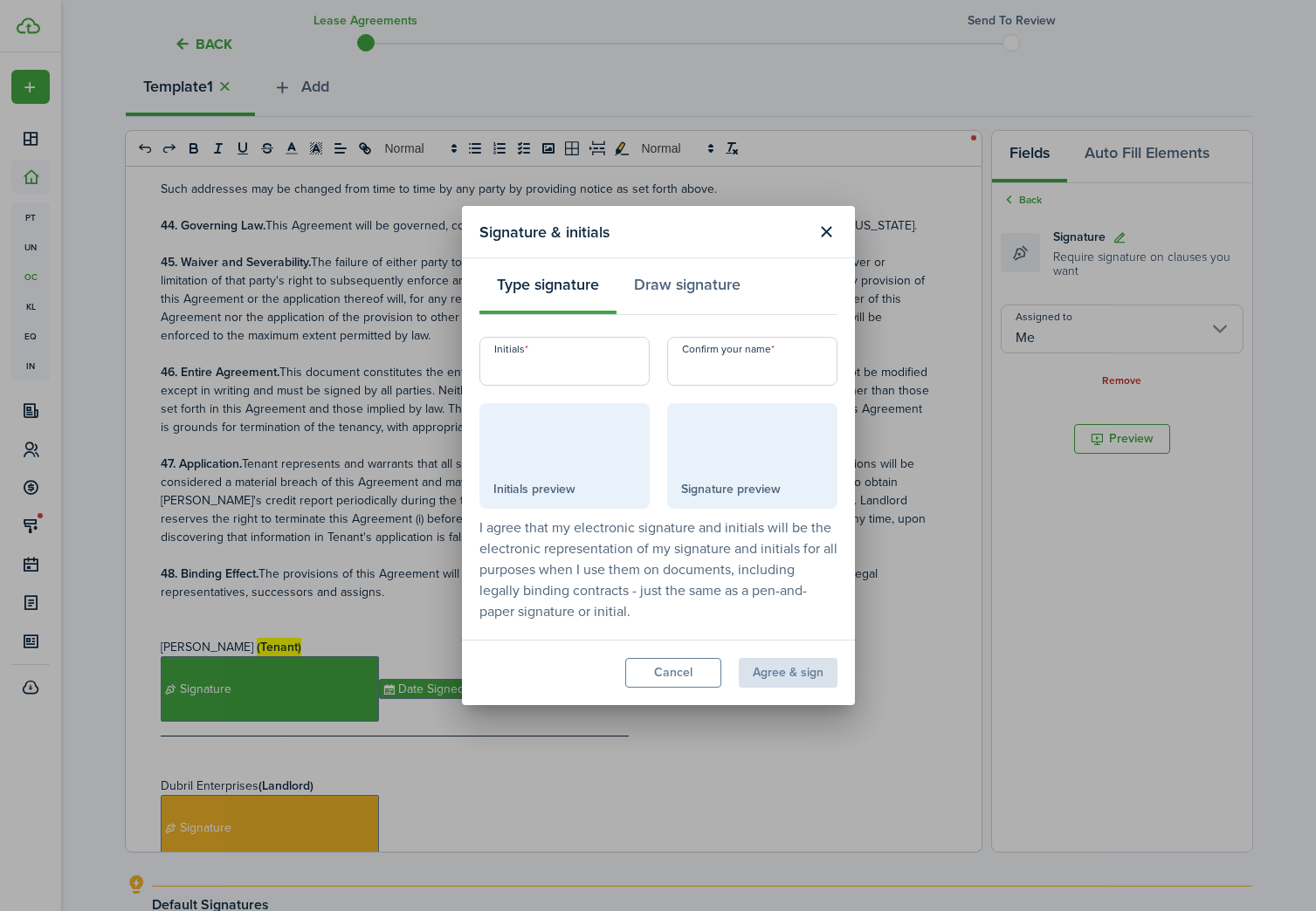
click at [597, 369] on input "Initials" at bounding box center [564, 362] width 170 height 49
click at [720, 369] on input "Confirm your name" at bounding box center [751, 362] width 170 height 49
click at [597, 364] on input "Initials" at bounding box center [564, 362] width 170 height 49
click at [706, 369] on input "Confirm your name" at bounding box center [751, 362] width 170 height 49
drag, startPoint x: 489, startPoint y: 369, endPoint x: 459, endPoint y: 368, distance: 30.0
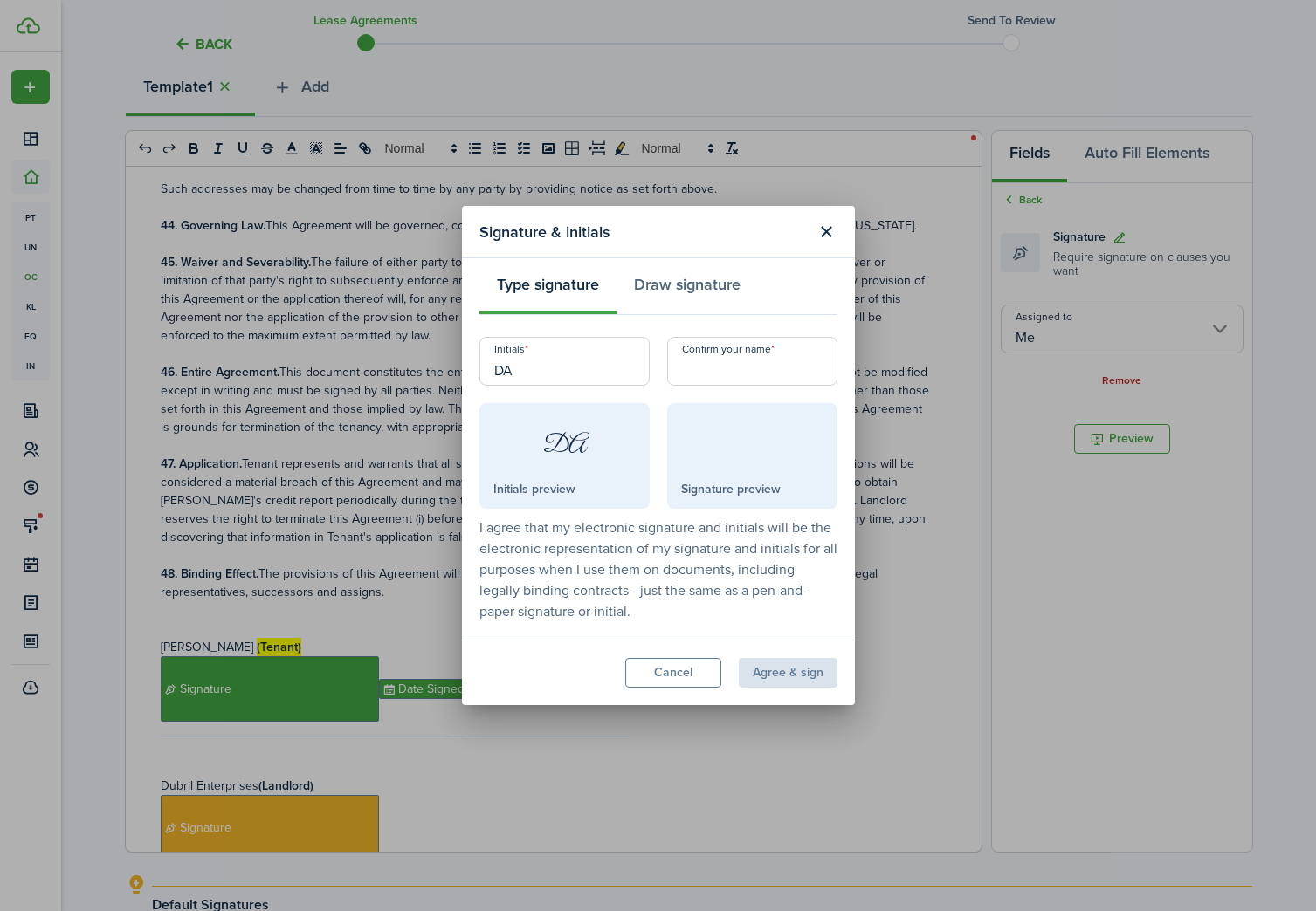
click at [459, 368] on div "Signature & initials Type signature Draw signature Initials DA DA Initials prev…" at bounding box center [658, 456] width 1316 height 911
type input "DA"
click at [717, 364] on input "Confirm your name" at bounding box center [751, 362] width 170 height 49
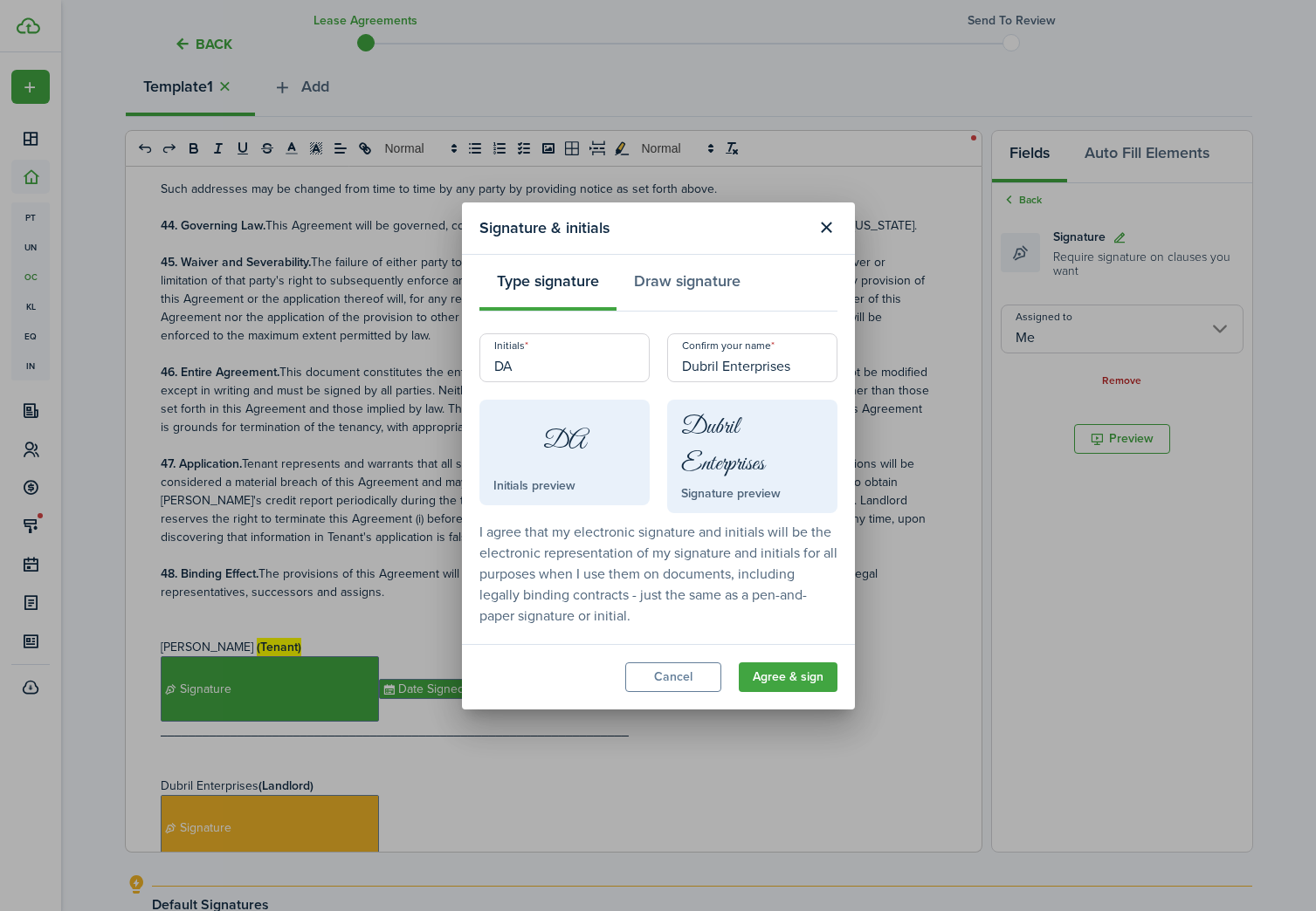
type input "Dubril Enterprises"
click at [843, 672] on modal-footer "Cancel Agree & sign" at bounding box center [658, 677] width 393 height 66
click at [812, 684] on button "Agree & sign" at bounding box center [787, 677] width 99 height 30
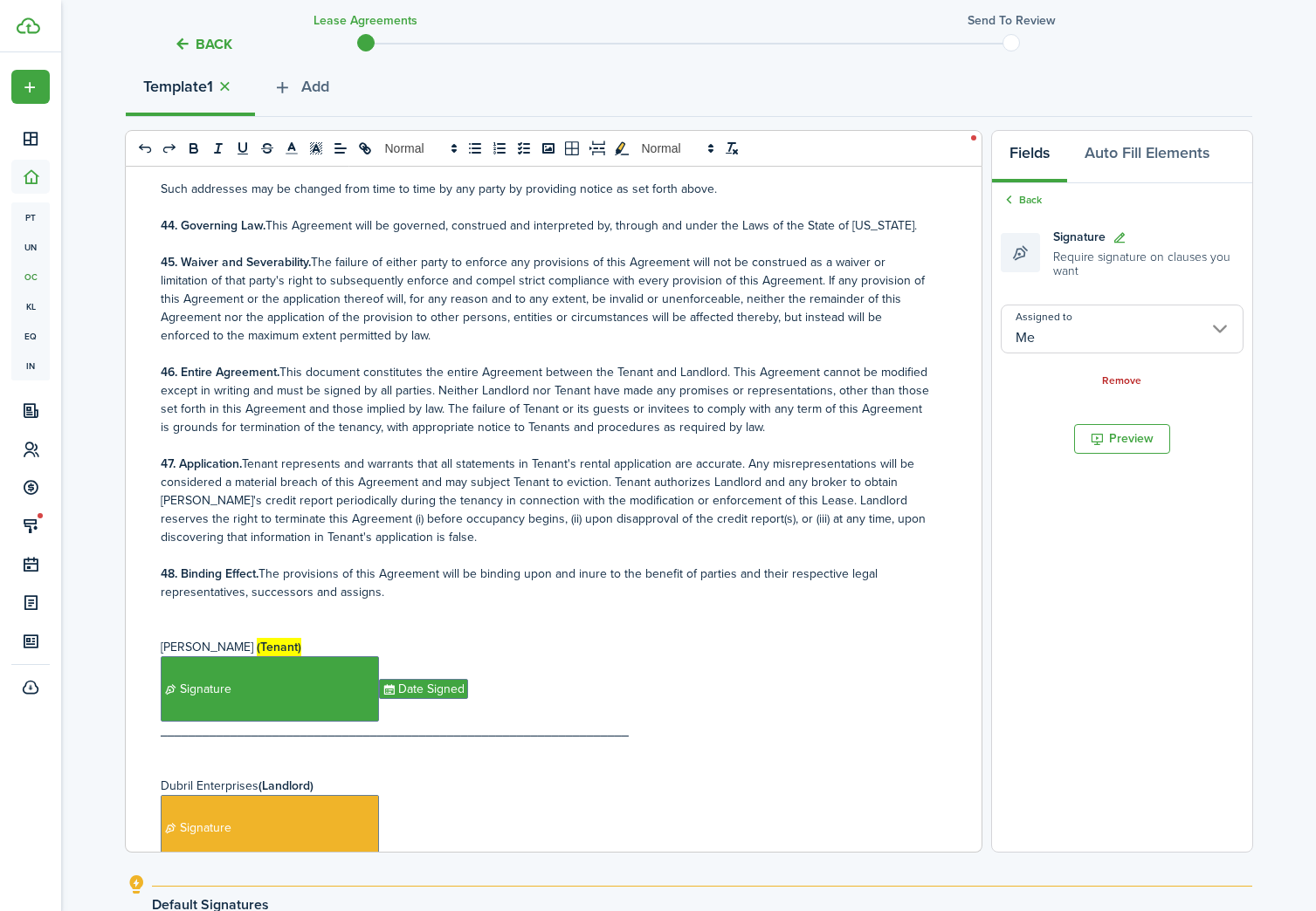
scroll to position [6434, 0]
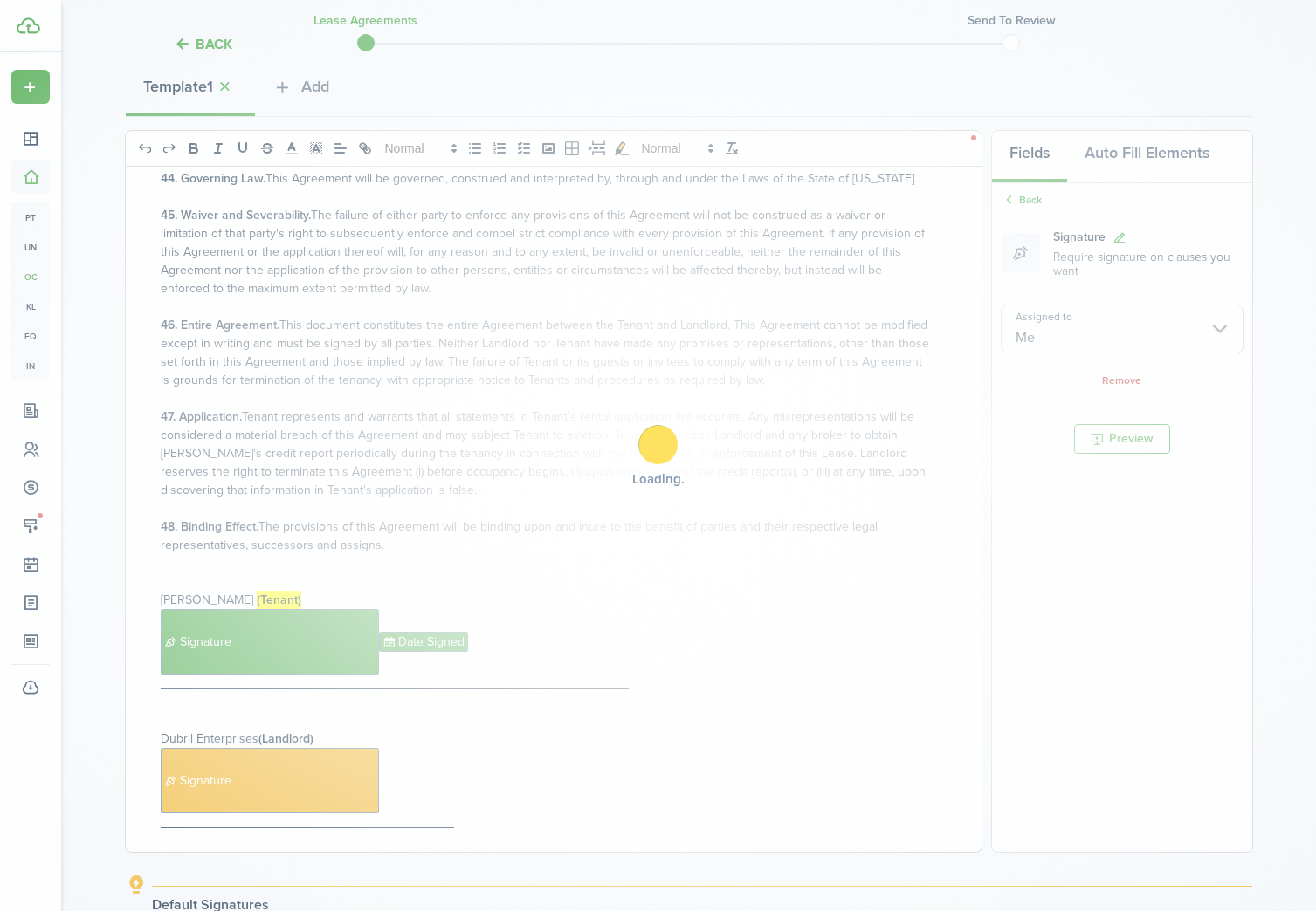
click at [307, 725] on div "Loading" at bounding box center [658, 456] width 1316 height 911
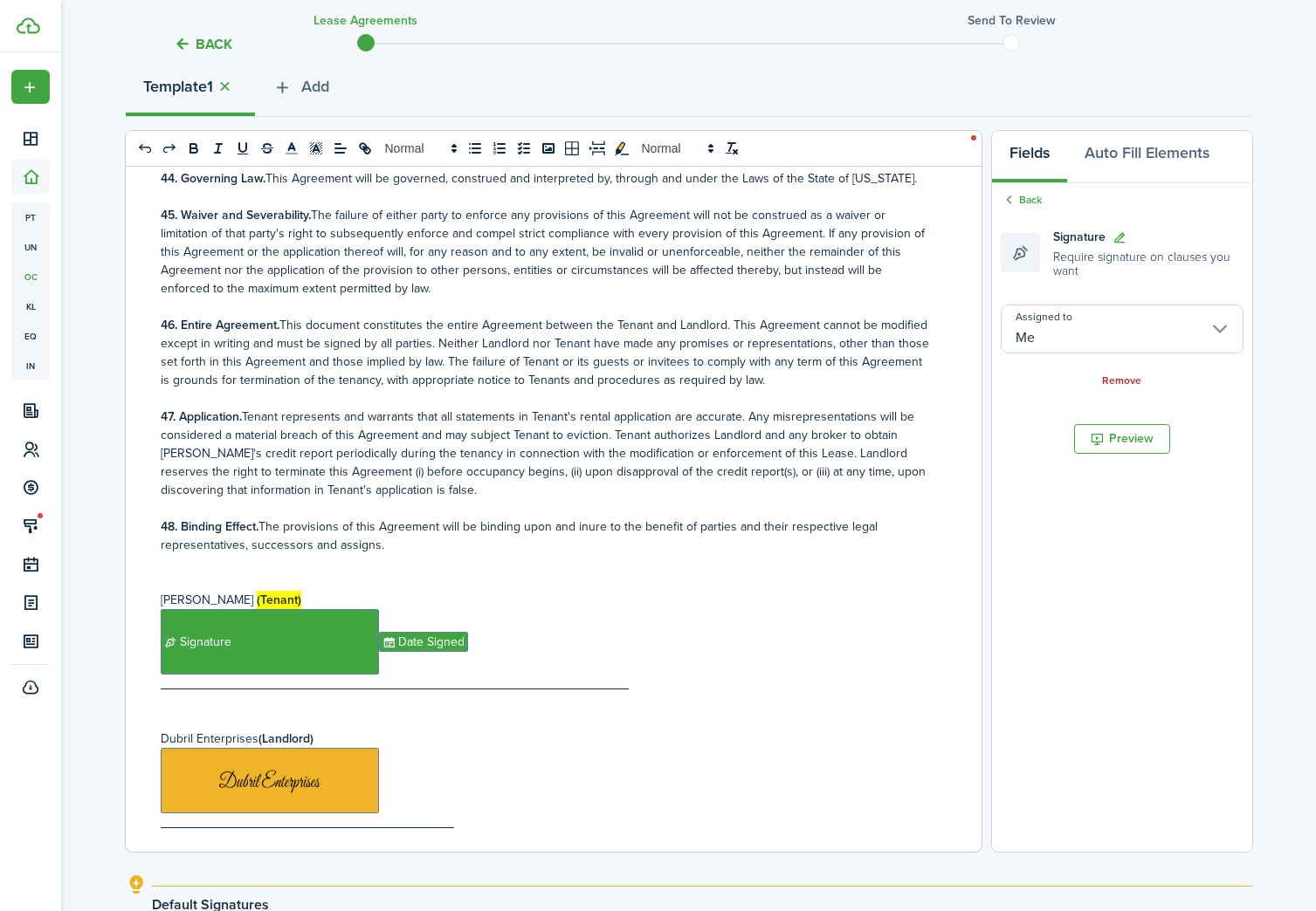
click at [750, 730] on p "Dubril Enterprises (Landlord)" at bounding box center [547, 739] width 773 height 19
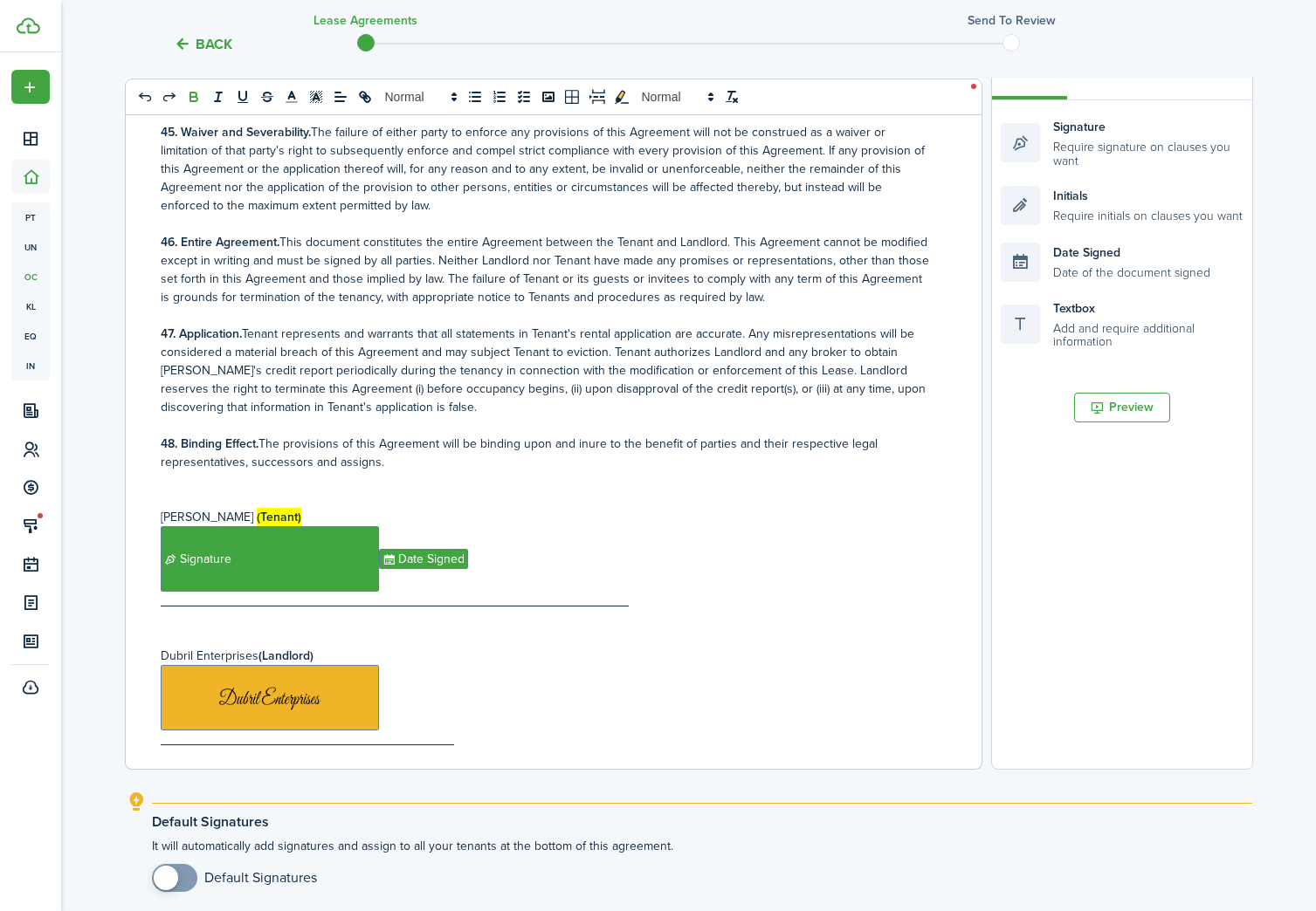
scroll to position [244, 0]
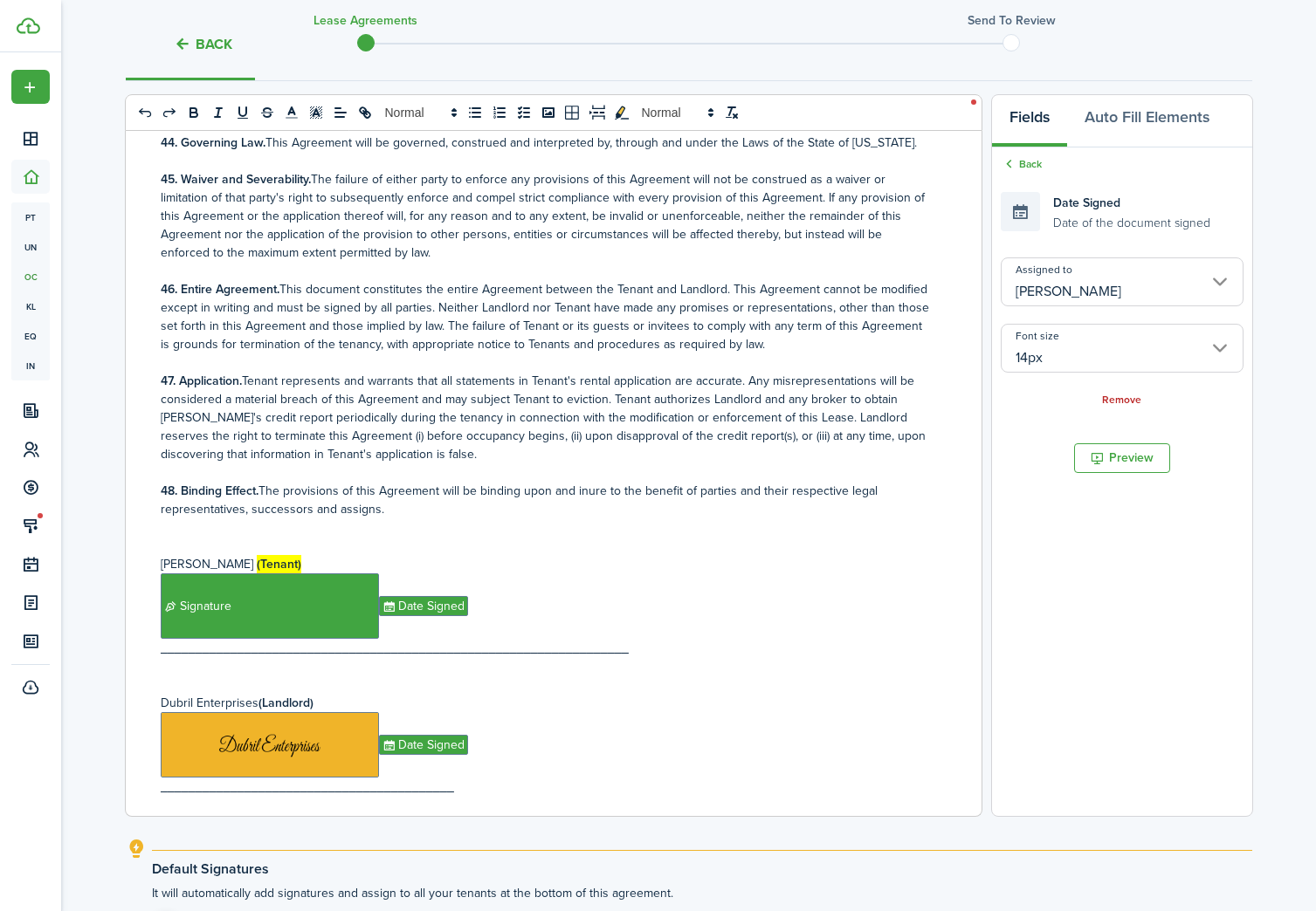
click at [1167, 270] on input "[PERSON_NAME]" at bounding box center [1122, 282] width 242 height 49
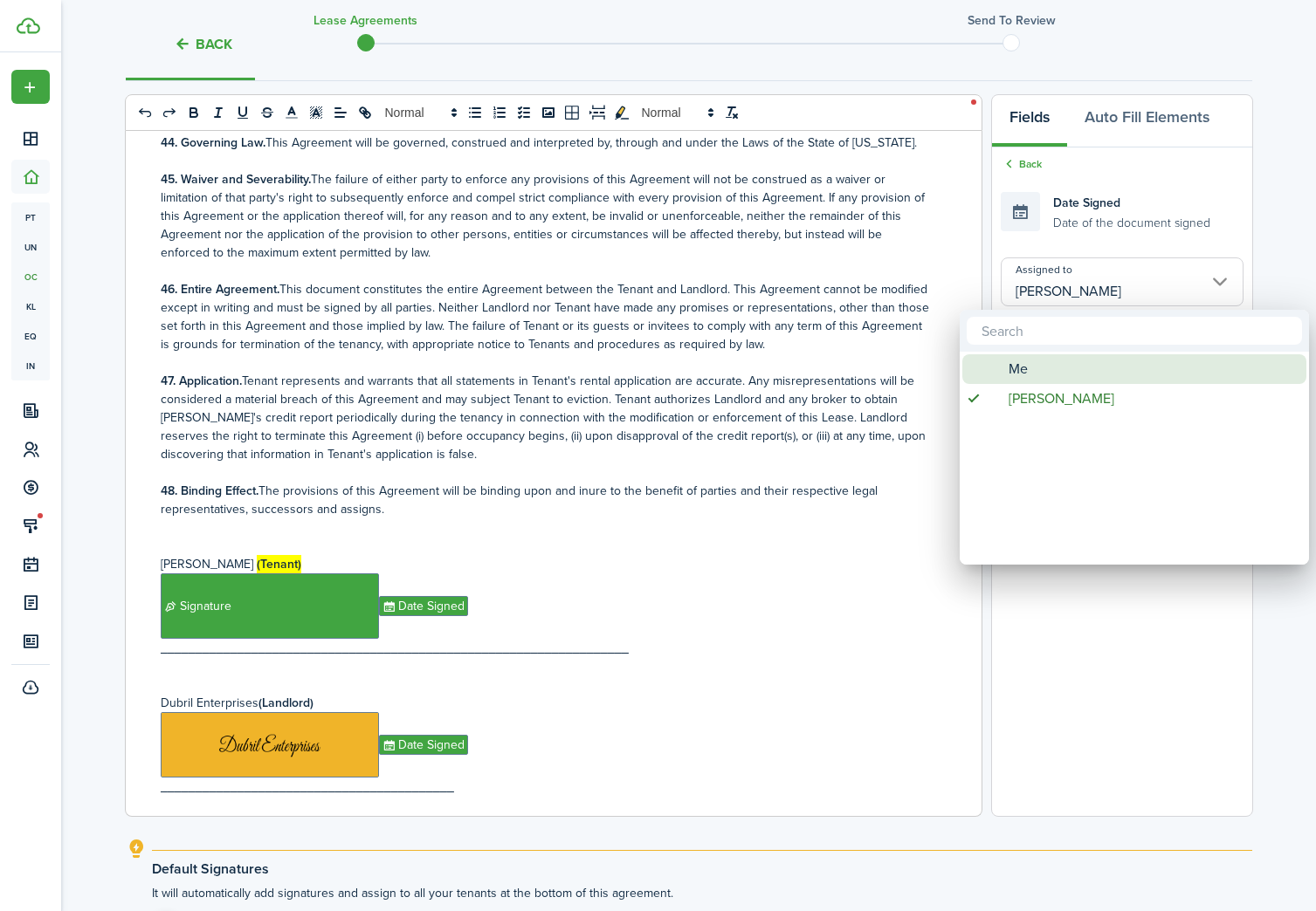
click at [1132, 381] on div "Me" at bounding box center [1140, 369] width 309 height 30
type input "Me"
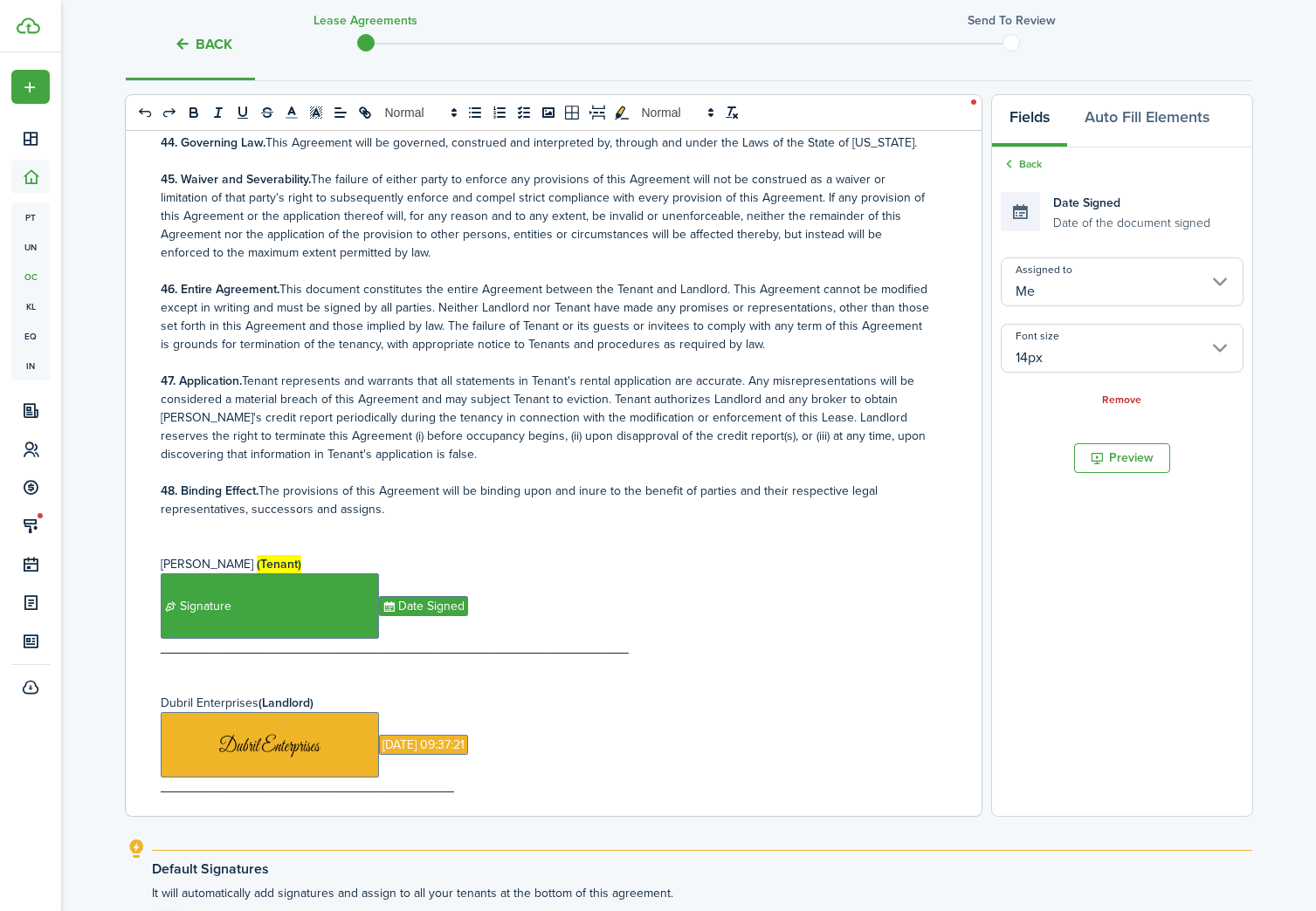
click at [777, 694] on p "Dubril Enterprises (Landlord)" at bounding box center [547, 703] width 773 height 19
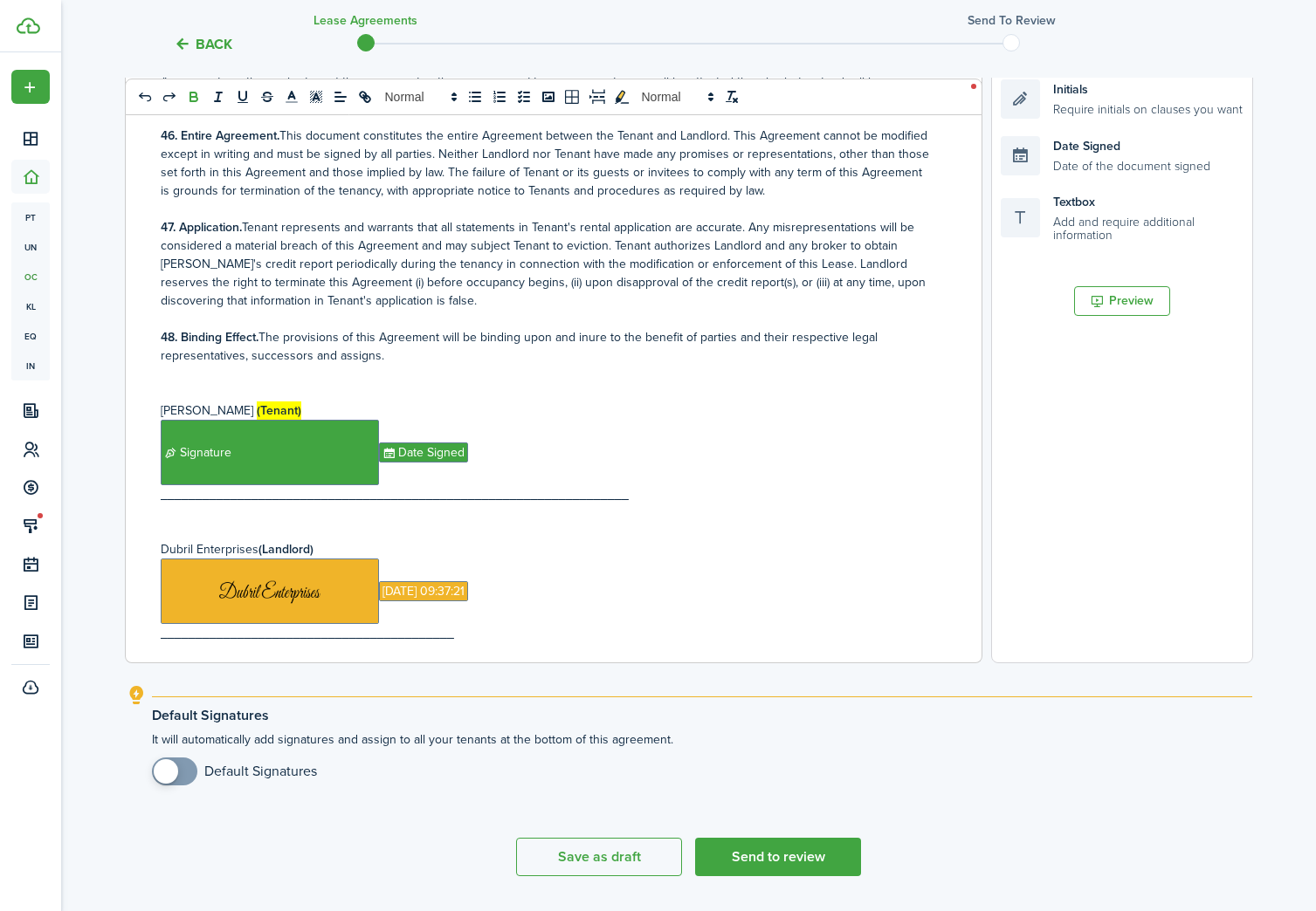
scroll to position [446, 0]
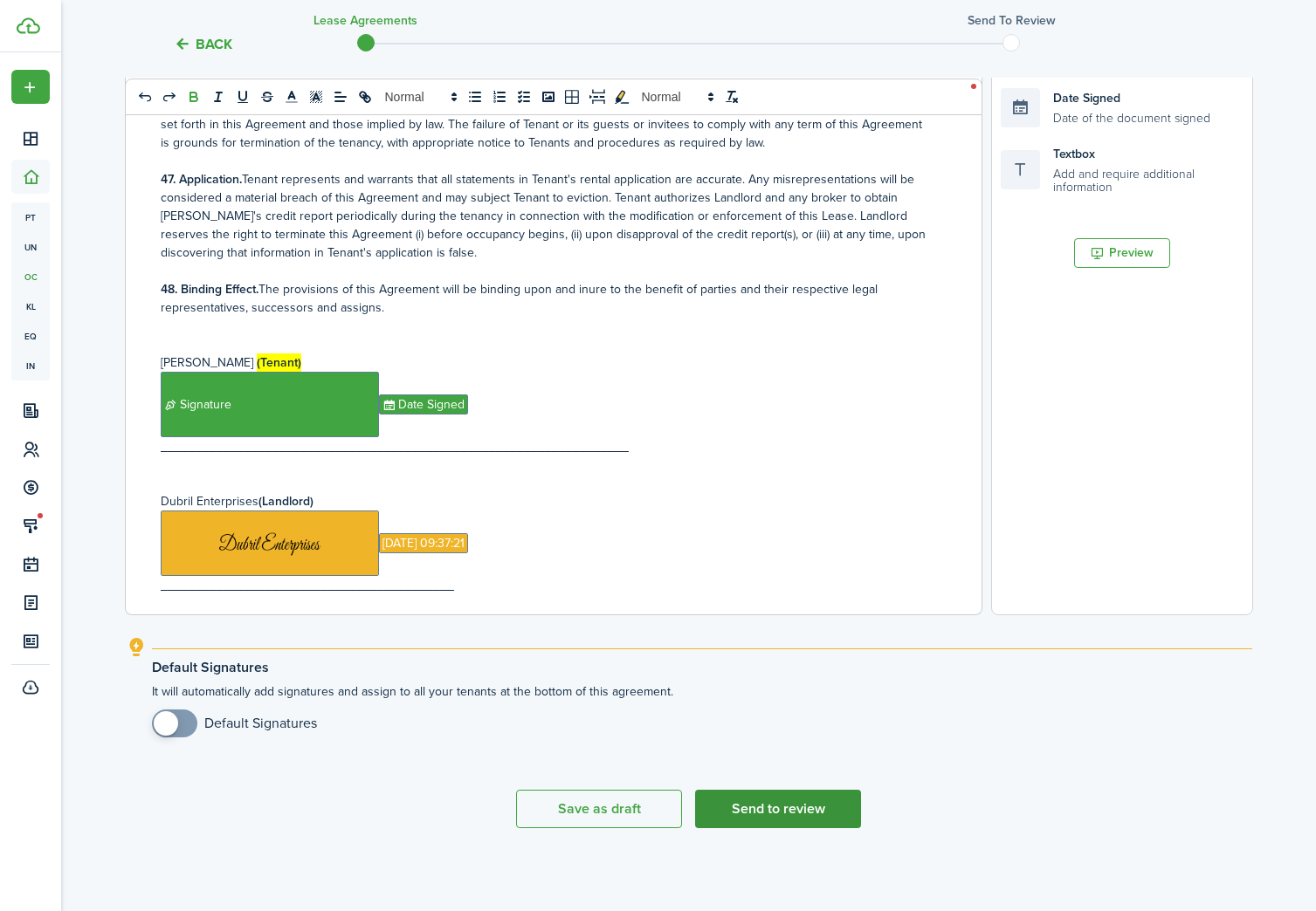
click at [794, 811] on button "Send to review" at bounding box center [778, 809] width 166 height 39
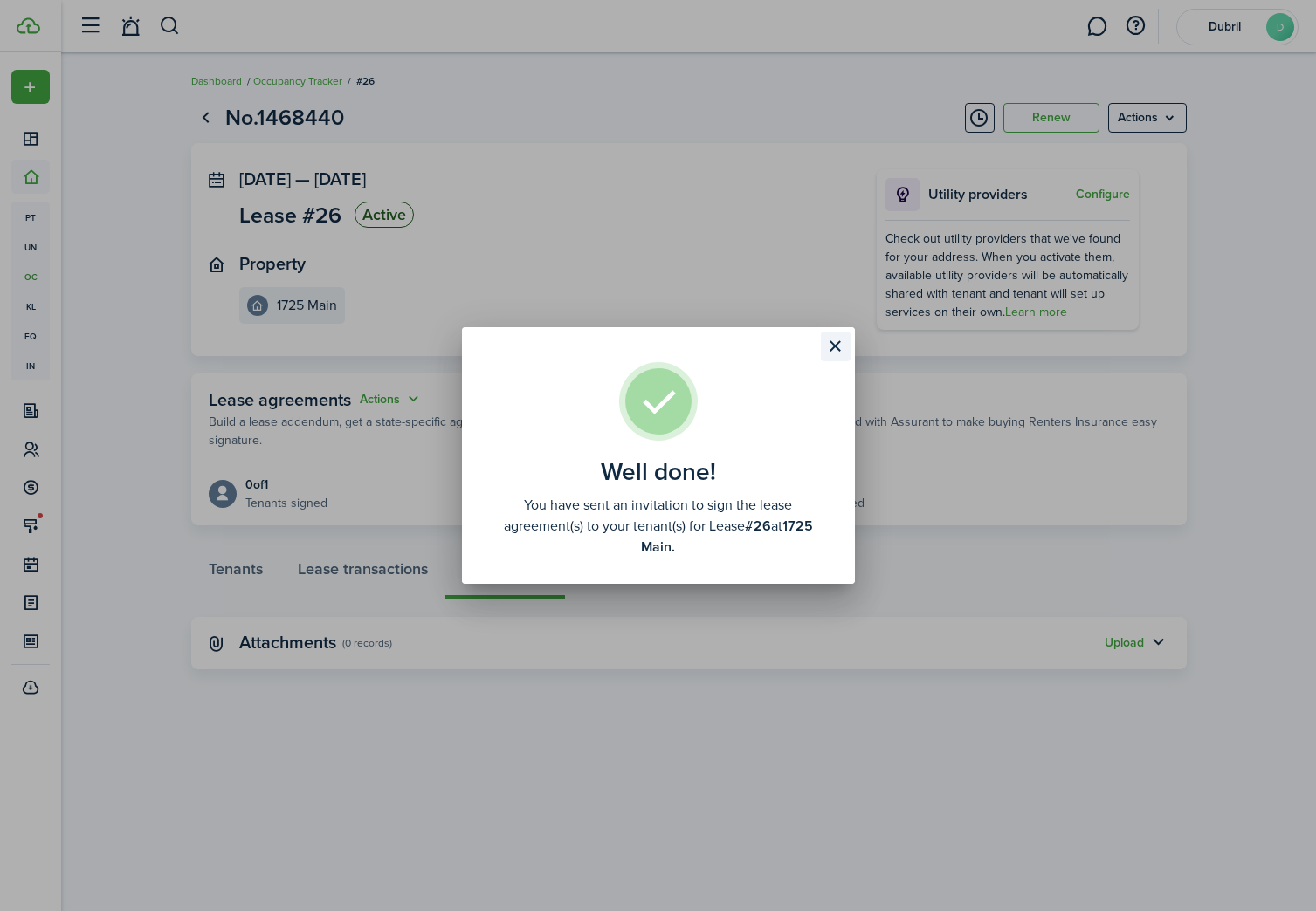
click at [834, 350] on button "Close modal" at bounding box center [836, 347] width 30 height 30
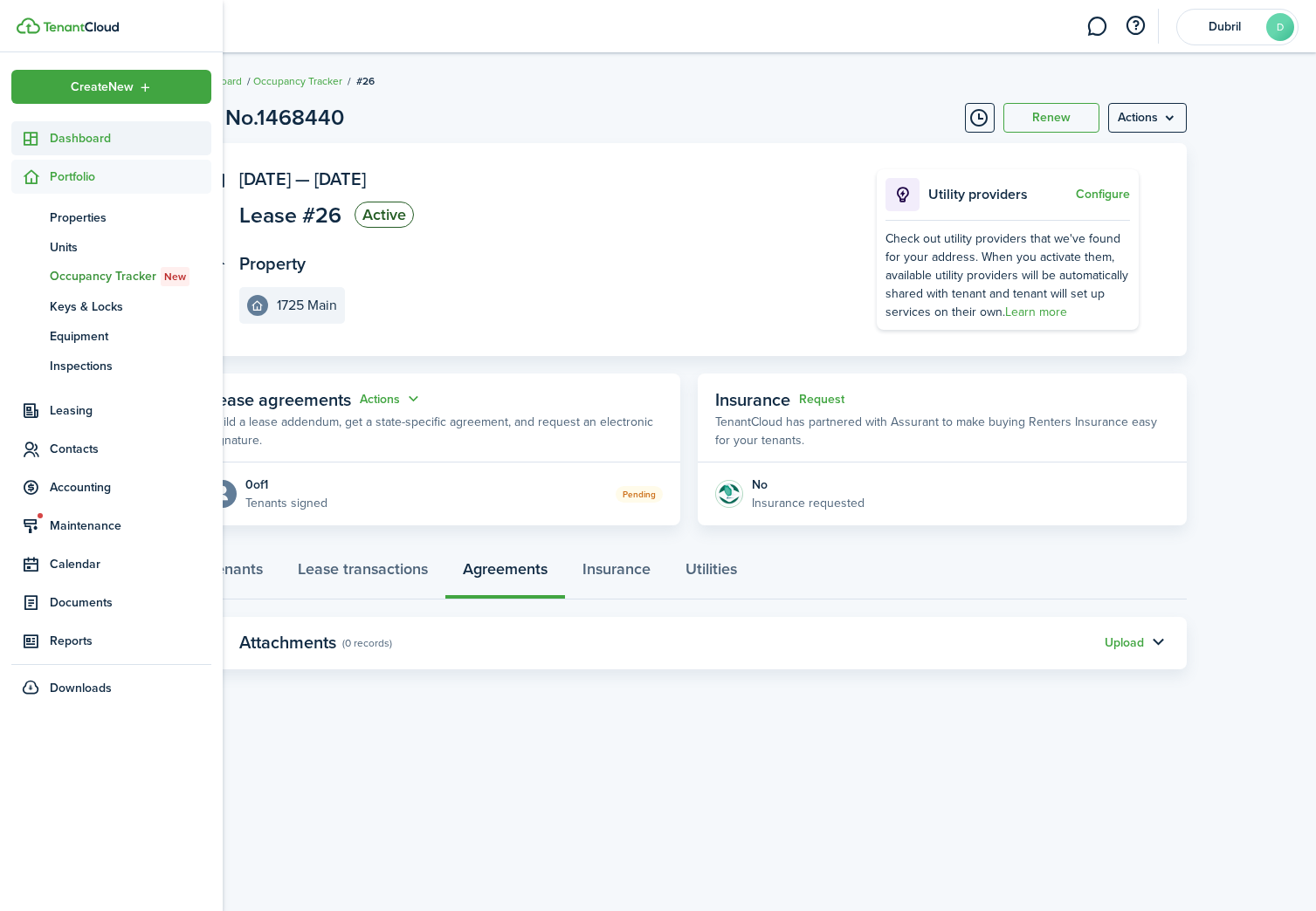
click at [39, 138] on icon at bounding box center [31, 138] width 19 height 18
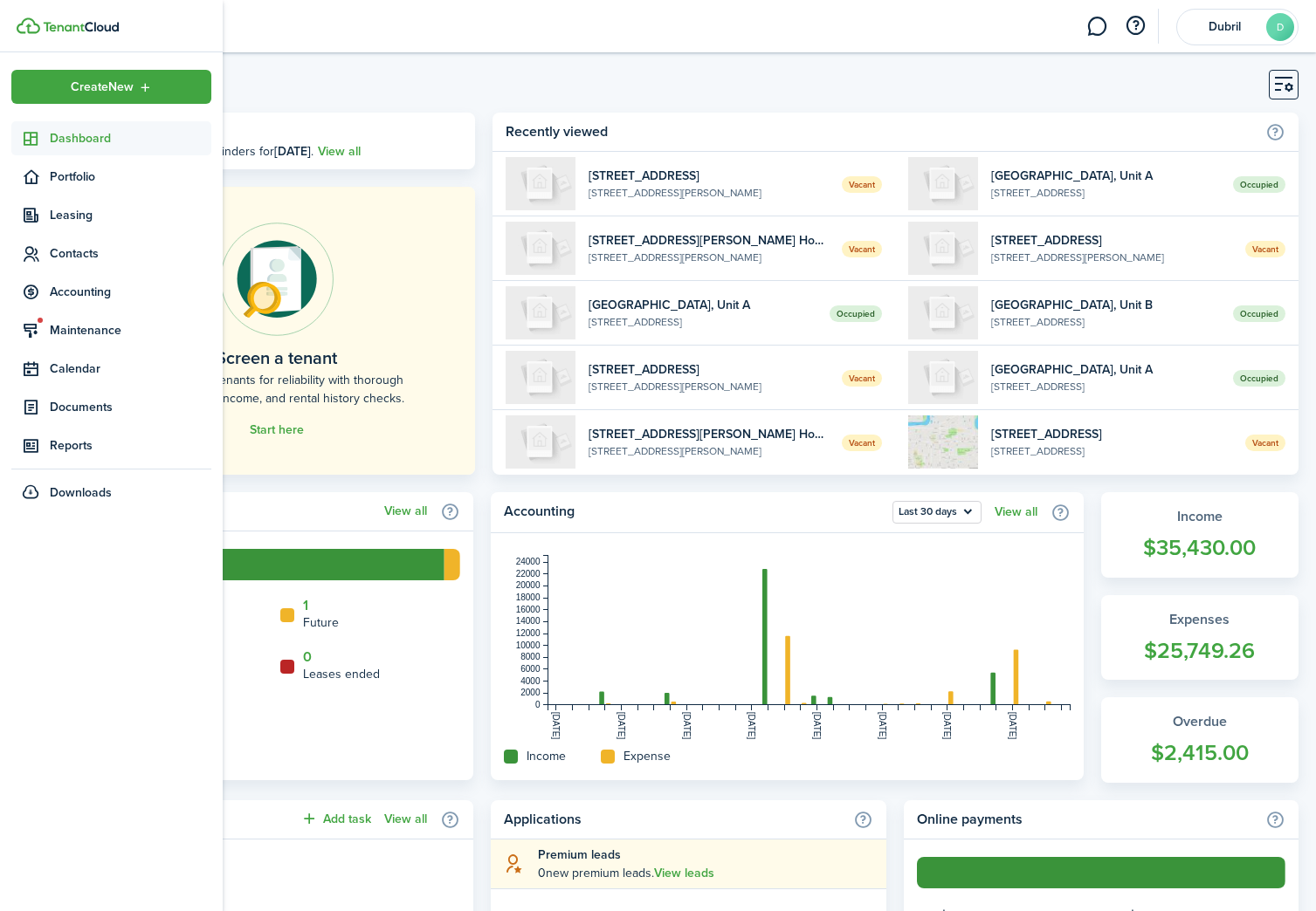
click at [78, 143] on span "Dashboard" at bounding box center [131, 139] width 162 height 19
click at [68, 176] on span "Portfolio" at bounding box center [131, 177] width 162 height 19
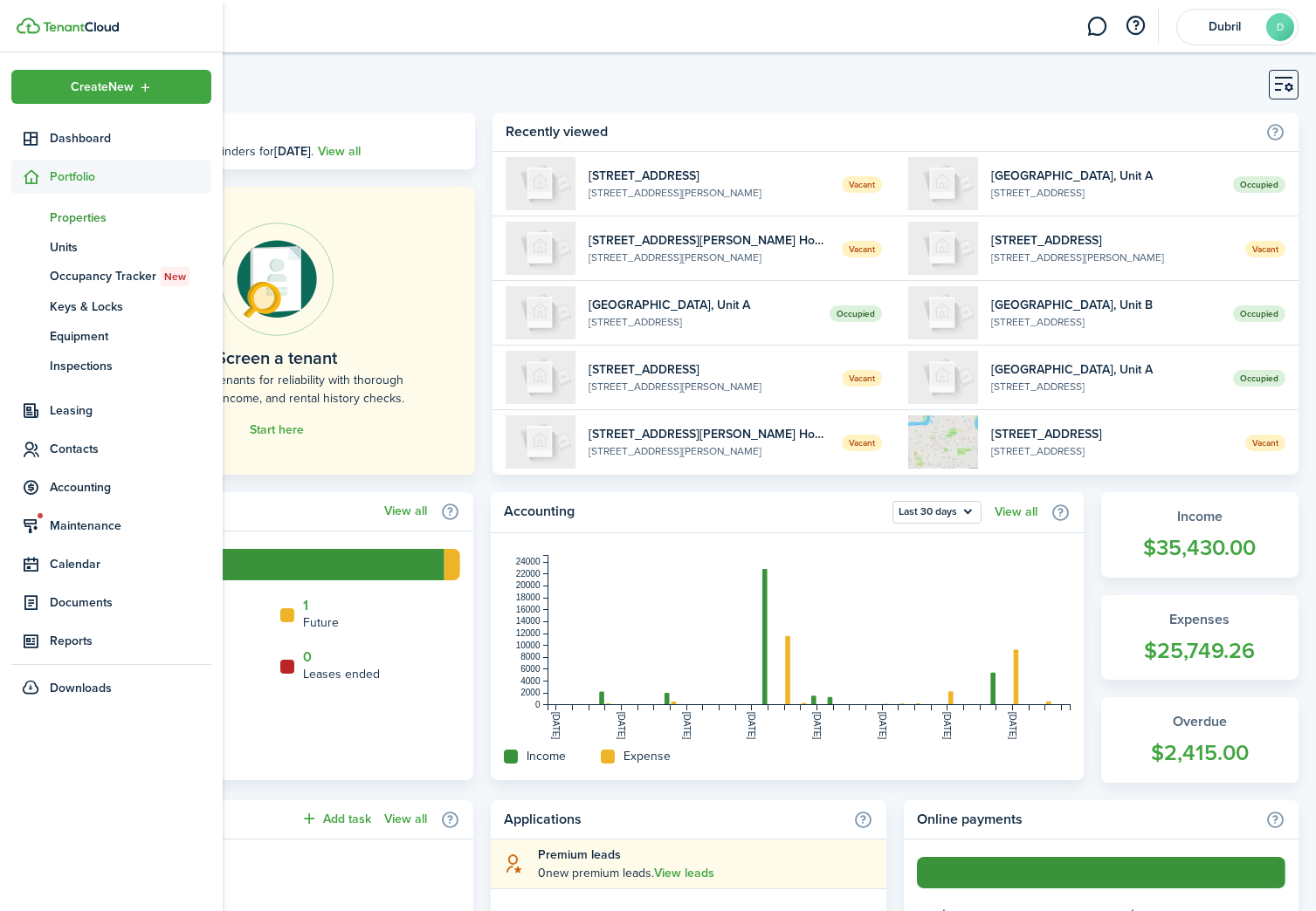
click at [90, 220] on span "Properties" at bounding box center [131, 218] width 162 height 19
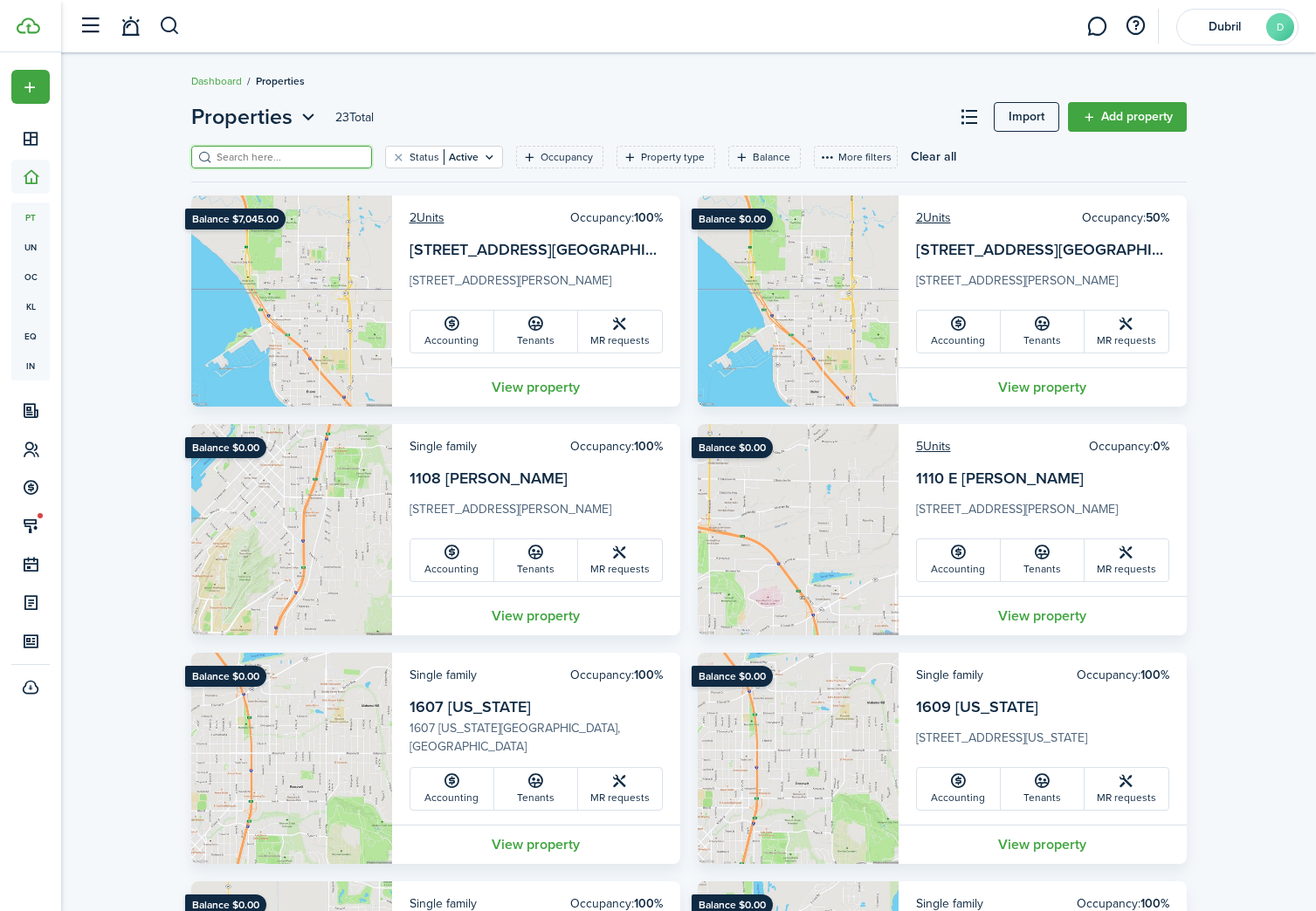
click at [235, 157] on input "search" at bounding box center [289, 158] width 154 height 17
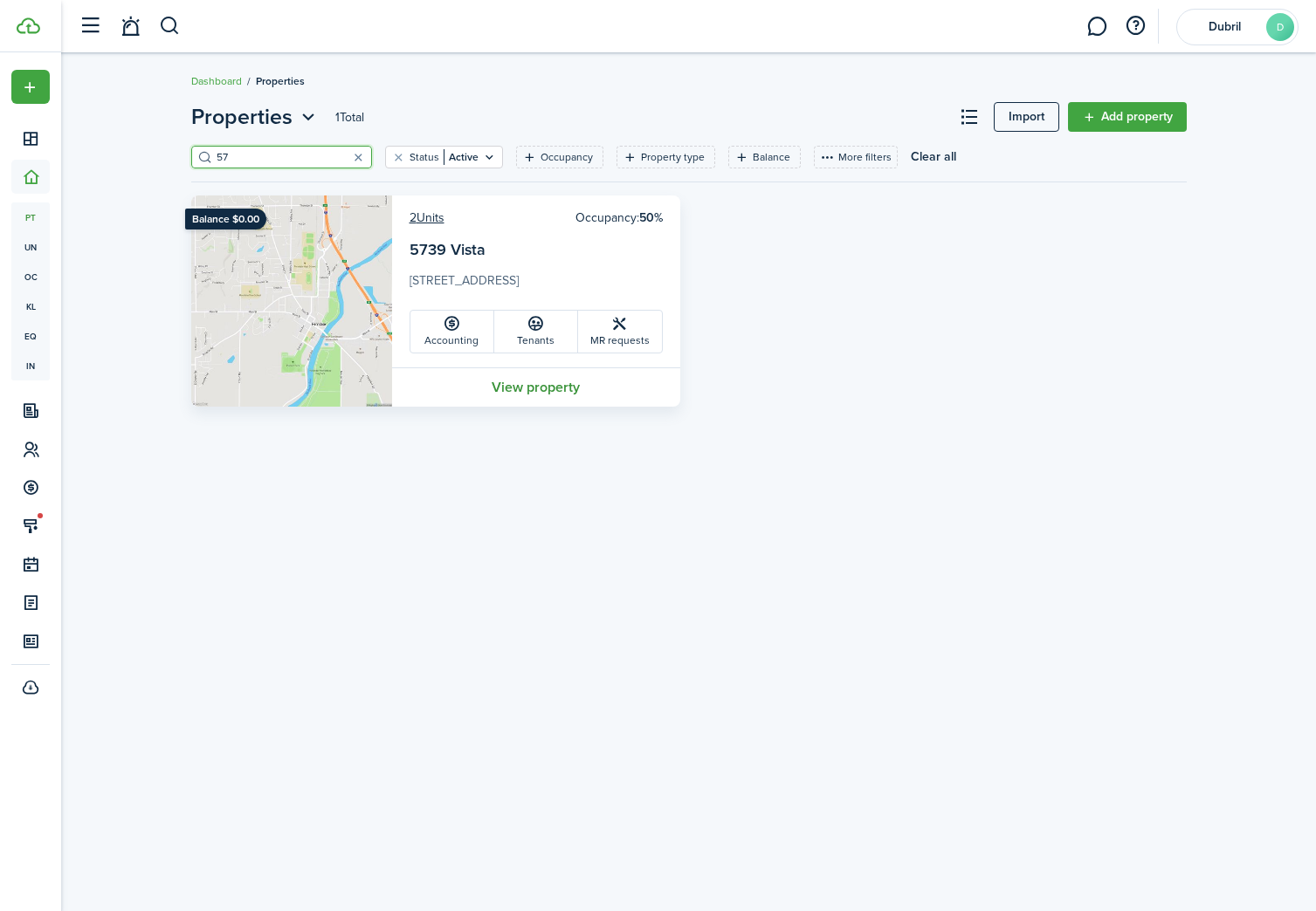
type input "57"
click at [517, 391] on link "View property" at bounding box center [535, 387] width 288 height 39
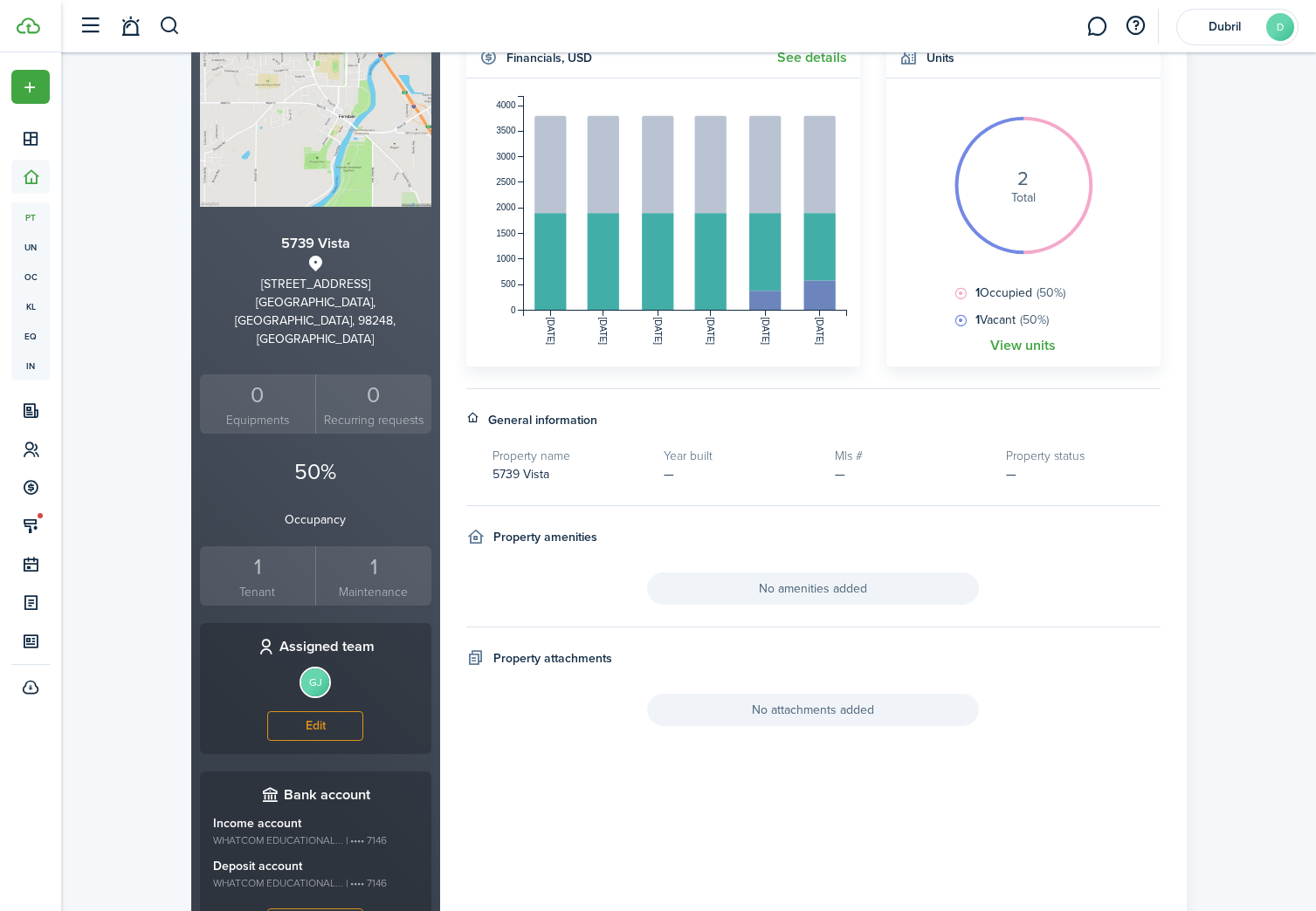
scroll to position [258, 0]
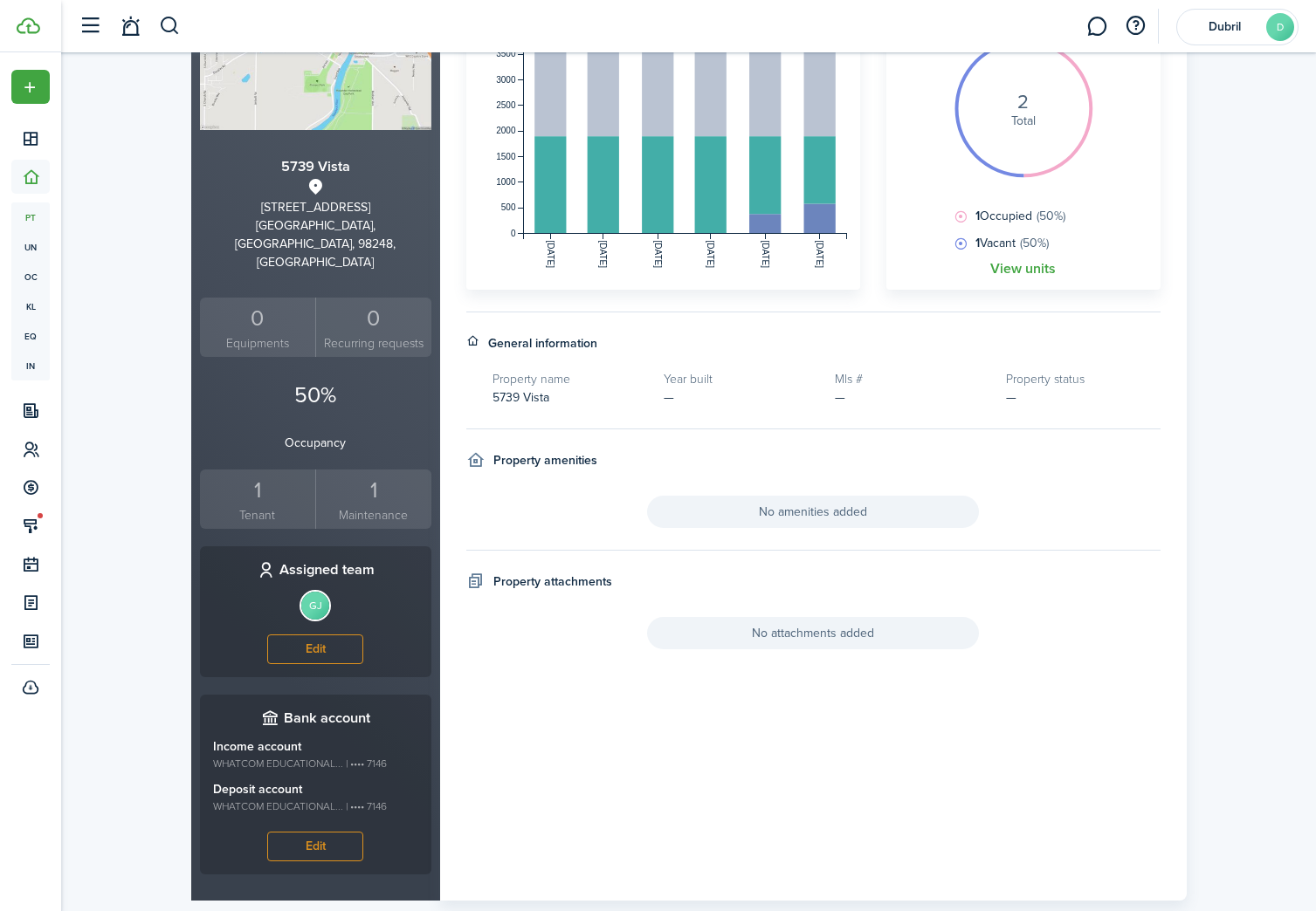
click at [267, 506] on small "Tenant" at bounding box center [257, 516] width 107 height 19
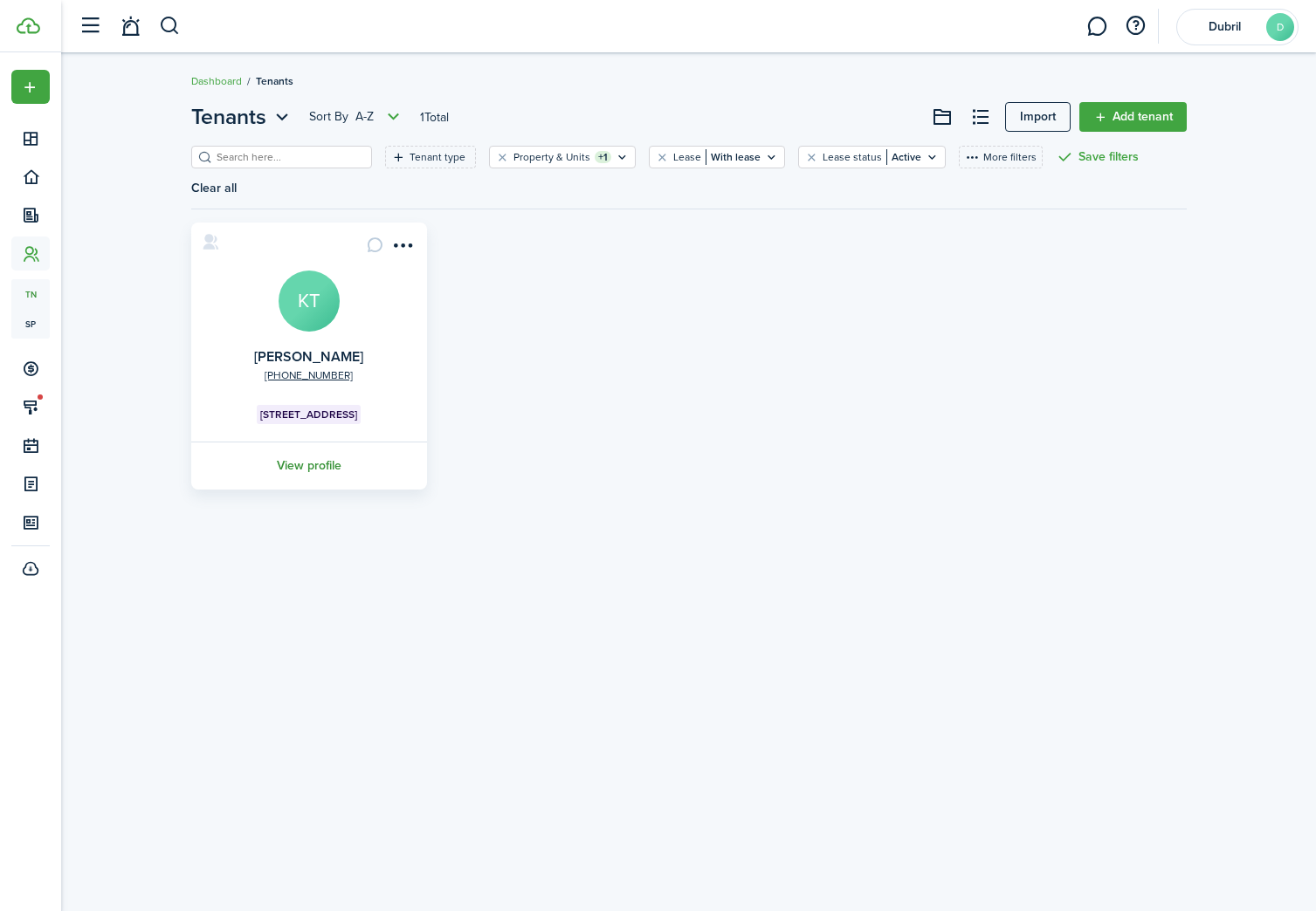
click at [313, 442] on link "View profile" at bounding box center [309, 465] width 241 height 48
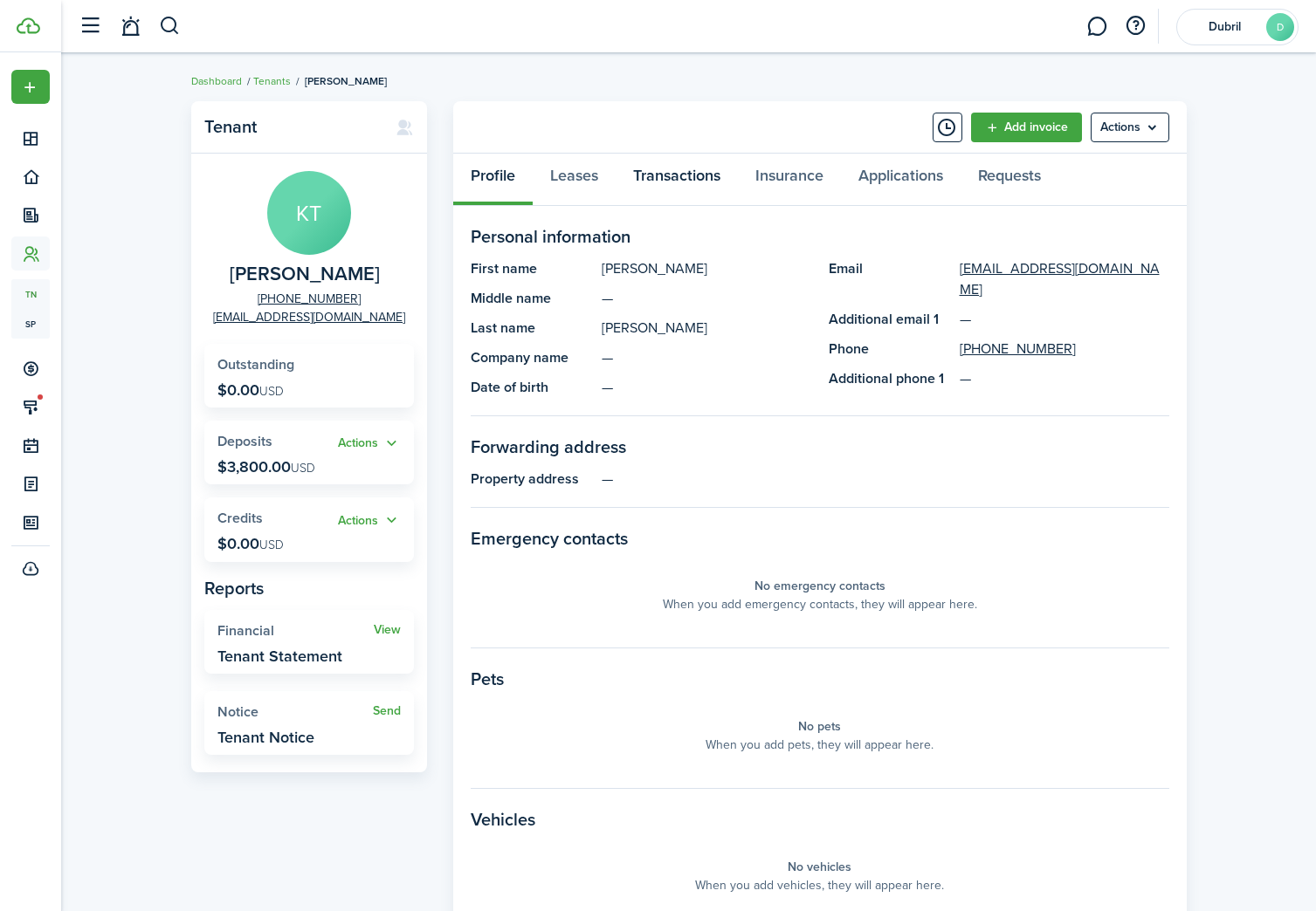
click at [672, 191] on link "Transactions" at bounding box center [676, 180] width 122 height 53
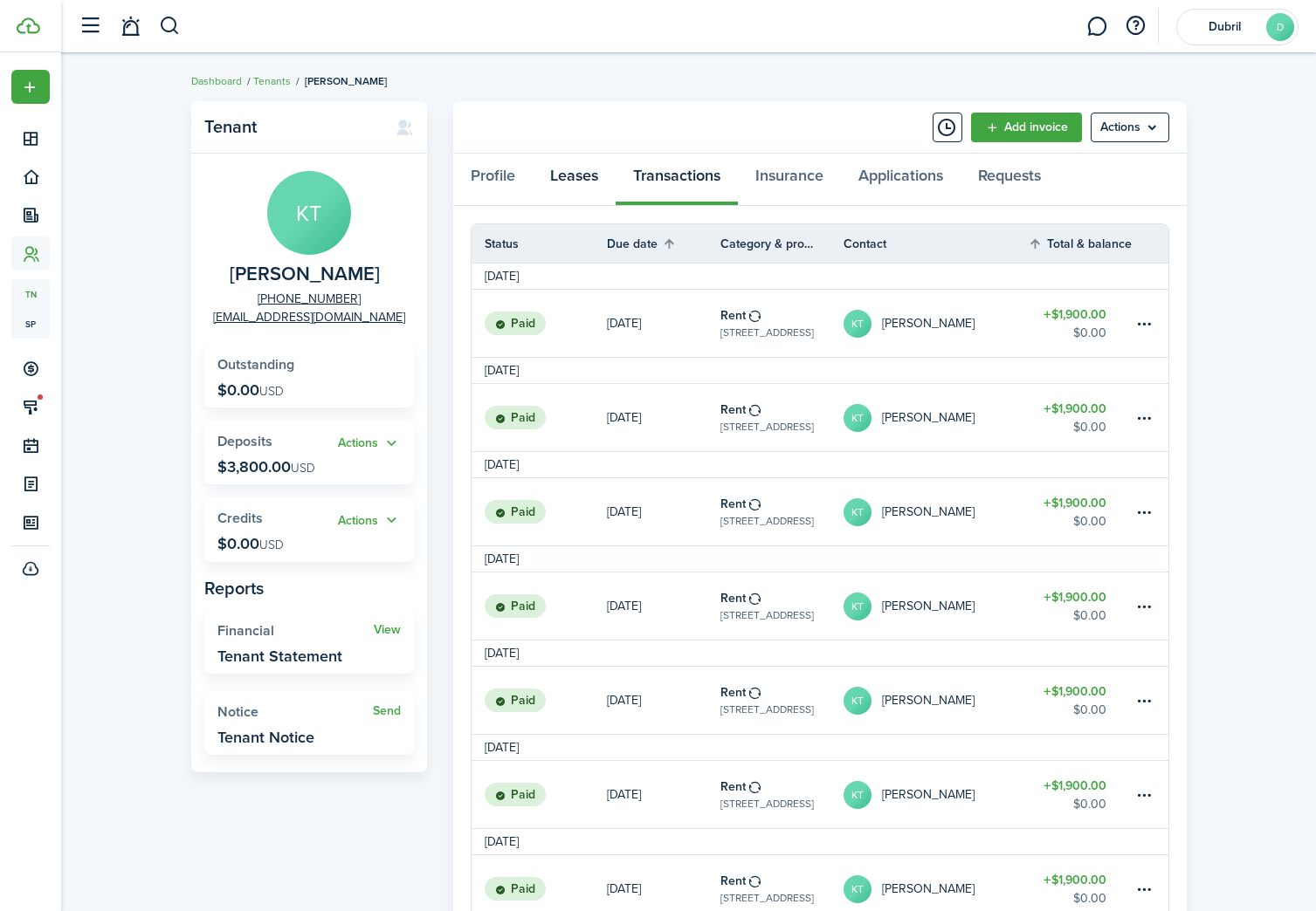
click at [558, 178] on link "Leases" at bounding box center [574, 180] width 83 height 53
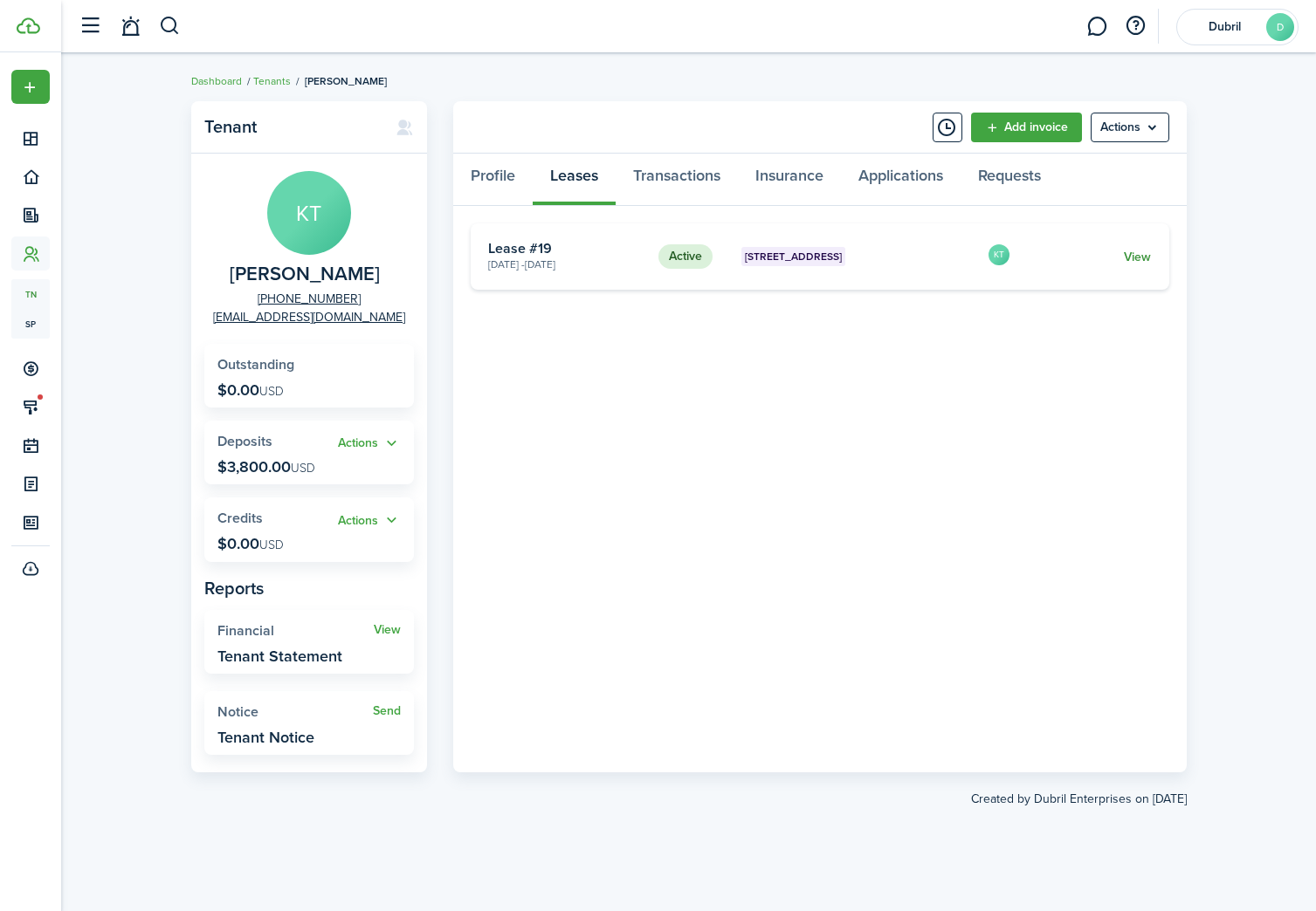
click at [1132, 259] on link "View" at bounding box center [1137, 257] width 27 height 19
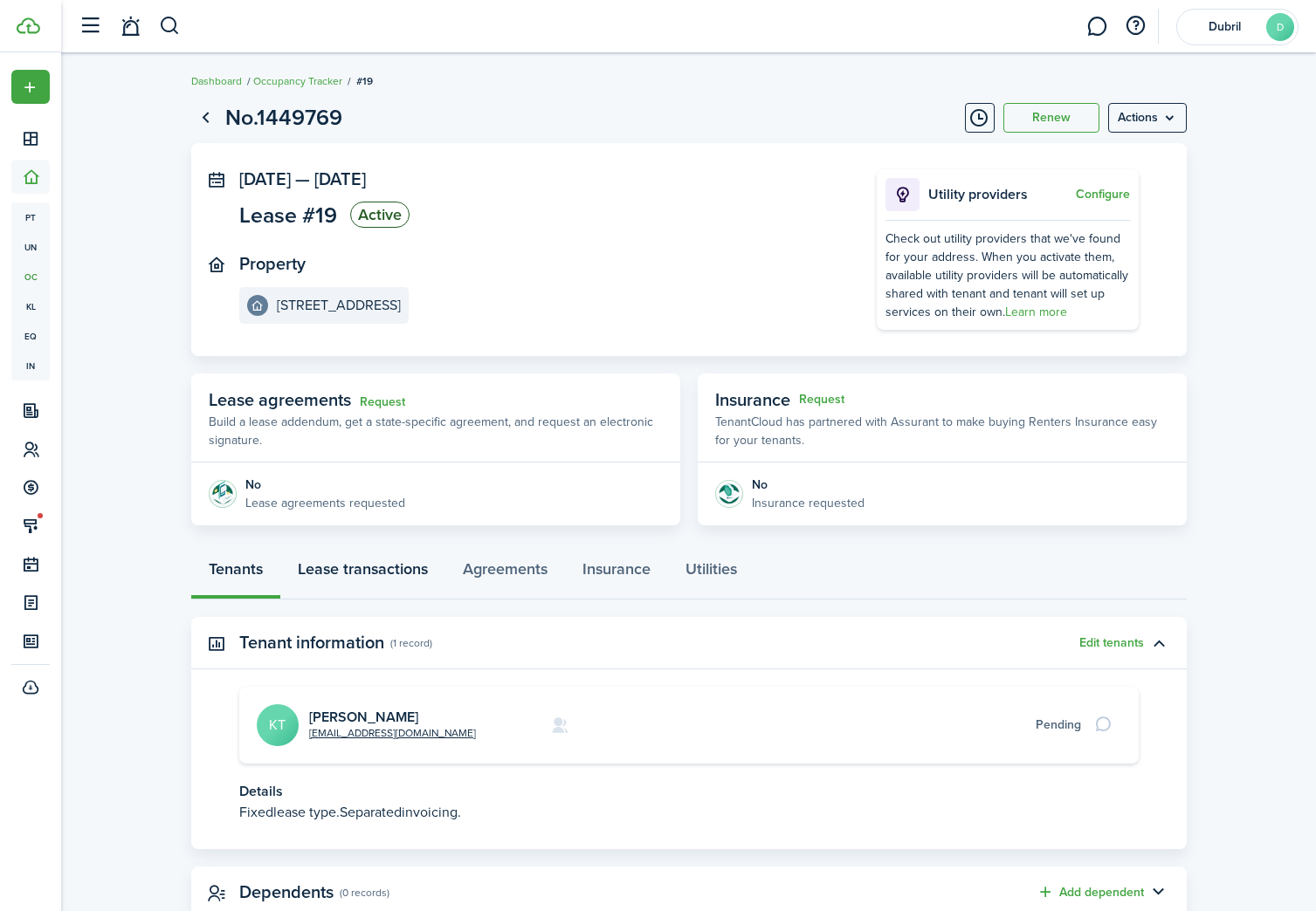
click at [403, 575] on link "Lease transactions" at bounding box center [363, 574] width 165 height 53
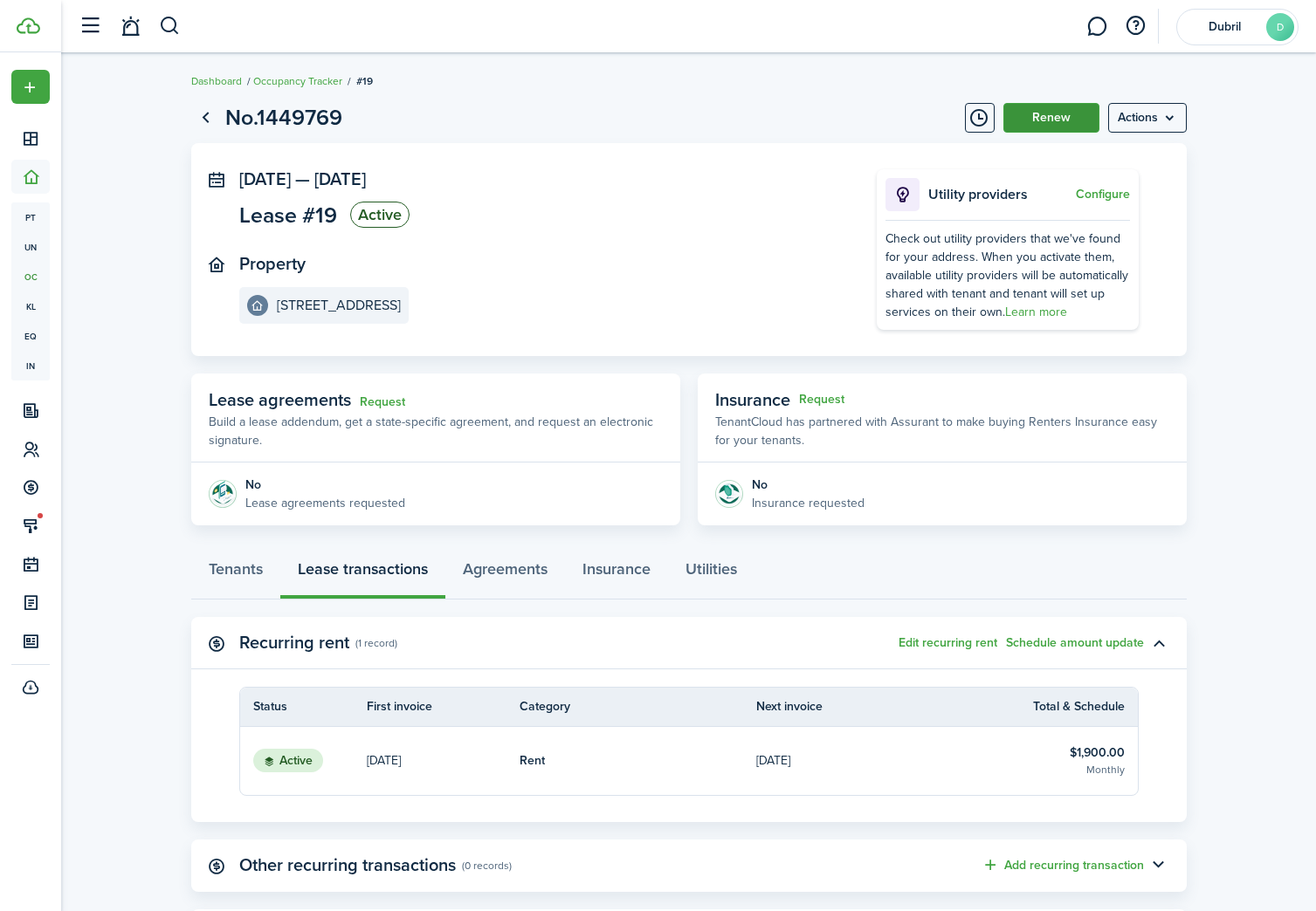
click at [1085, 131] on button "Renew" at bounding box center [1051, 118] width 96 height 30
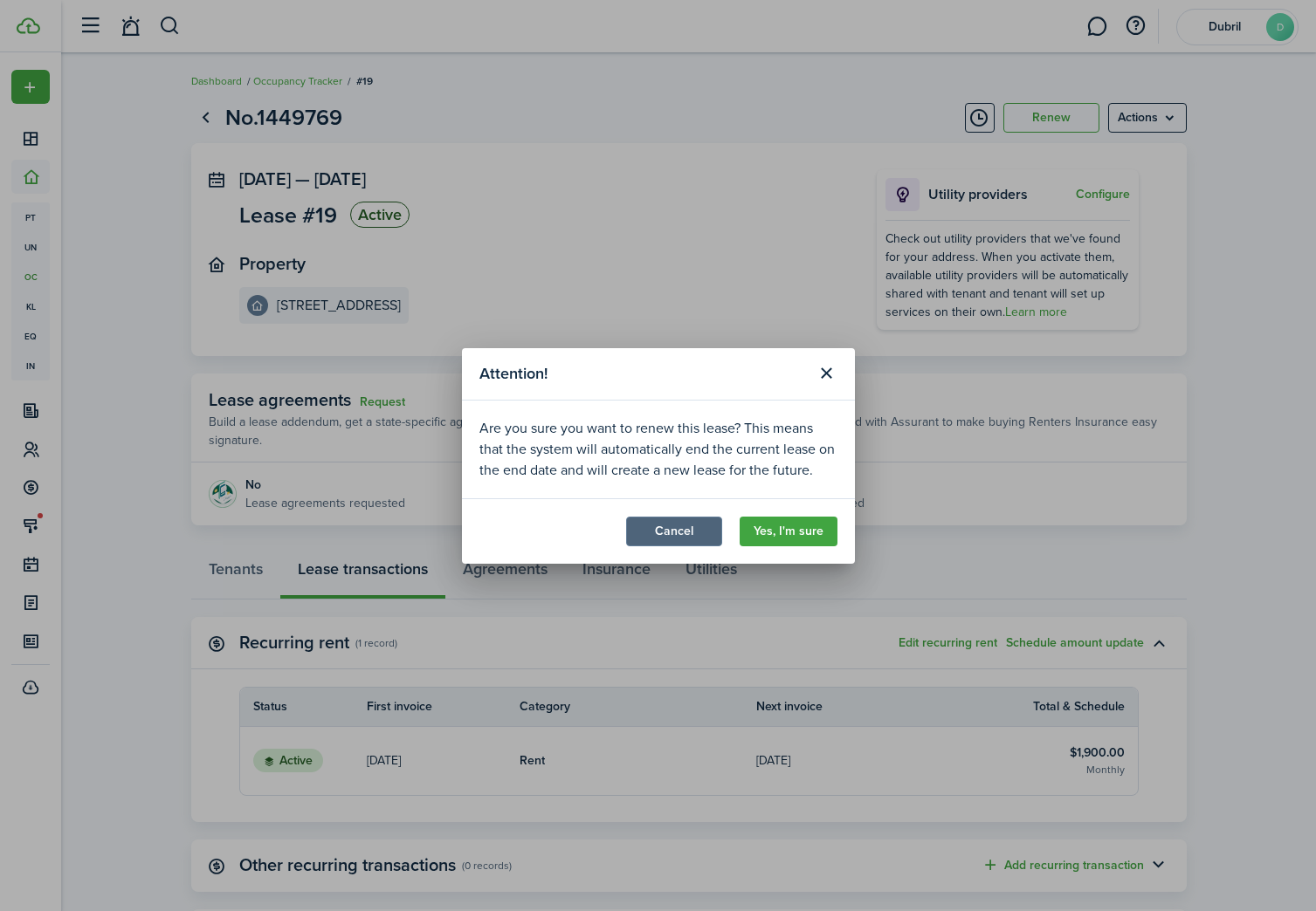
click at [651, 533] on button "Cancel" at bounding box center [673, 532] width 96 height 30
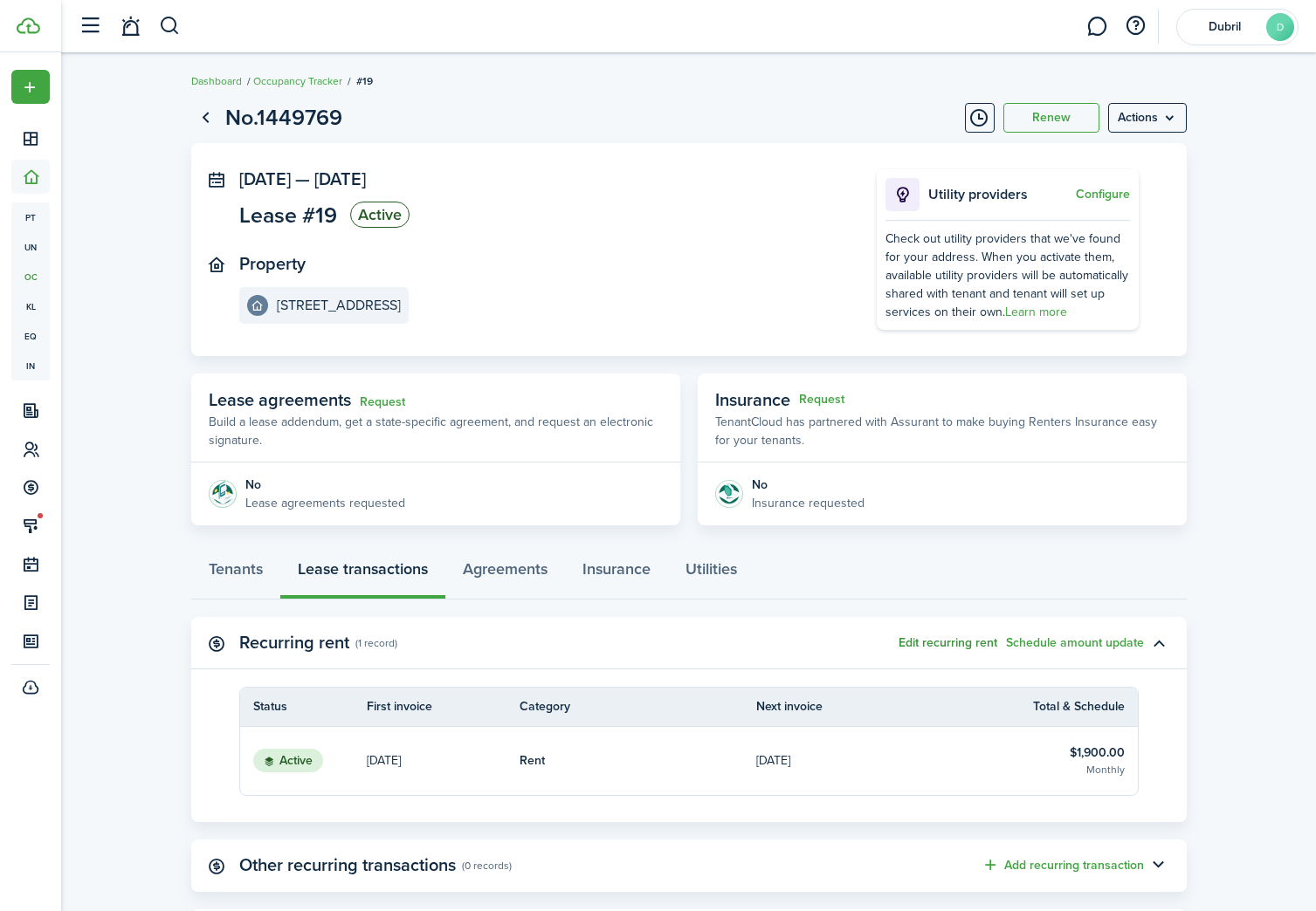
click at [964, 647] on button "Edit recurring rent" at bounding box center [947, 643] width 99 height 14
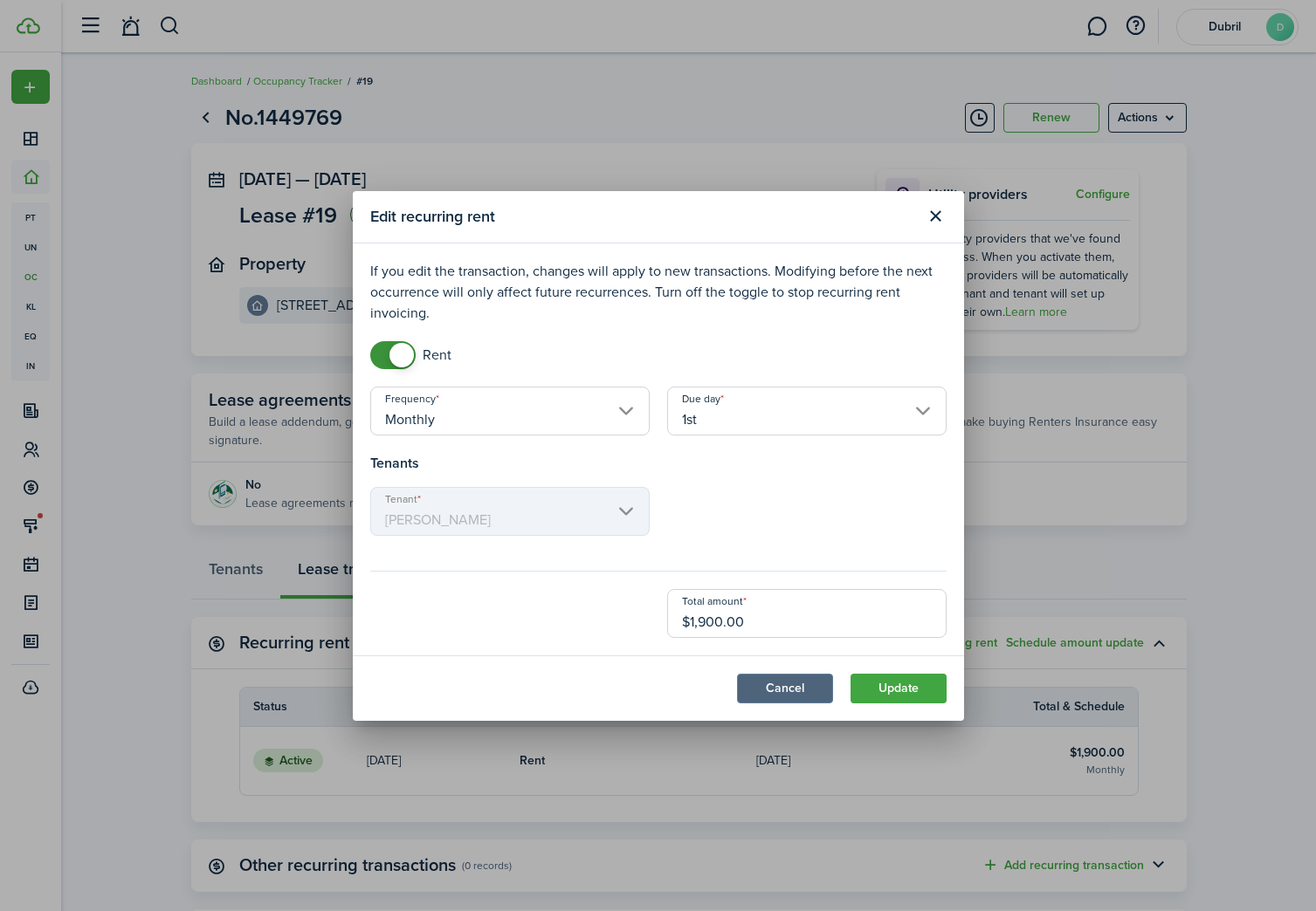
click at [782, 699] on button "Cancel" at bounding box center [784, 689] width 96 height 30
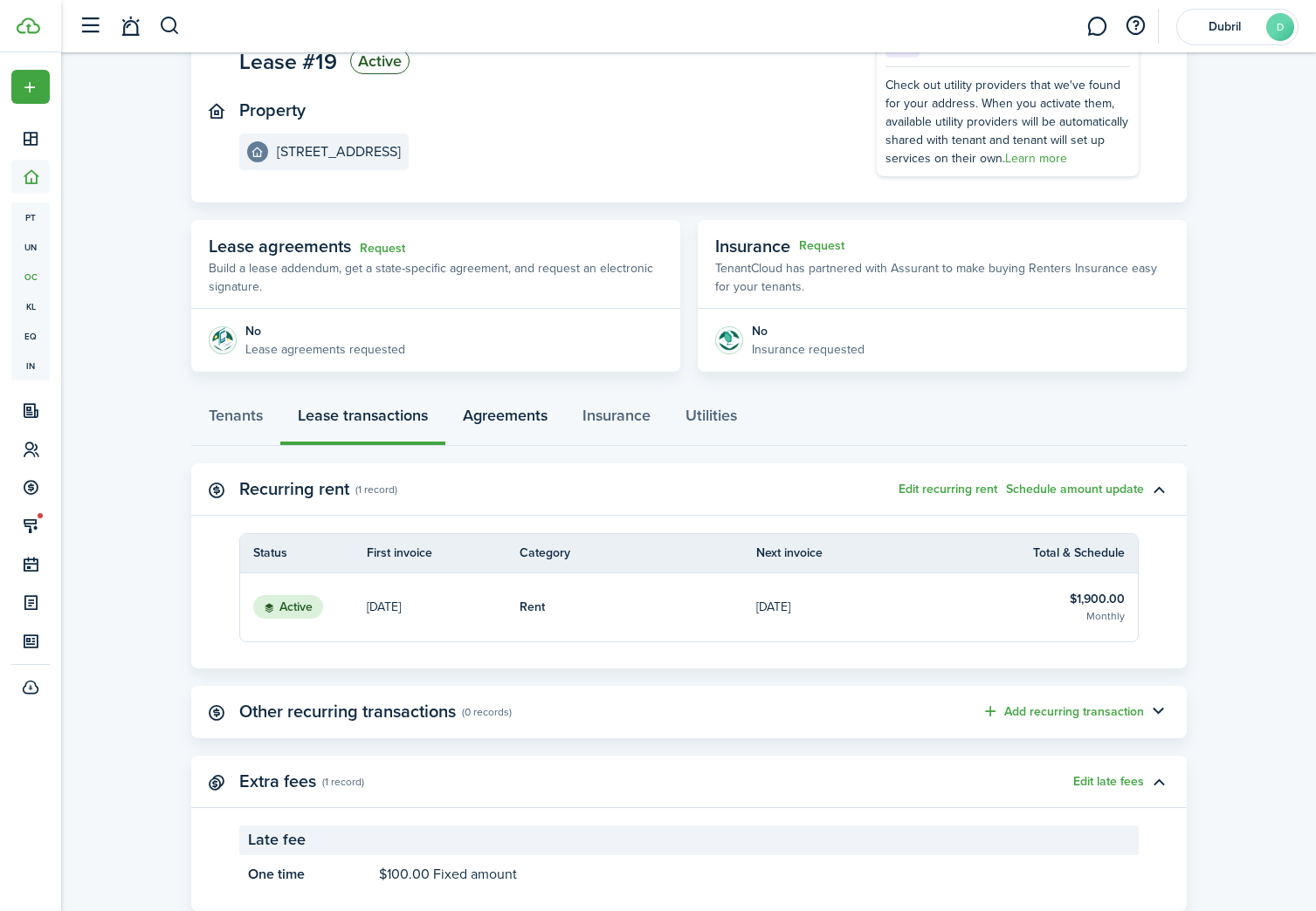
scroll to position [155, 0]
click at [598, 619] on link "Rent" at bounding box center [638, 606] width 238 height 68
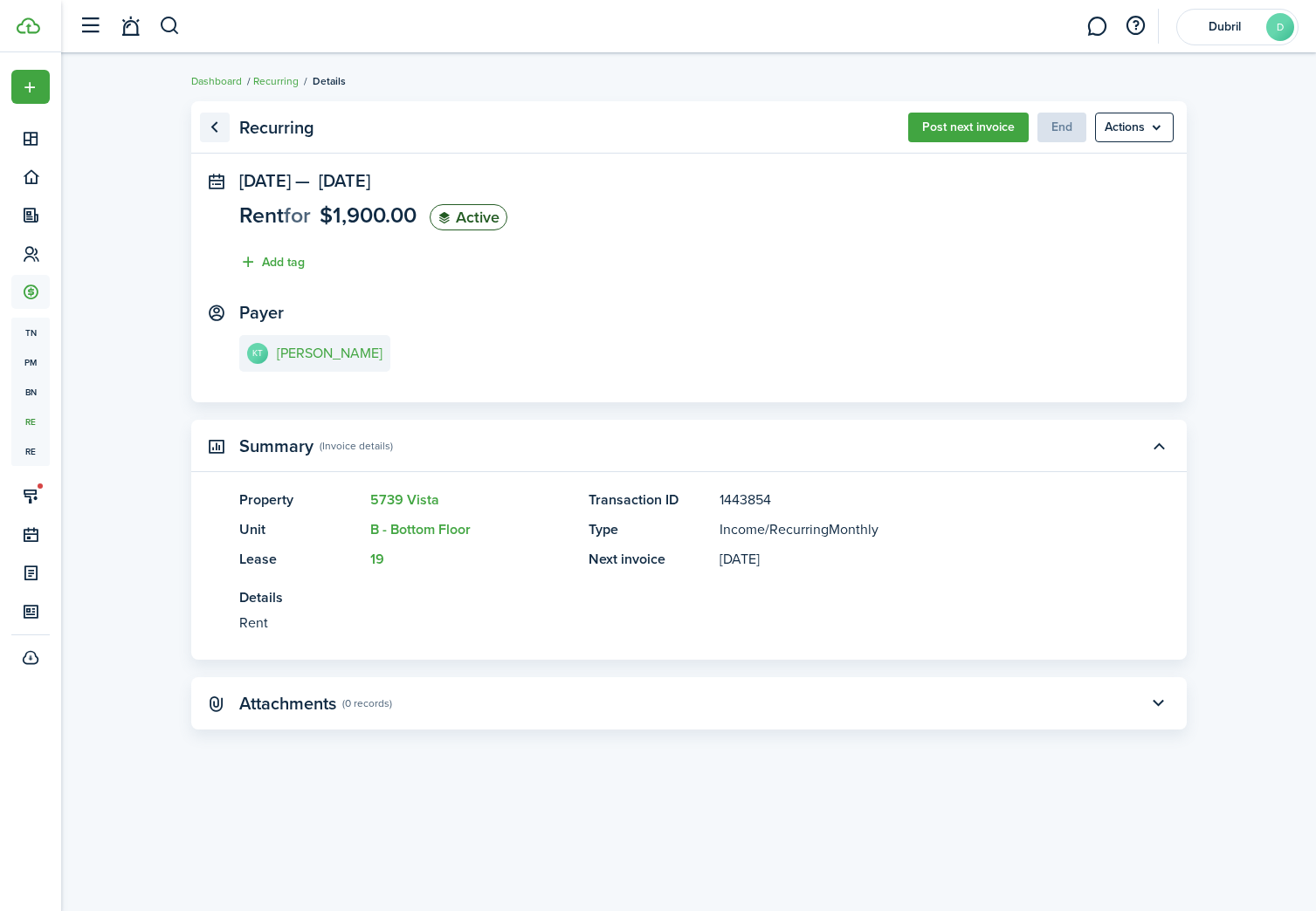
click at [217, 130] on link "Go back" at bounding box center [215, 128] width 30 height 30
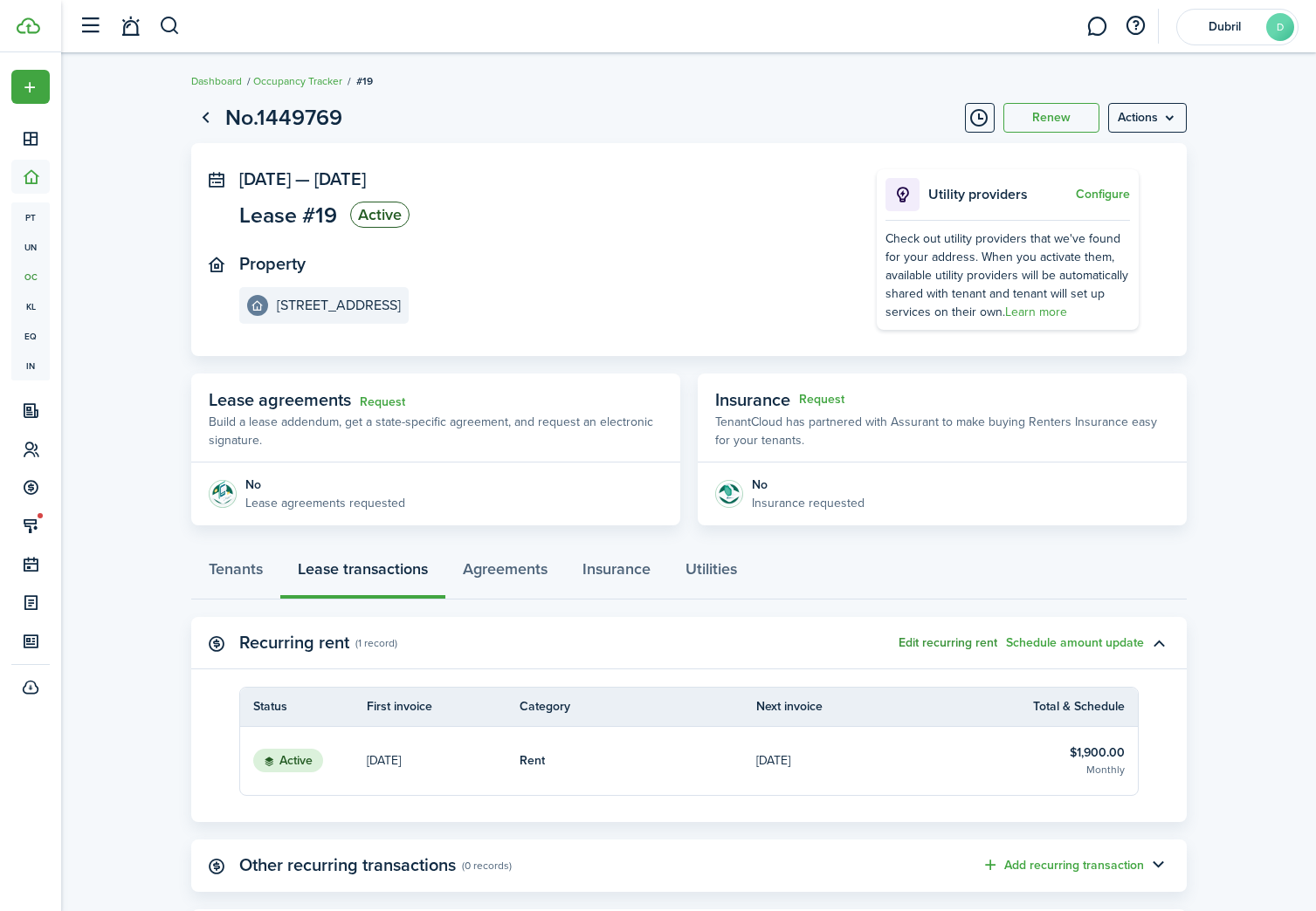
click at [978, 648] on button "Edit recurring rent" at bounding box center [947, 643] width 99 height 14
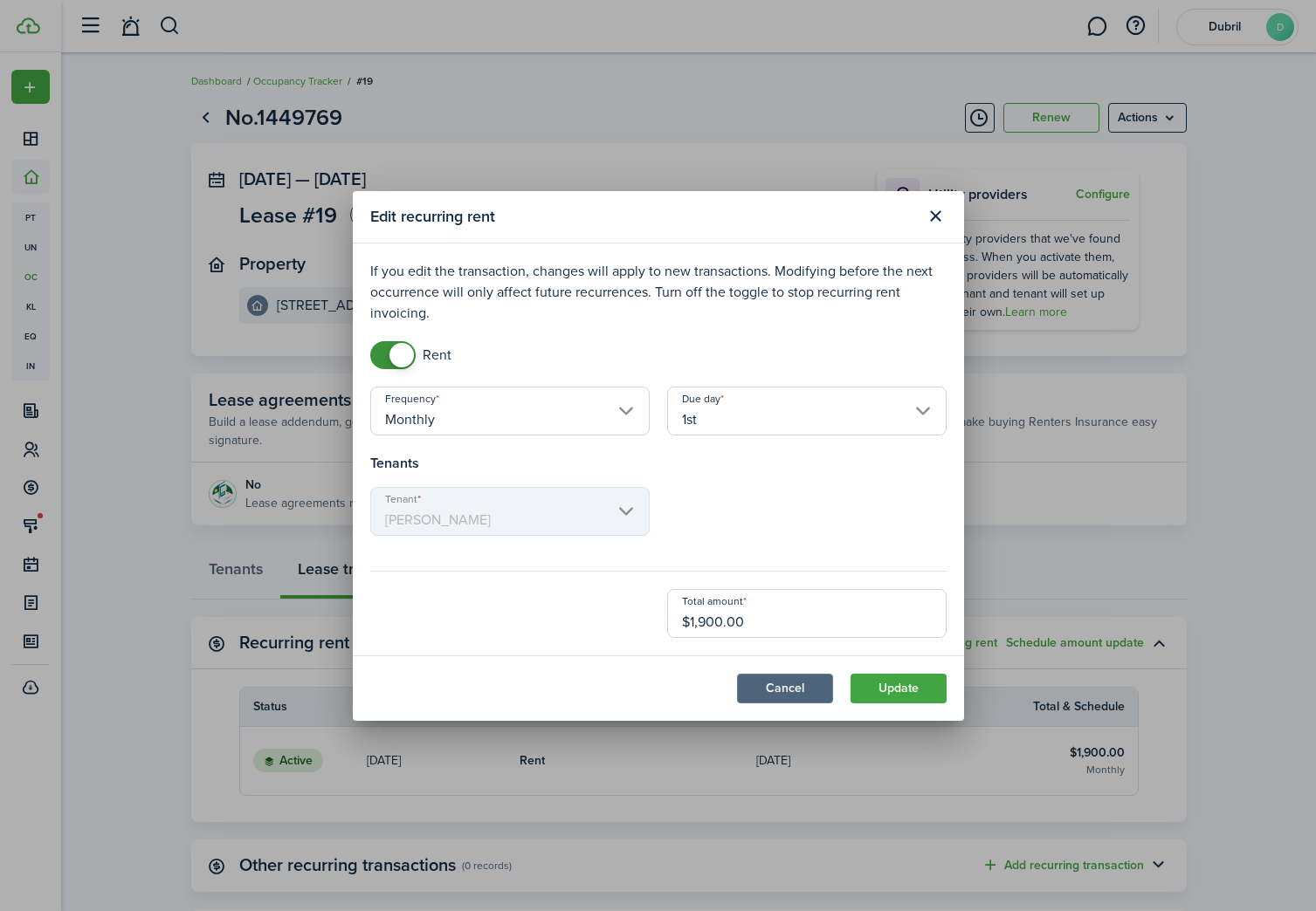
click at [807, 685] on button "Cancel" at bounding box center [784, 689] width 96 height 30
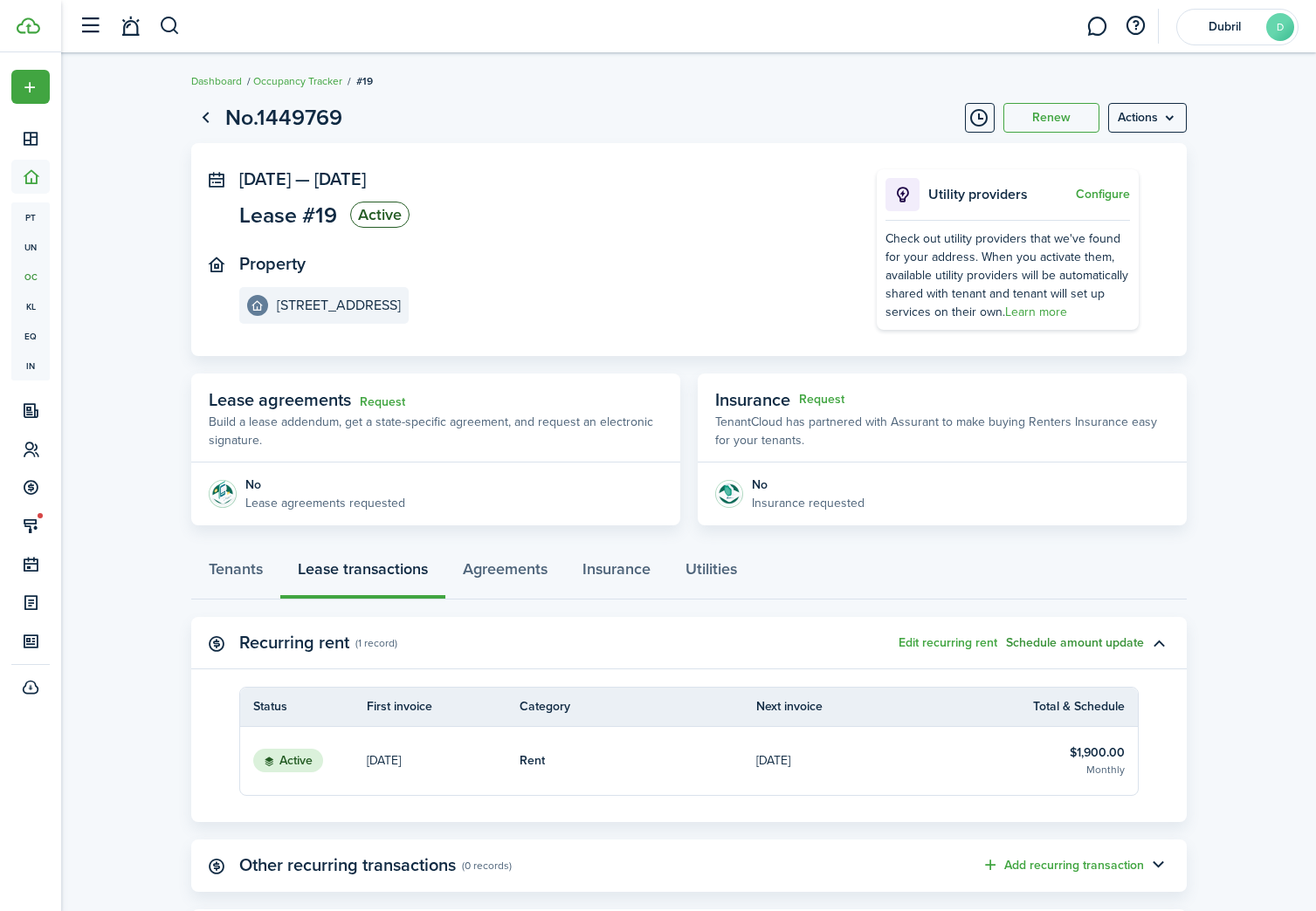
click at [1053, 648] on button "Schedule amount update" at bounding box center [1075, 643] width 138 height 14
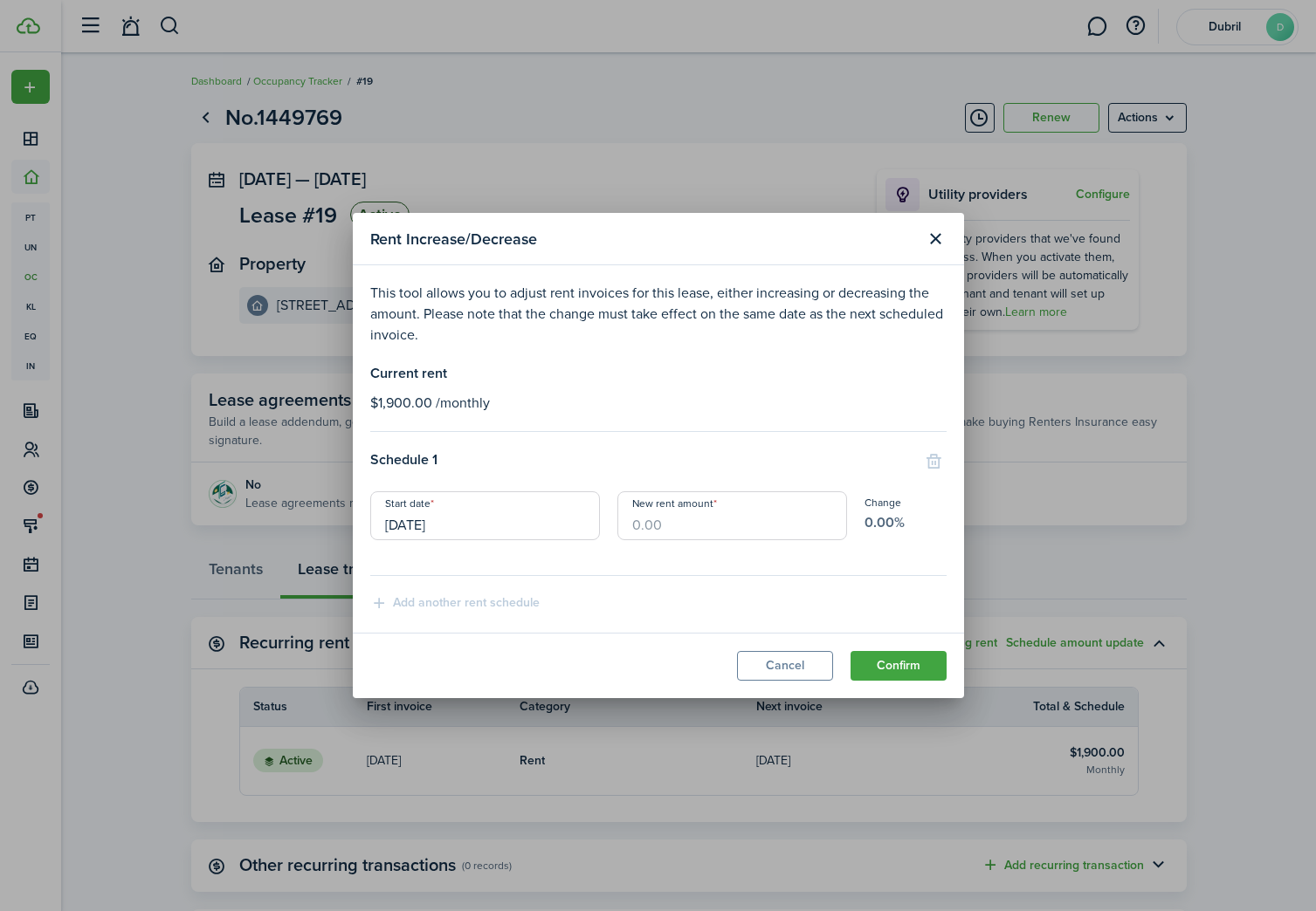
click at [521, 518] on input "[DATE]" at bounding box center [485, 516] width 229 height 49
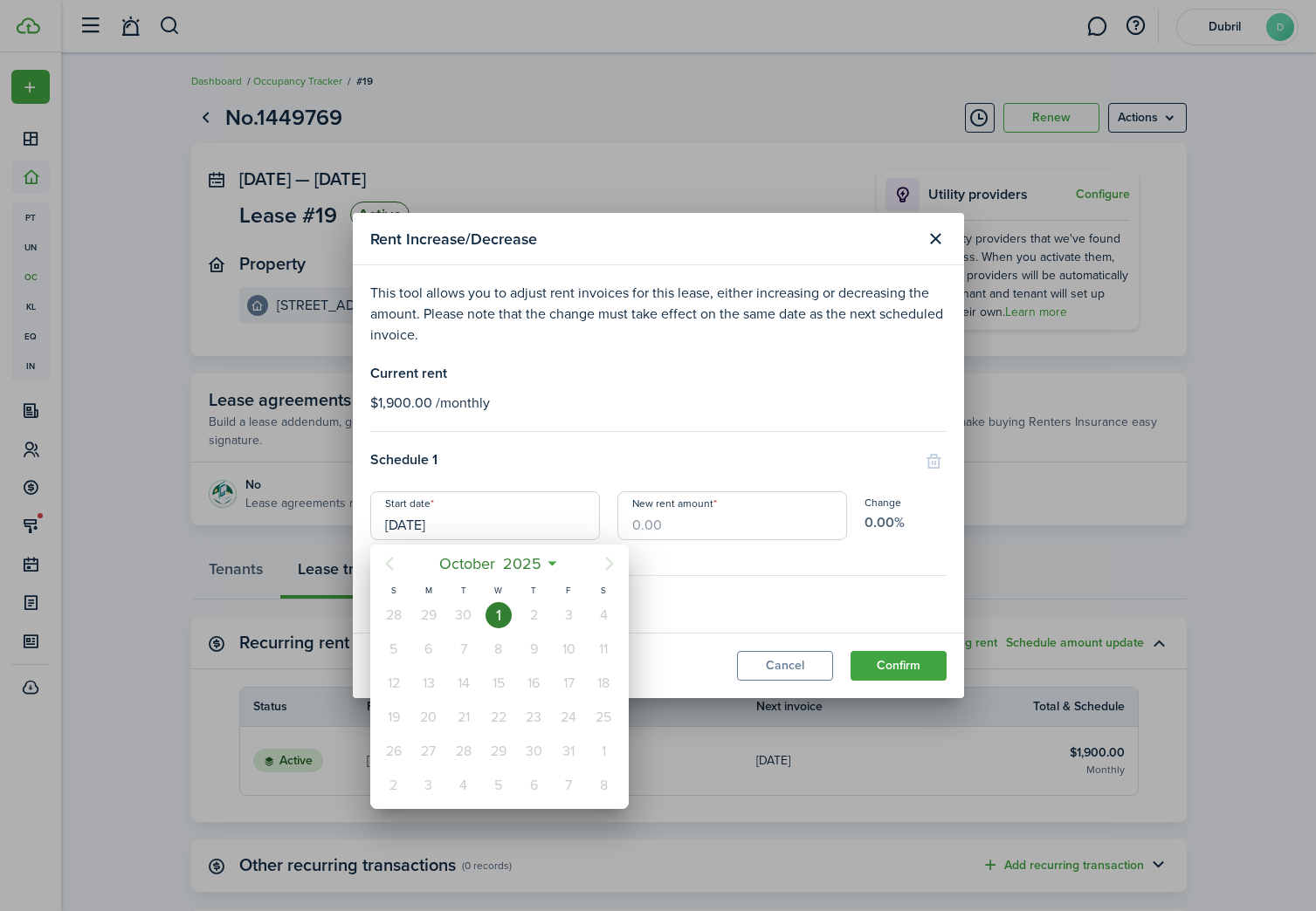
click at [609, 559] on icon "Next page" at bounding box center [609, 564] width 8 height 14
click at [475, 566] on span "October" at bounding box center [467, 564] width 64 height 31
click at [498, 565] on span "2025" at bounding box center [489, 564] width 46 height 31
click at [548, 486] on div at bounding box center [658, 456] width 1595 height 1191
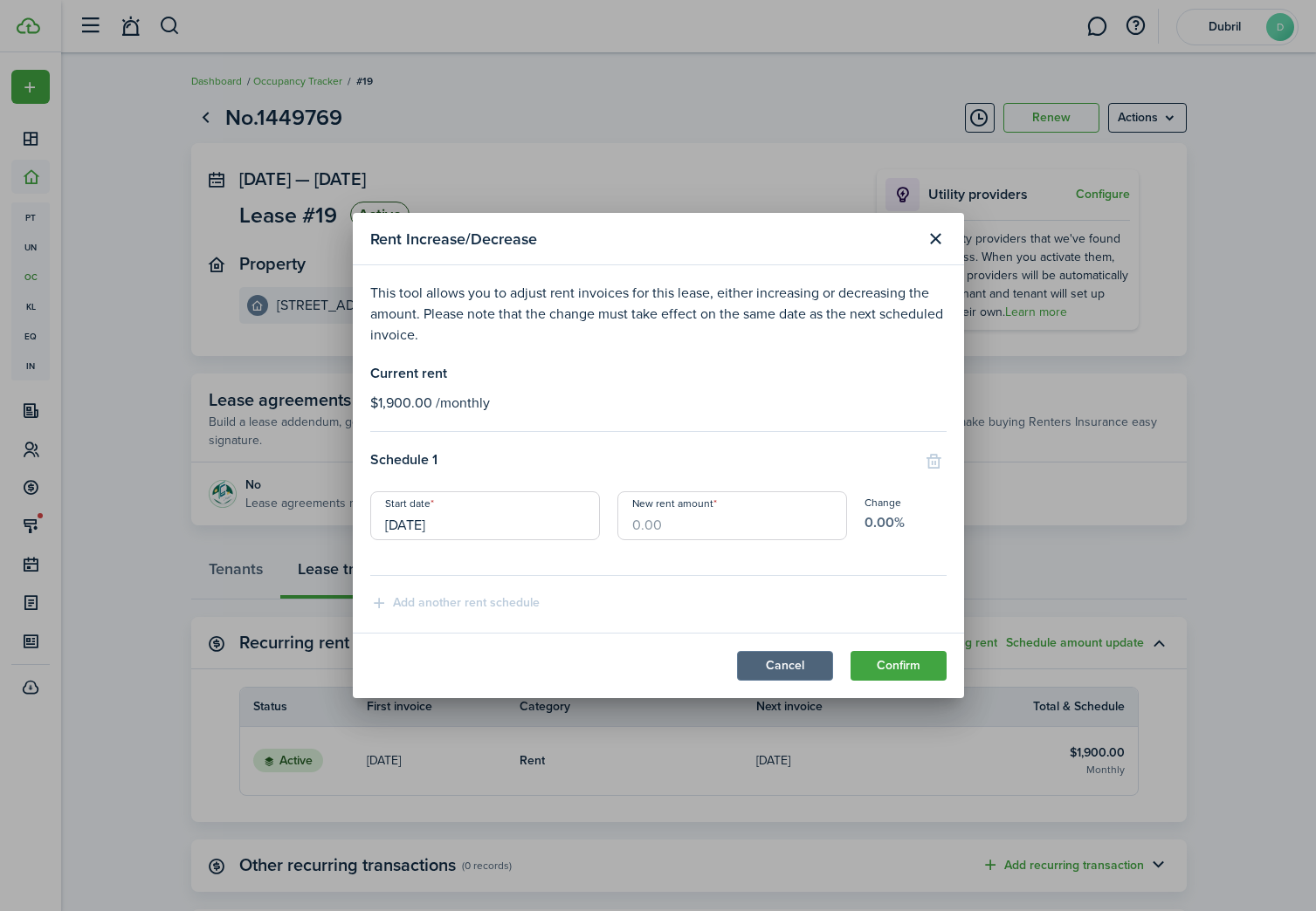
click at [762, 668] on button "Cancel" at bounding box center [784, 666] width 96 height 30
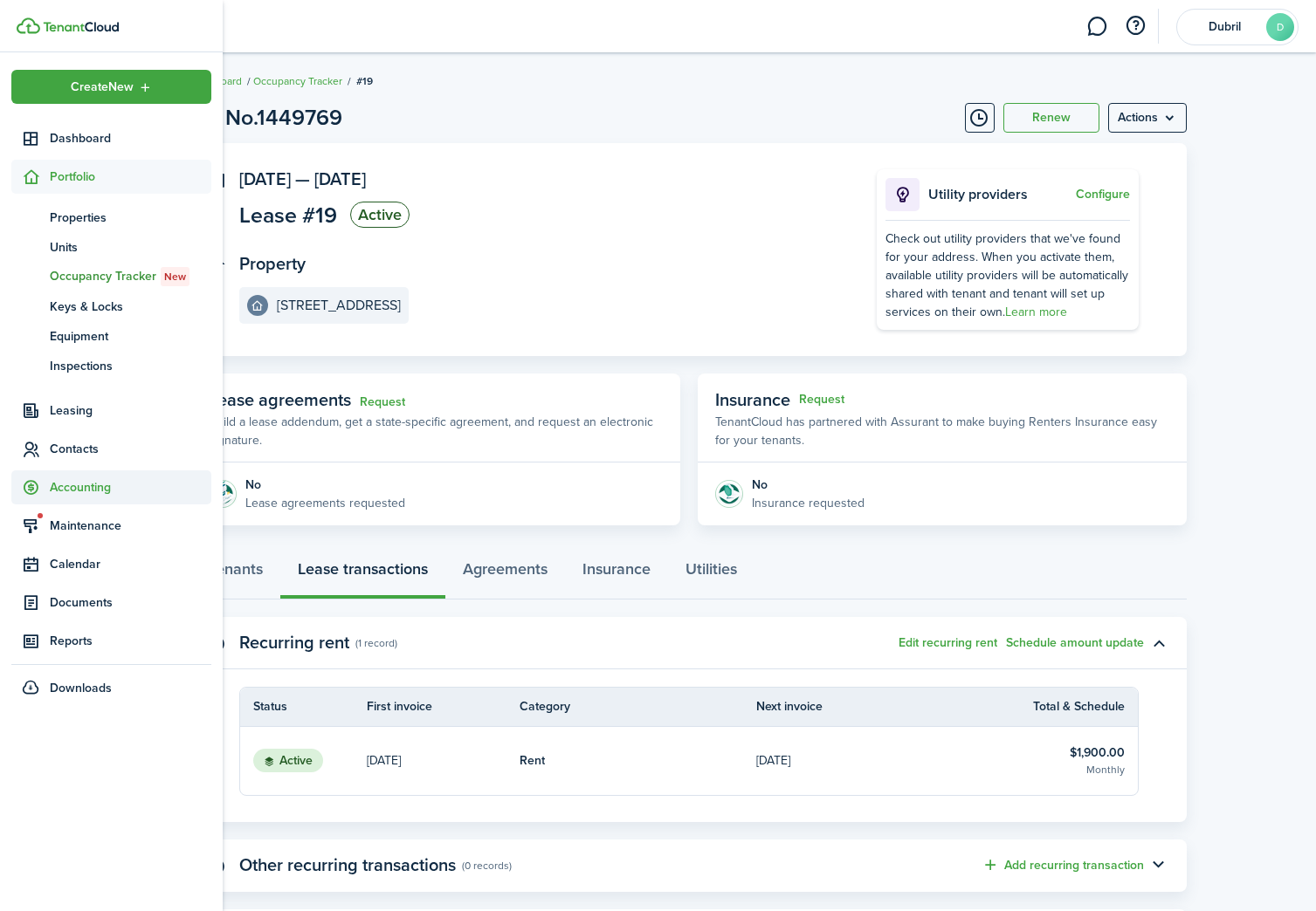
click at [116, 488] on span "Accounting" at bounding box center [131, 487] width 162 height 19
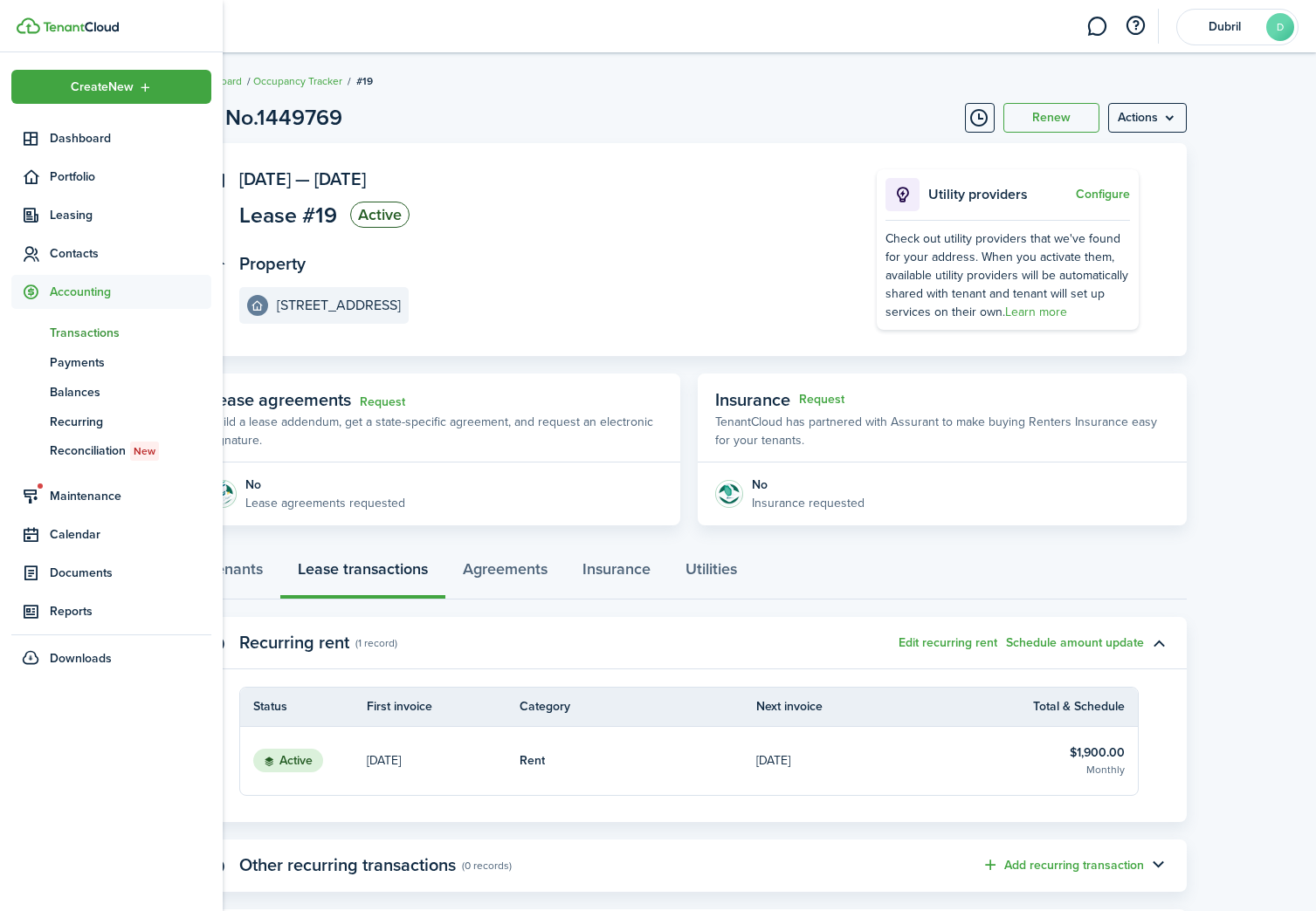
click at [101, 335] on span "Transactions" at bounding box center [131, 333] width 162 height 19
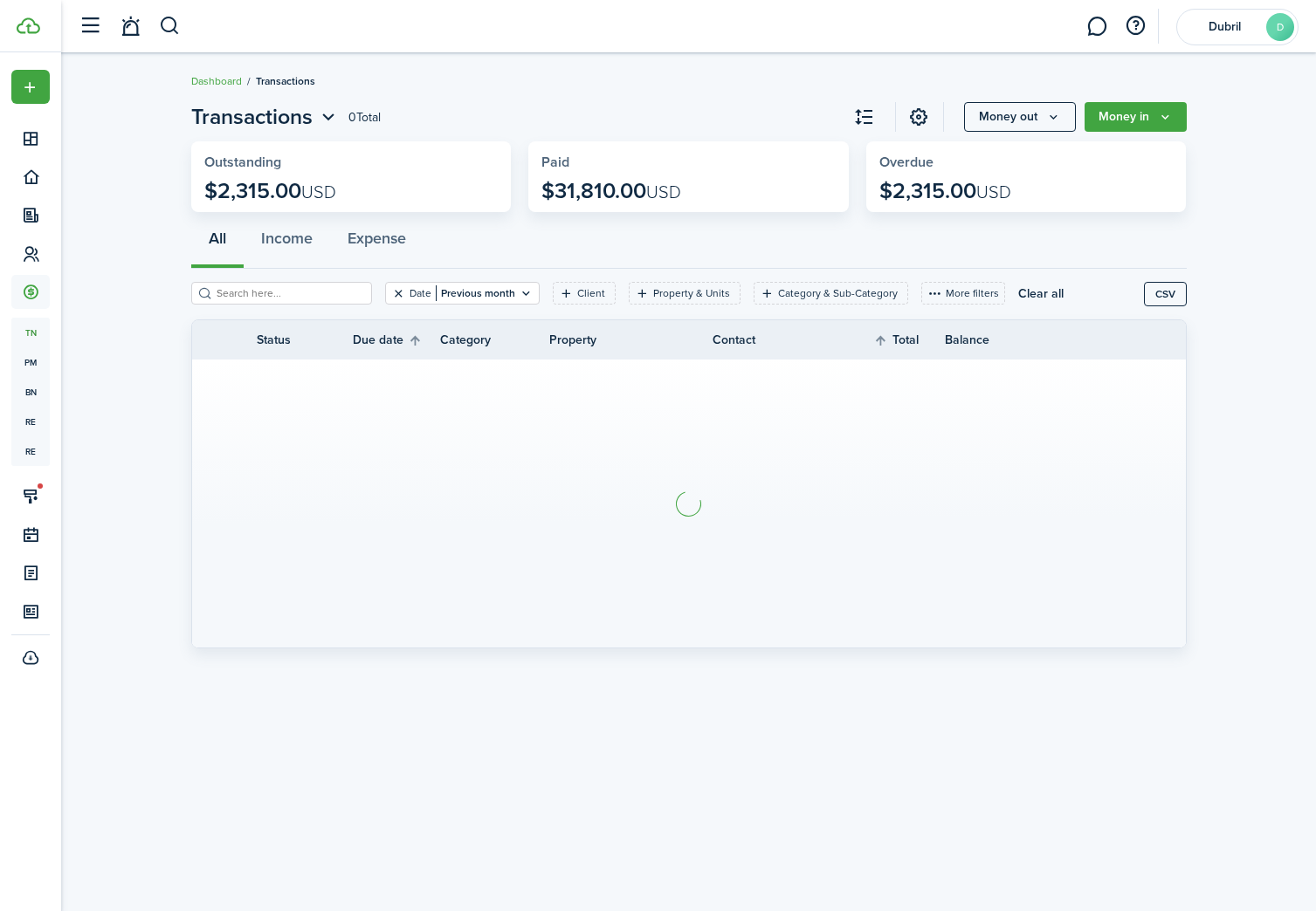
click at [391, 291] on button "Clear filter" at bounding box center [398, 293] width 15 height 14
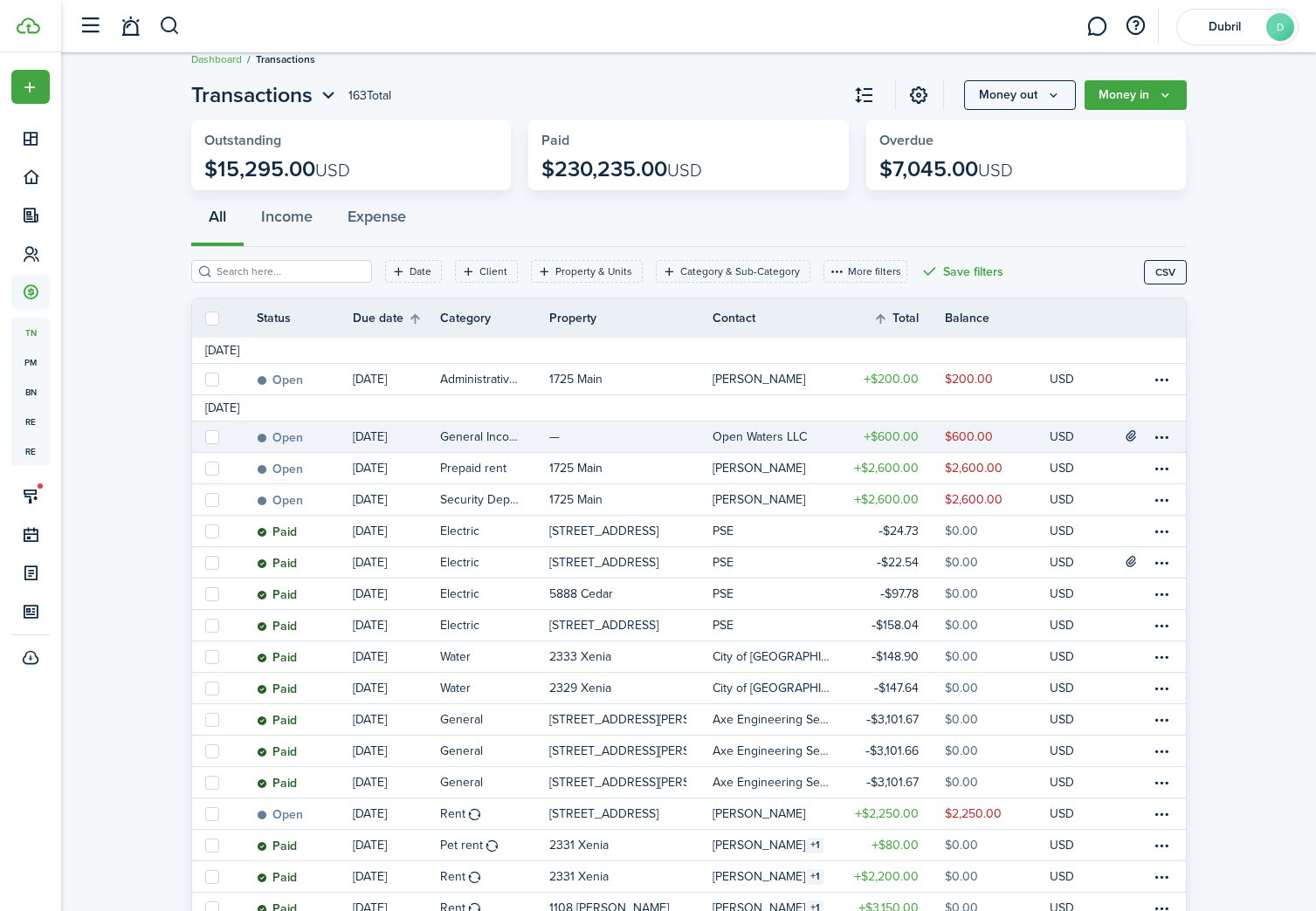
scroll to position [25, 0]
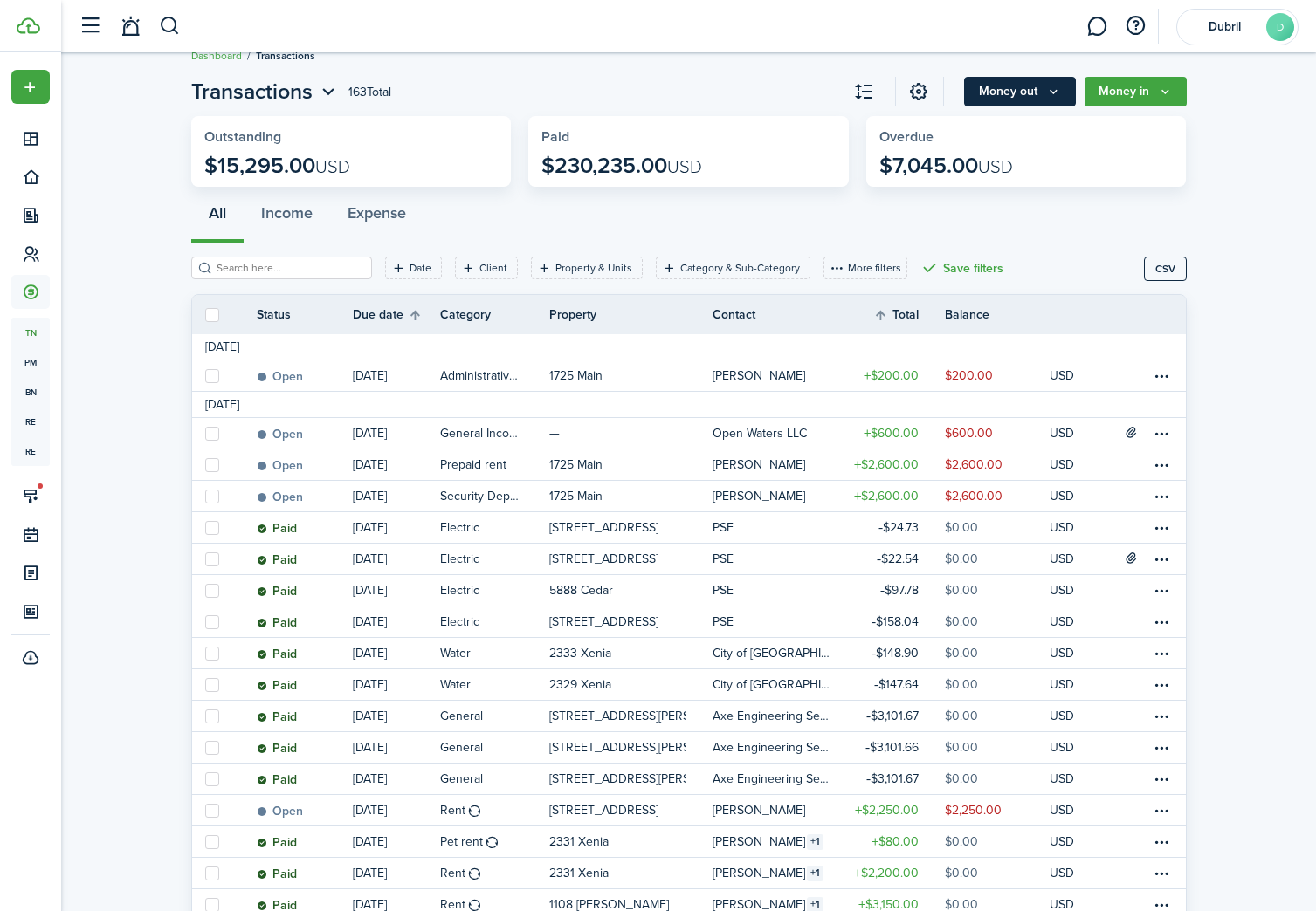
click at [1044, 91] on button "Money out" at bounding box center [1019, 92] width 112 height 30
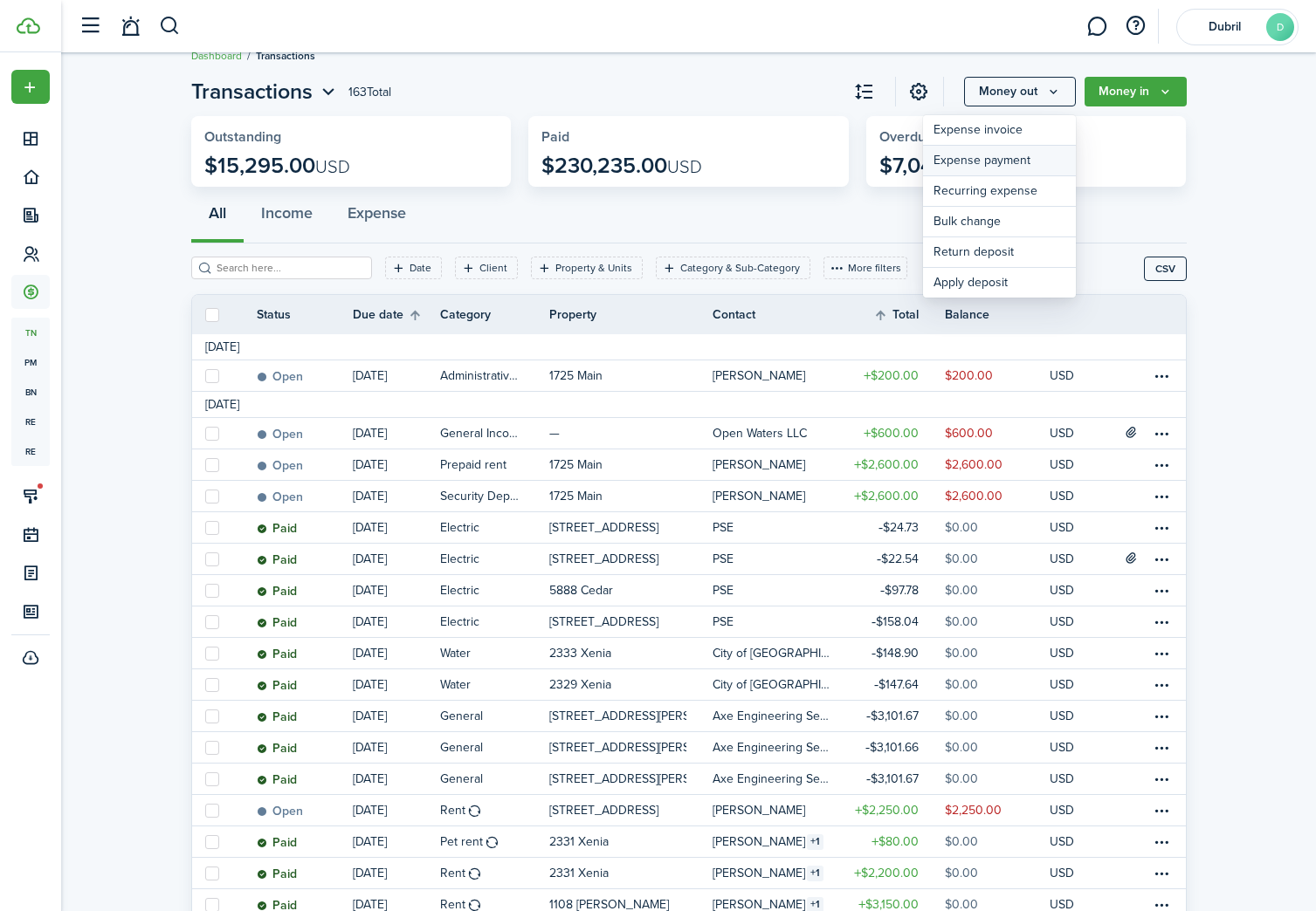
click at [1034, 153] on link "Expense payment" at bounding box center [999, 161] width 153 height 31
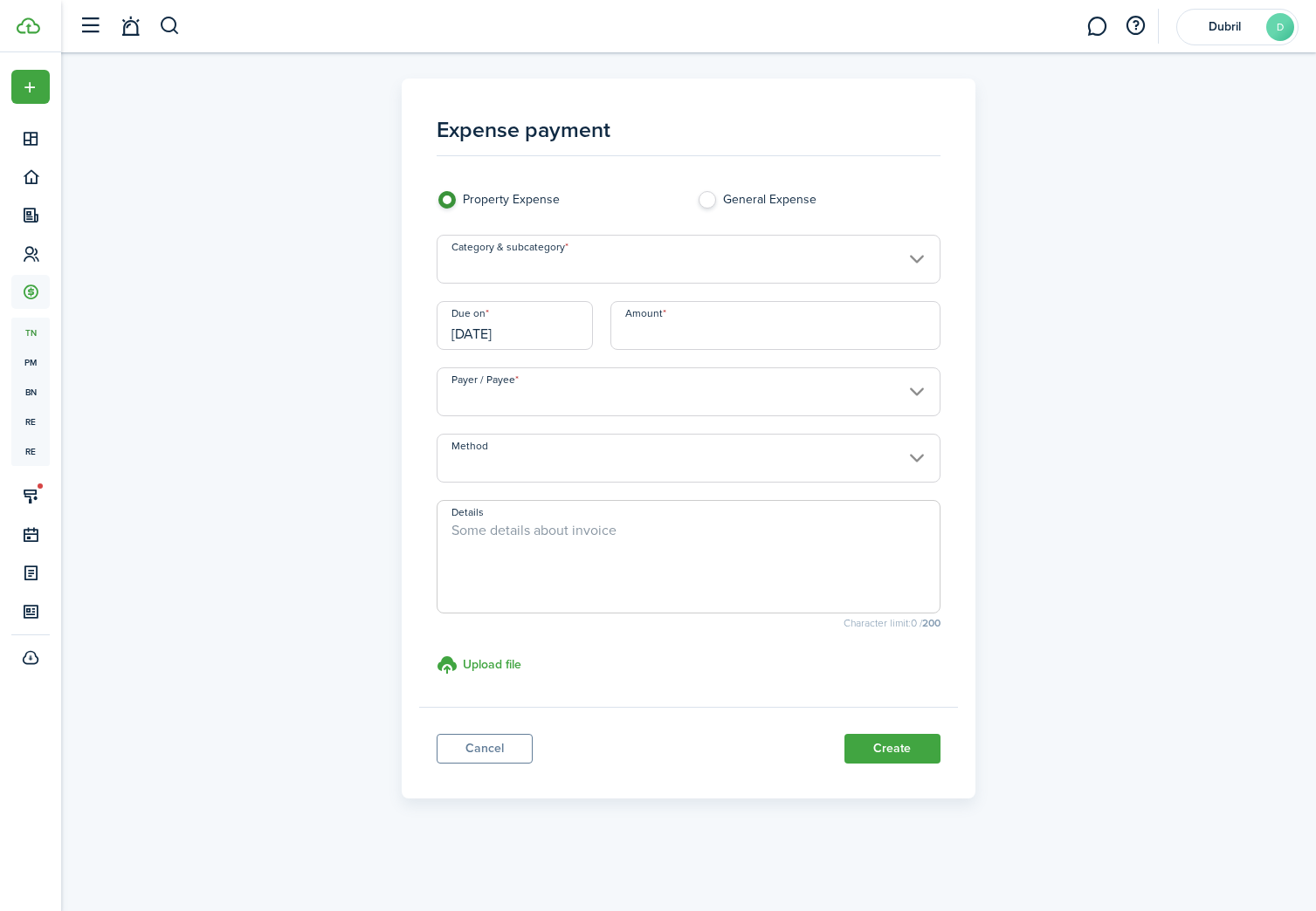
click at [543, 270] on input "Category & subcategory" at bounding box center [689, 259] width 503 height 49
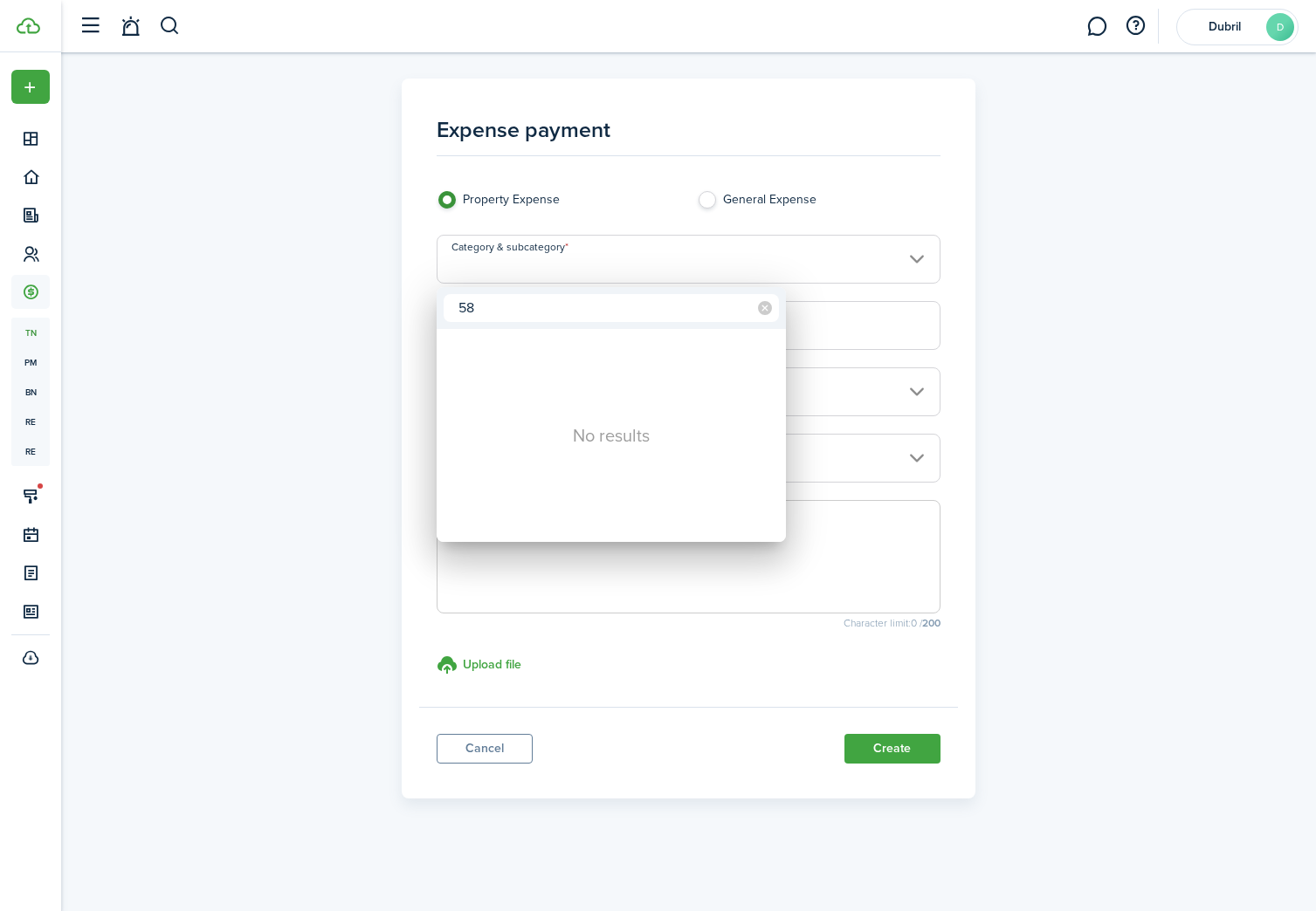
type input "5"
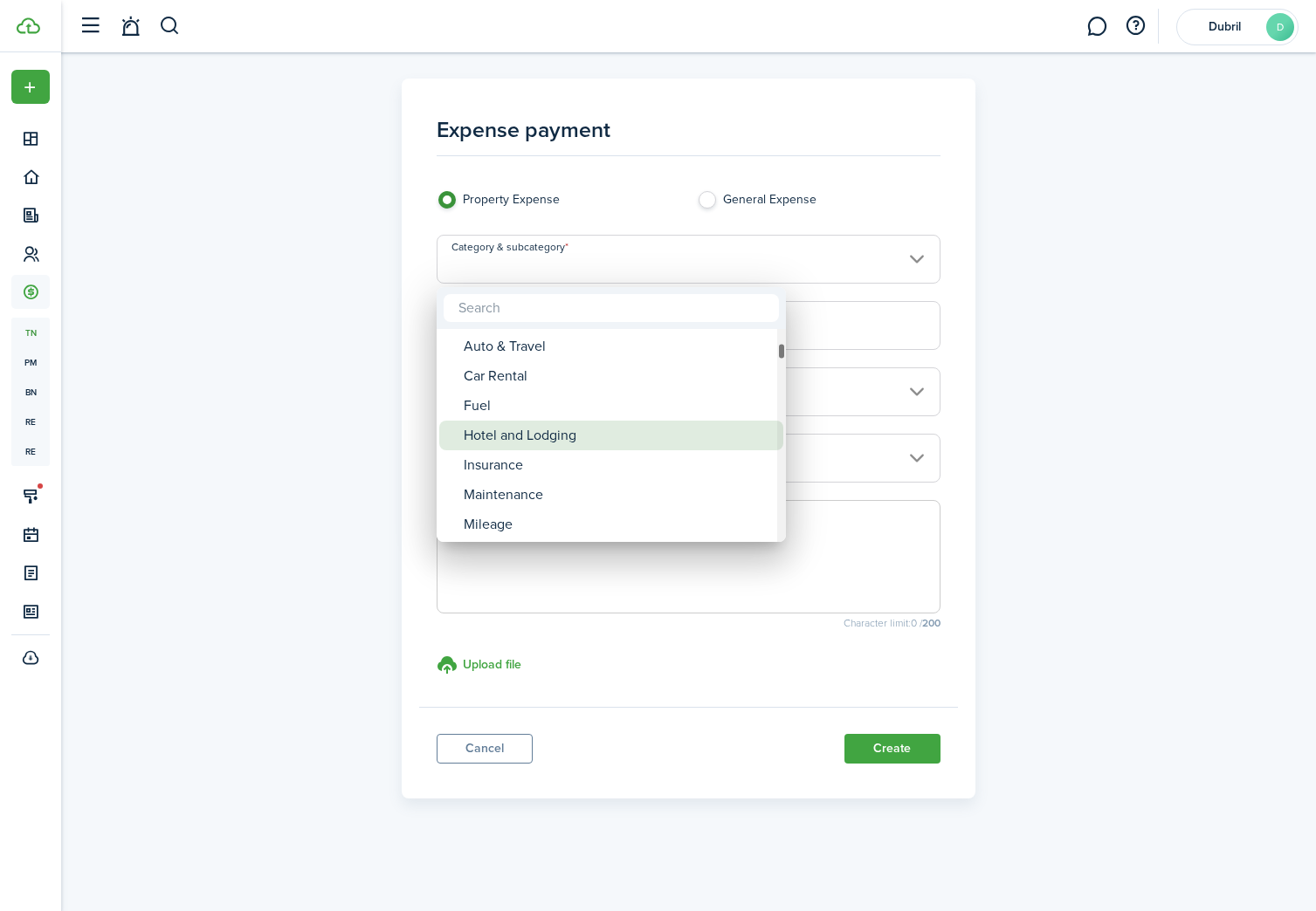
click at [602, 435] on div "Hotel and Lodging" at bounding box center [618, 436] width 309 height 30
type input "Auto & Travel / Hotel and Lodging"
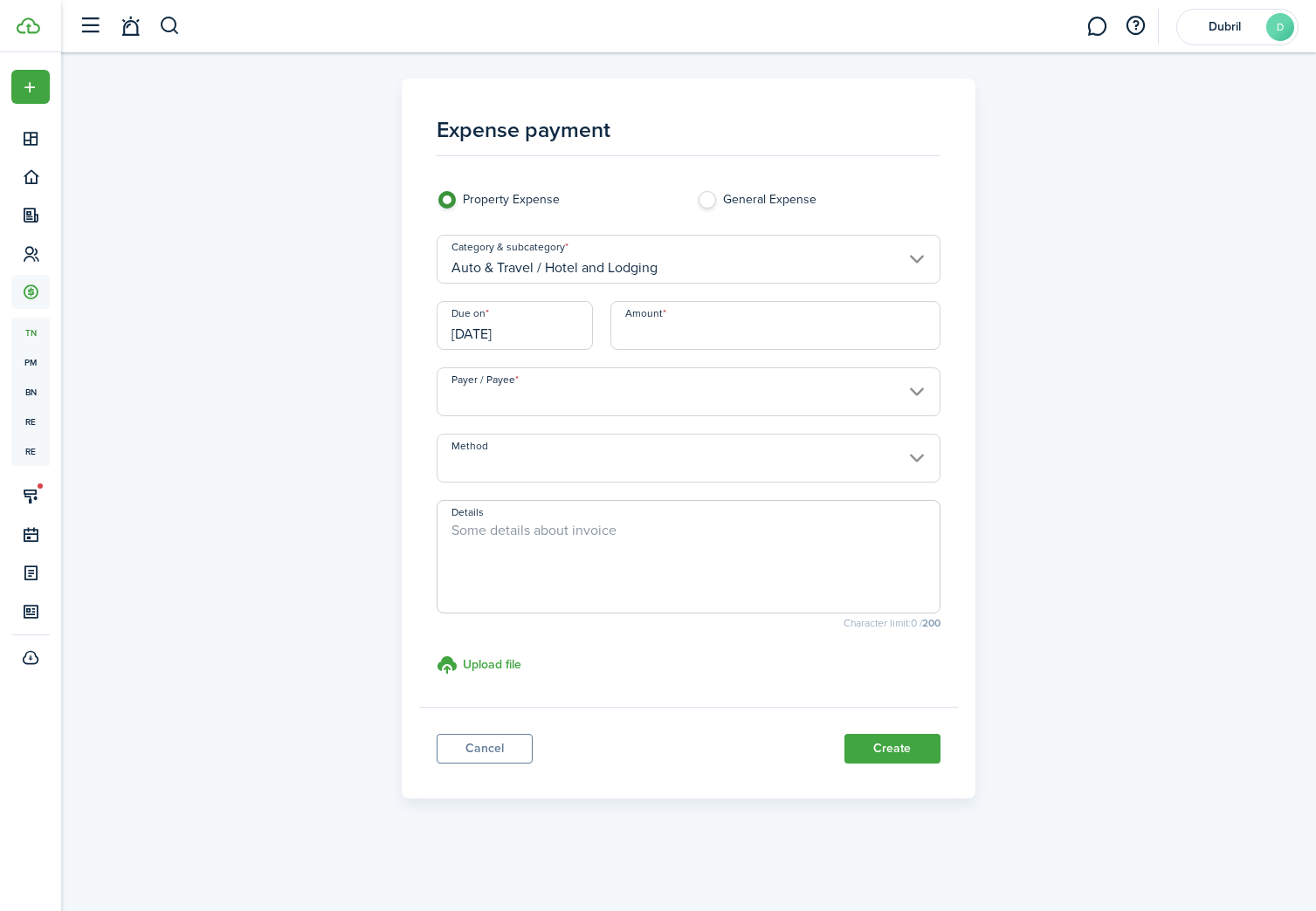
click at [493, 338] on input "[DATE]" at bounding box center [515, 326] width 156 height 49
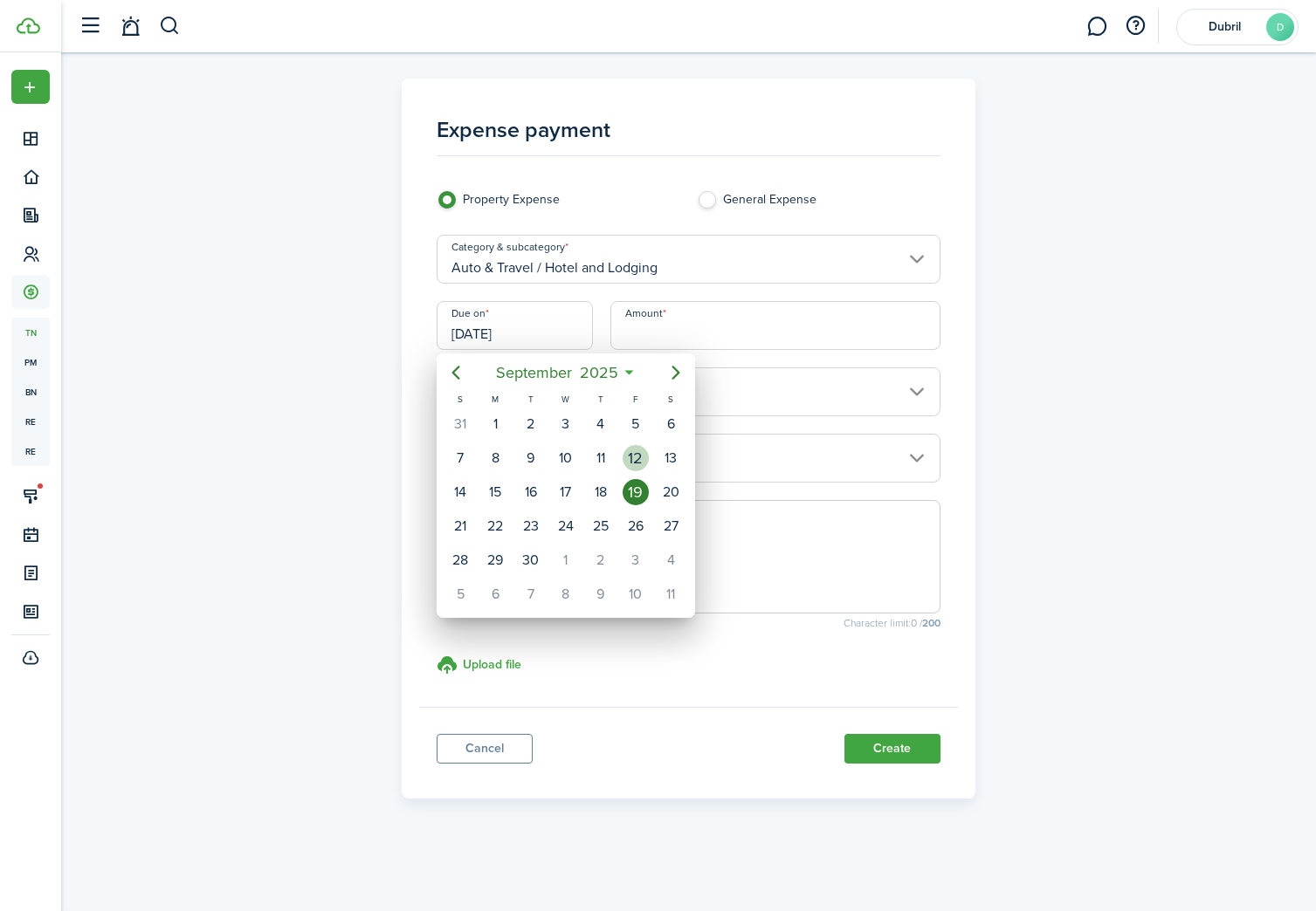
click at [633, 452] on div "12" at bounding box center [636, 458] width 26 height 26
type input "09/12/2025"
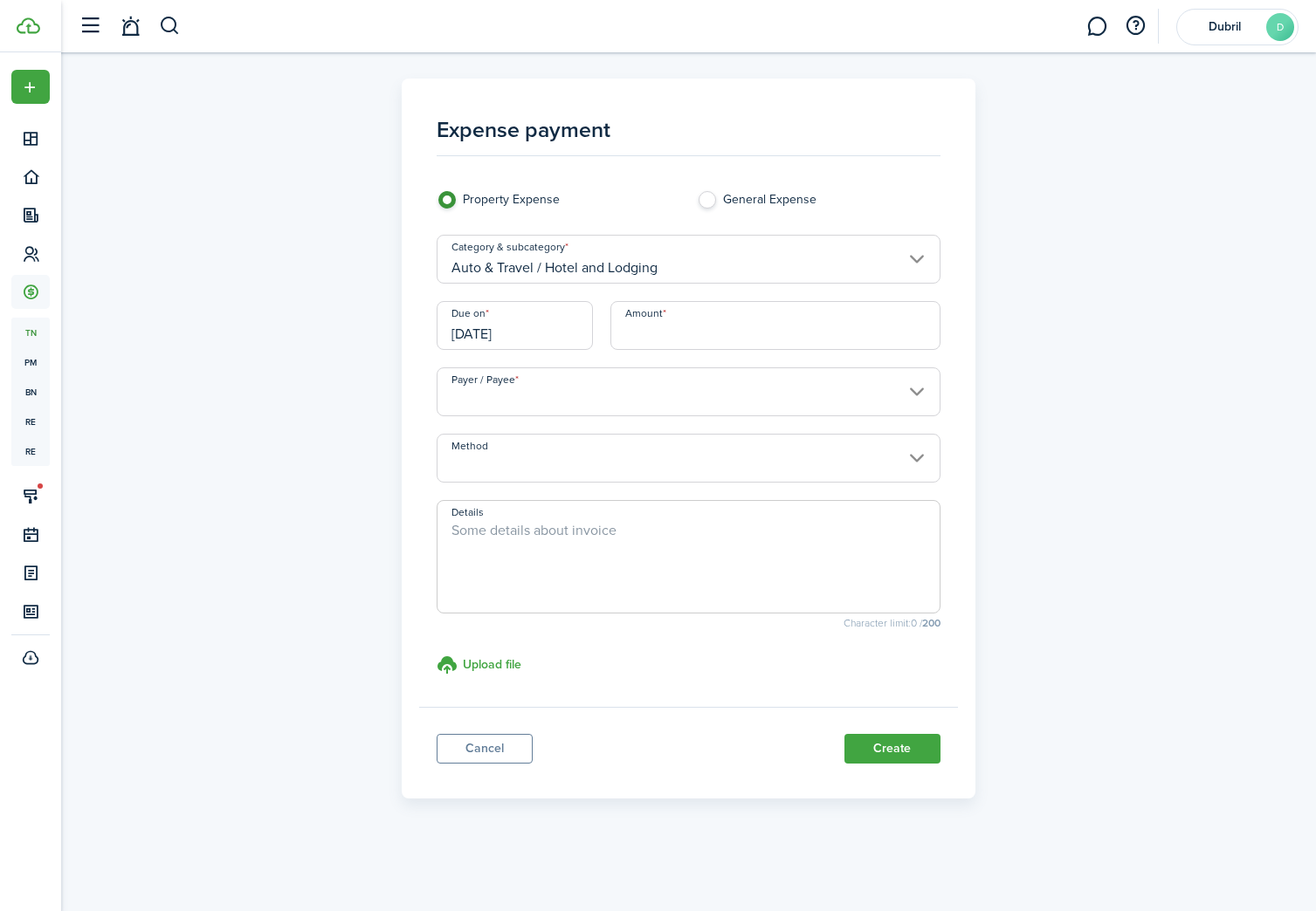
click at [669, 328] on input "Amount" at bounding box center [775, 326] width 330 height 49
click at [627, 408] on input "Payer / Payee" at bounding box center [689, 392] width 503 height 49
type input "$504.30"
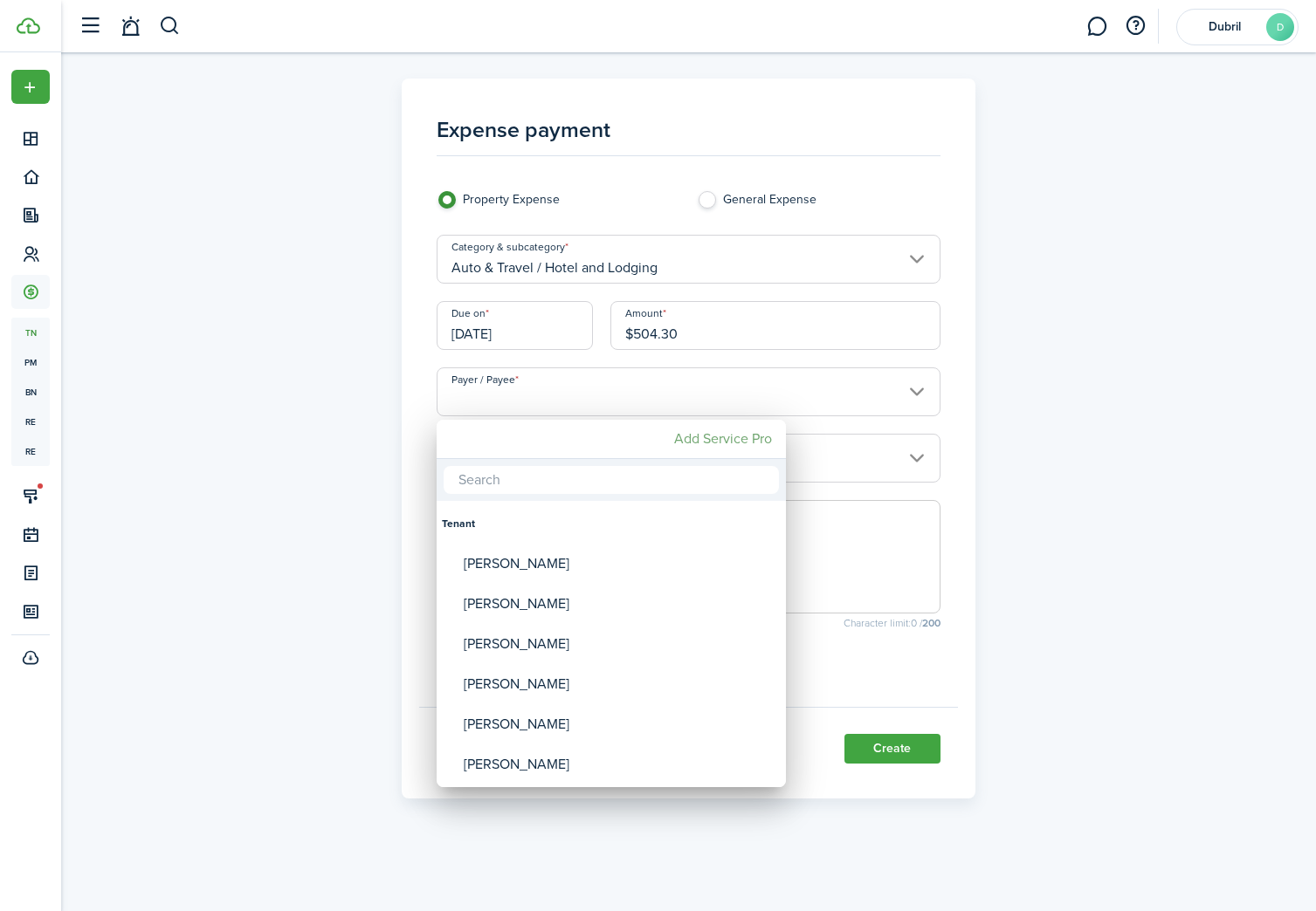
click at [694, 449] on mbsc-button "Add Service Pro" at bounding box center [722, 439] width 112 height 31
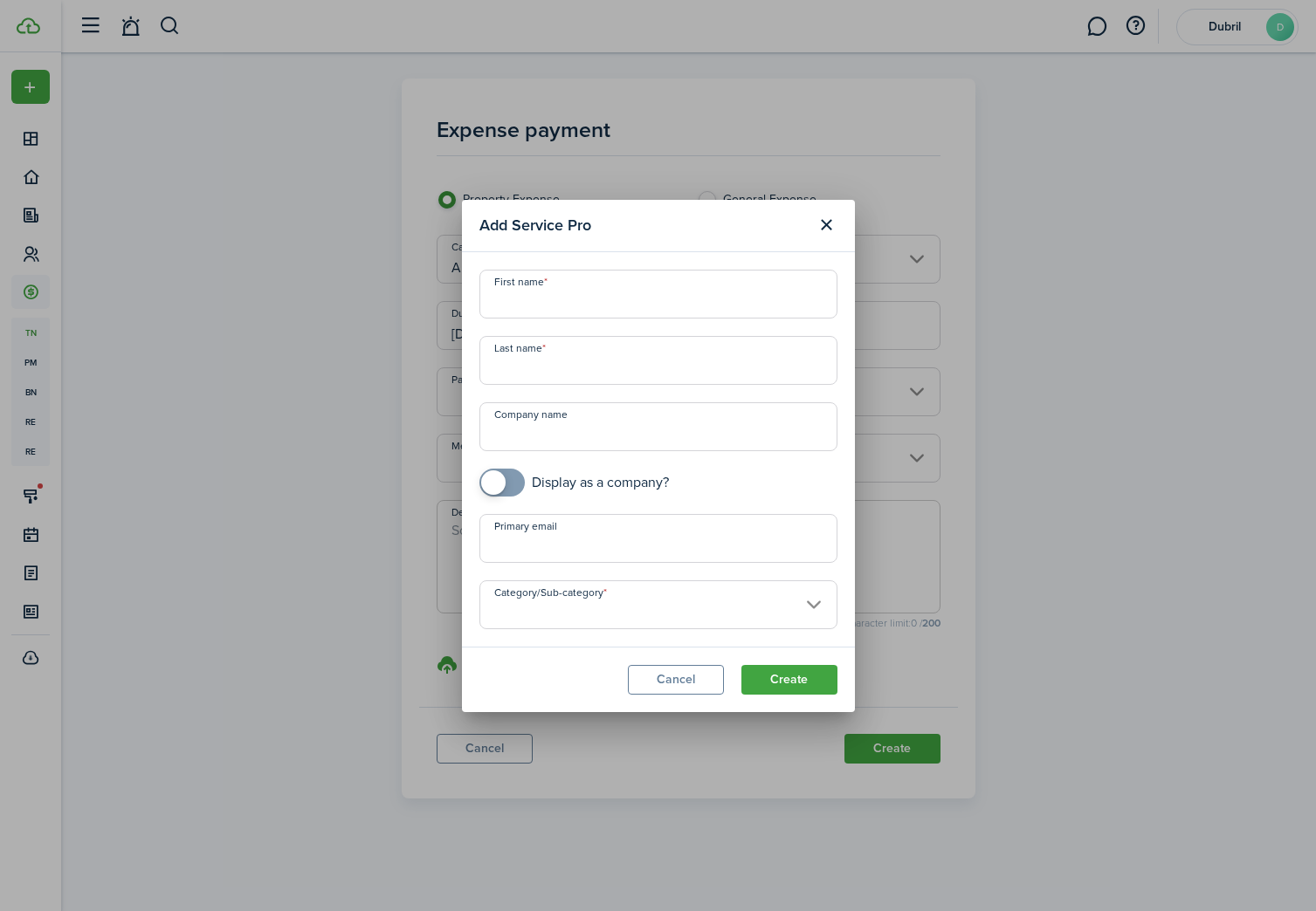
click at [637, 427] on input "Company name" at bounding box center [658, 426] width 358 height 49
type input "Winfate"
click at [484, 495] on input "checkbox" at bounding box center [574, 483] width 190 height 28
checkbox input "true"
click at [631, 630] on modal-body "First name Last name Company name Winfate Display as a company? Primary email C…" at bounding box center [658, 450] width 393 height 394
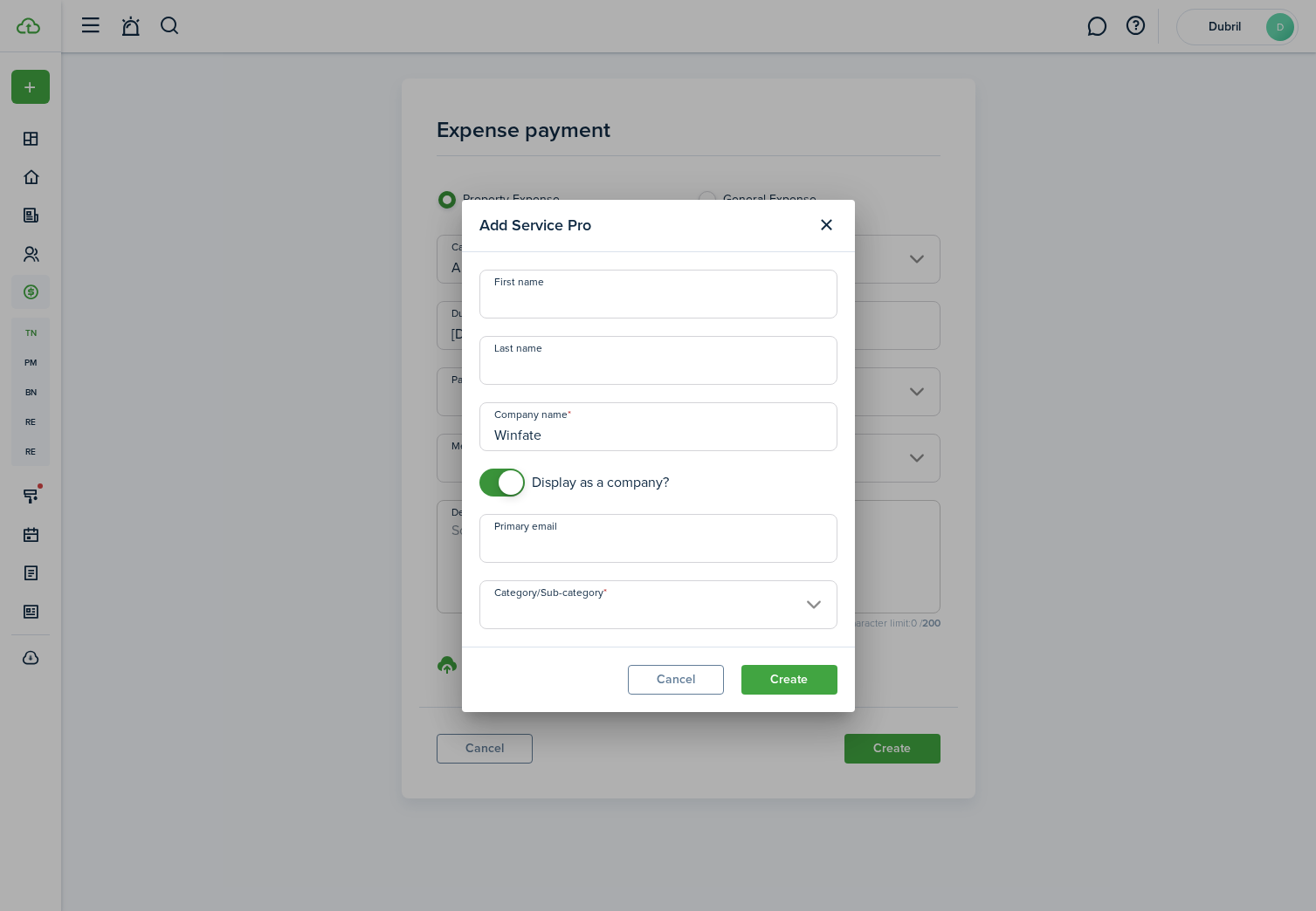
click at [551, 426] on input "Winfate" at bounding box center [658, 426] width 358 height 49
click at [722, 611] on input "Category/Sub-category" at bounding box center [658, 605] width 358 height 49
type input "Wingate by Wyndham"
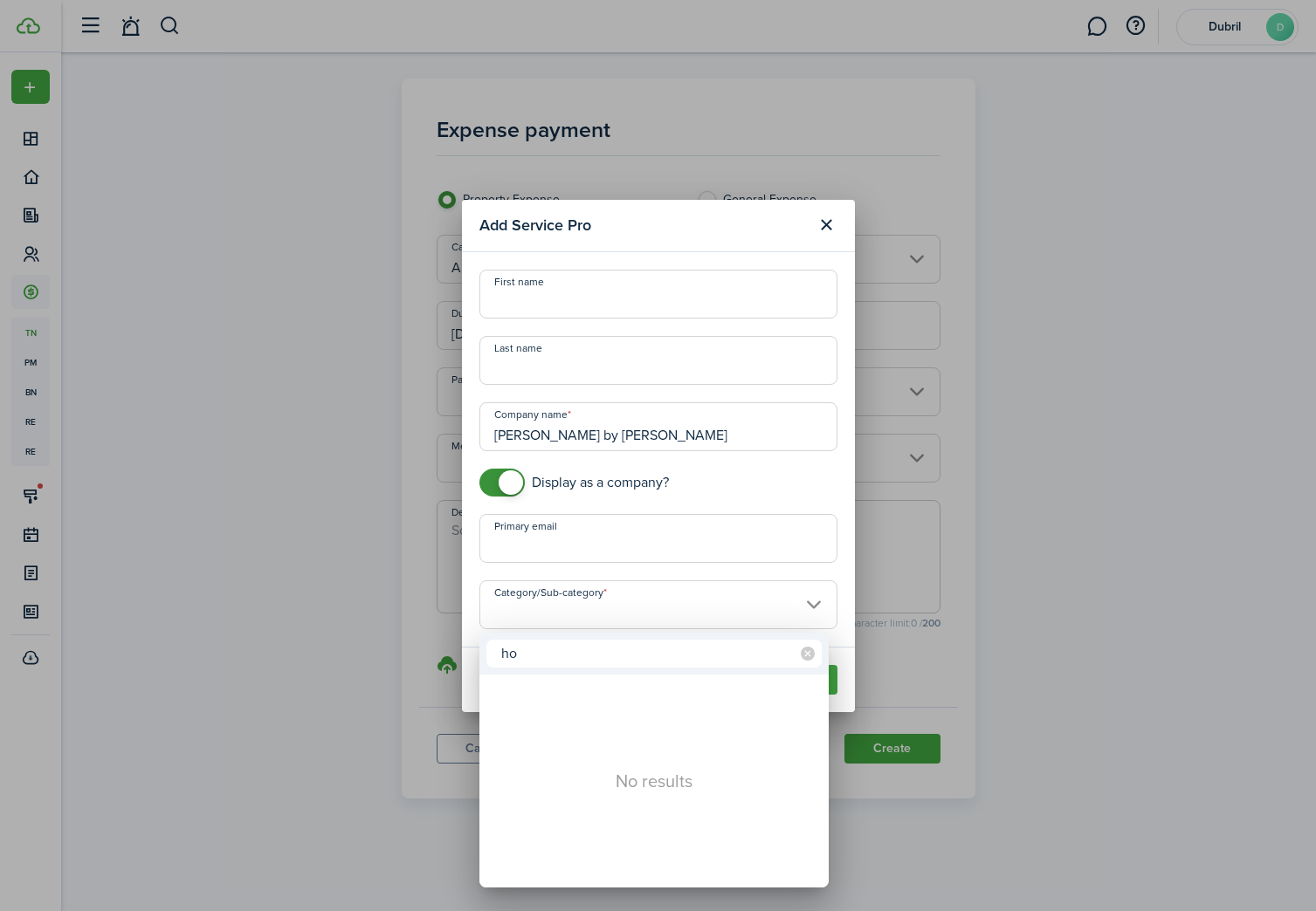
type input "h"
type input "l"
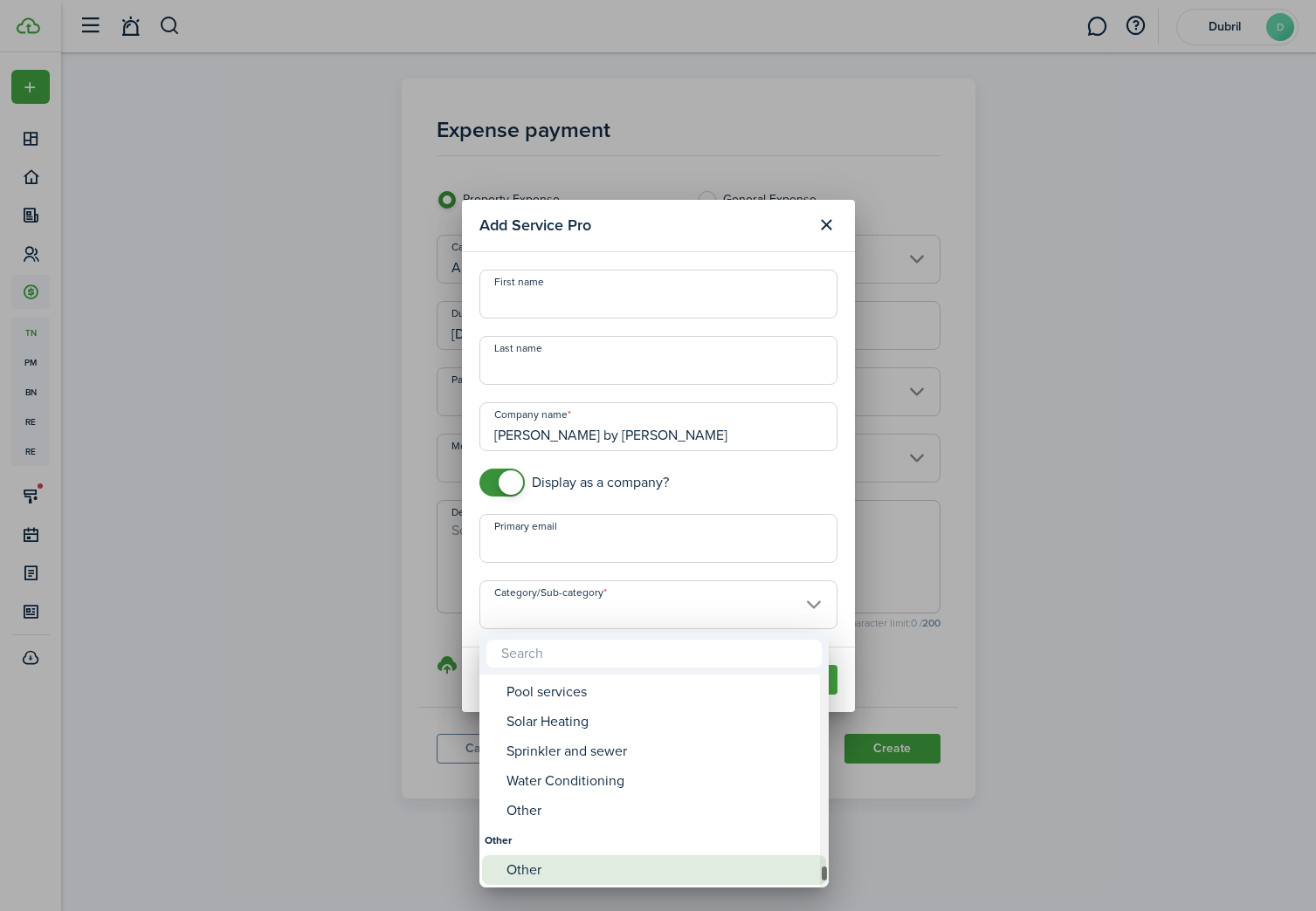
click at [615, 876] on div "Other" at bounding box center [660, 871] width 309 height 30
type input "Other"
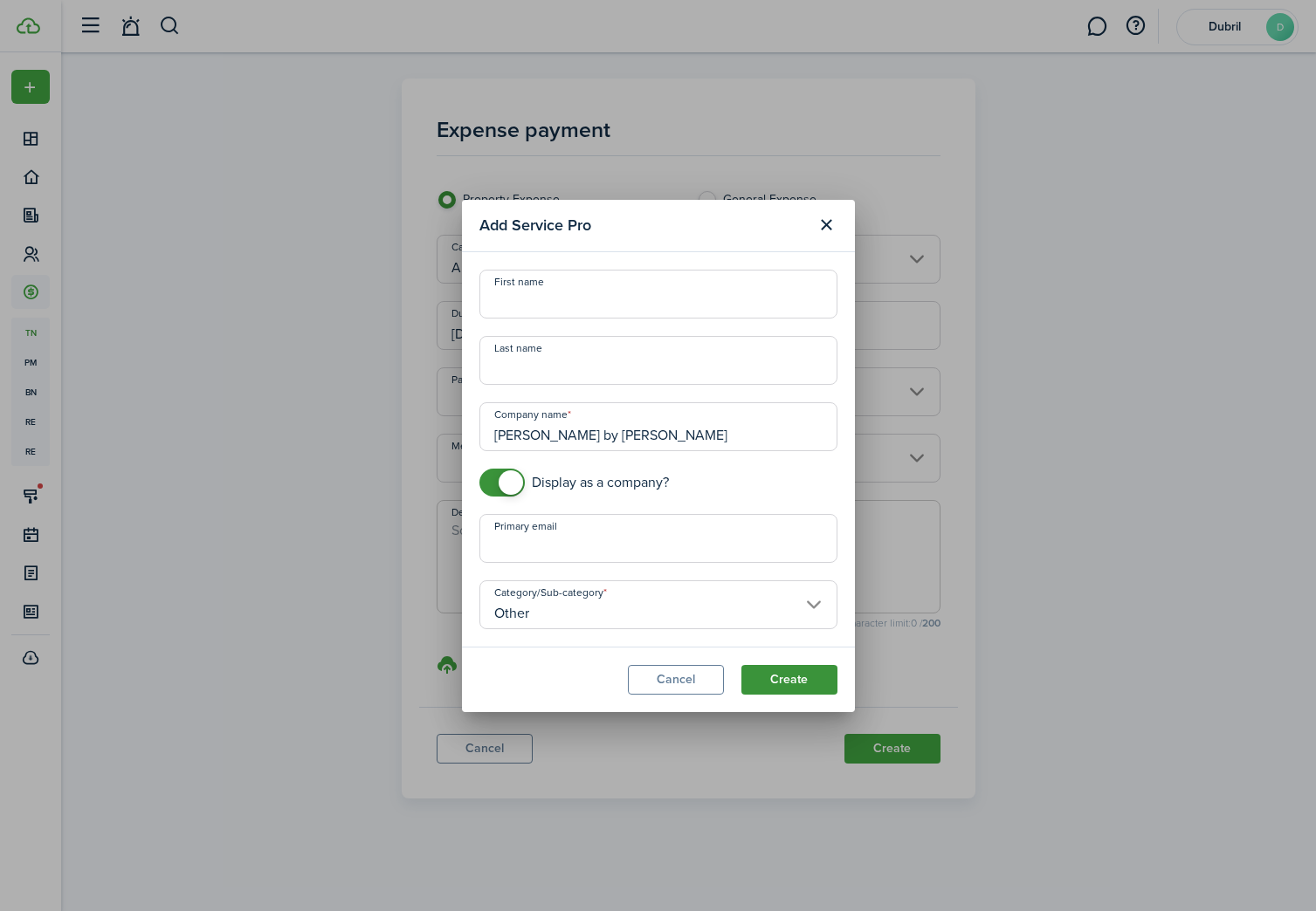
click at [789, 685] on button "Create" at bounding box center [789, 680] width 96 height 30
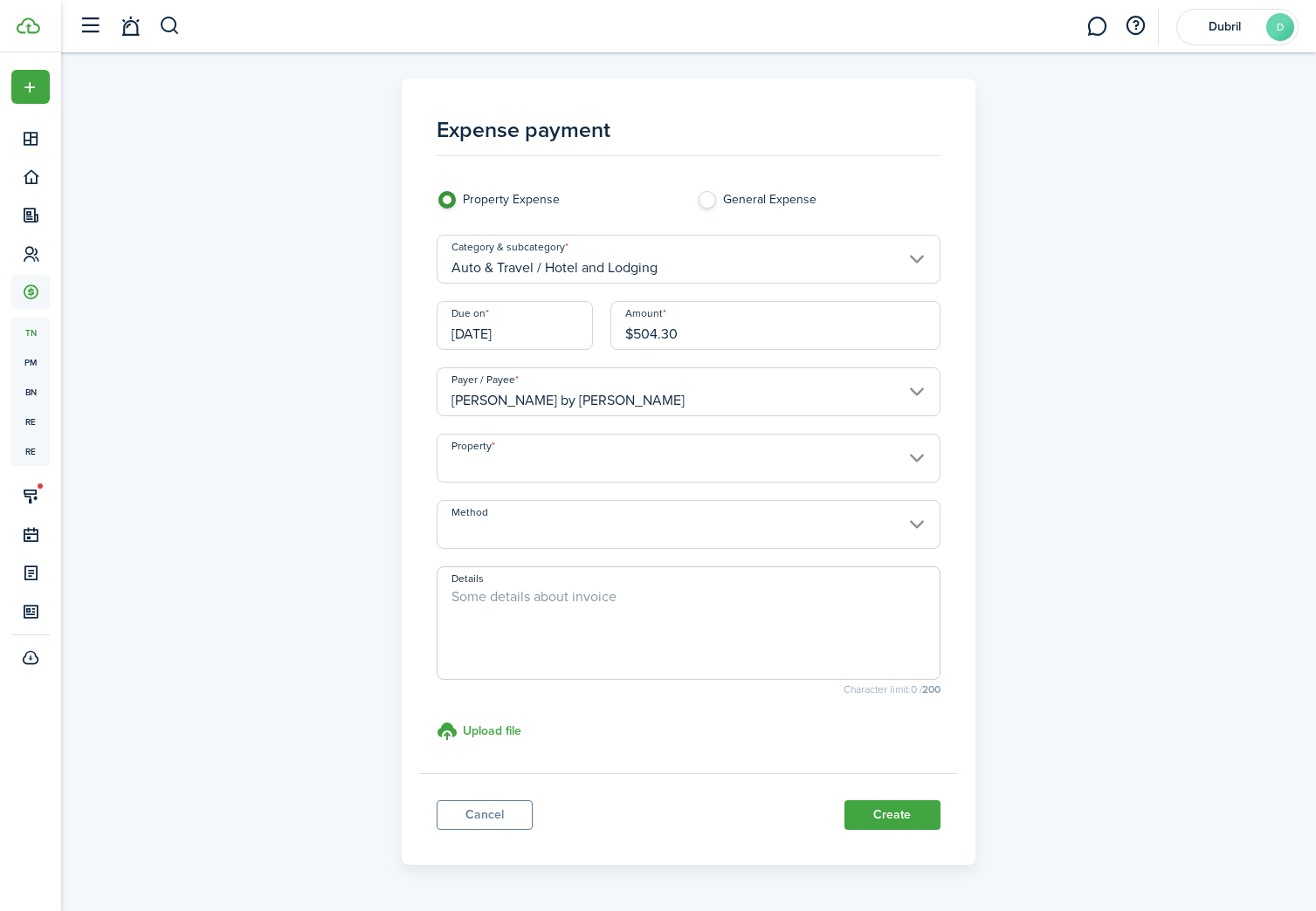
click at [560, 471] on input "Property" at bounding box center [689, 458] width 503 height 49
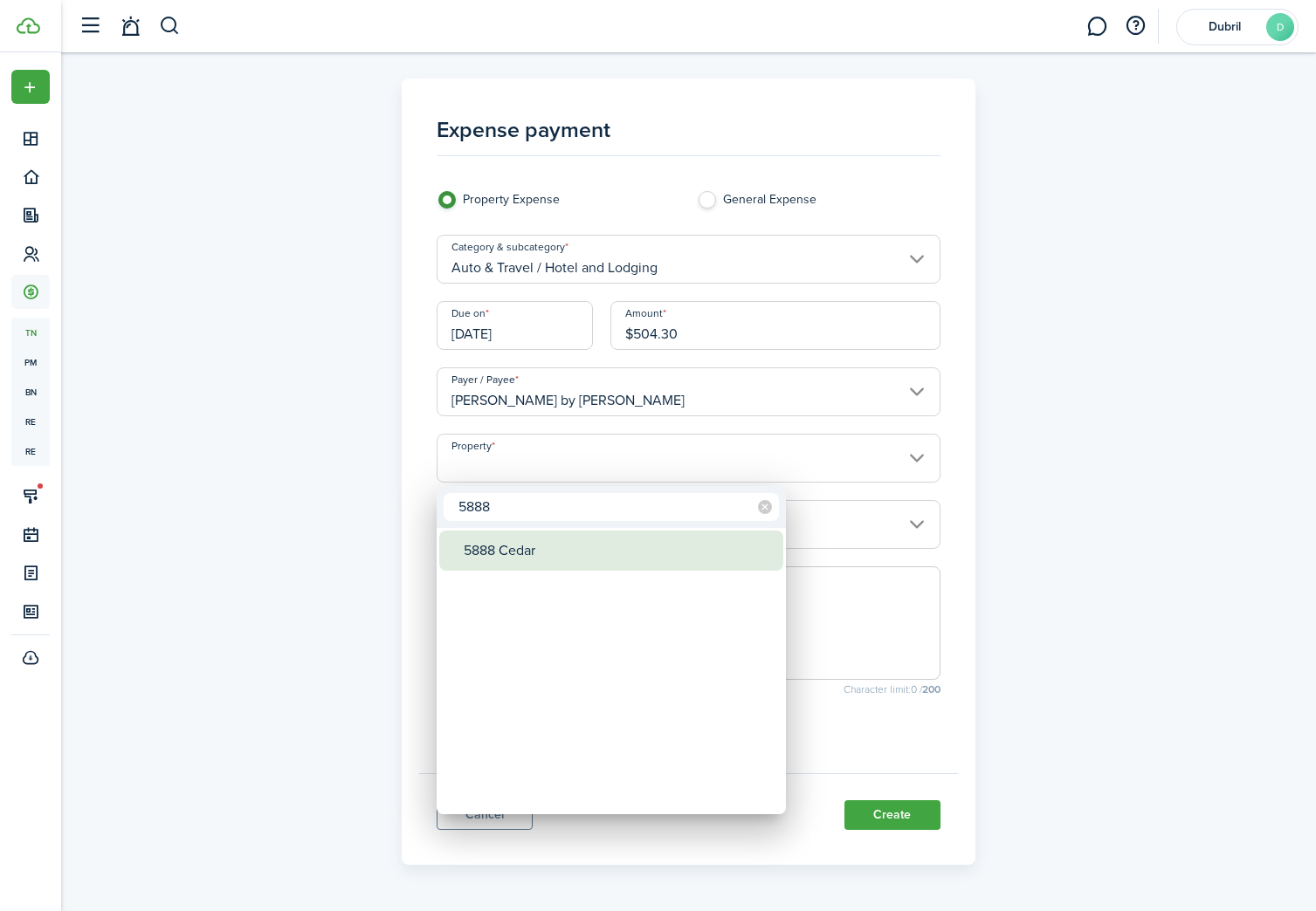
type input "5888"
click at [550, 541] on div "5888 Cedar" at bounding box center [618, 550] width 309 height 40
type input "5888 Cedar"
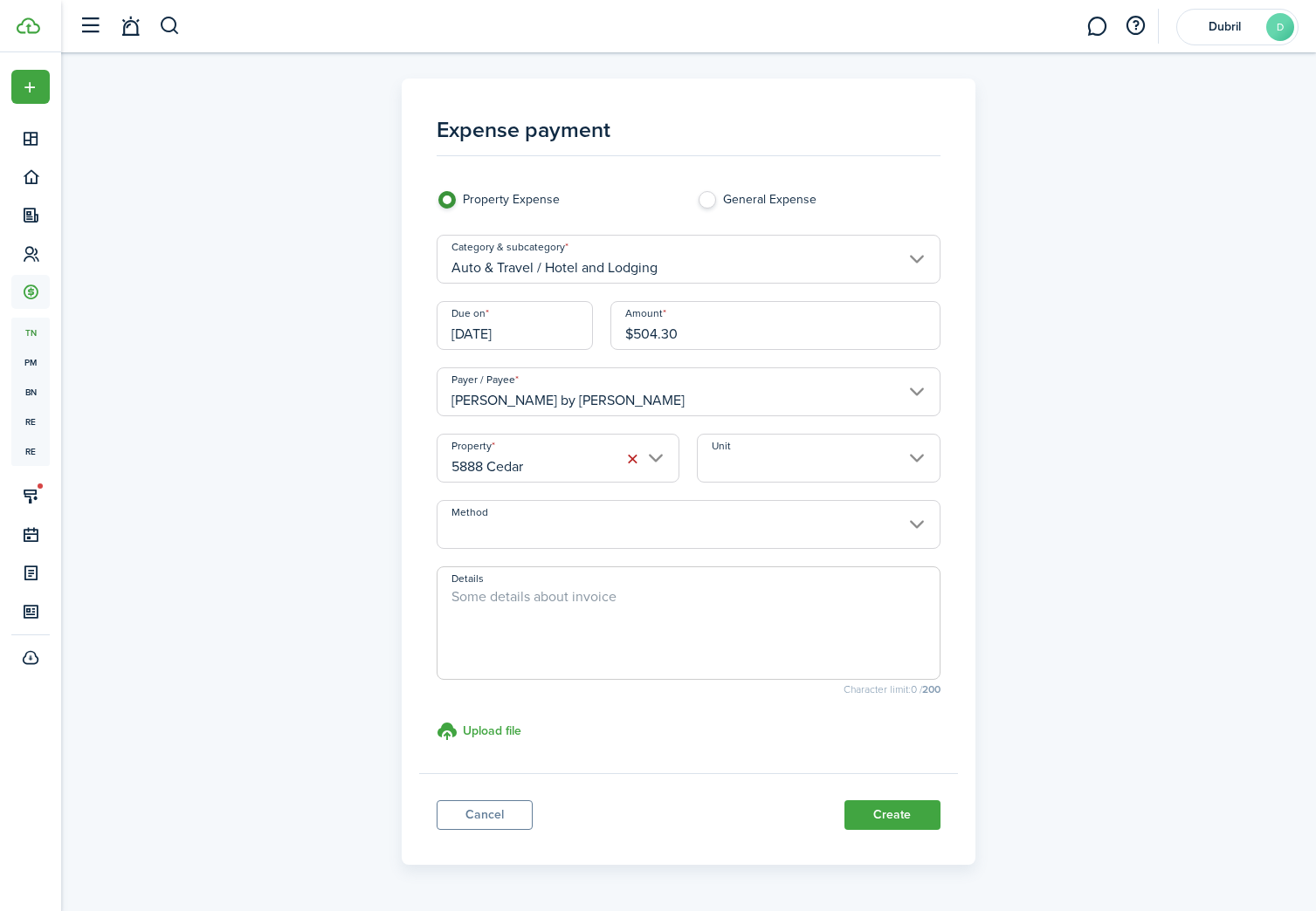
click at [772, 469] on input "Unit" at bounding box center [818, 458] width 242 height 49
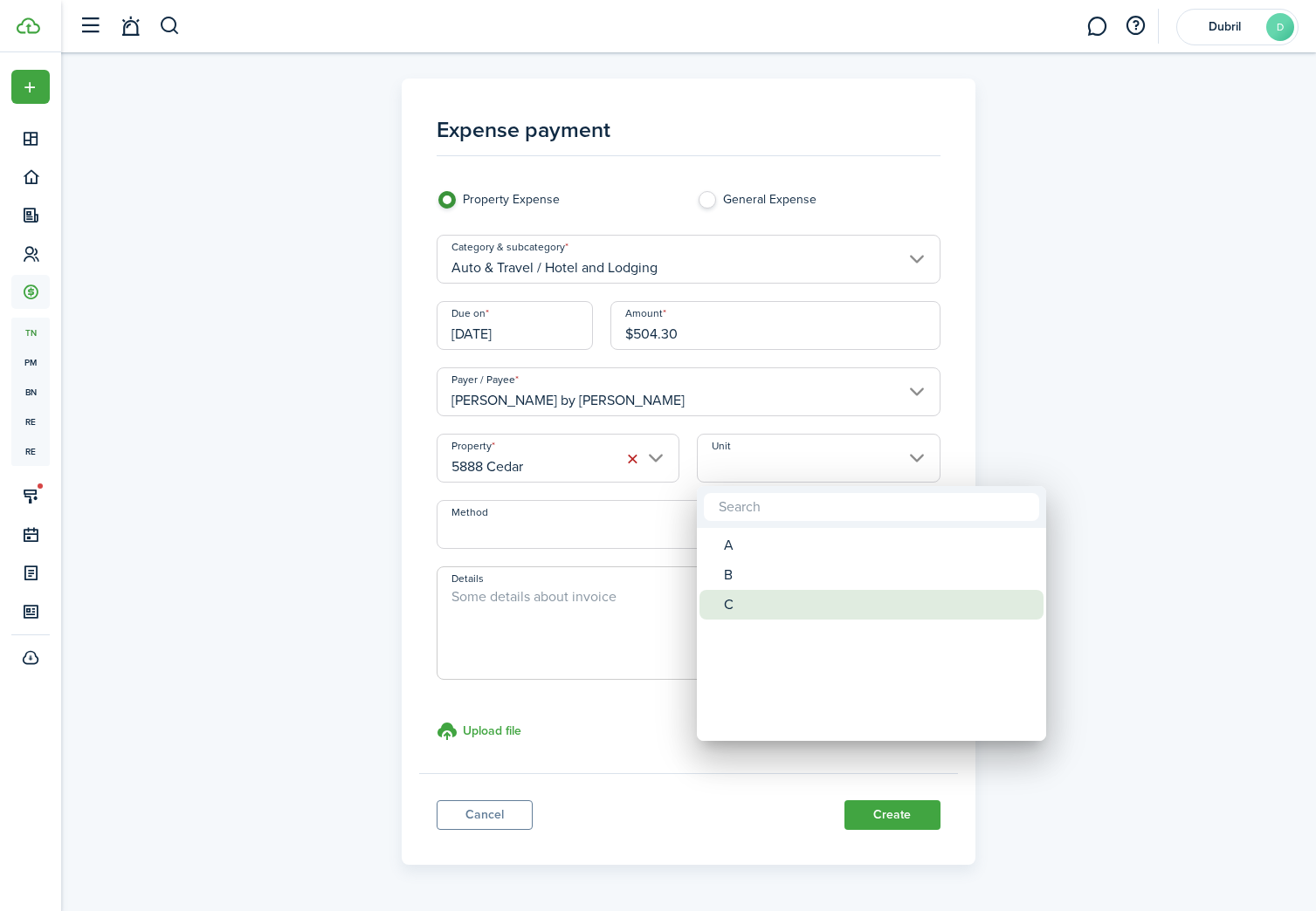
click at [770, 600] on div "C" at bounding box center [878, 605] width 309 height 30
type input "C"
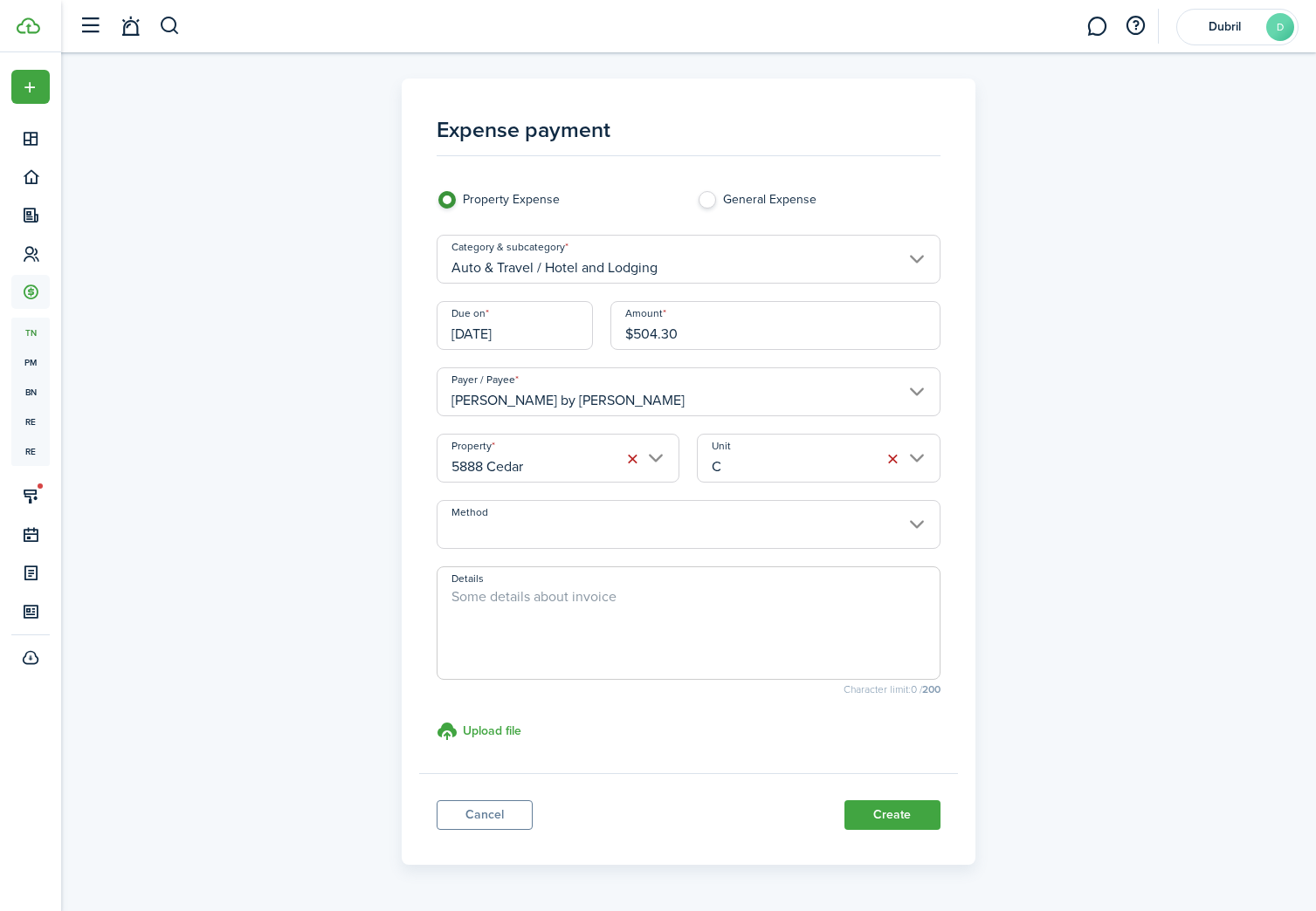
click at [557, 526] on input "Method" at bounding box center [689, 525] width 503 height 49
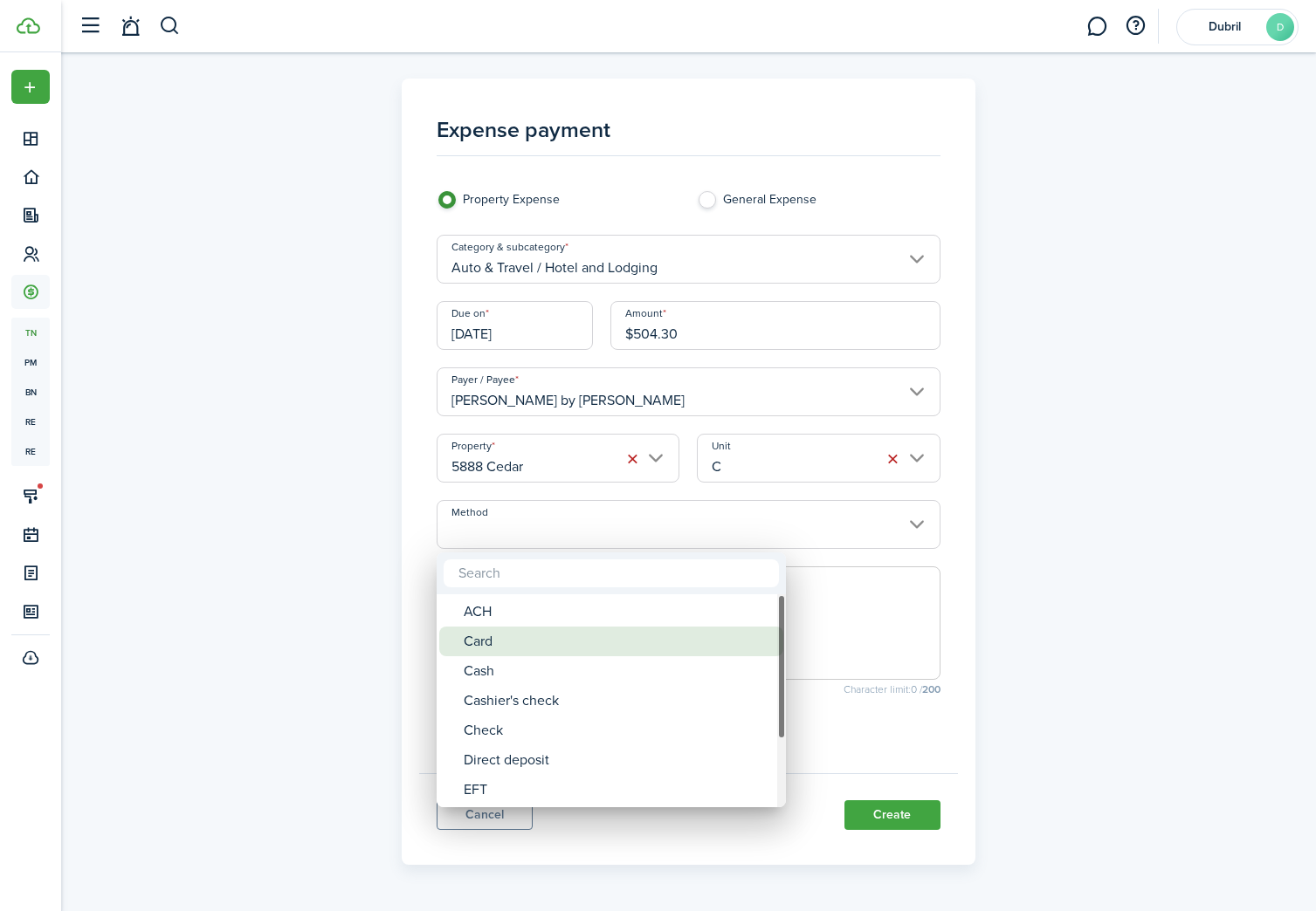
click at [565, 641] on div "Card" at bounding box center [618, 641] width 309 height 30
type input "Card"
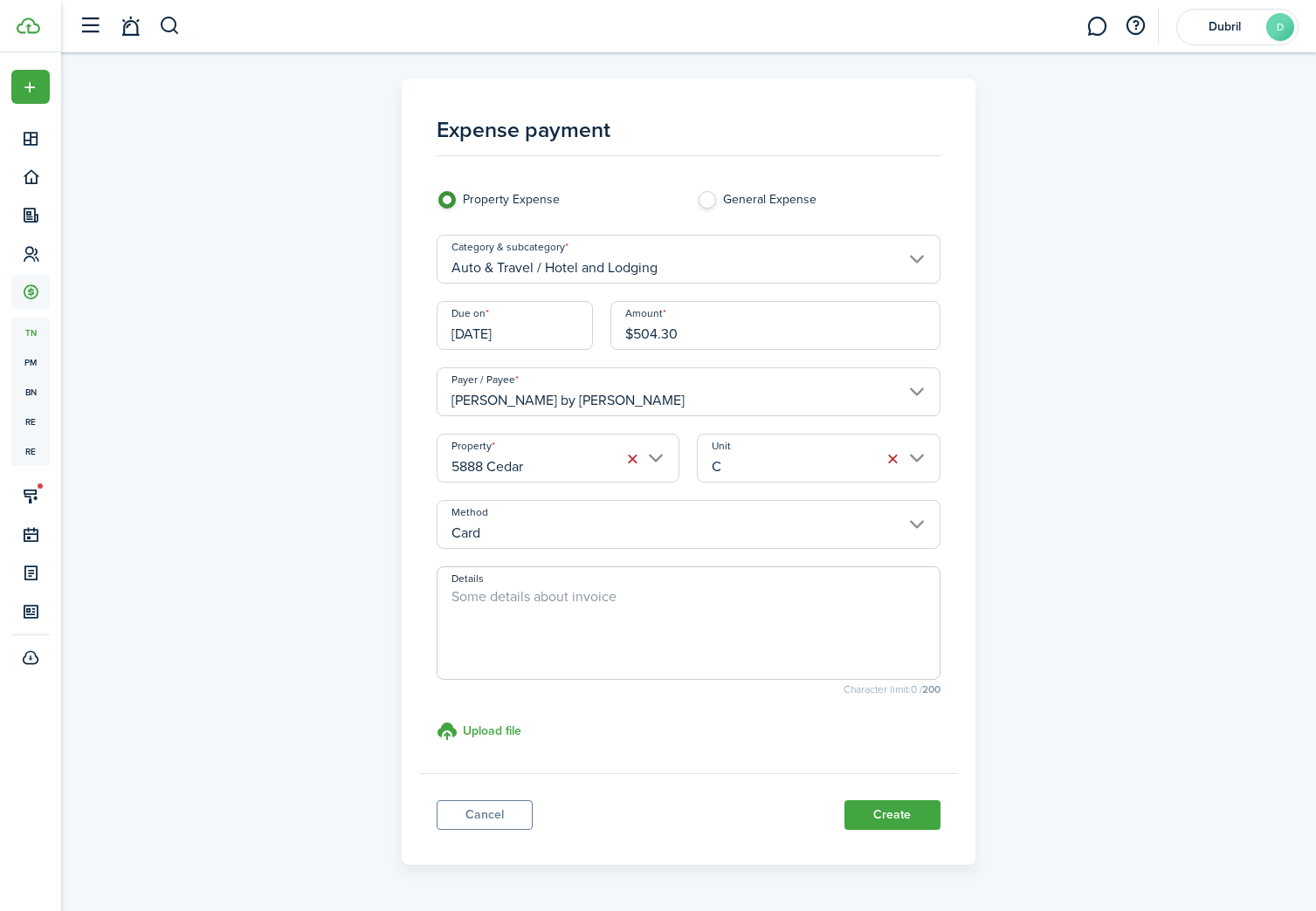
click at [565, 637] on textarea "Details" at bounding box center [689, 628] width 502 height 84
click at [736, 600] on textarea "MC x6191, Lodging paid for tenant - apartment not ready by lease start date" at bounding box center [689, 628] width 502 height 84
click at [580, 598] on textarea "MC x6191, Lodging paid for tenant - apartment was not ready by lease start date" at bounding box center [689, 628] width 502 height 84
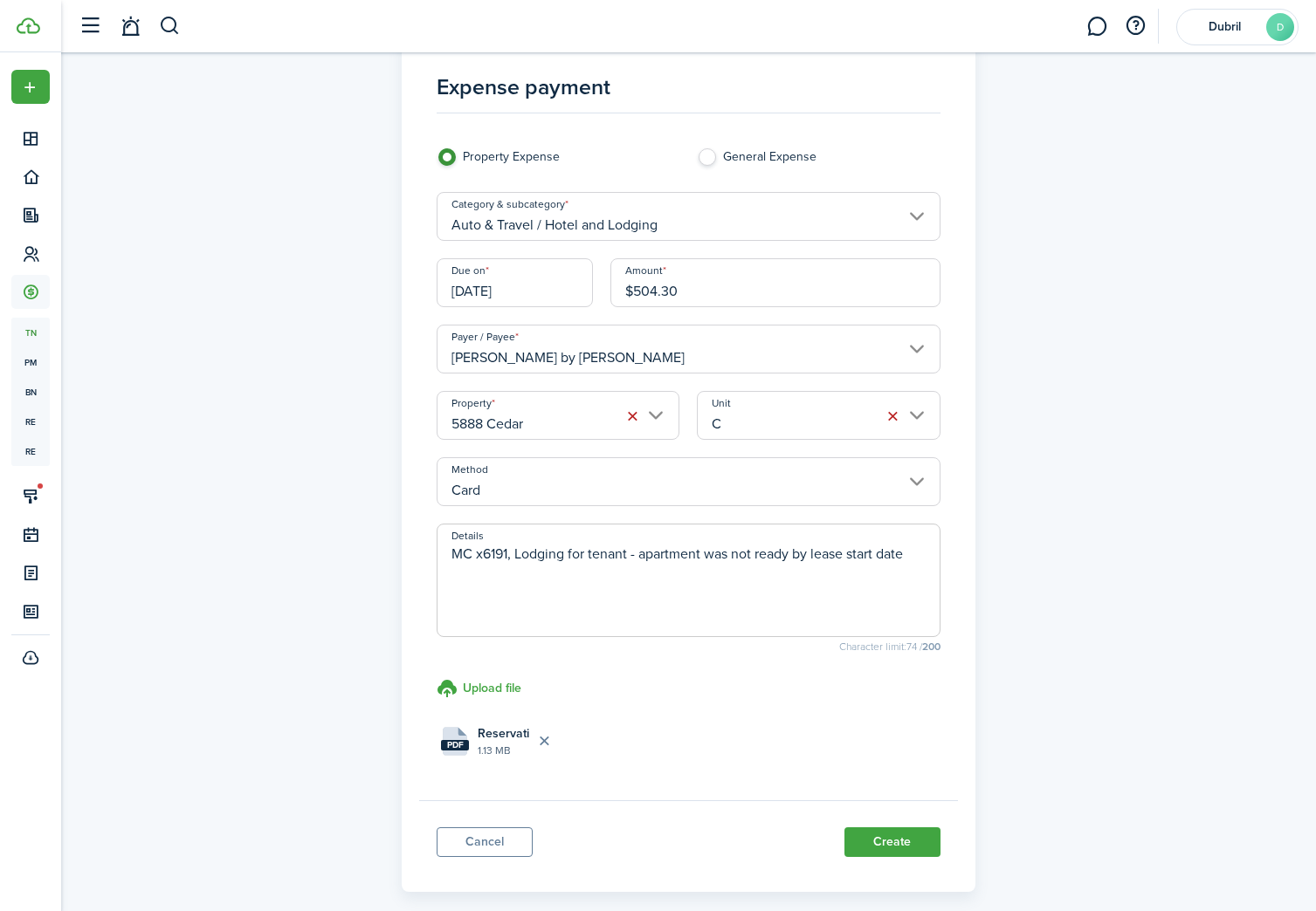
scroll to position [47, 0]
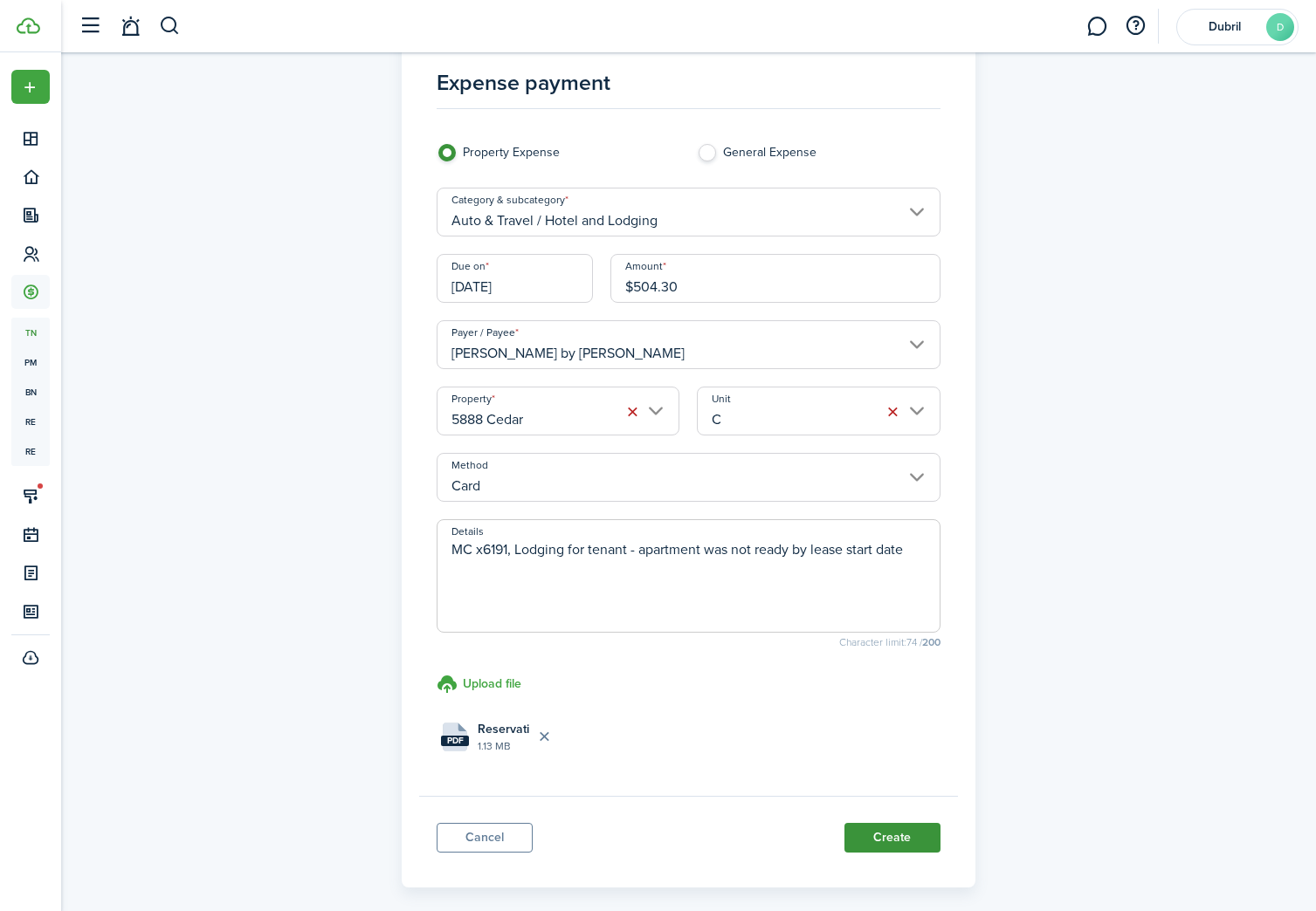
type textarea "MC x6191, Lodging for tenant - apartment was not ready by lease start date"
click at [910, 835] on button "Create" at bounding box center [892, 838] width 96 height 30
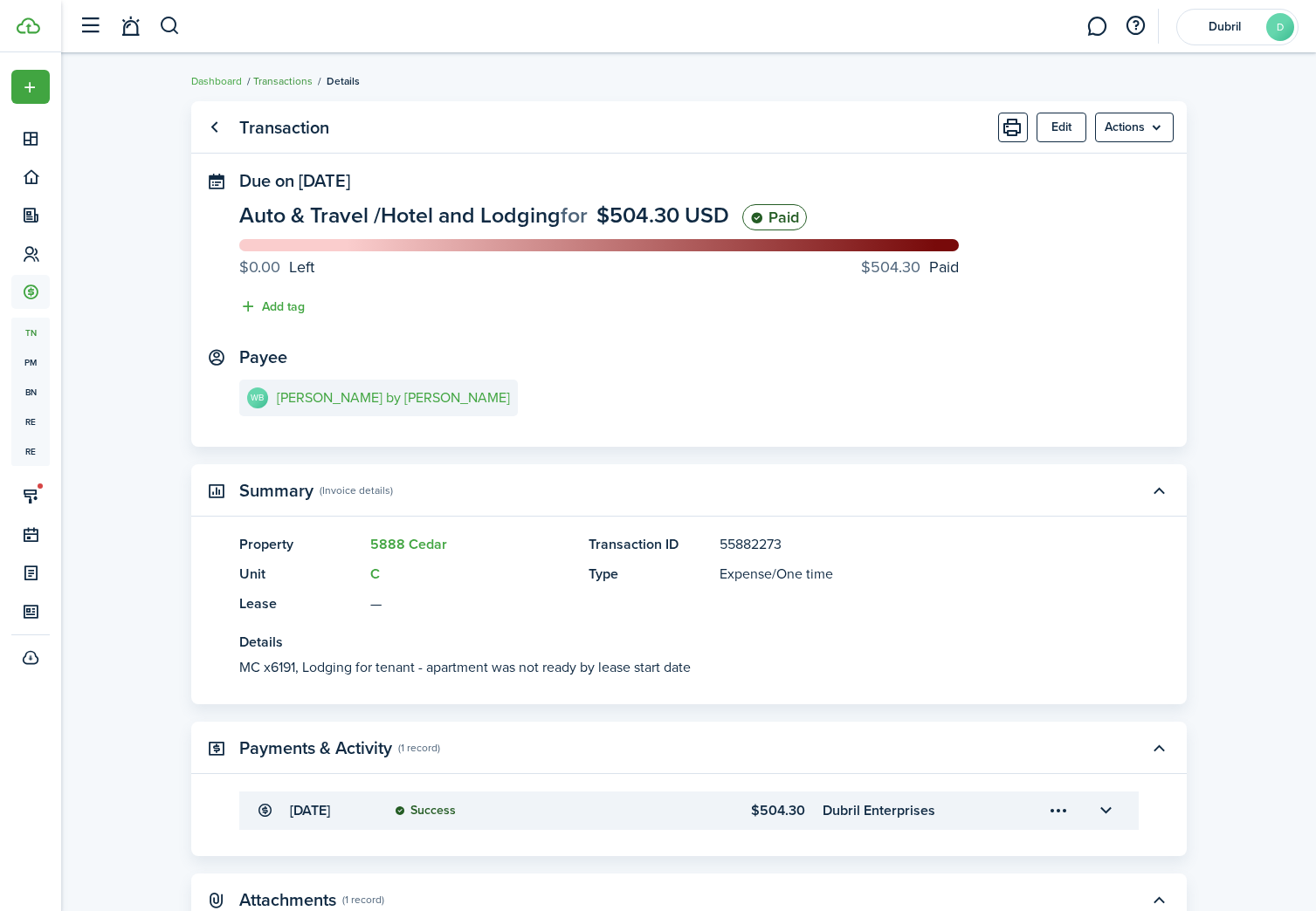
click at [301, 80] on link "Transactions" at bounding box center [283, 81] width 59 height 16
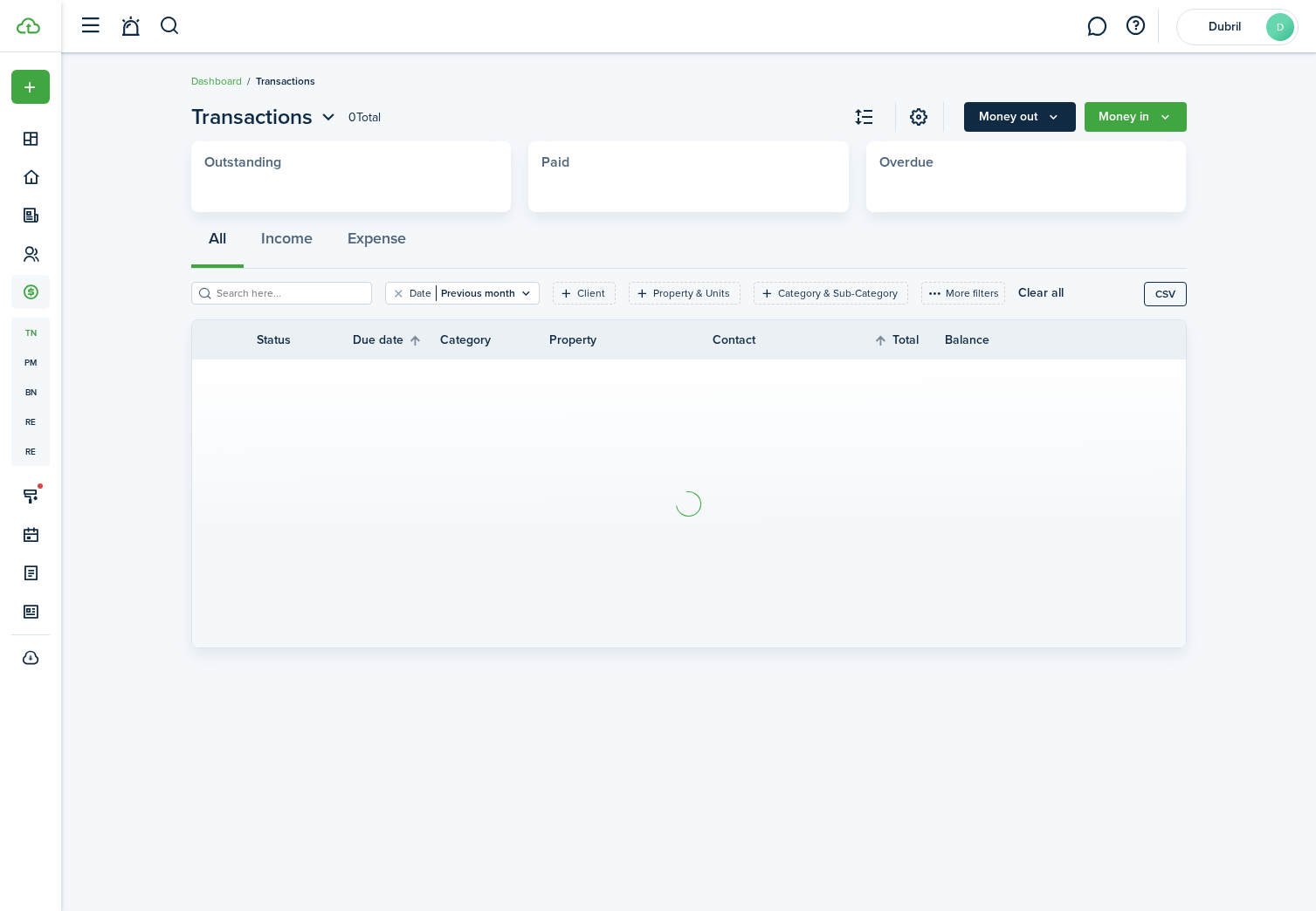
click at [1065, 118] on button "Money out" at bounding box center [1019, 117] width 112 height 30
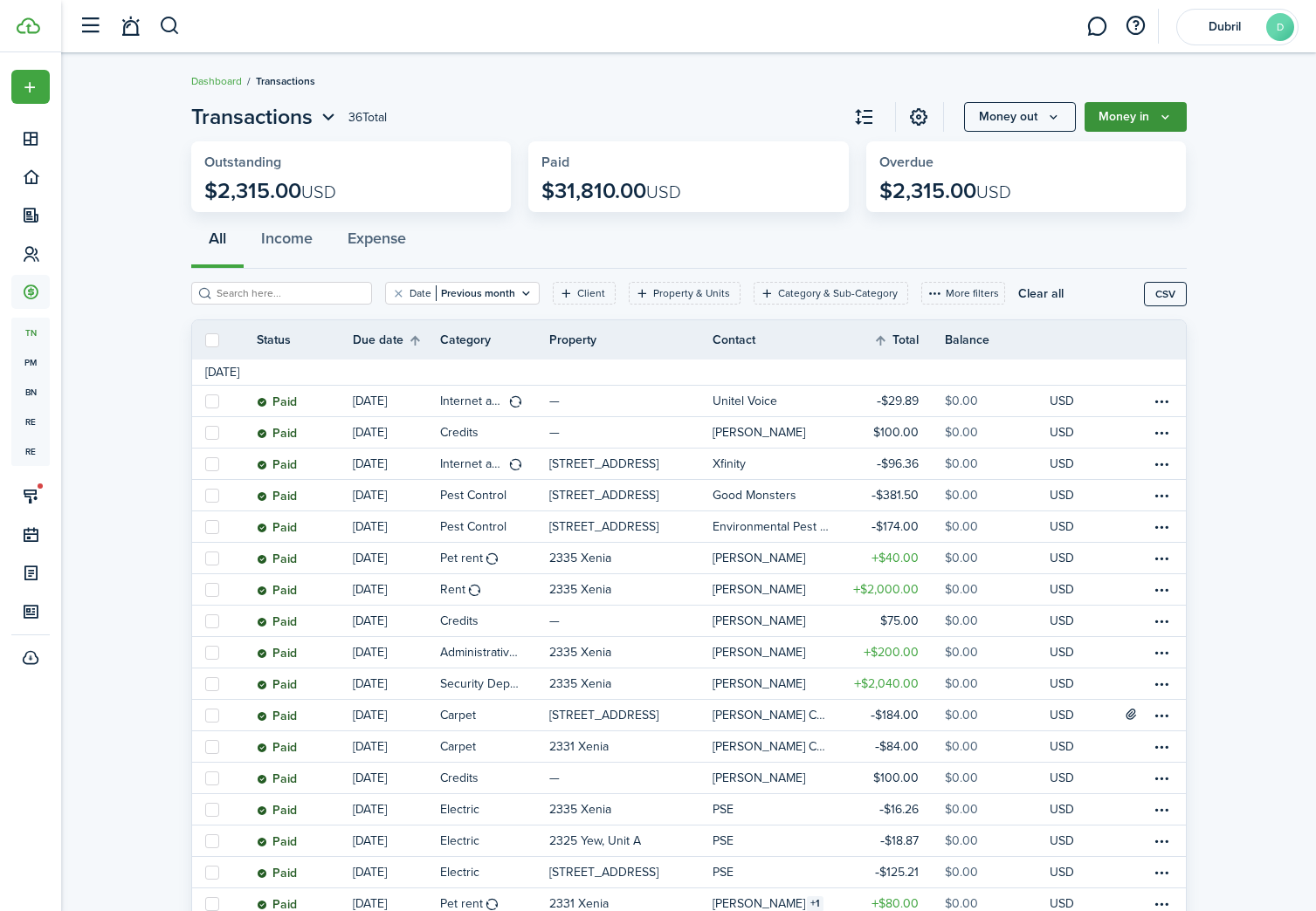
click at [1169, 119] on icon "Money in" at bounding box center [1165, 116] width 15 height 14
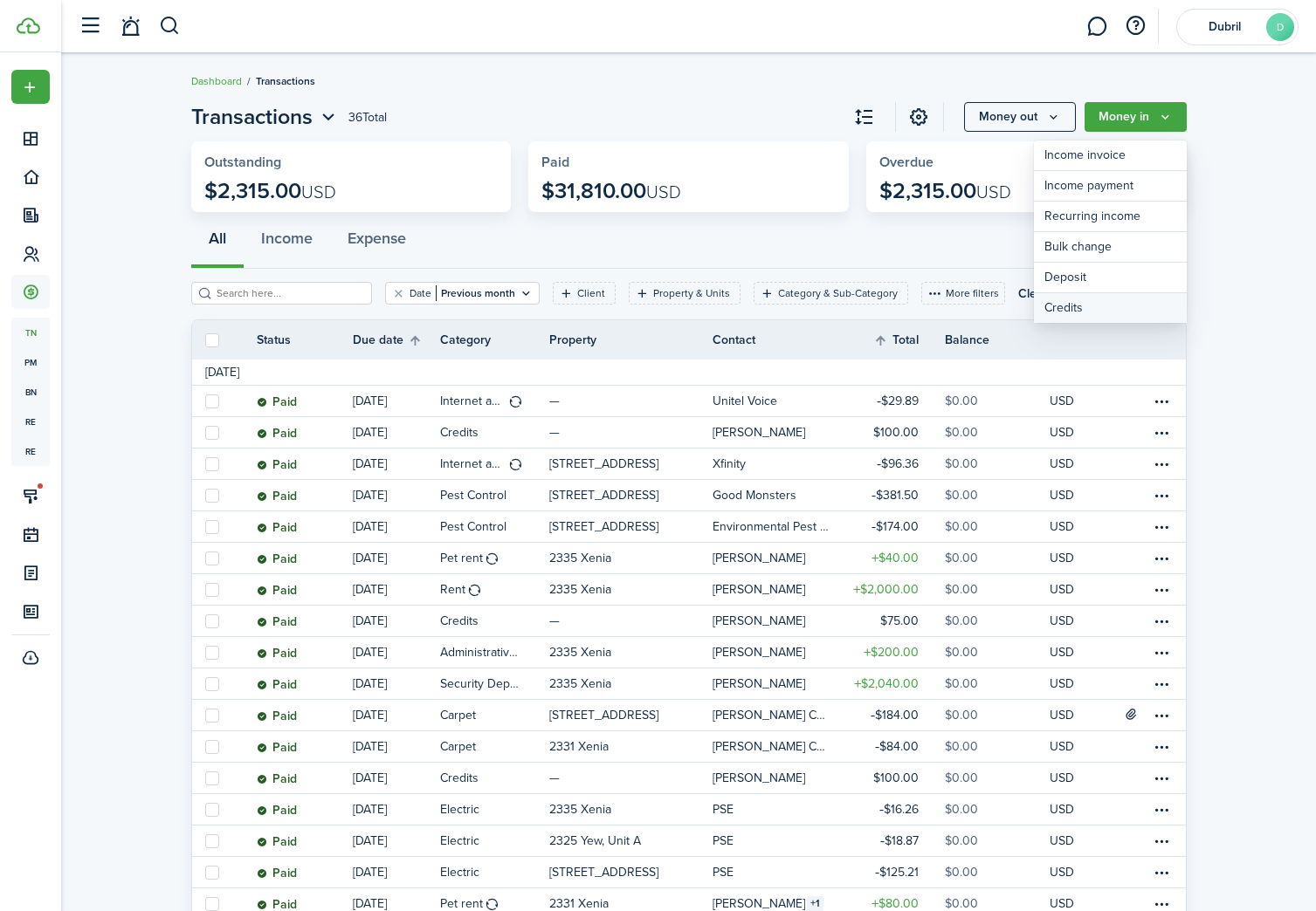
click at [1125, 306] on link "Credits" at bounding box center [1109, 308] width 153 height 30
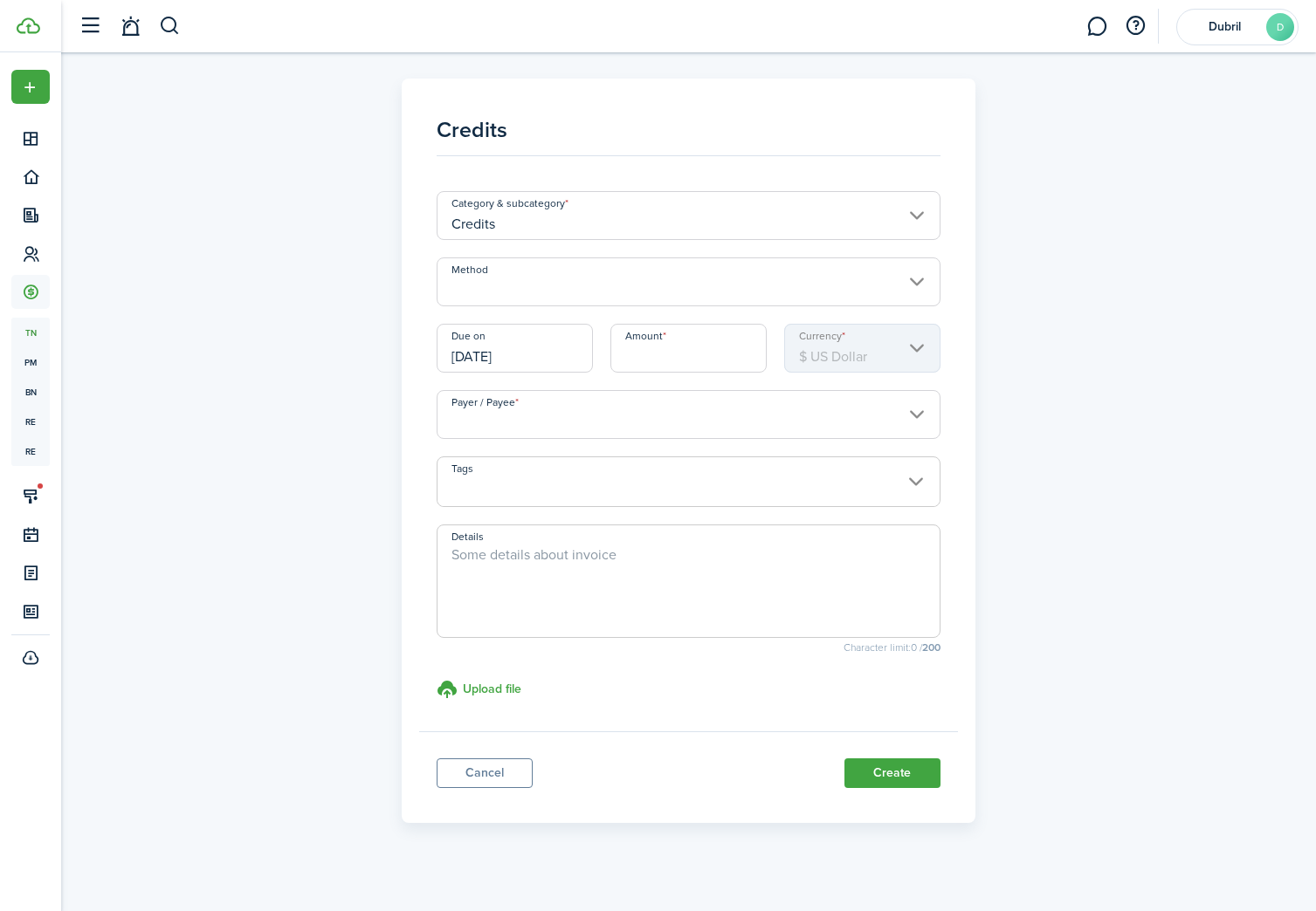
click at [551, 297] on input "Method" at bounding box center [689, 282] width 503 height 49
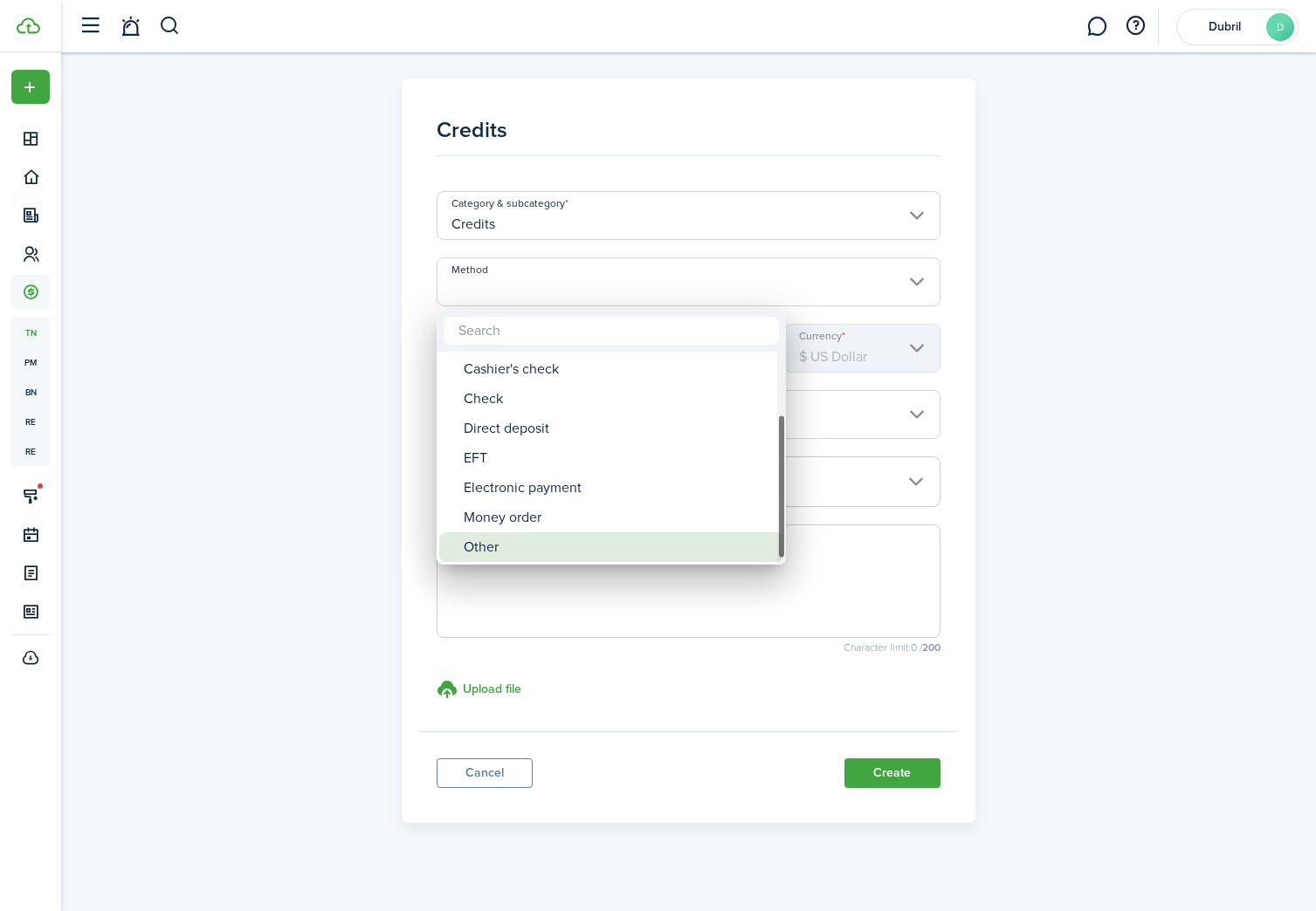
click at [597, 538] on div "Other" at bounding box center [618, 548] width 309 height 30
type input "Other"
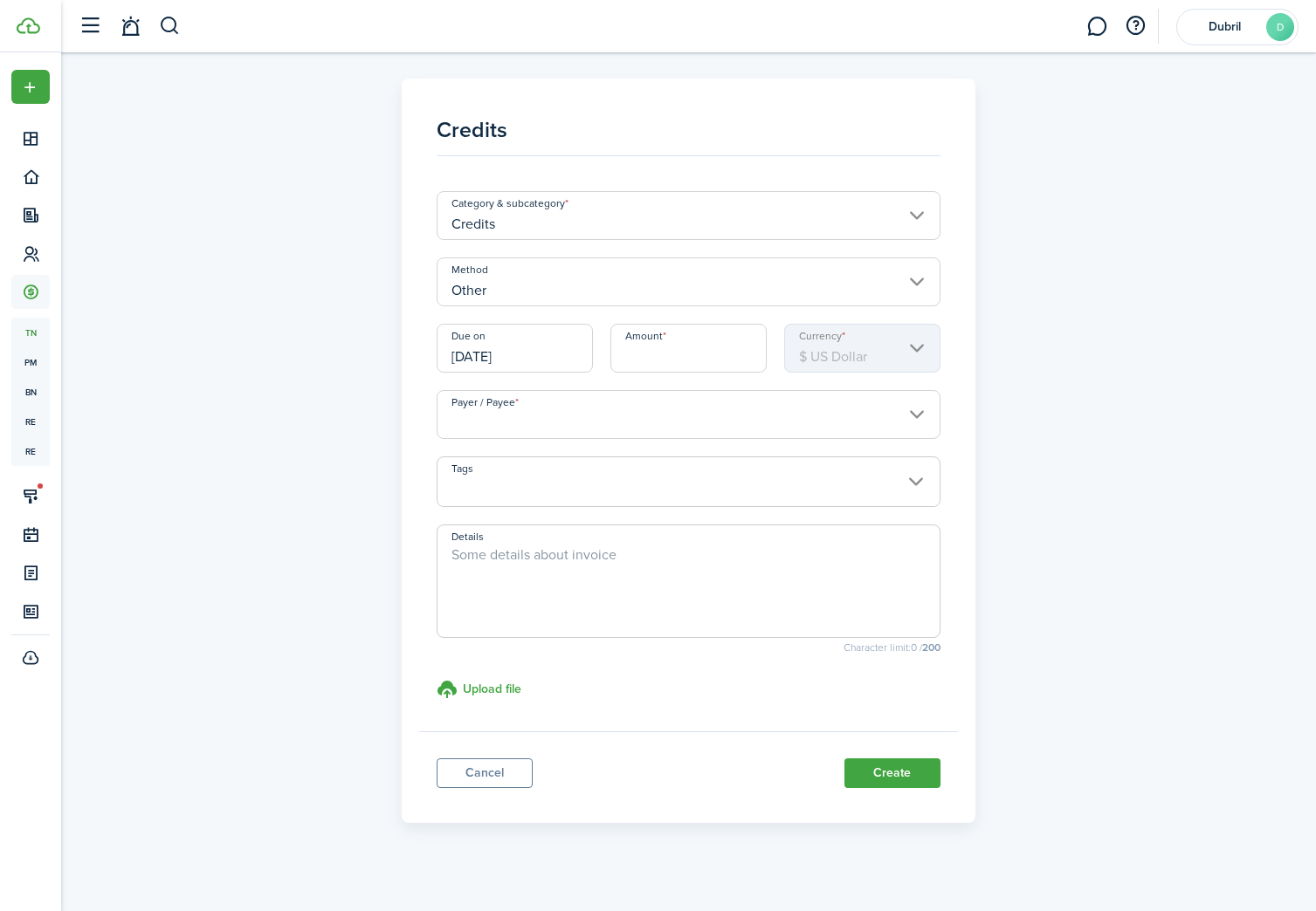
click at [510, 292] on input "Other" at bounding box center [689, 282] width 503 height 49
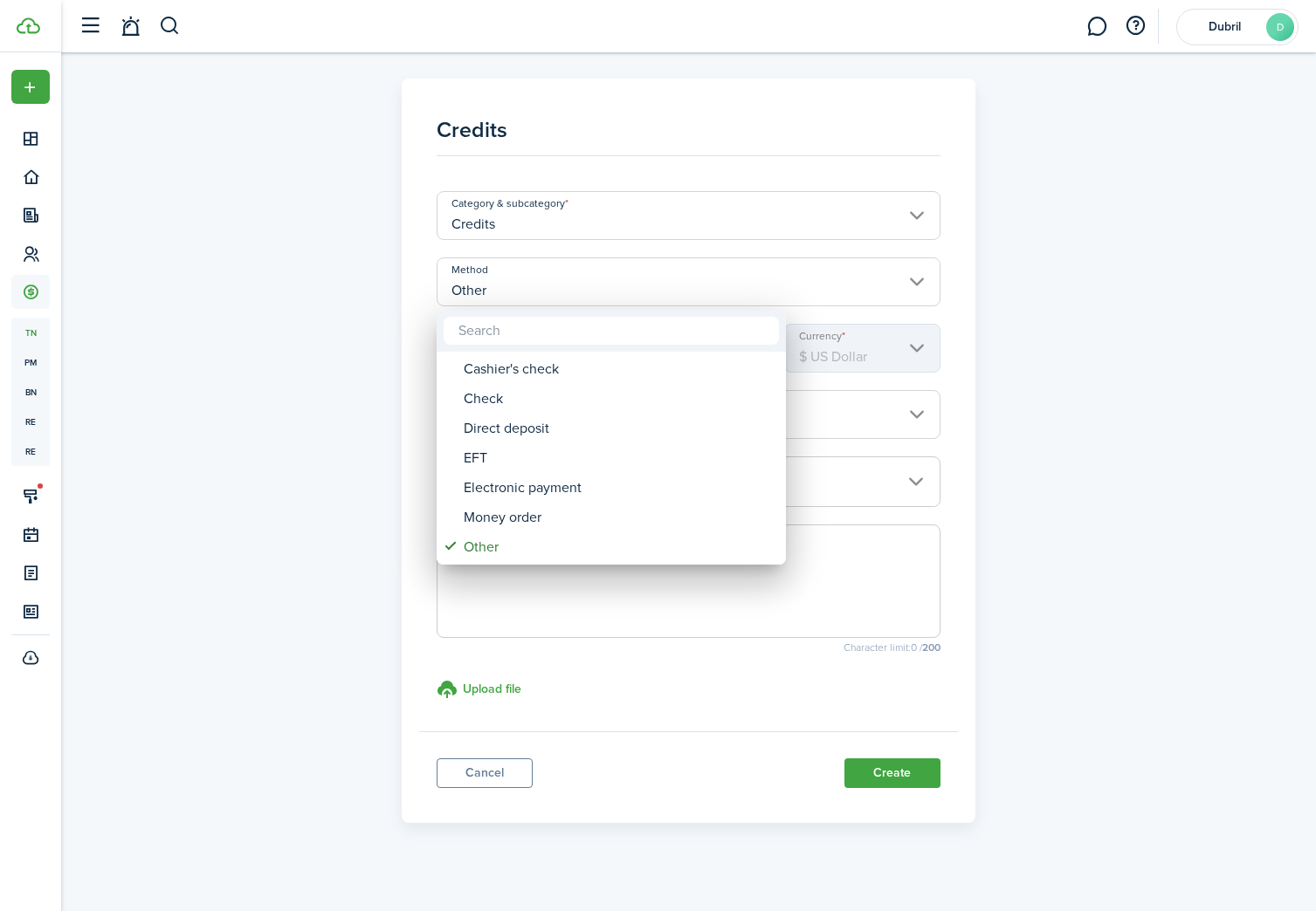
click at [303, 273] on div at bounding box center [658, 456] width 1595 height 1191
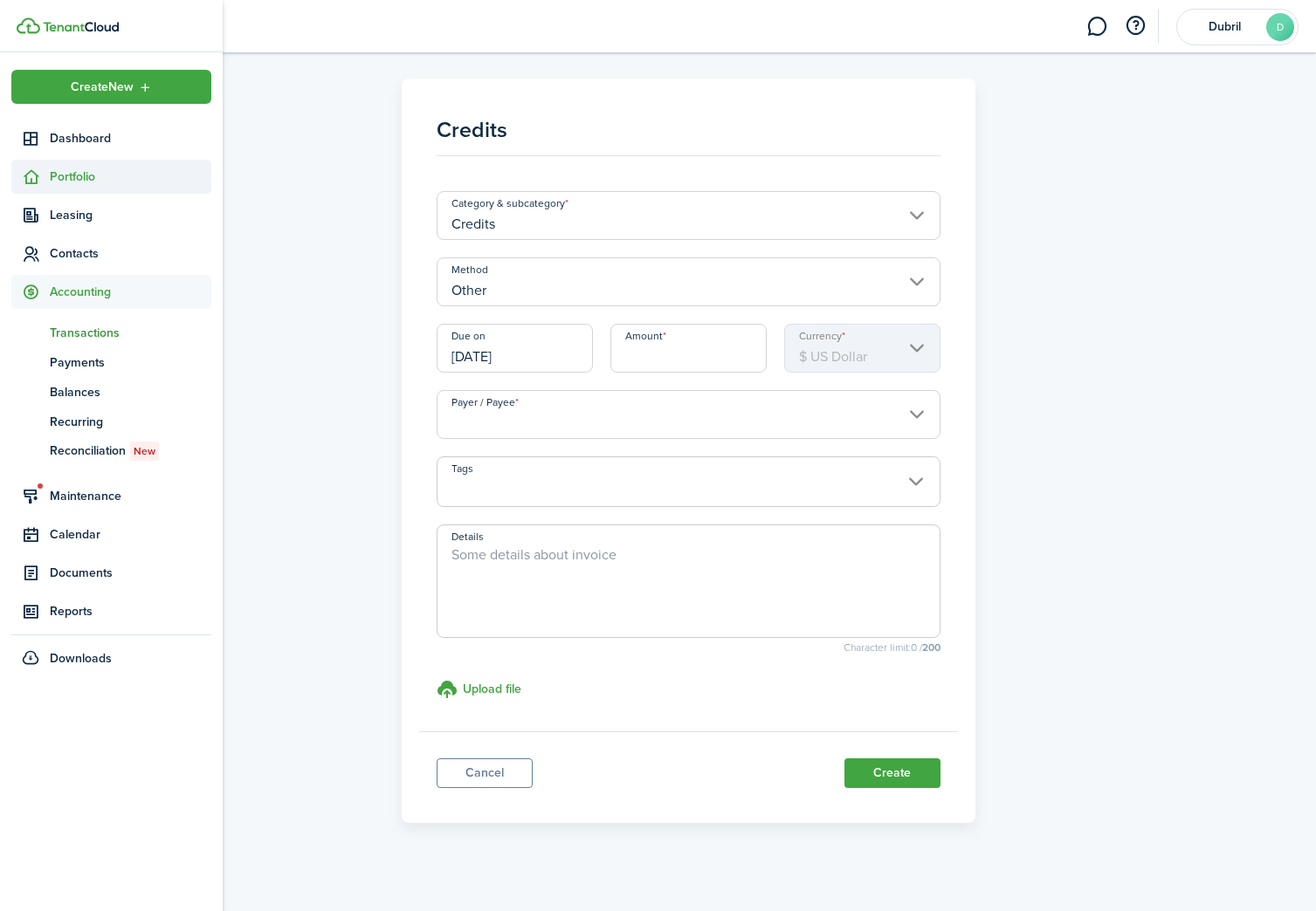
click at [22, 179] on icon at bounding box center [31, 177] width 19 height 18
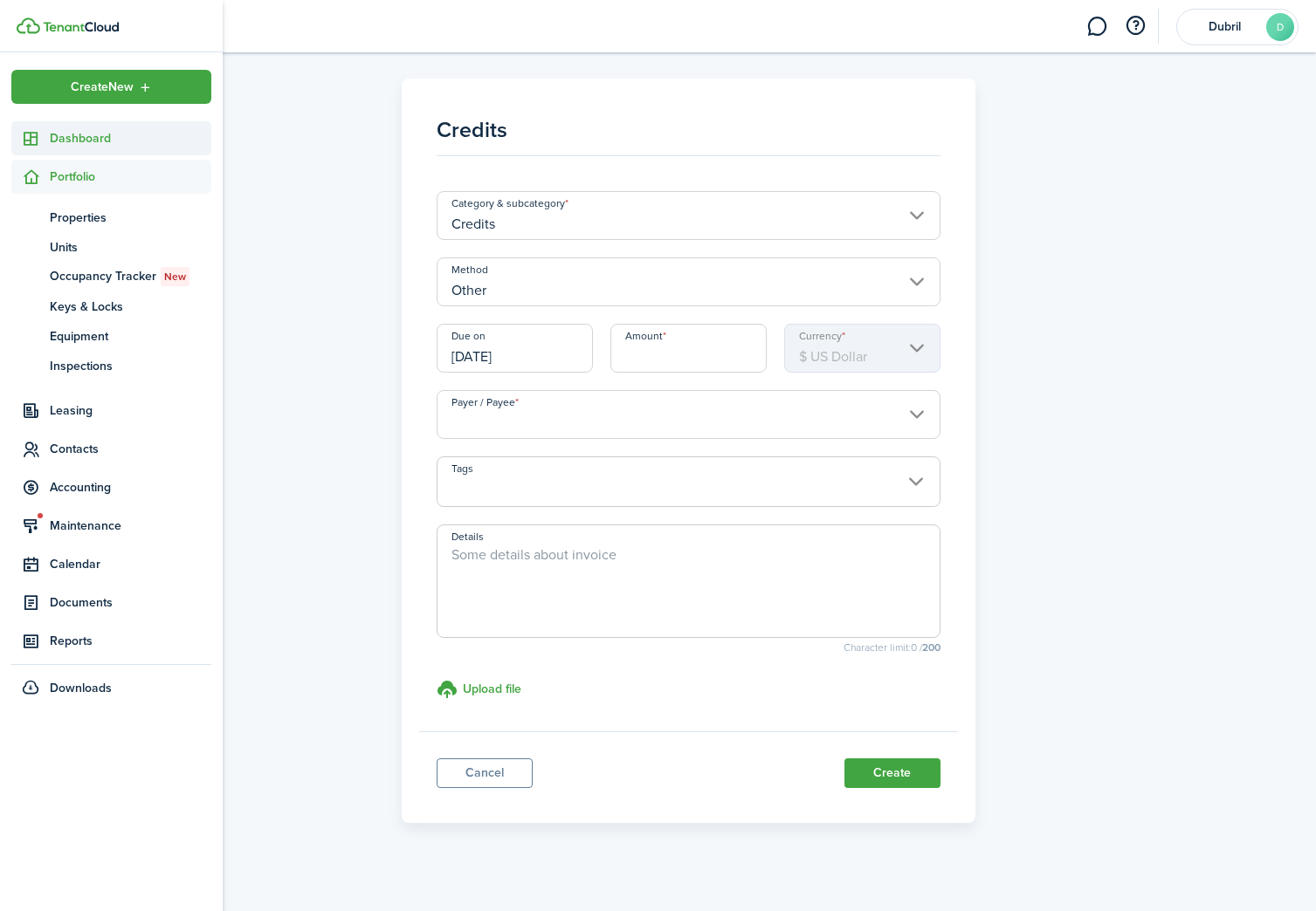
click at [97, 130] on span "Dashboard" at bounding box center [131, 139] width 162 height 19
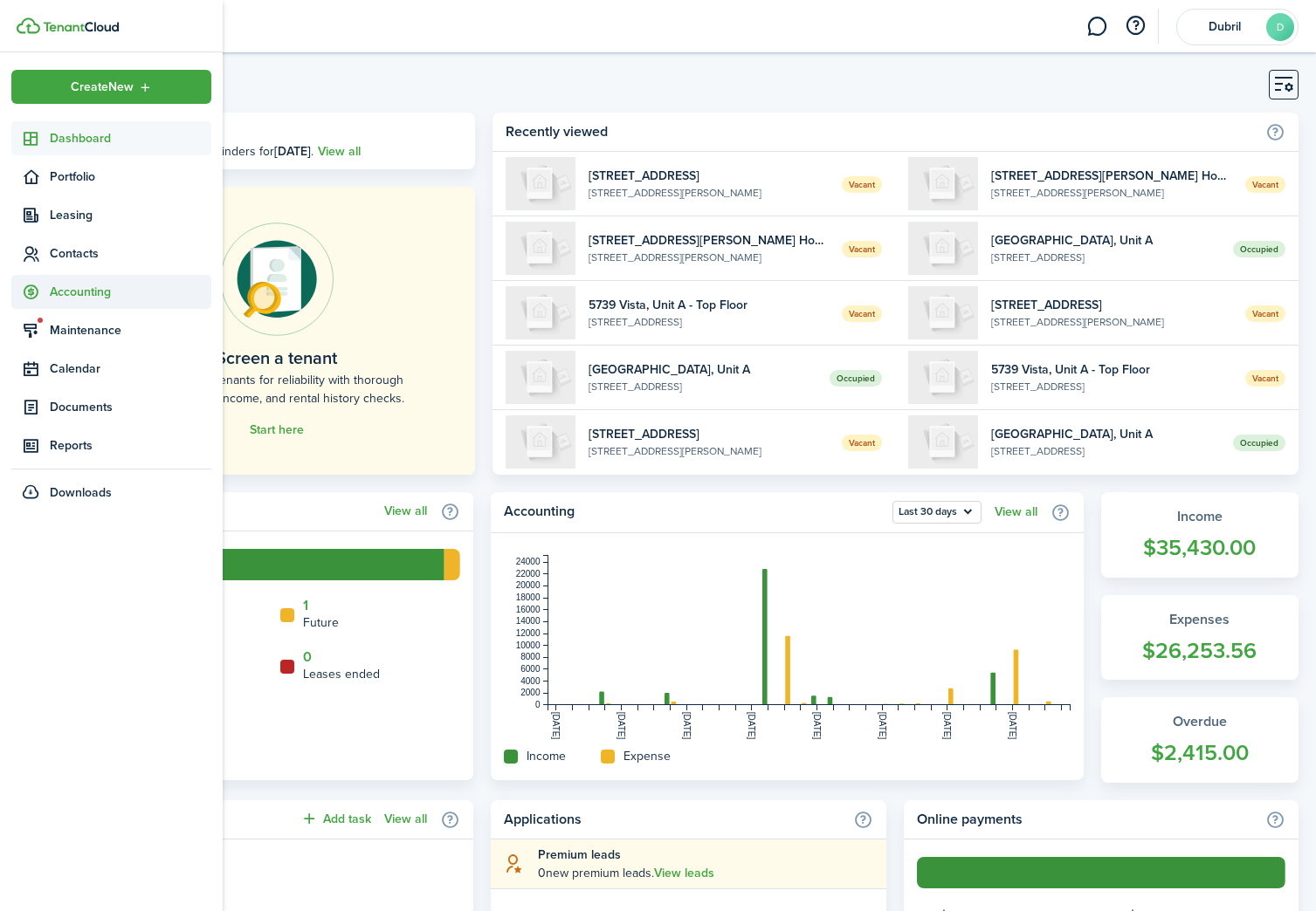
click at [110, 294] on span "Accounting" at bounding box center [131, 292] width 162 height 19
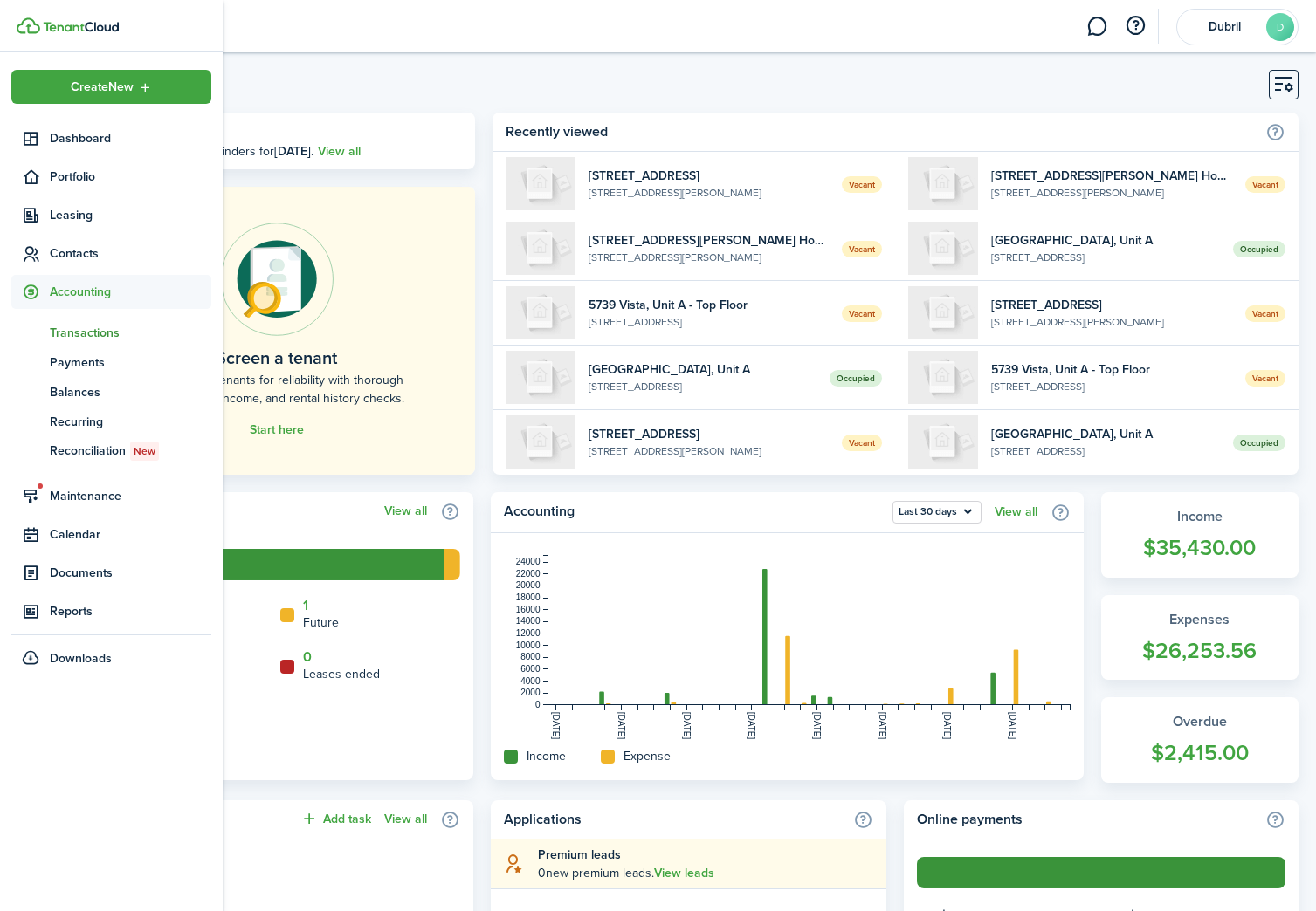
click at [101, 329] on span "Transactions" at bounding box center [131, 333] width 162 height 19
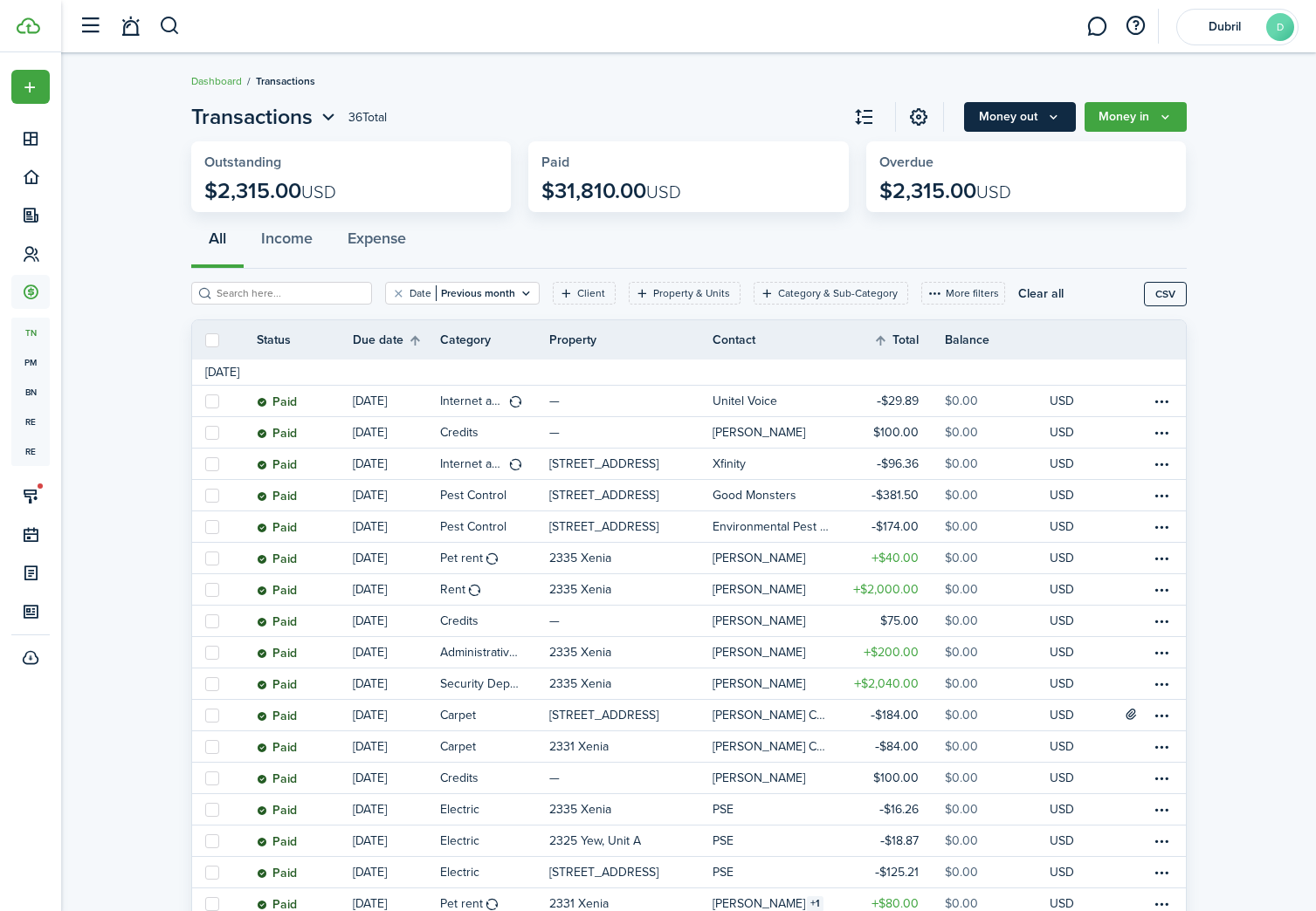
click at [1028, 117] on button "Money out" at bounding box center [1019, 117] width 112 height 30
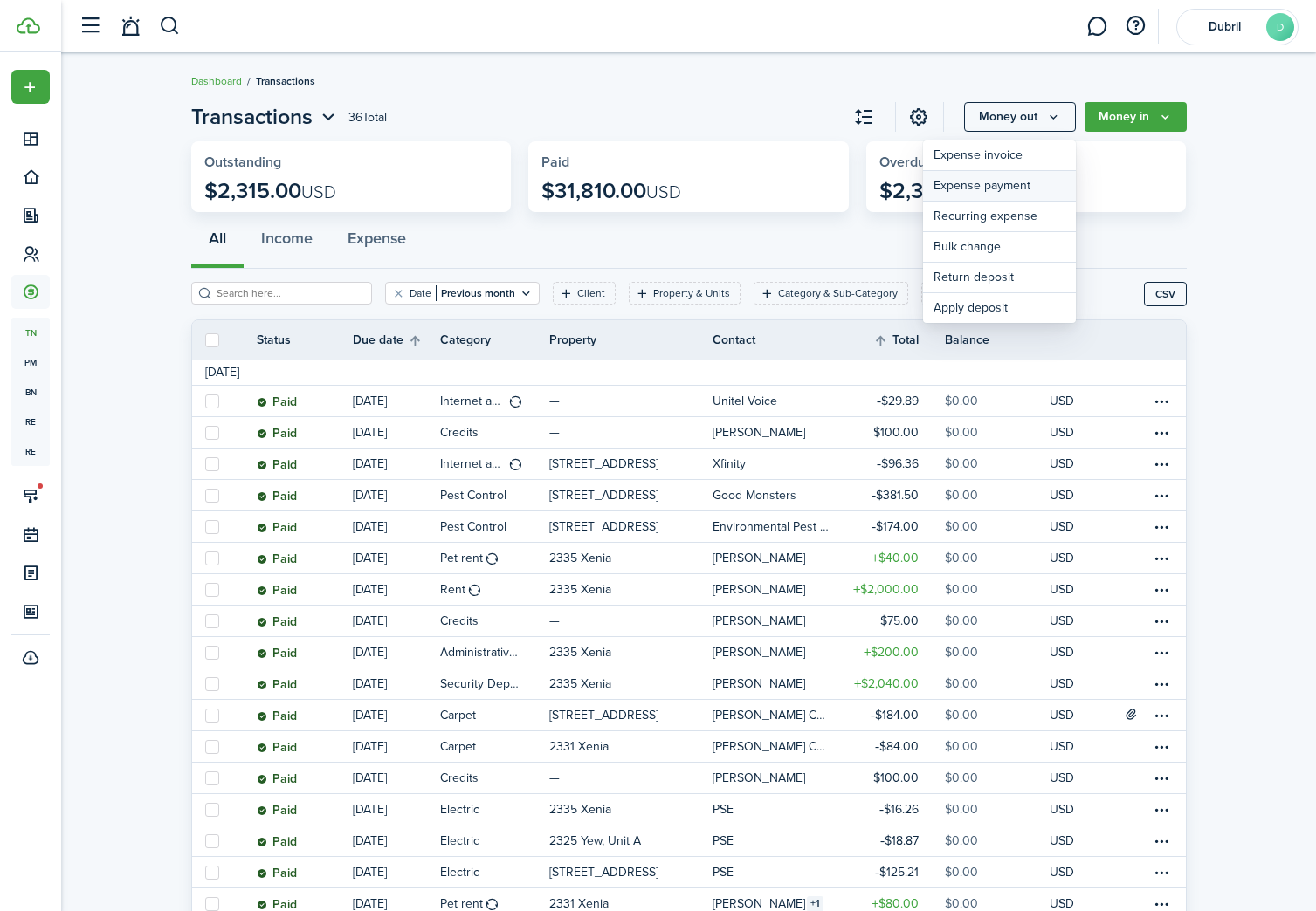
click at [1021, 181] on link "Expense payment" at bounding box center [999, 186] width 153 height 31
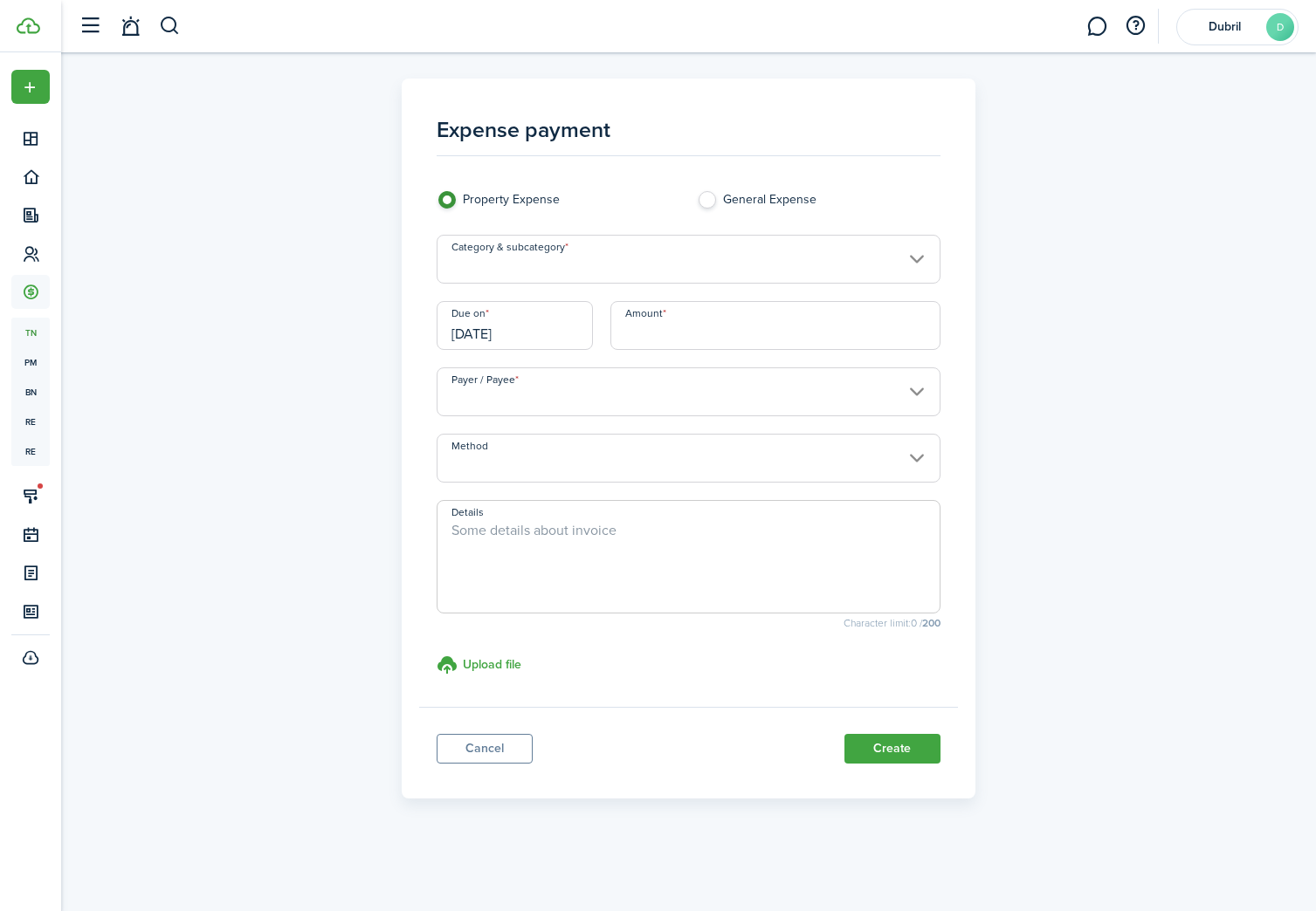
click at [683, 245] on input "Category & subcategory" at bounding box center [689, 259] width 503 height 49
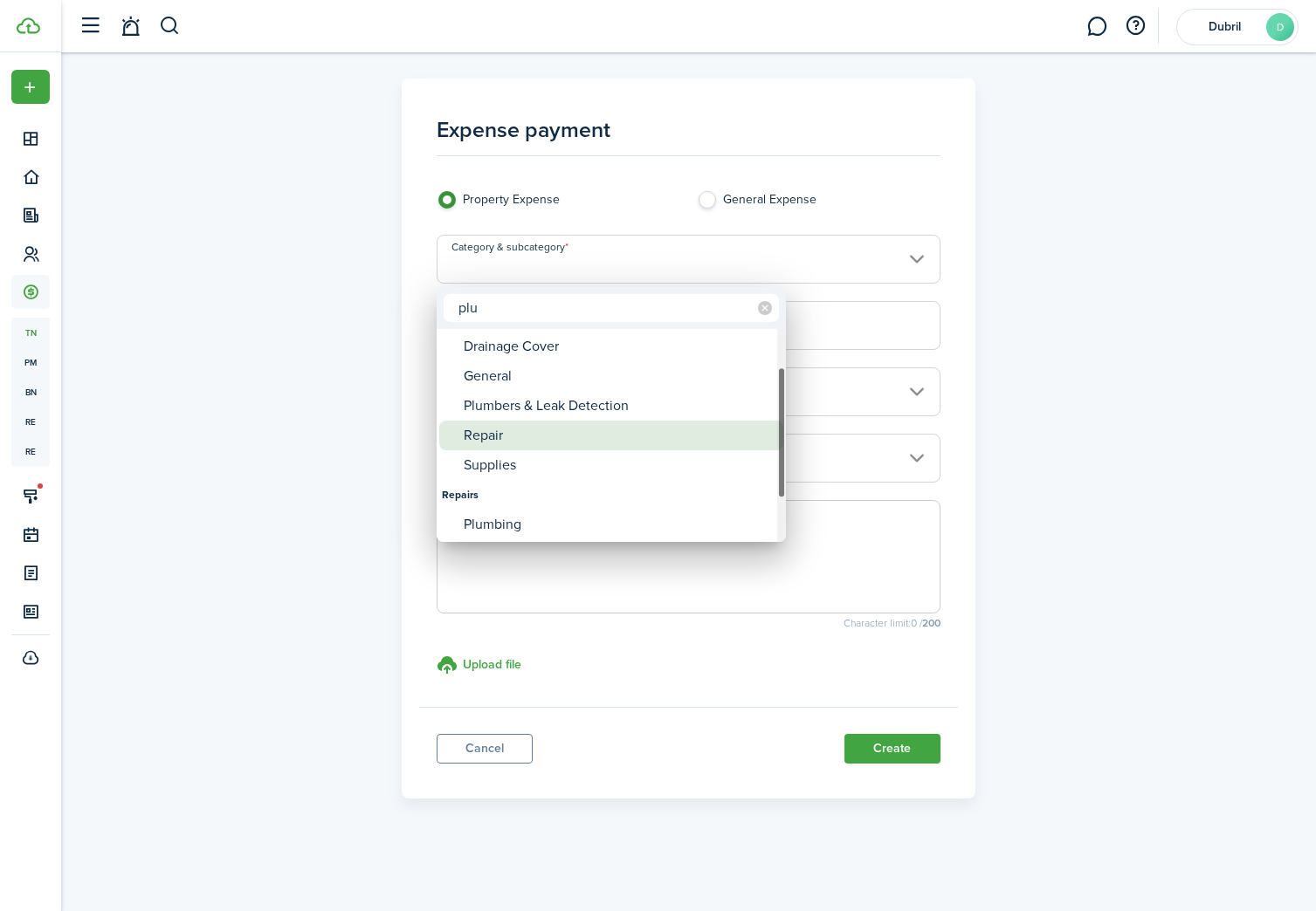
type input "plu"
click at [678, 433] on div "Repair" at bounding box center [618, 436] width 309 height 30
type input "Plumbing / Repair"
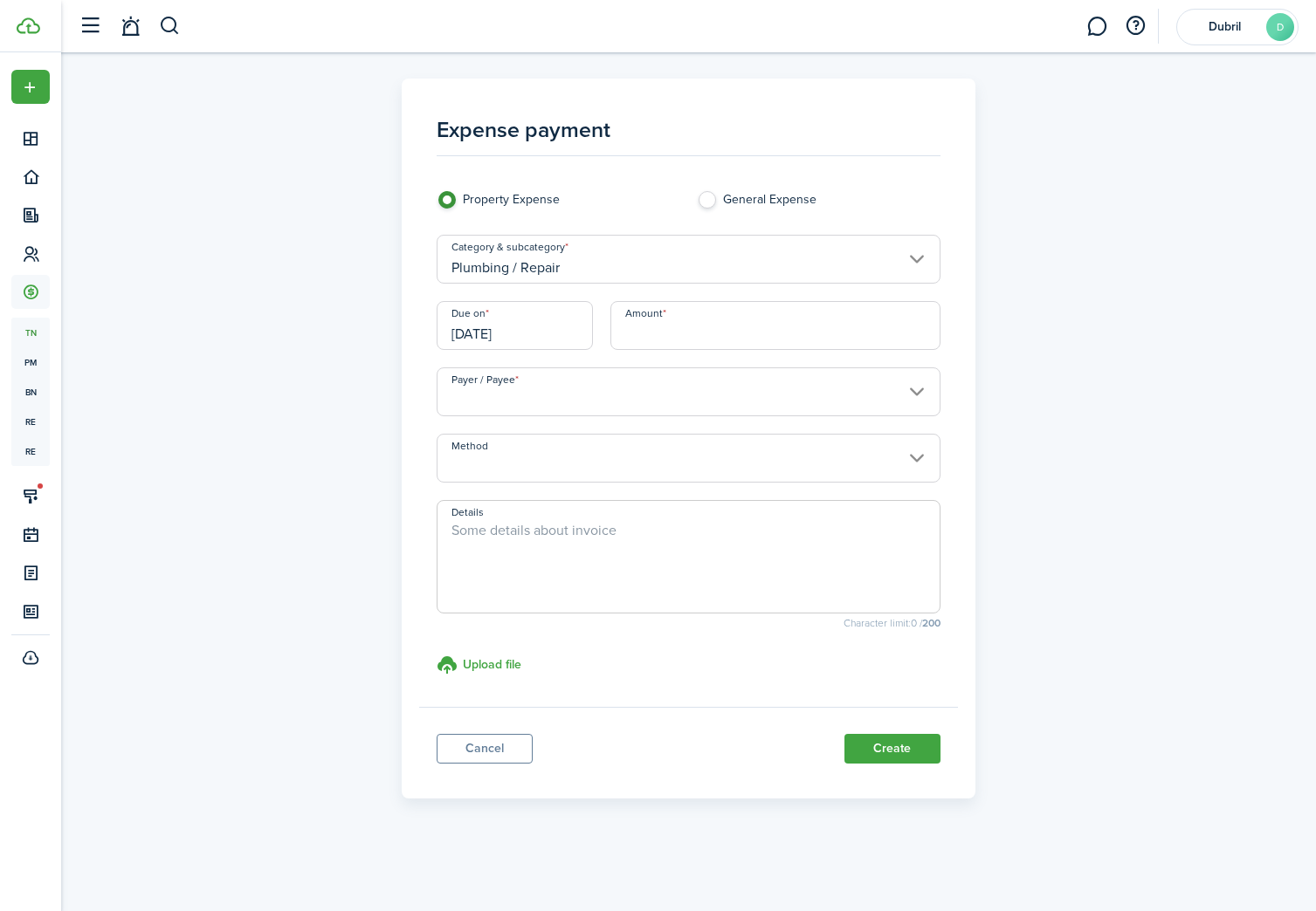
click at [716, 328] on input "Amount" at bounding box center [775, 326] width 330 height 49
click at [656, 394] on input "Payer / Payee" at bounding box center [689, 392] width 503 height 49
type input "$493.77"
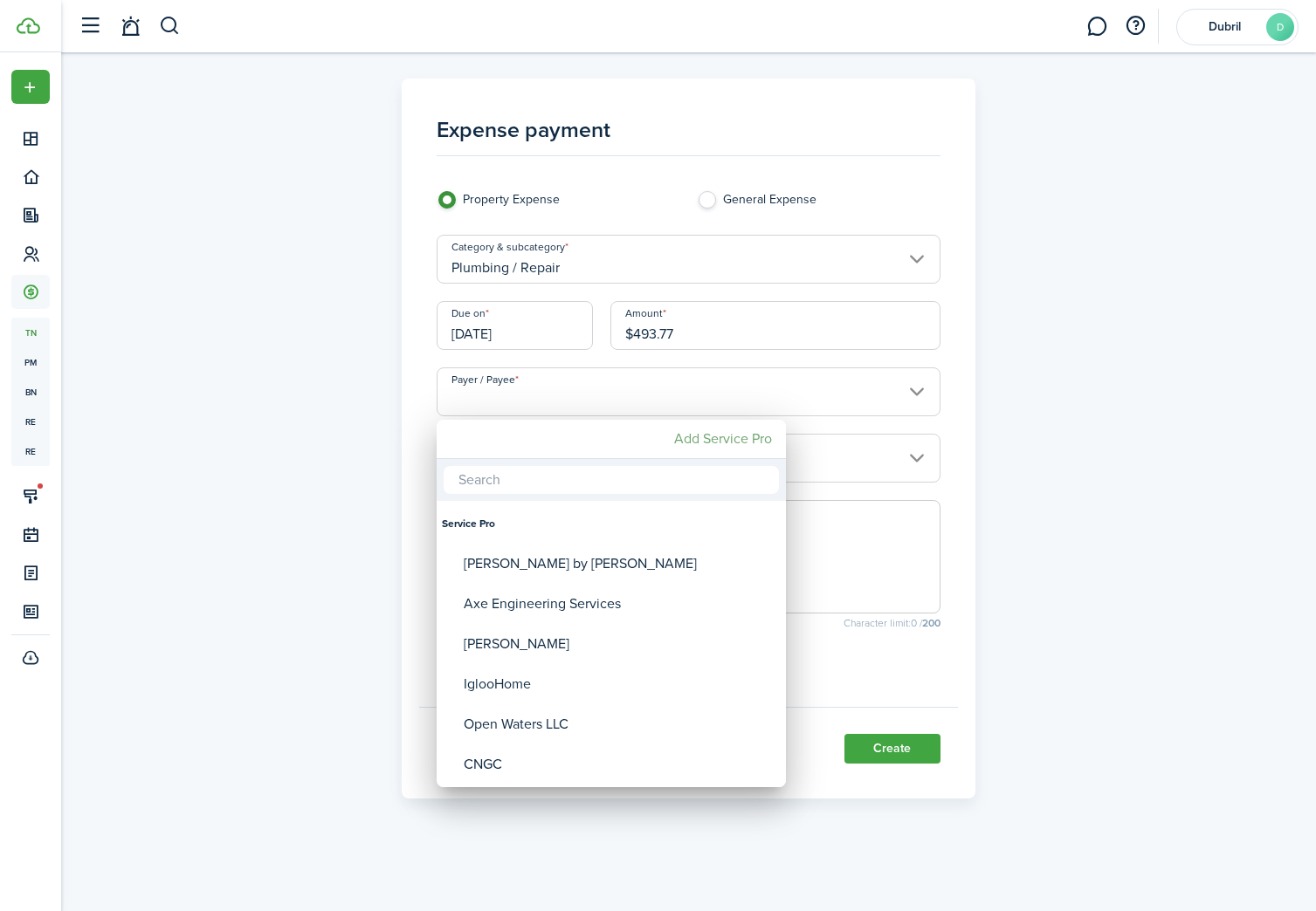
click at [677, 441] on mbsc-button "Add Service Pro" at bounding box center [722, 439] width 112 height 31
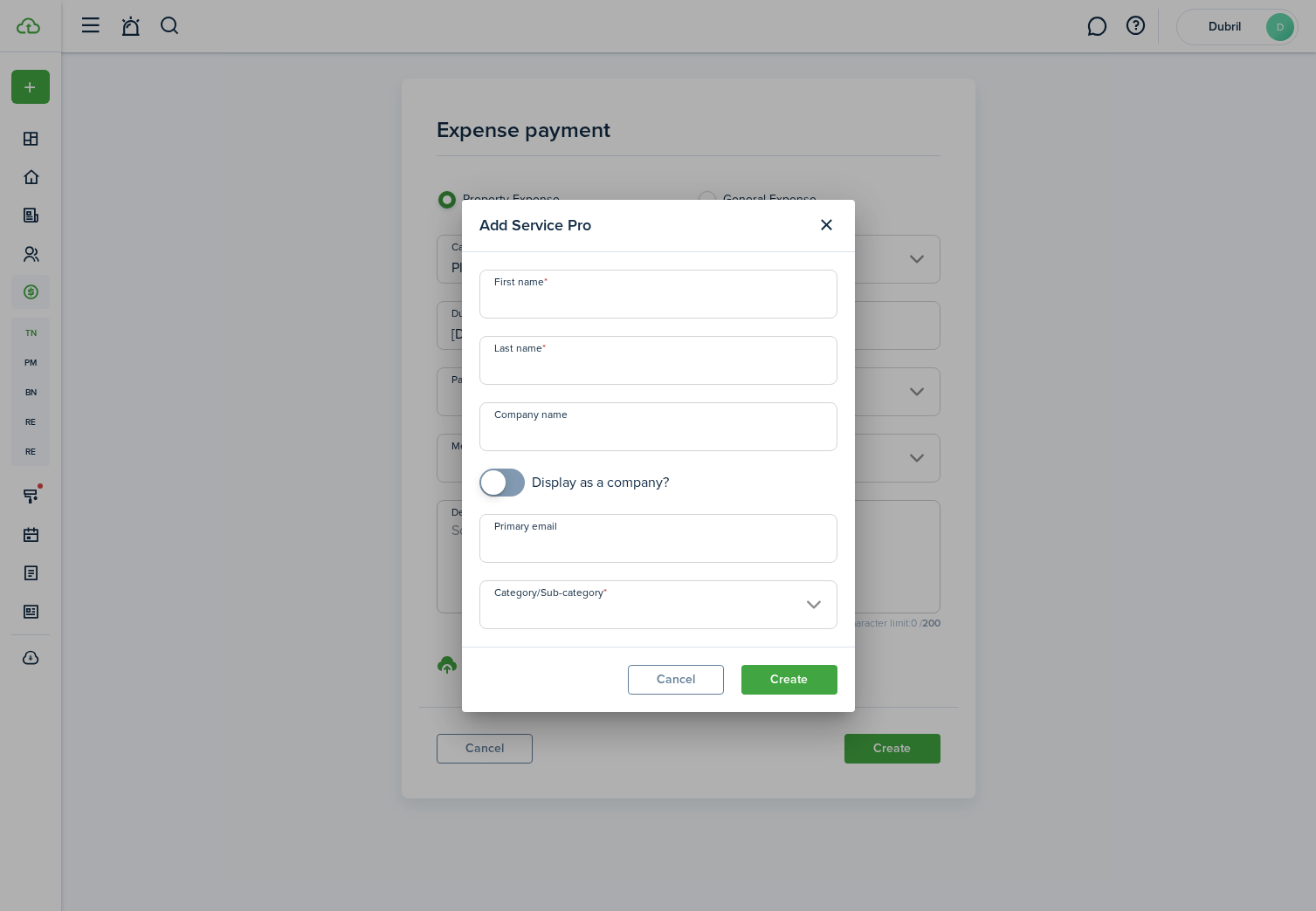
click at [548, 416] on input "Company name" at bounding box center [658, 426] width 358 height 49
type input "Sullivan Plumbing"
checkbox input "true"
click at [502, 488] on span at bounding box center [493, 483] width 24 height 24
click at [668, 614] on input "Category/Sub-category" at bounding box center [658, 605] width 358 height 49
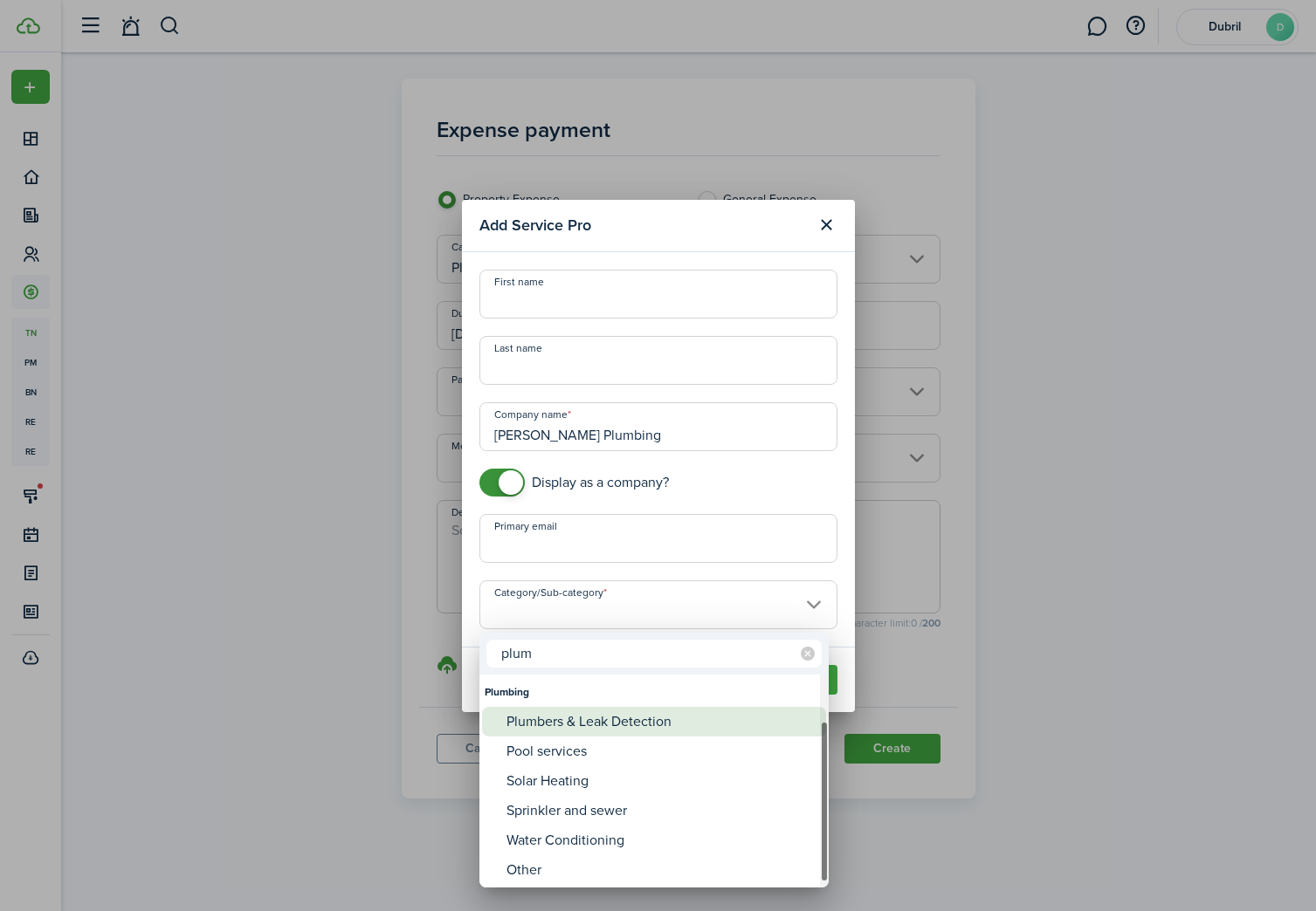
type input "plum"
click at [557, 724] on div "Plumbers & Leak Detection" at bounding box center [660, 722] width 309 height 30
type input "Plumbing -> Plumbers & Leak Detection"
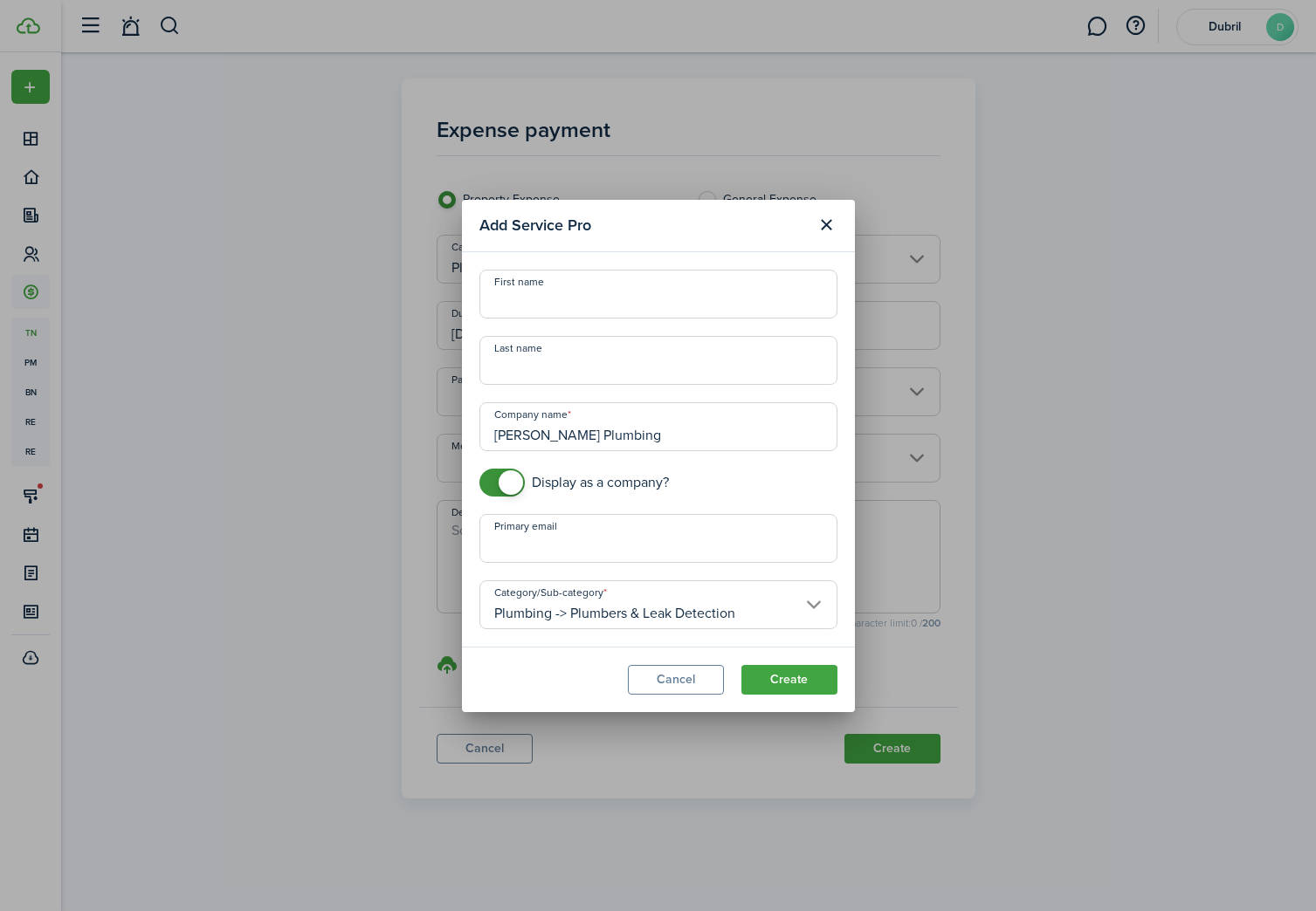
click at [653, 615] on input "Plumbing -> Plumbers & Leak Detection" at bounding box center [658, 605] width 358 height 49
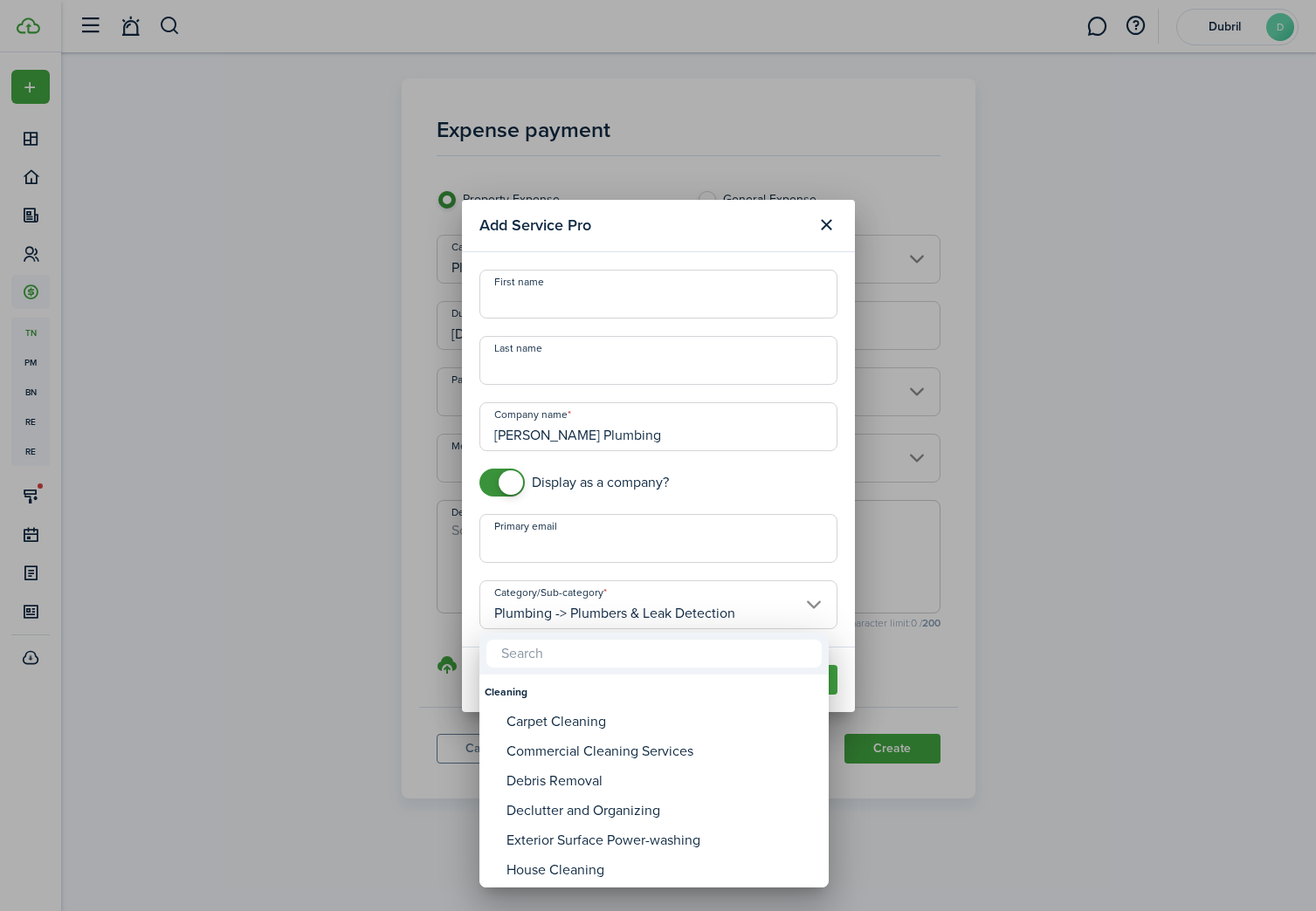
click at [844, 561] on div at bounding box center [658, 456] width 1595 height 1191
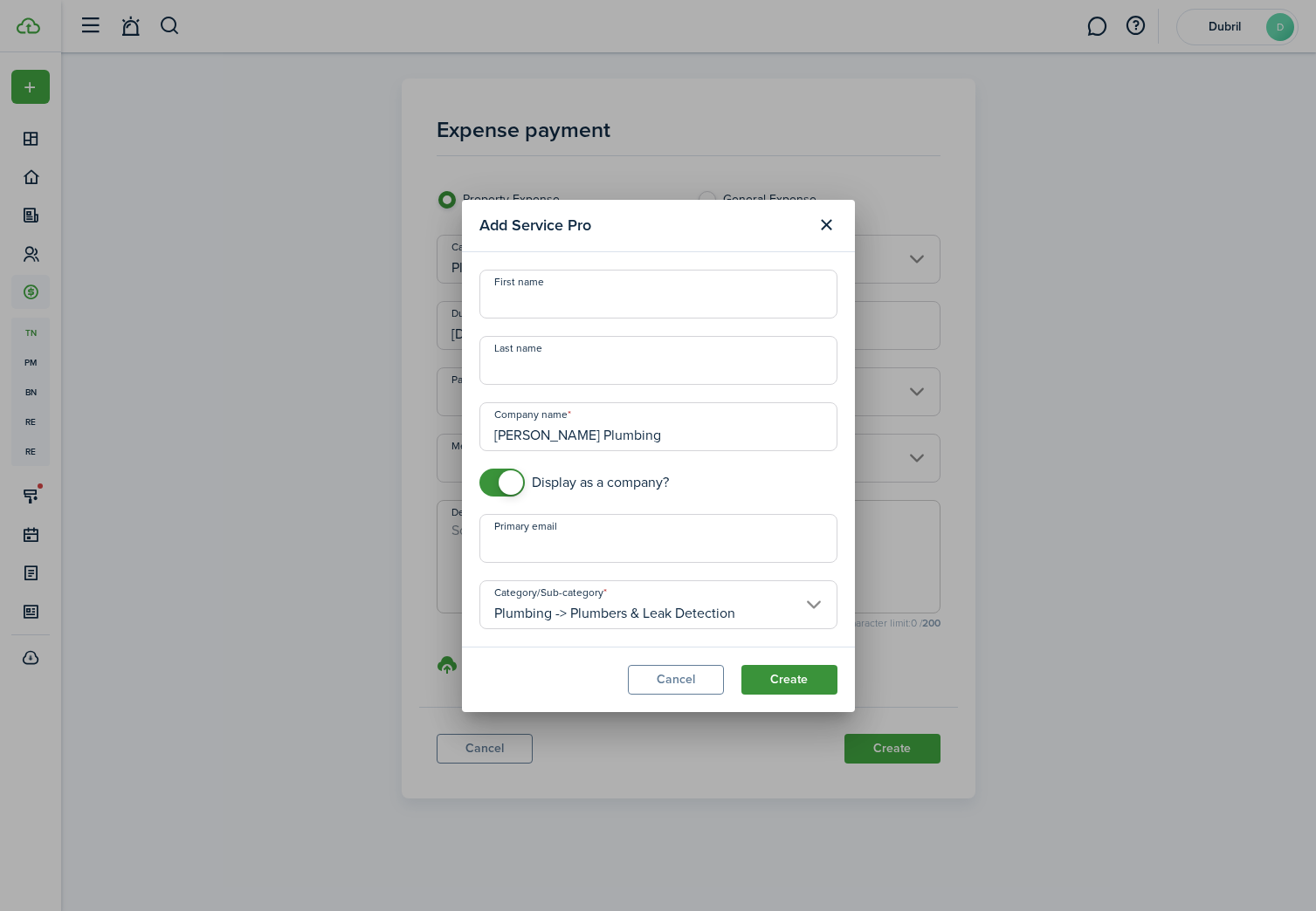
click at [784, 687] on button "Create" at bounding box center [789, 680] width 96 height 30
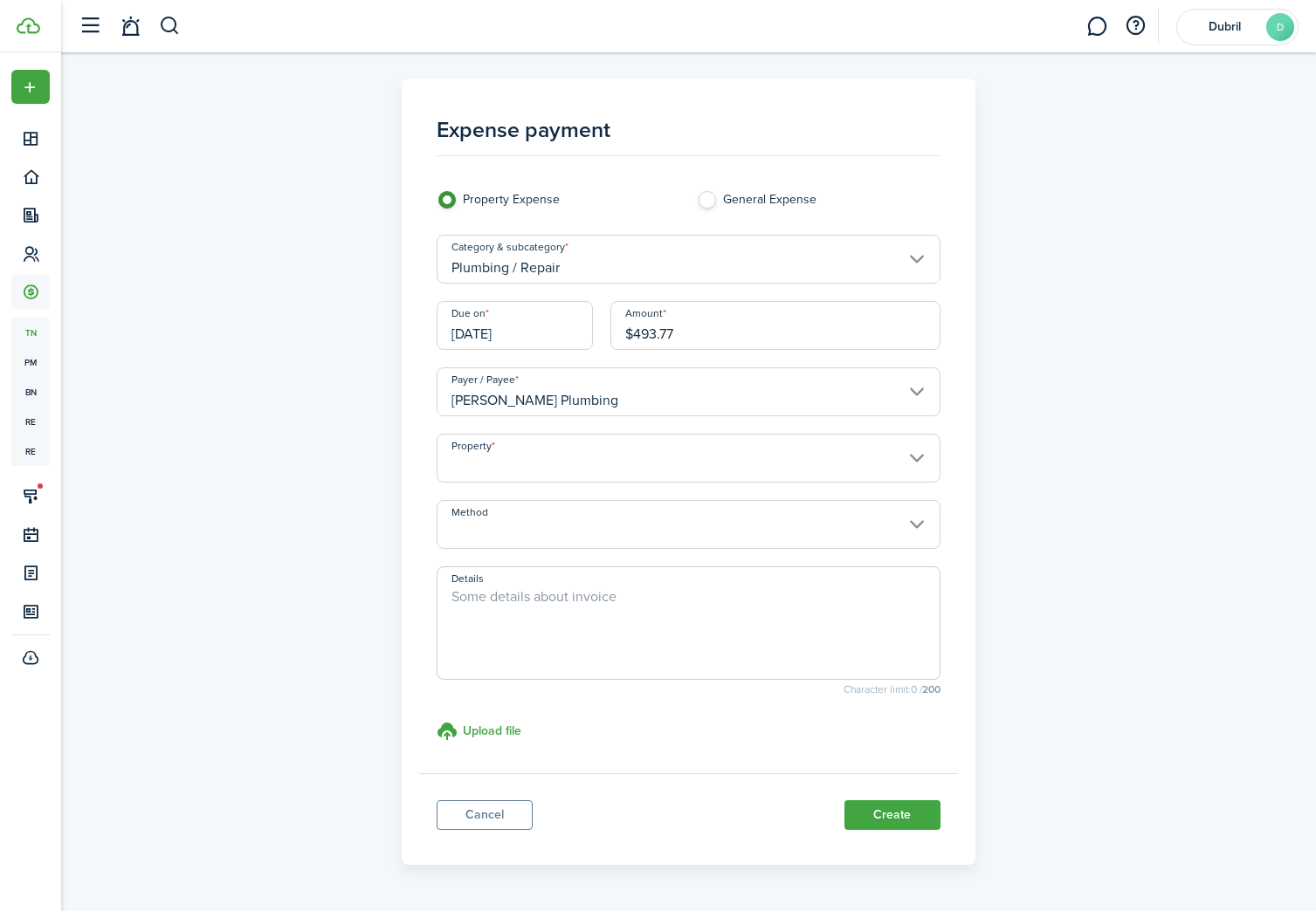
click at [662, 459] on input "Property" at bounding box center [689, 458] width 503 height 49
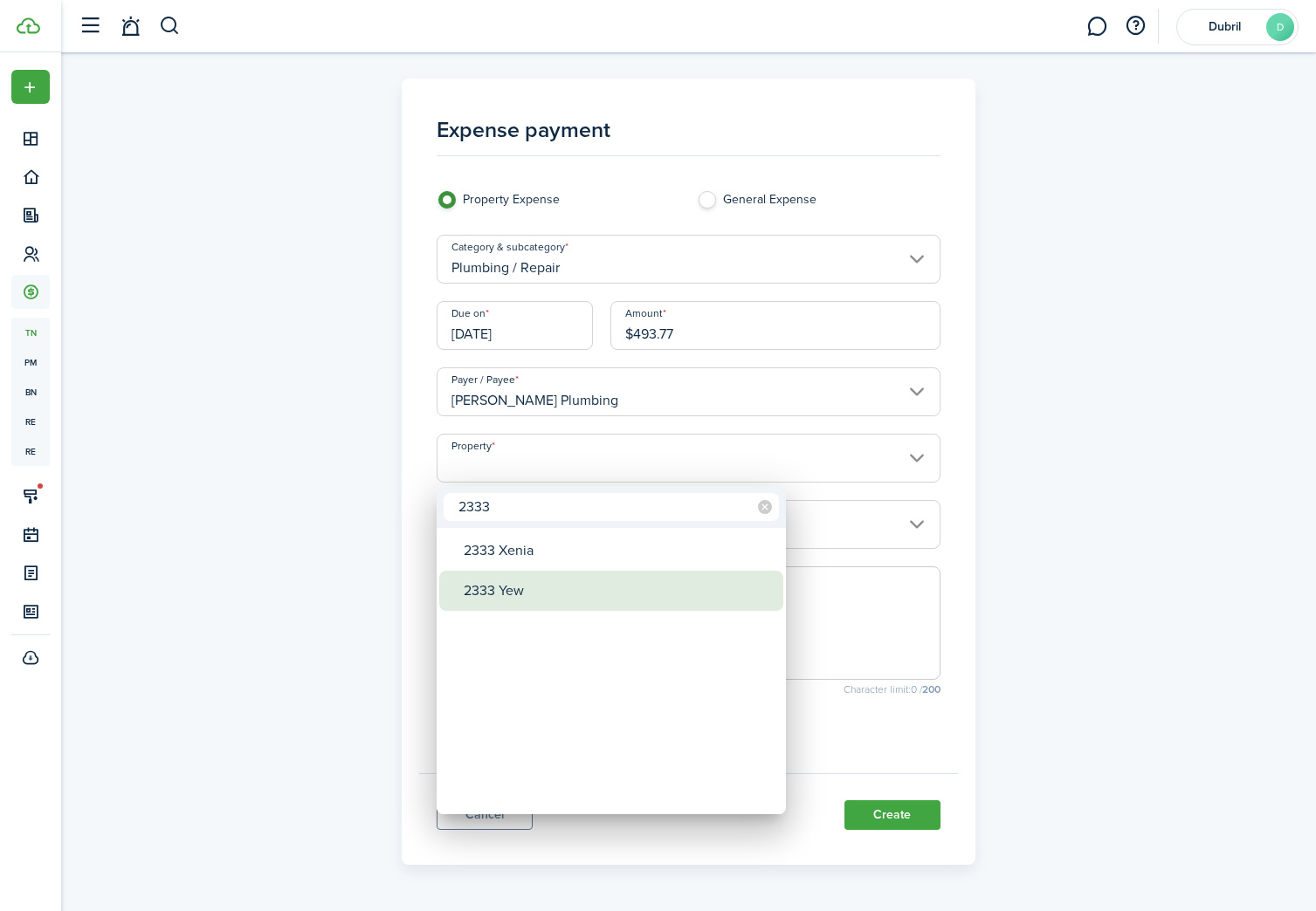
type input "2333"
click at [589, 589] on div "2333 Yew" at bounding box center [618, 591] width 309 height 40
type input "2333 Yew"
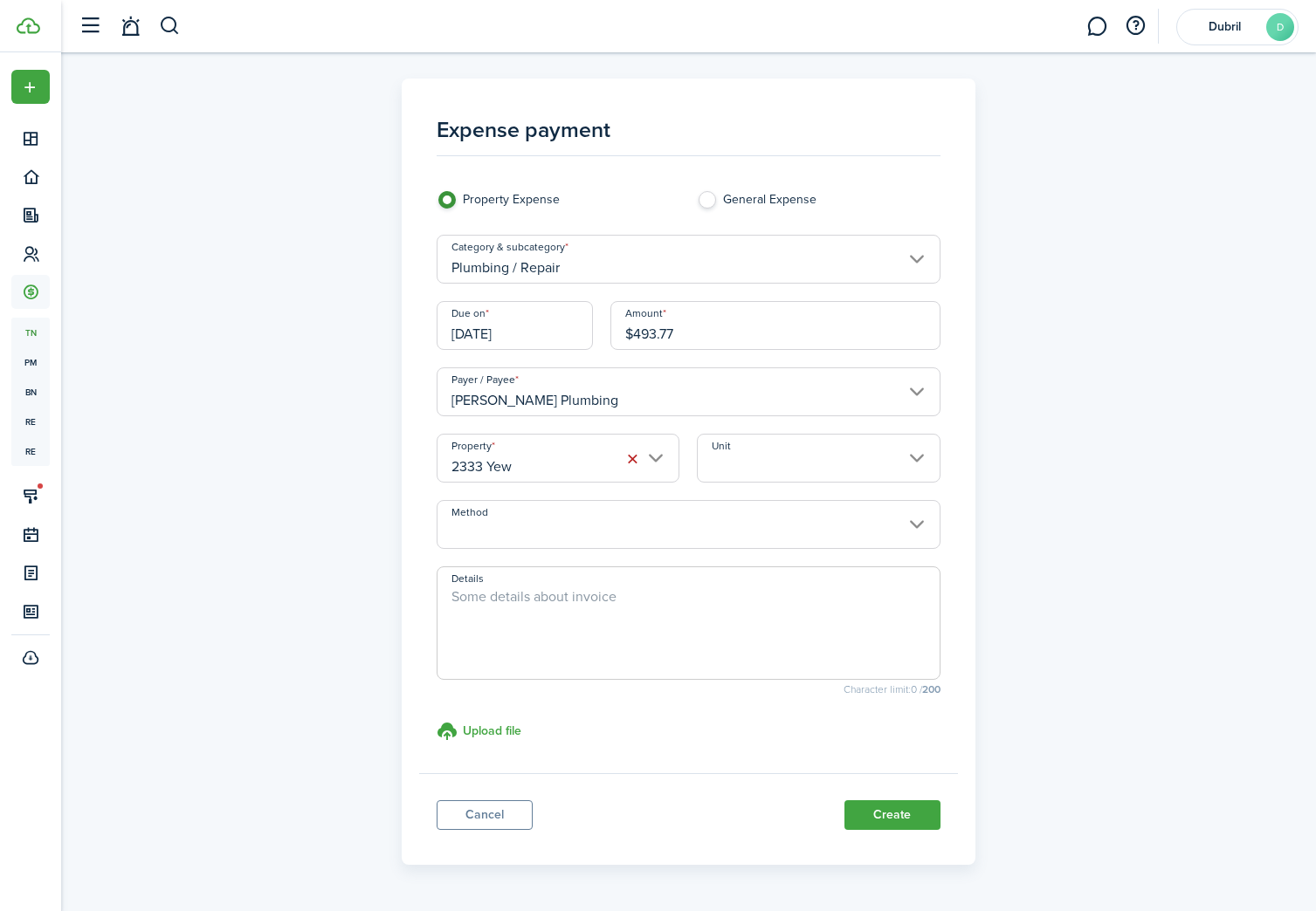
click at [645, 536] on input "Method" at bounding box center [689, 525] width 503 height 49
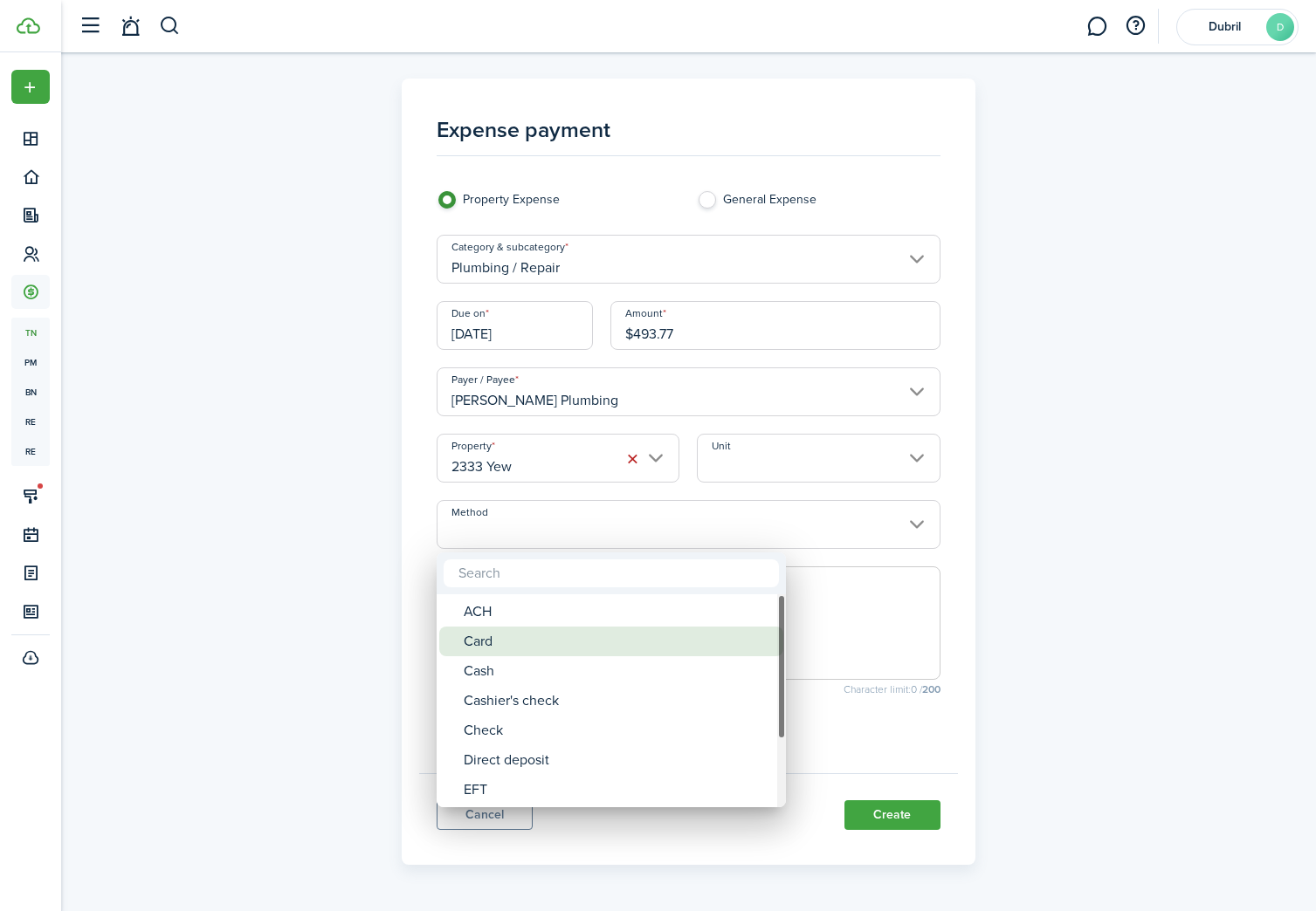
click at [630, 651] on div "Card" at bounding box center [618, 641] width 309 height 30
type input "Card"
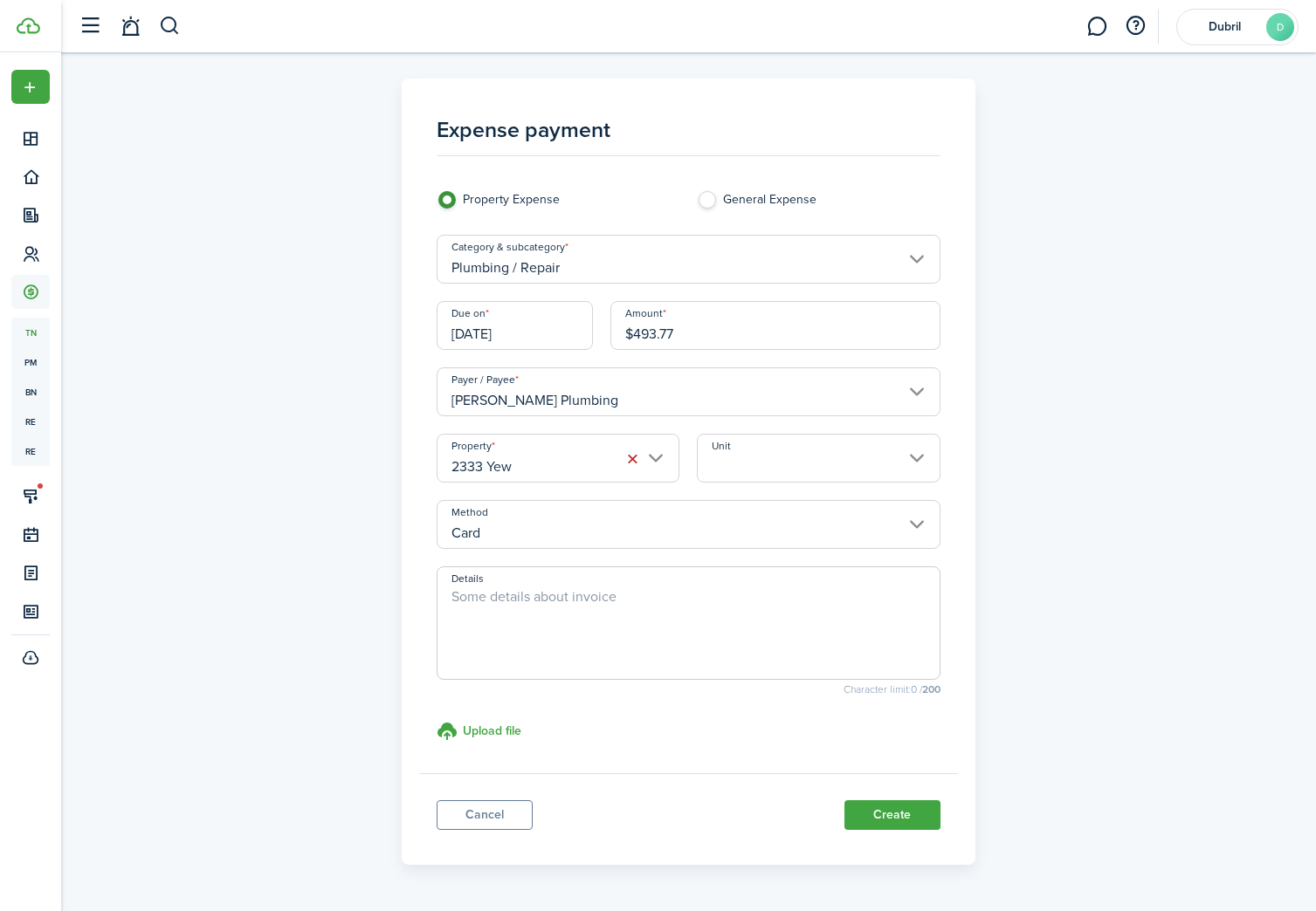
click at [592, 624] on textarea "Details" at bounding box center [689, 628] width 502 height 84
type textarea "x"
type textarea "MC x6191, Plumbing sewer line backup repair"
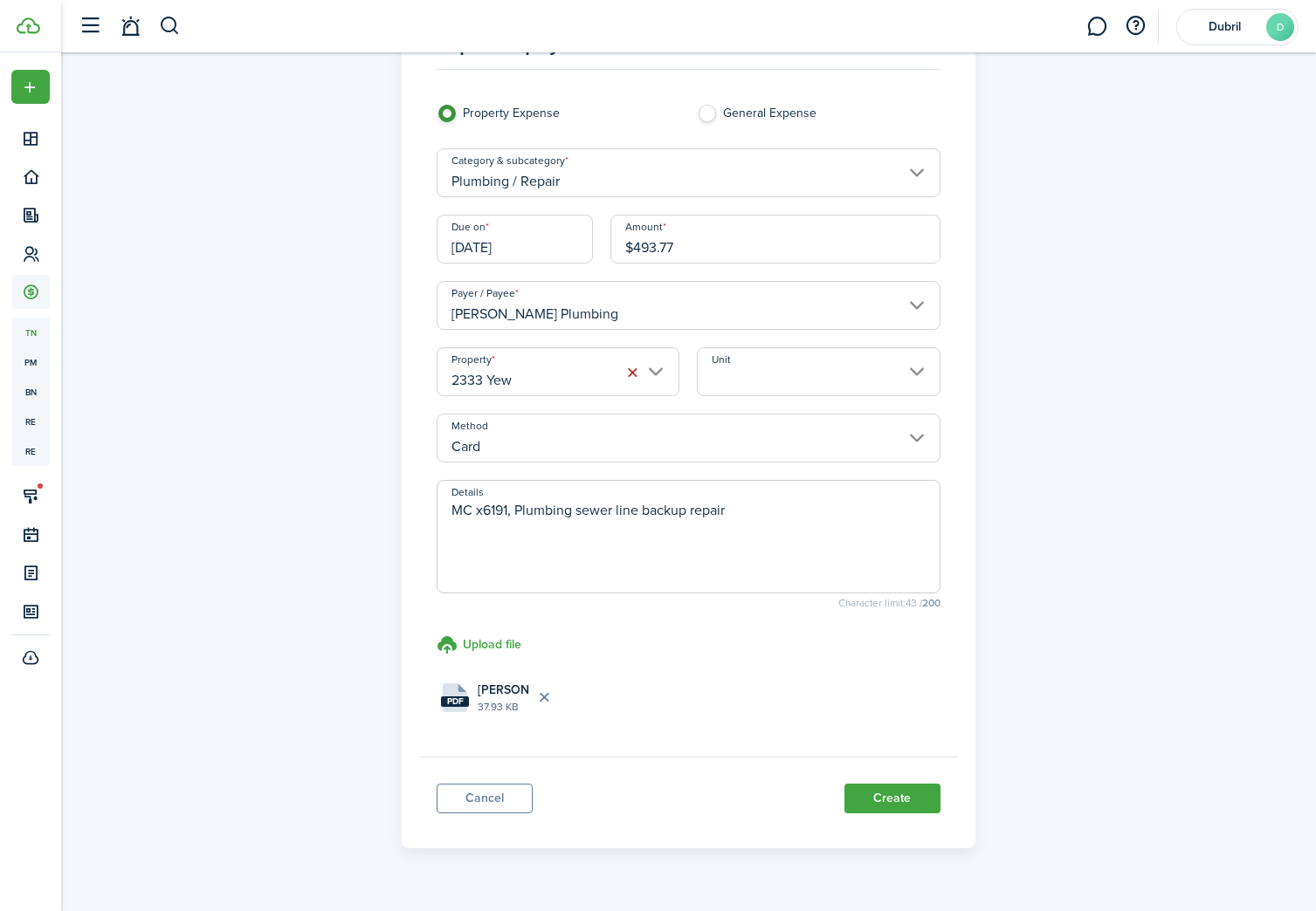
scroll to position [100, 0]
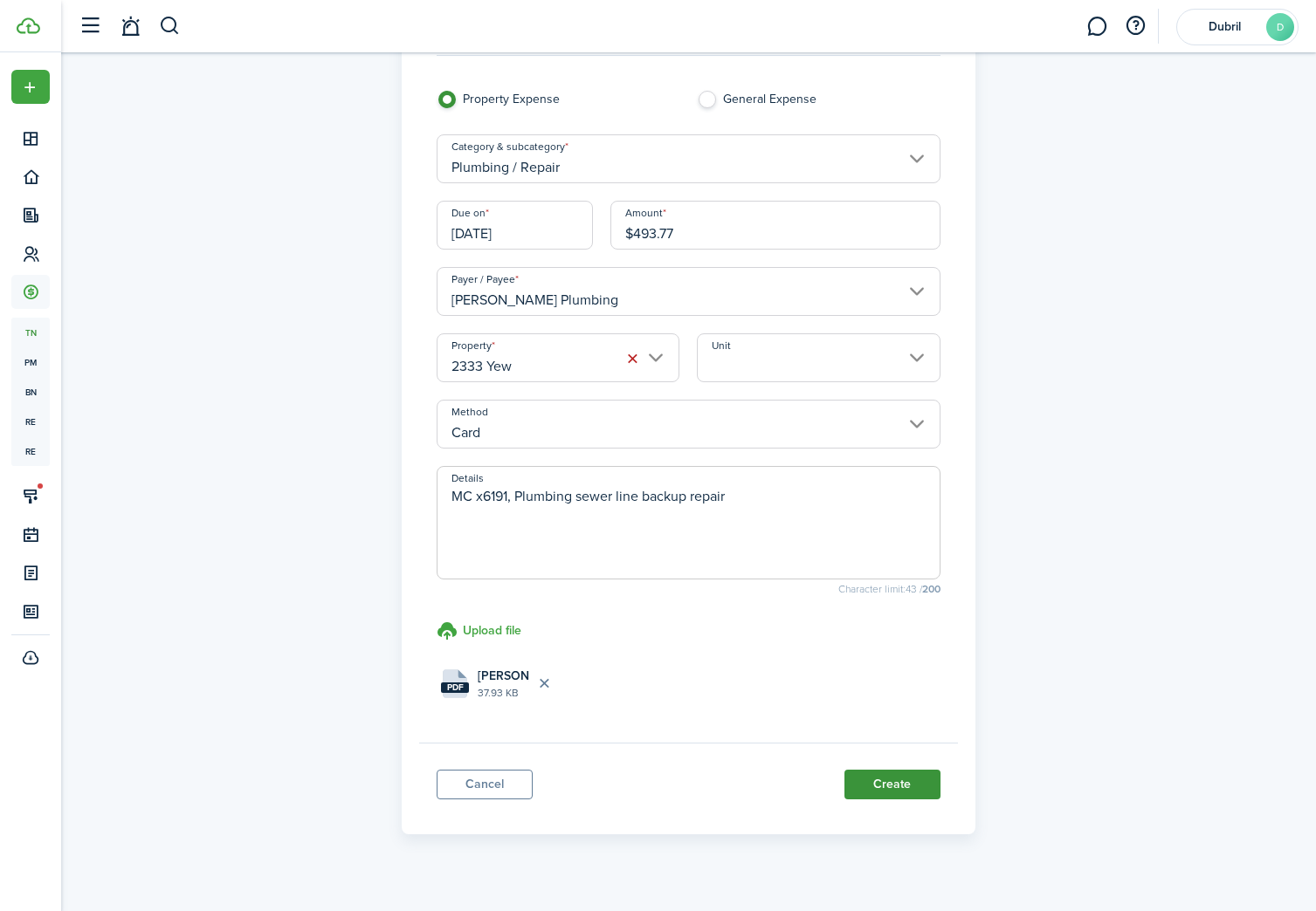
click at [893, 794] on button "Create" at bounding box center [892, 785] width 96 height 30
